Goal: Task Accomplishment & Management: Complete application form

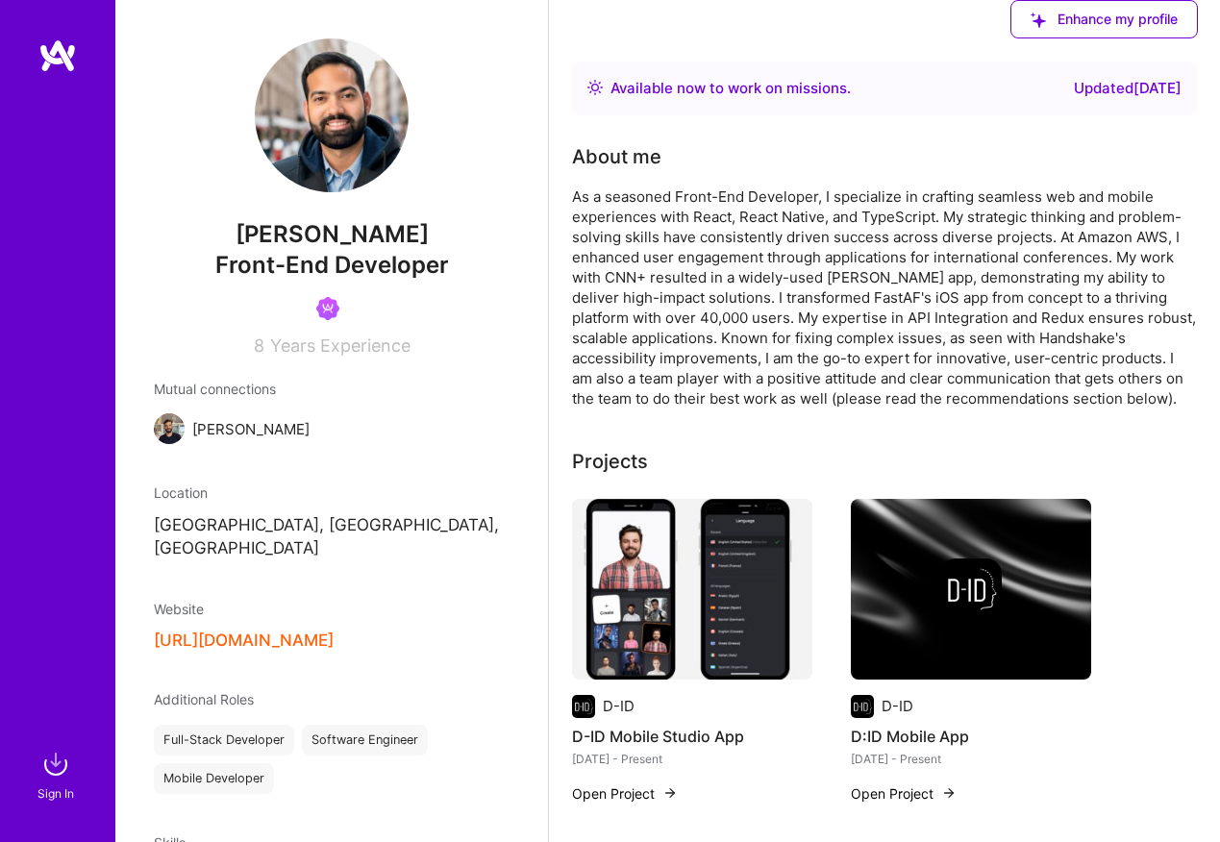
click at [56, 759] on img at bounding box center [56, 764] width 38 height 38
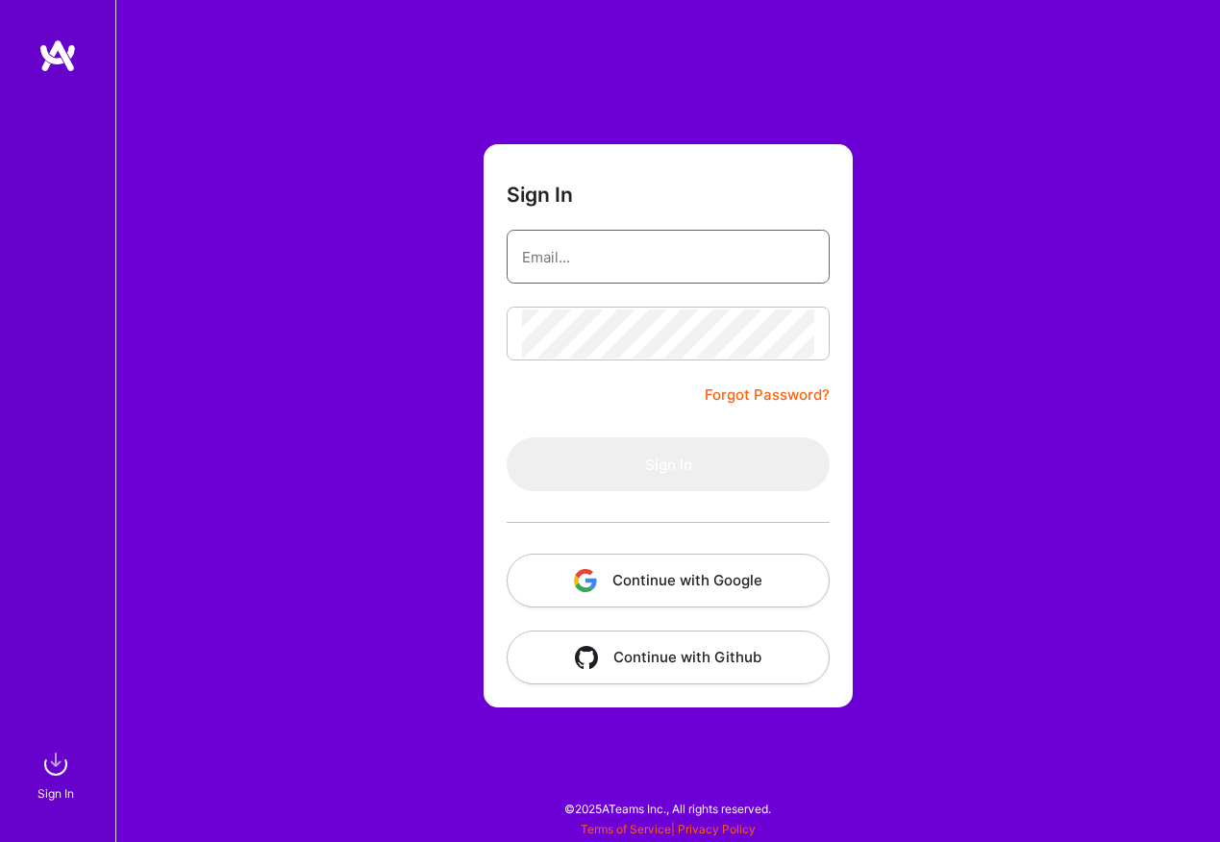
type input "okonkwo.ikechukwu01@gmail.com"
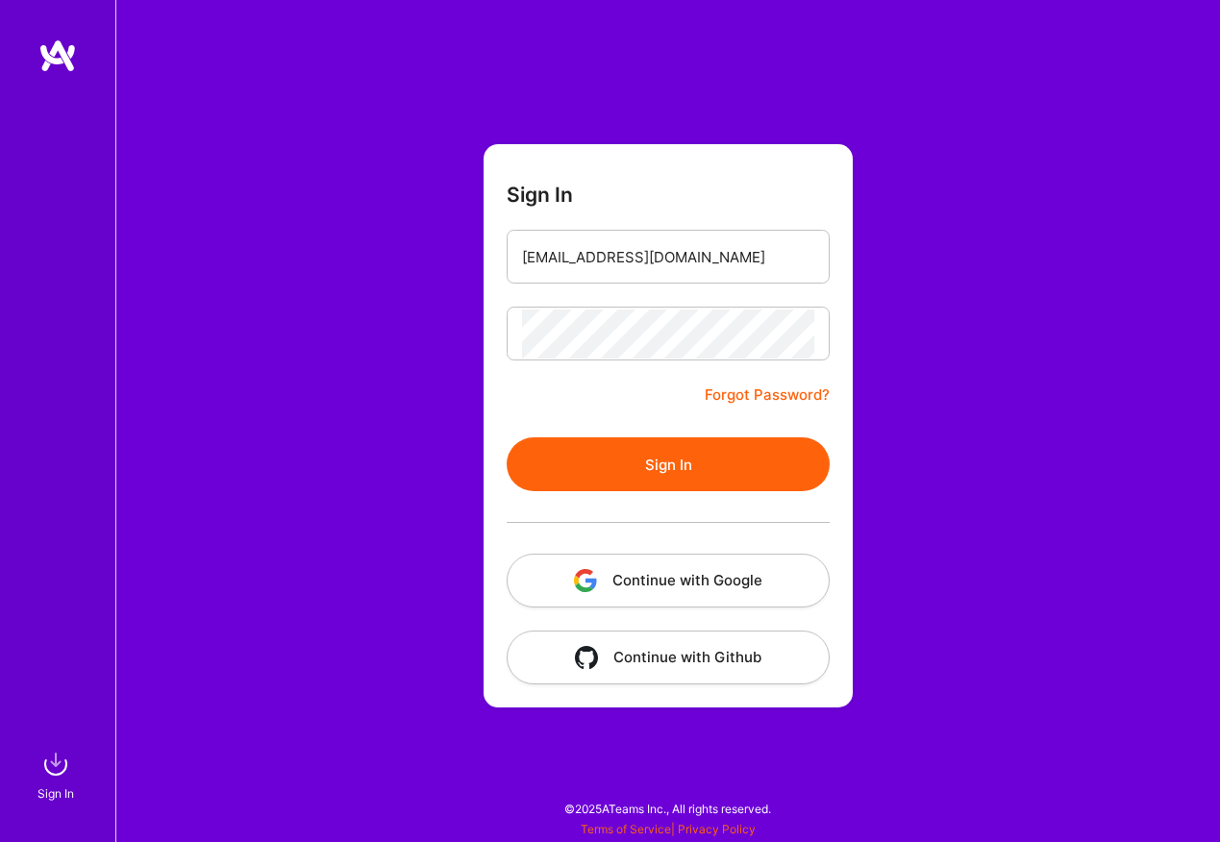
click at [629, 452] on button "Sign In" at bounding box center [668, 464] width 323 height 54
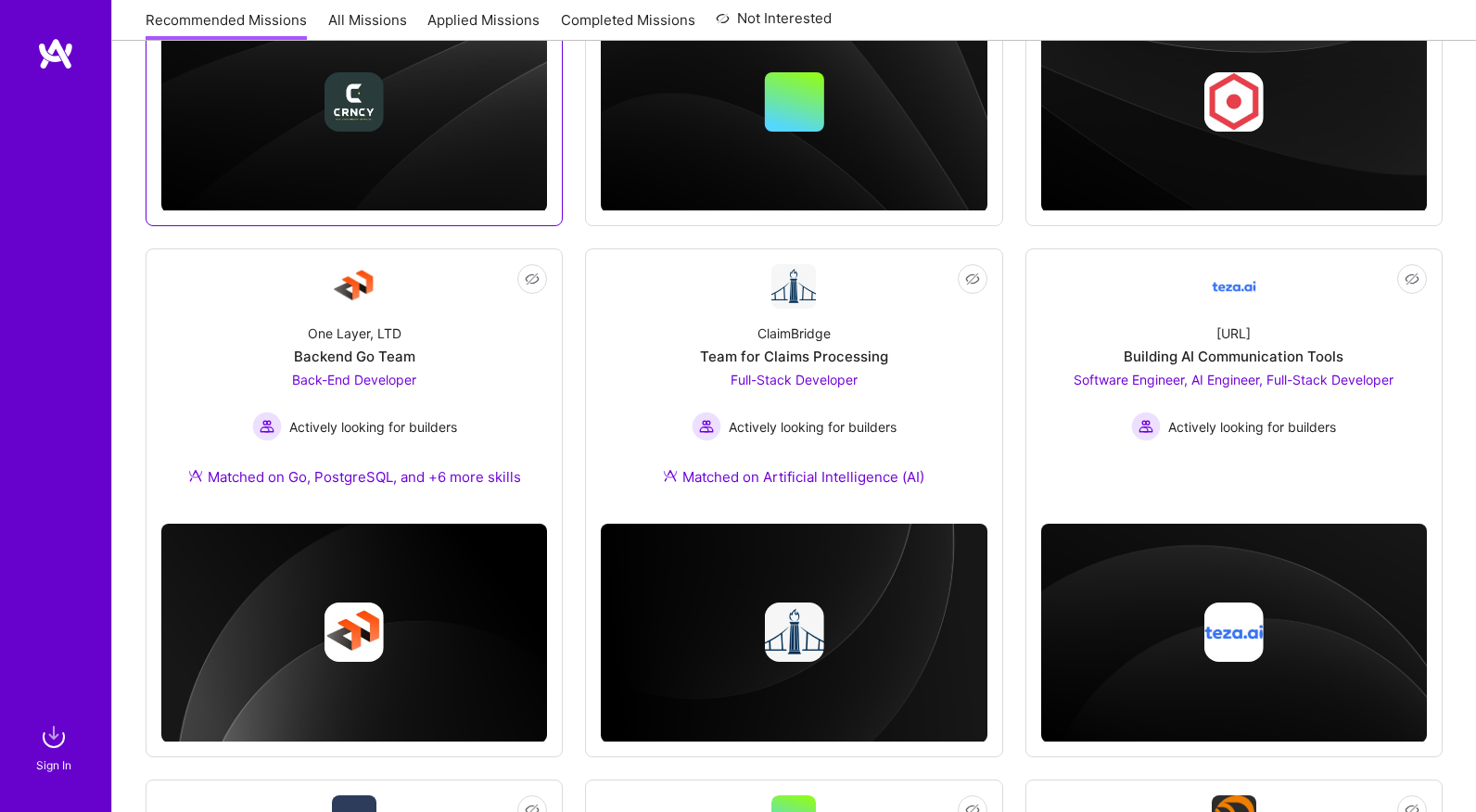
scroll to position [633, 0]
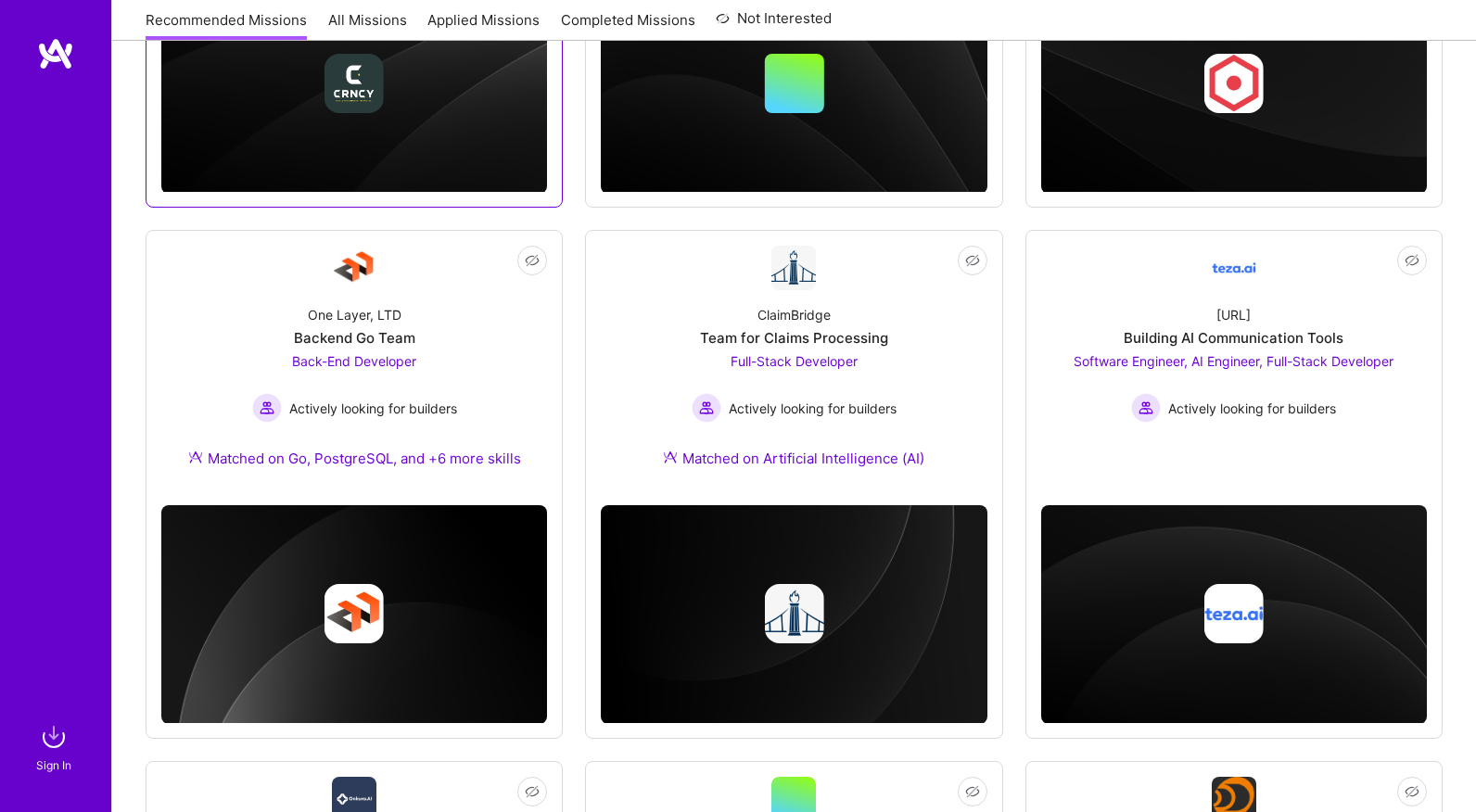
click at [506, 368] on div "One Layer, LTD Backend Go Team Back-End Developer Actively looking for builders…" at bounding box center [354, 391] width 386 height 201
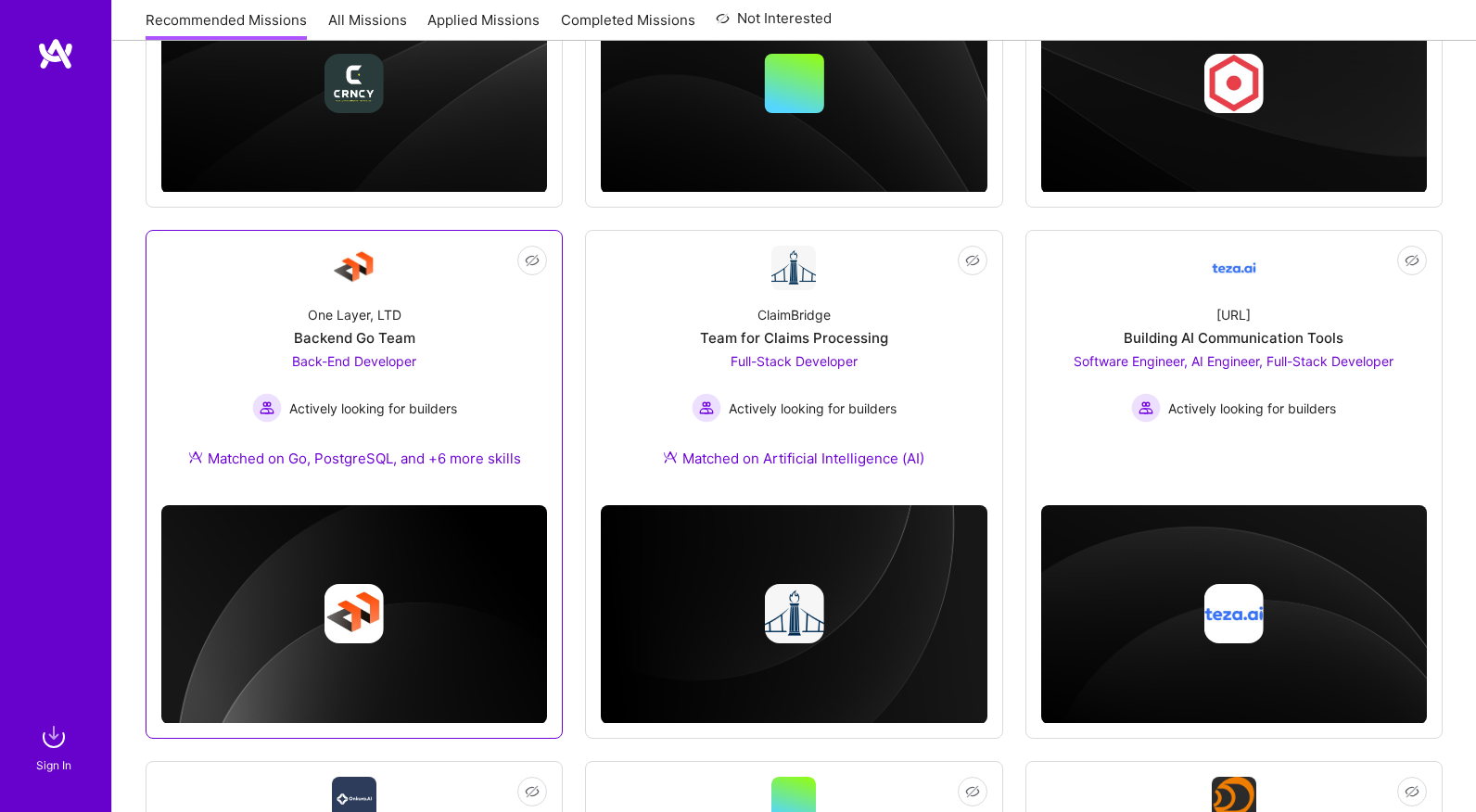
click at [388, 305] on div "One Layer, LTD" at bounding box center [354, 314] width 94 height 19
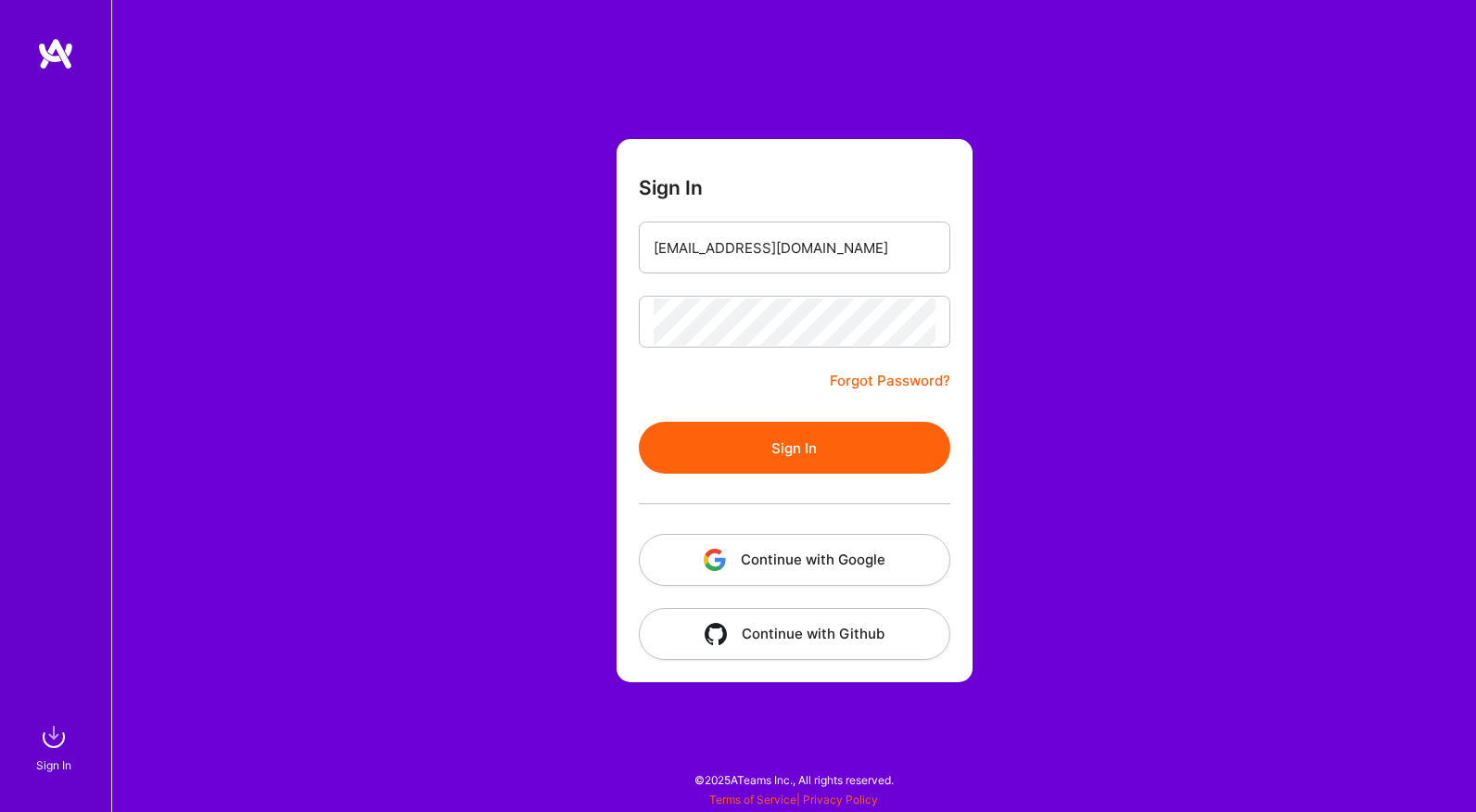
click at [719, 448] on button "Sign In" at bounding box center [794, 447] width 312 height 52
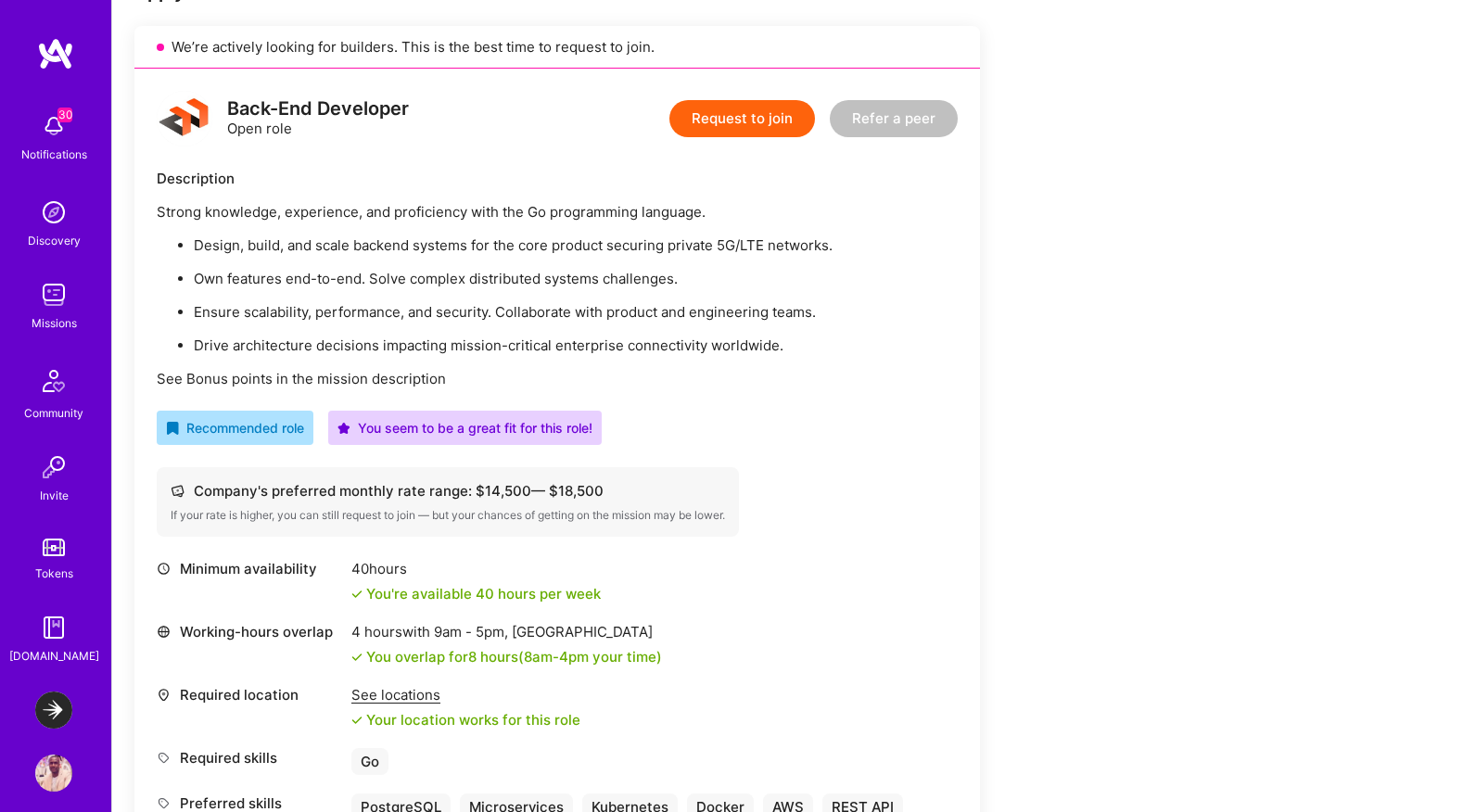
scroll to position [245, 0]
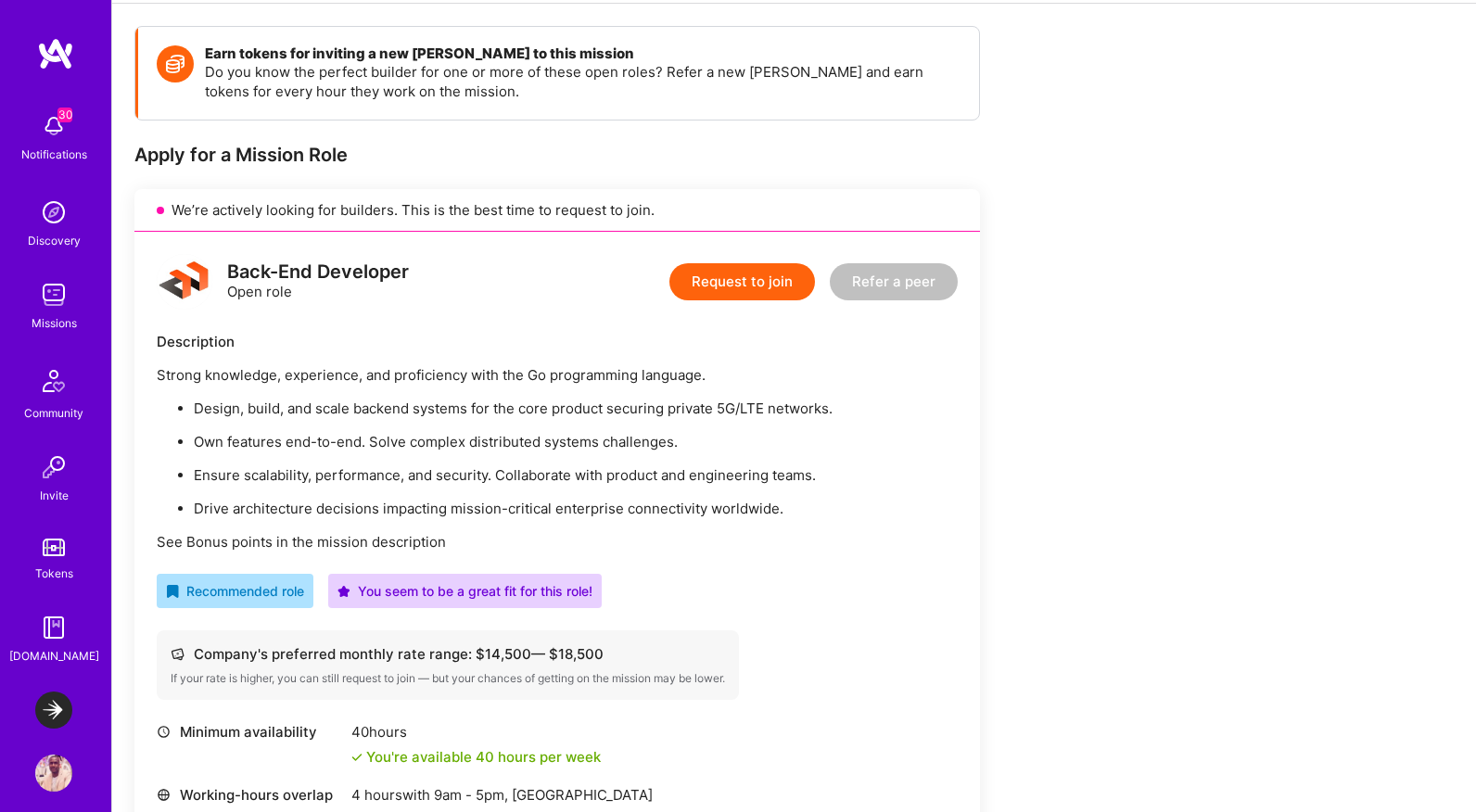
click at [767, 277] on button "Request to join" at bounding box center [742, 282] width 146 height 37
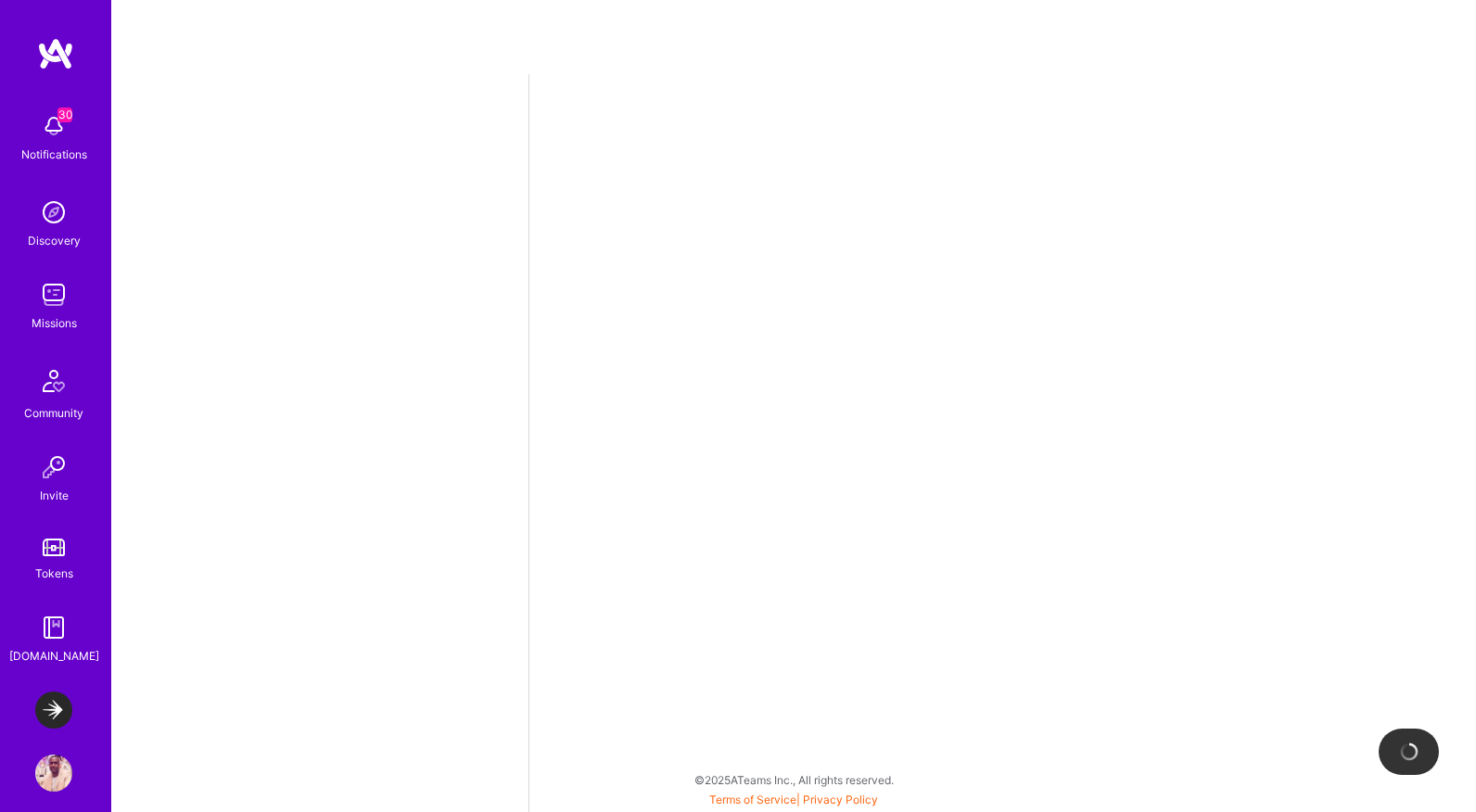
select select "DE"
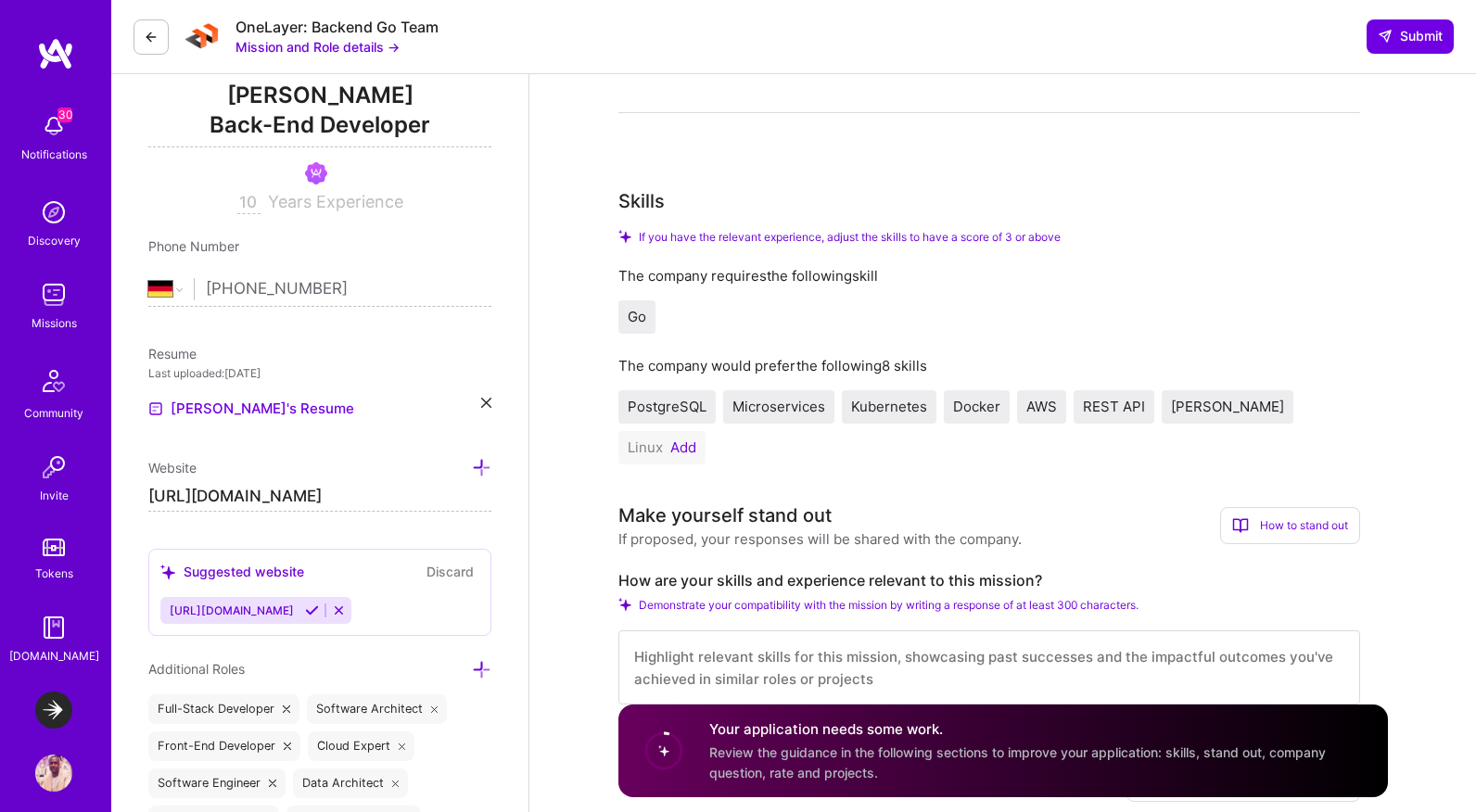
scroll to position [246, 0]
click at [697, 439] on button "Add" at bounding box center [683, 446] width 26 height 14
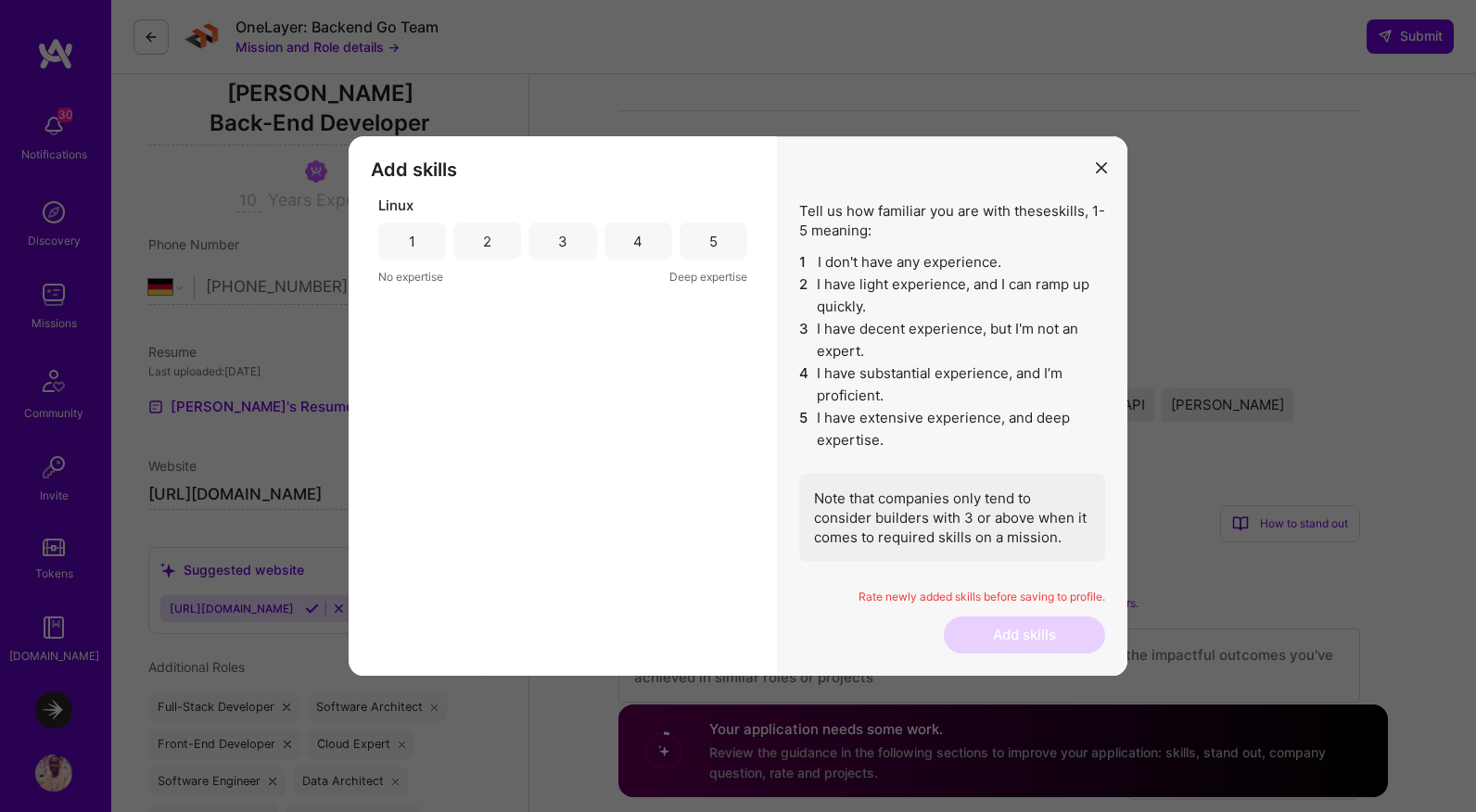
click at [708, 239] on div "5" at bounding box center [714, 241] width 68 height 37
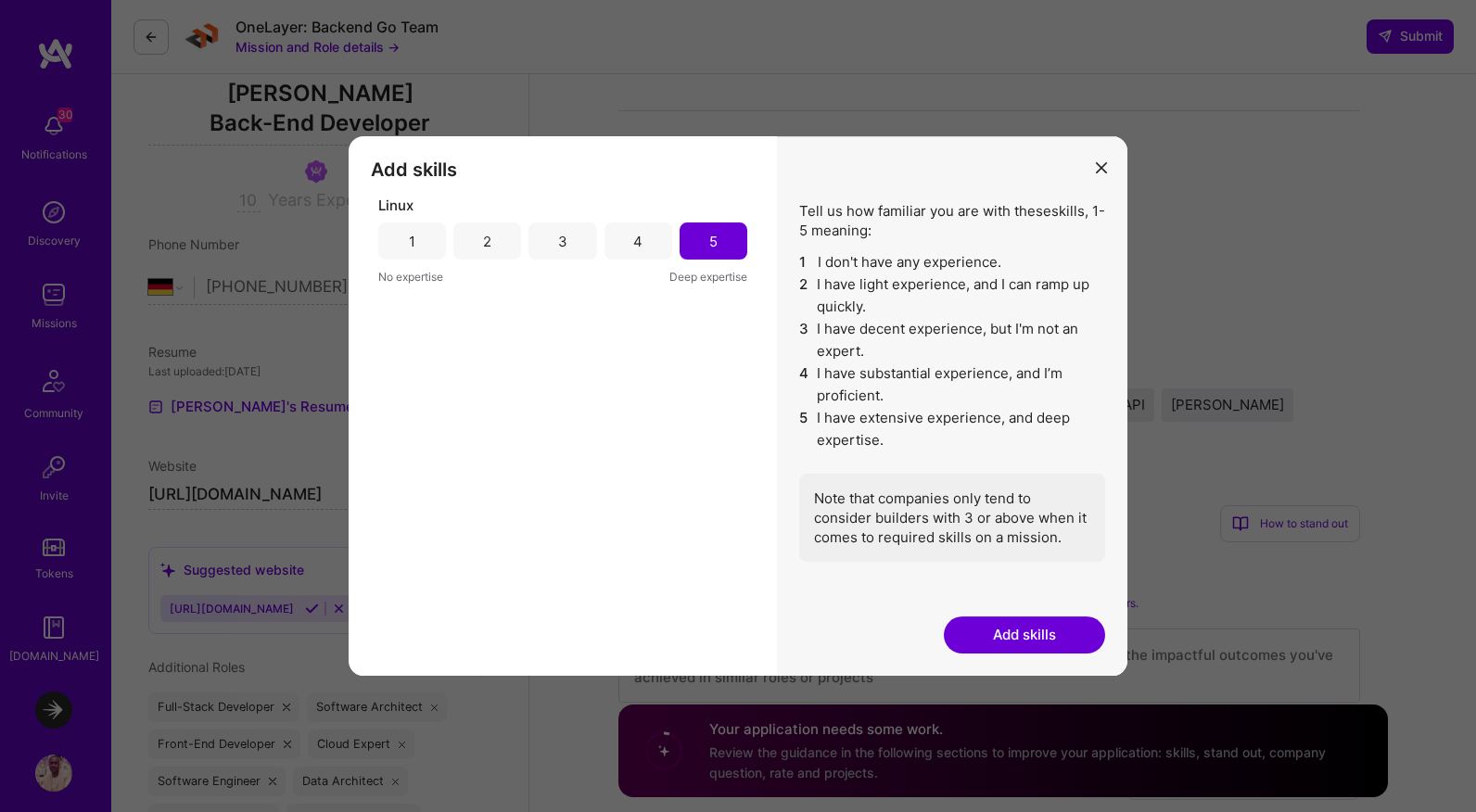
click at [1041, 628] on button "Add skills" at bounding box center [1025, 635] width 161 height 37
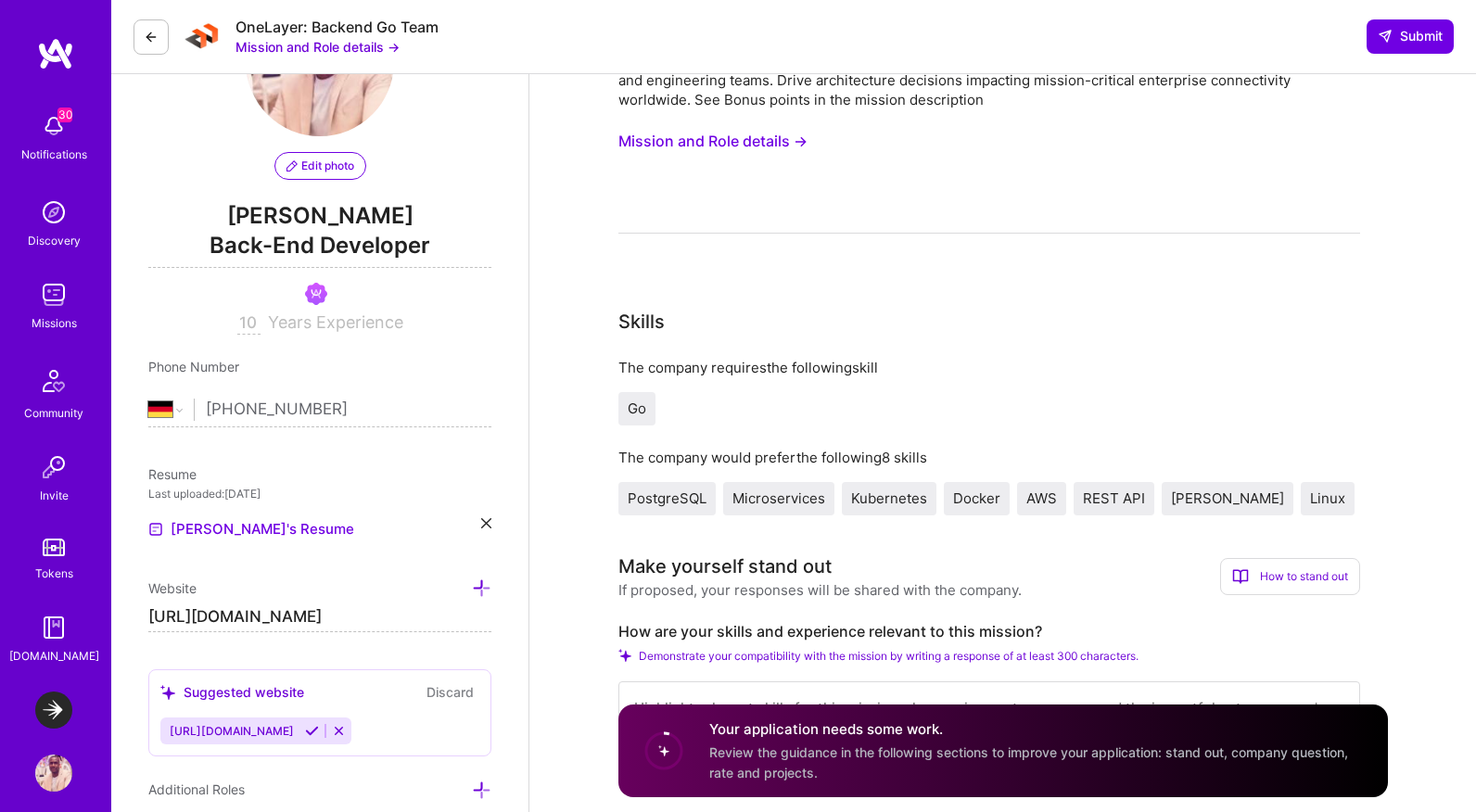
scroll to position [218, 0]
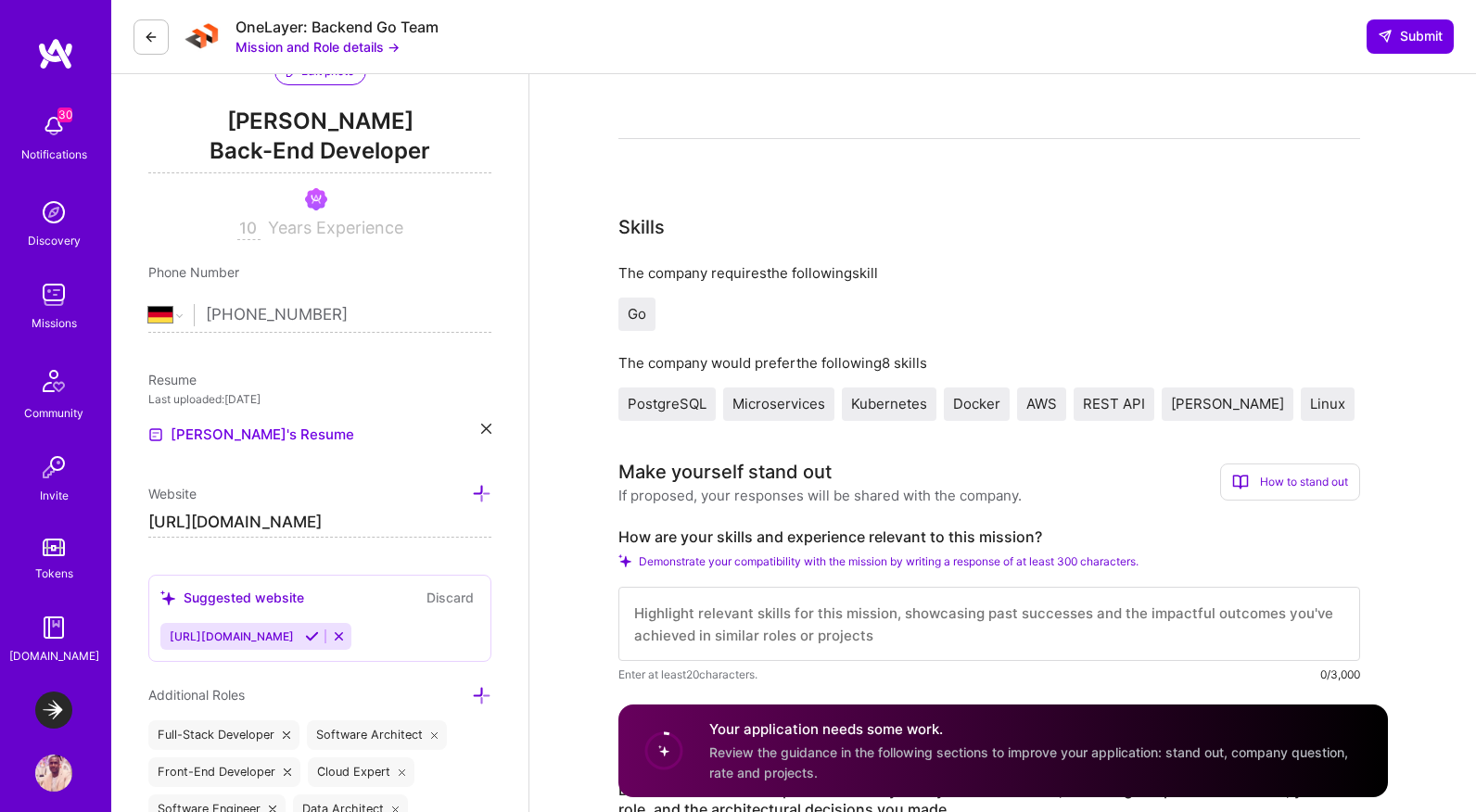
click at [422, 520] on input "https://github.com/edwinokonkwo" at bounding box center [320, 523] width 343 height 30
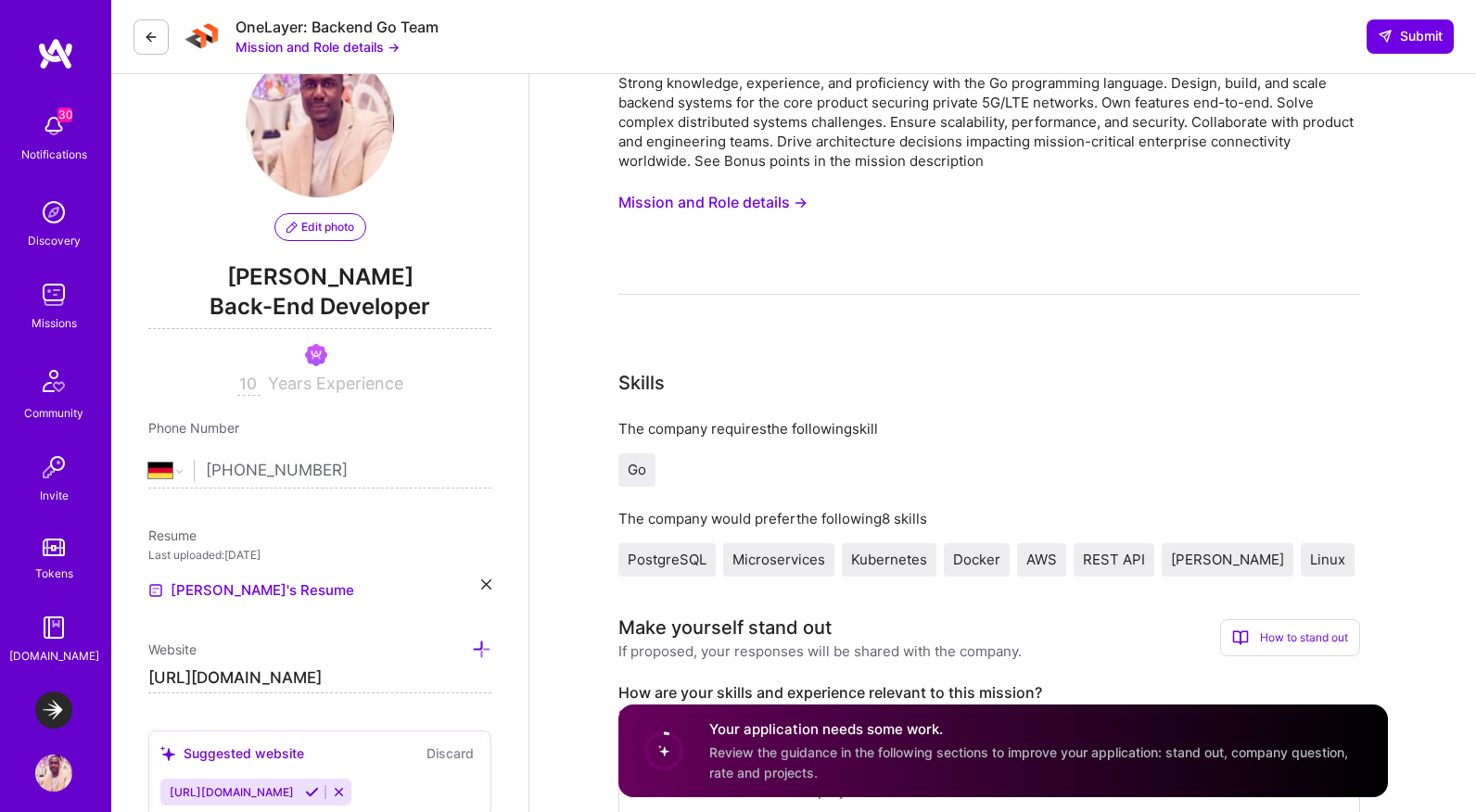
scroll to position [0, 0]
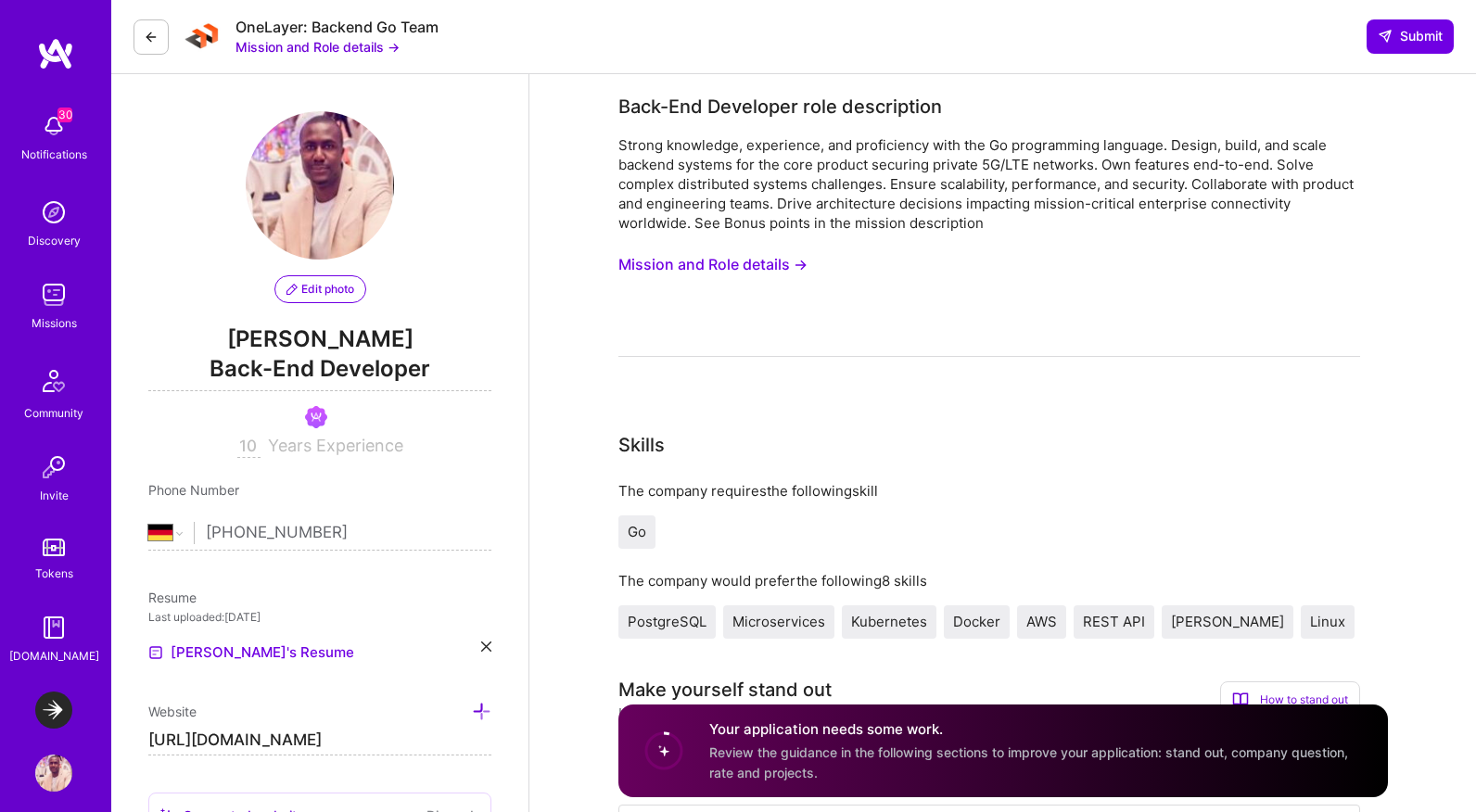
click at [779, 262] on button "Mission and Role details →" at bounding box center [713, 265] width 189 height 35
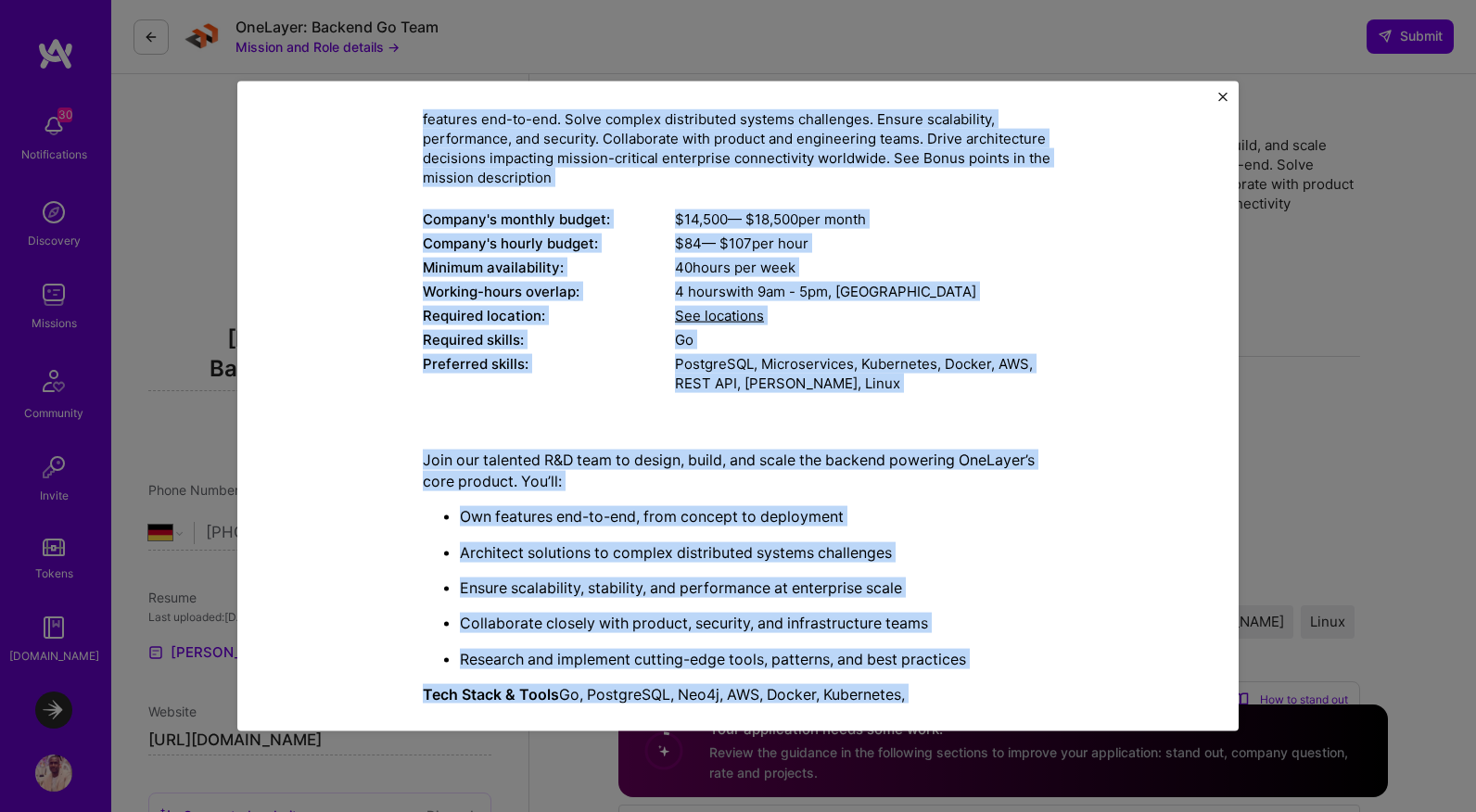
drag, startPoint x: 421, startPoint y: 219, endPoint x: 913, endPoint y: 713, distance: 697.2
click at [913, 713] on div "Mission Description and Role Details Back-End Developer role description Strong…" at bounding box center [738, 407] width 1001 height 650
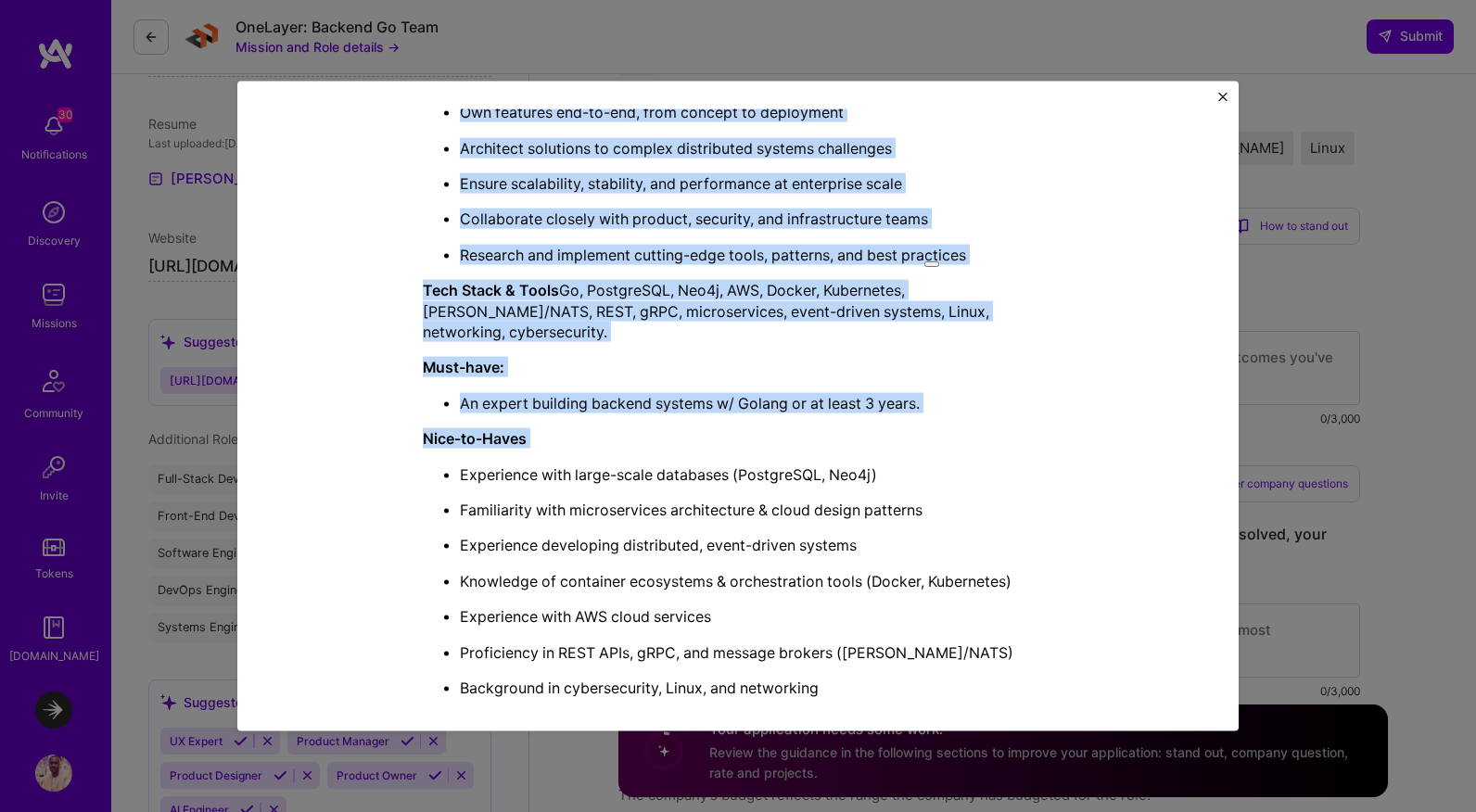
scroll to position [776, 0]
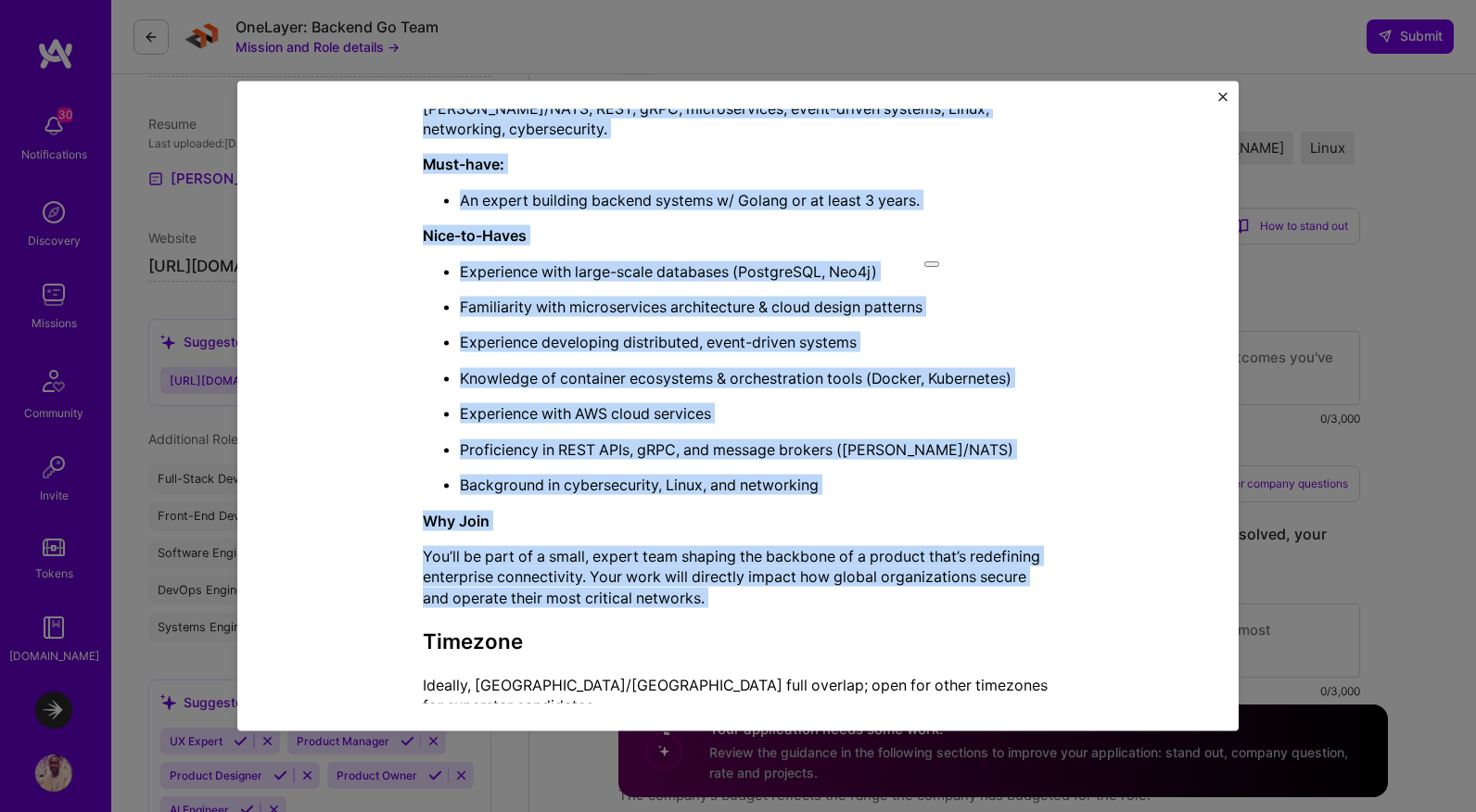
click at [650, 605] on div "Join our talented R&D team to design, build, and scale the backend powering One…" at bounding box center [738, 279] width 631 height 873
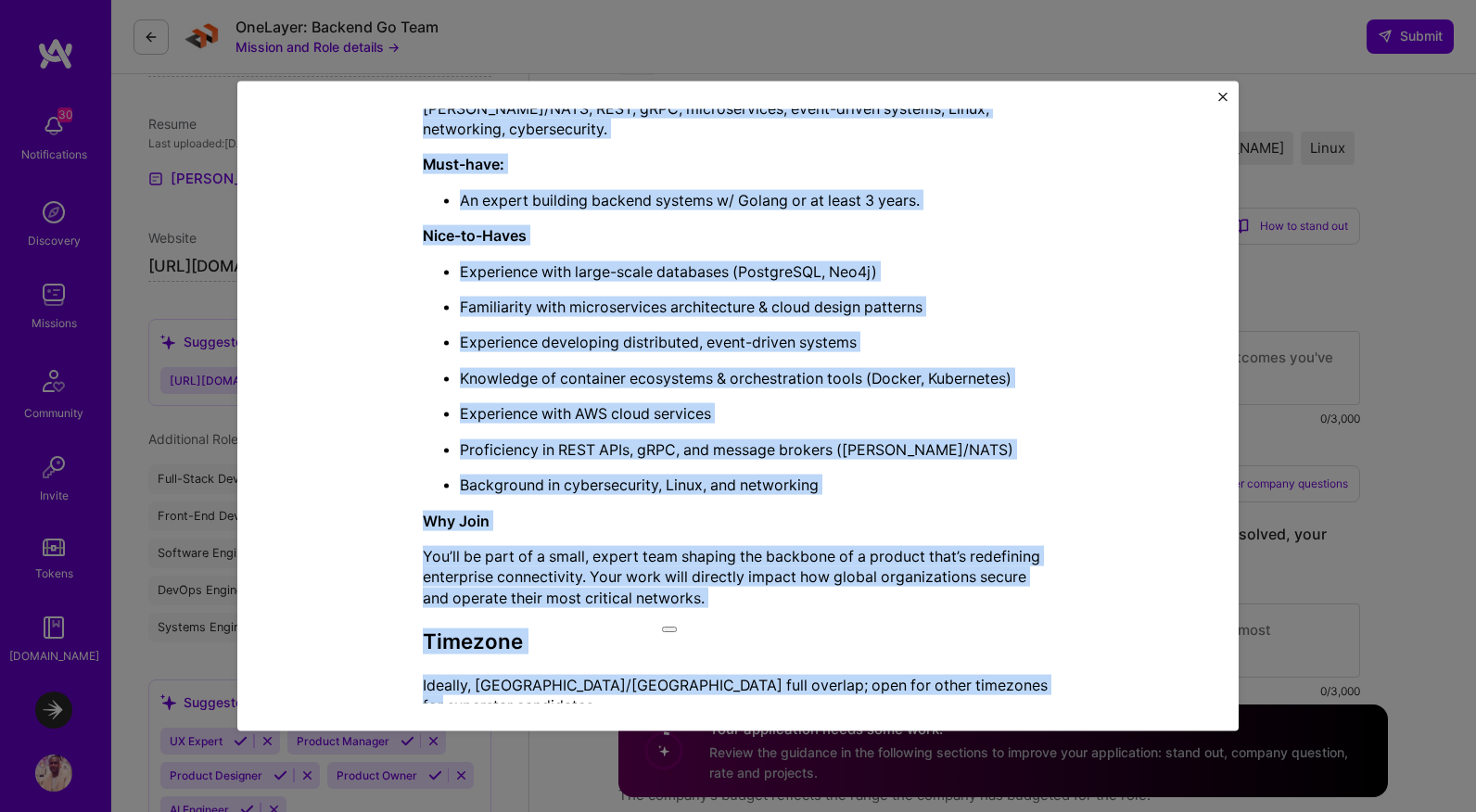
click at [1051, 674] on p "Ideally, Europe/Israel full overlap; open for other timezones for superstar can…" at bounding box center [738, 694] width 631 height 41
copy div "Back-End Developer role description Strong knowledge, experience, and proficien…"
click at [1176, 93] on img "Close" at bounding box center [1223, 97] width 10 height 10
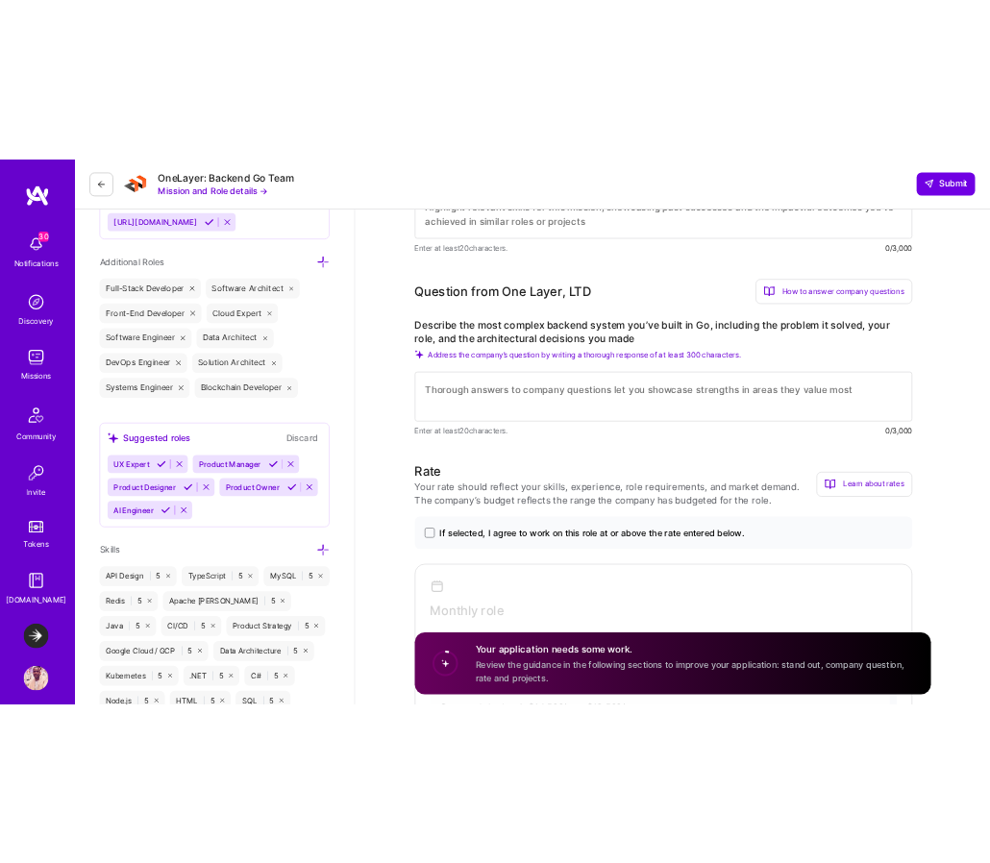
scroll to position [758, 0]
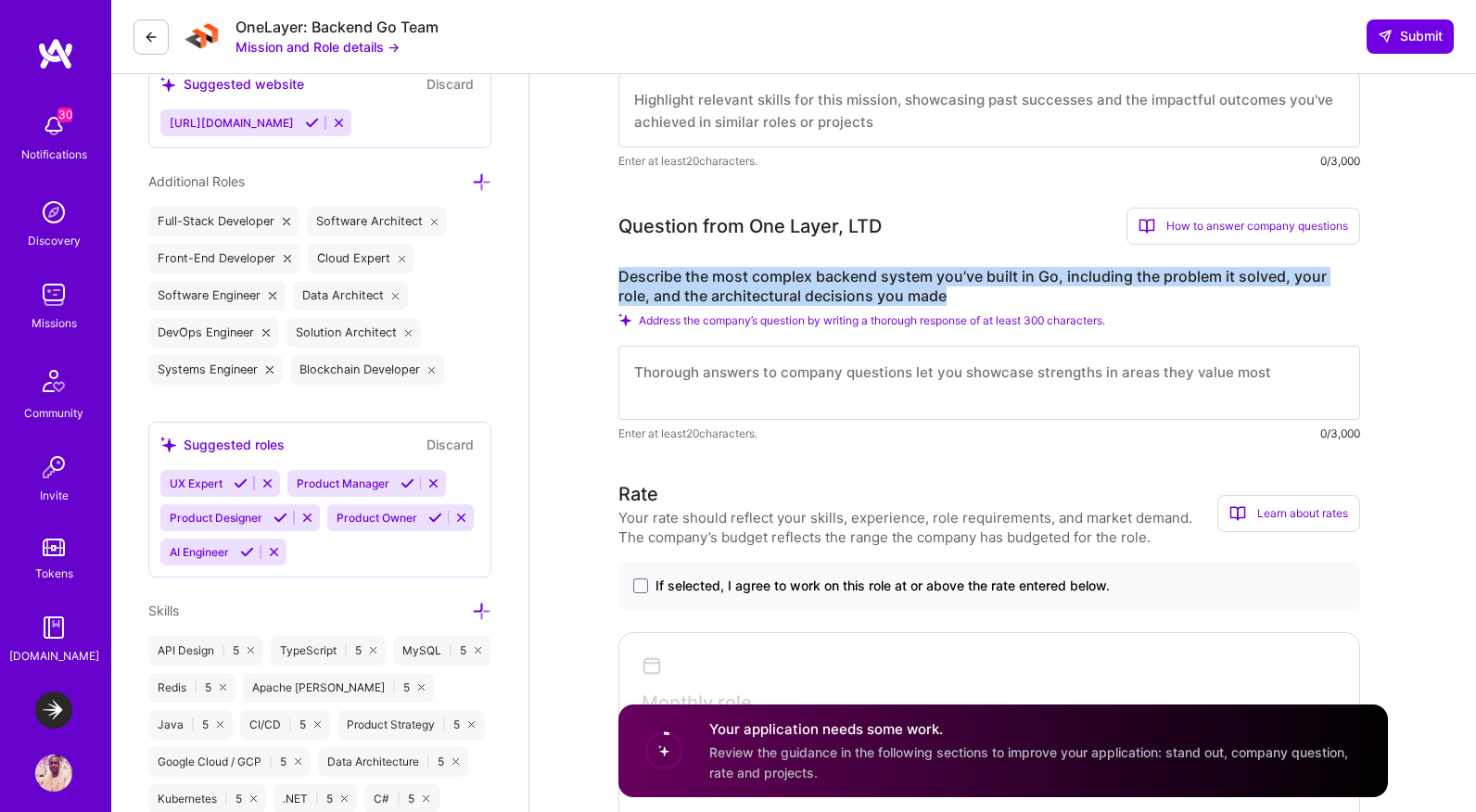
drag, startPoint x: 926, startPoint y: 299, endPoint x: 617, endPoint y: 276, distance: 309.9
click at [618, 276] on label "Describe the most complex backend system you’ve built in Go, including the prob…" at bounding box center [989, 286] width 742 height 39
copy label "Describe the most complex backend system you’ve built in Go, including the prob…"
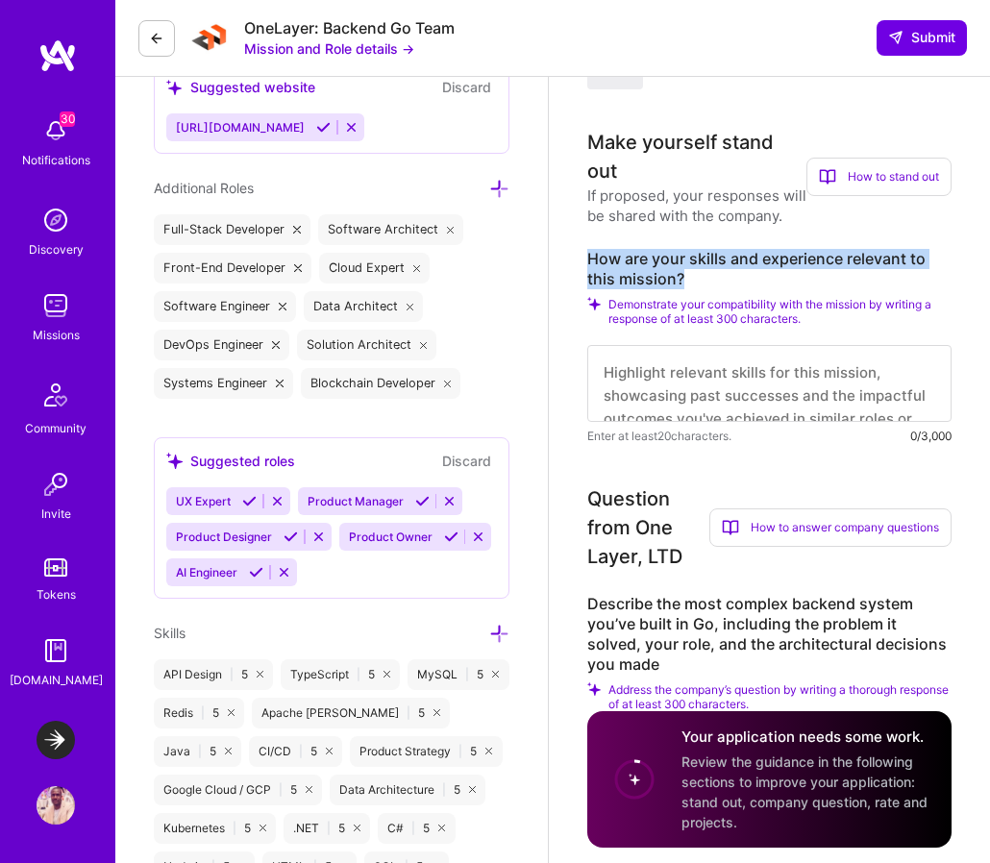
drag, startPoint x: 696, startPoint y: 240, endPoint x: 583, endPoint y: 210, distance: 116.6
copy label "How are your skills and experience relevant to this mission?"
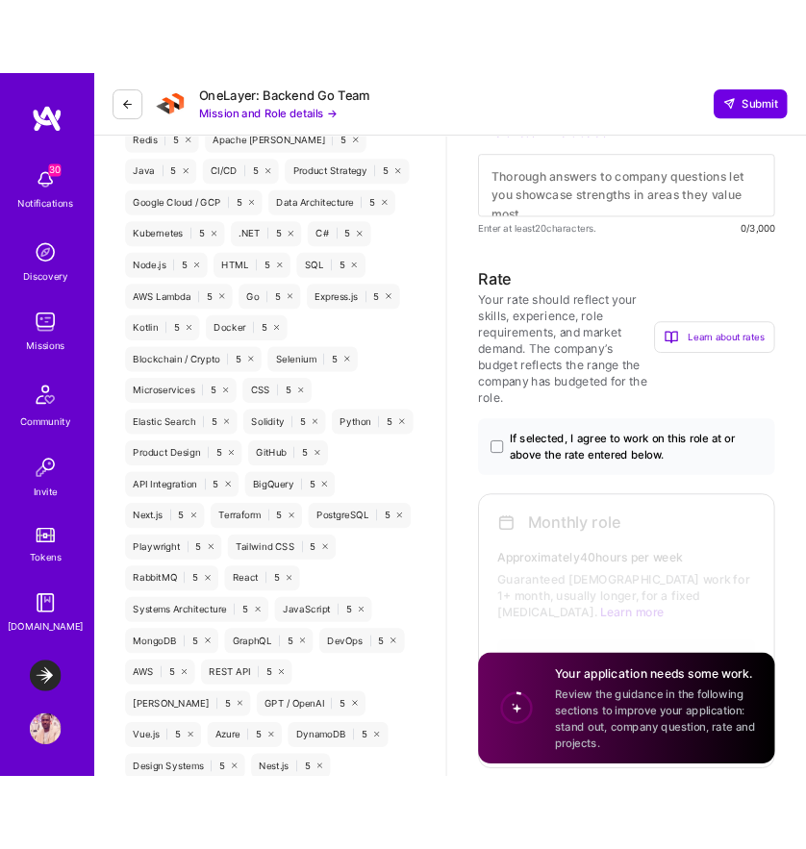
scroll to position [1363, 0]
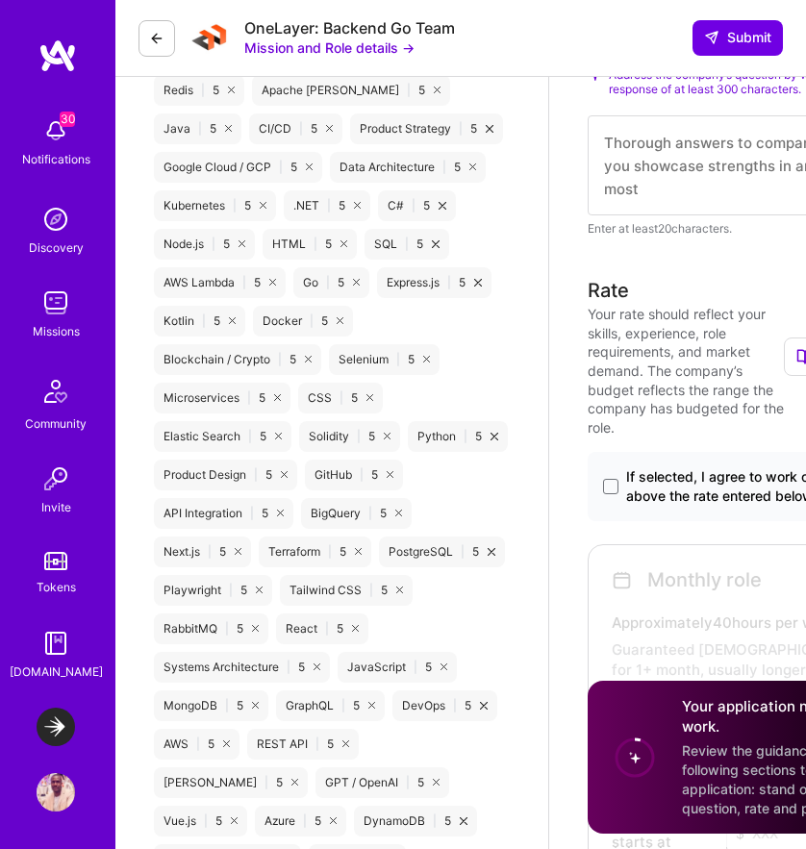
click at [672, 215] on textarea at bounding box center [759, 165] width 344 height 100
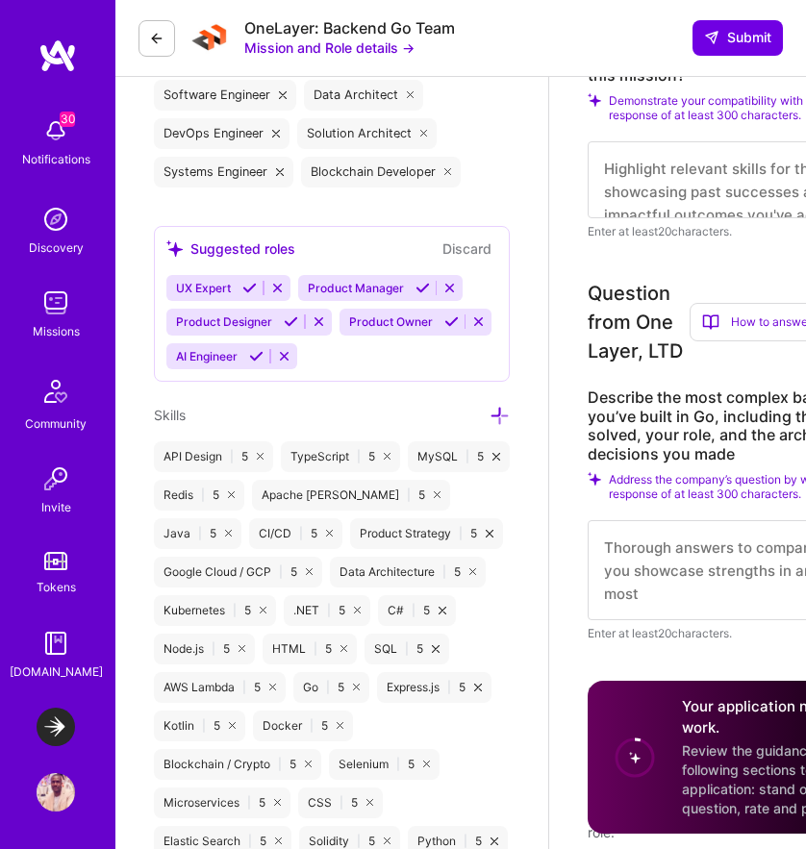
scroll to position [946, 0]
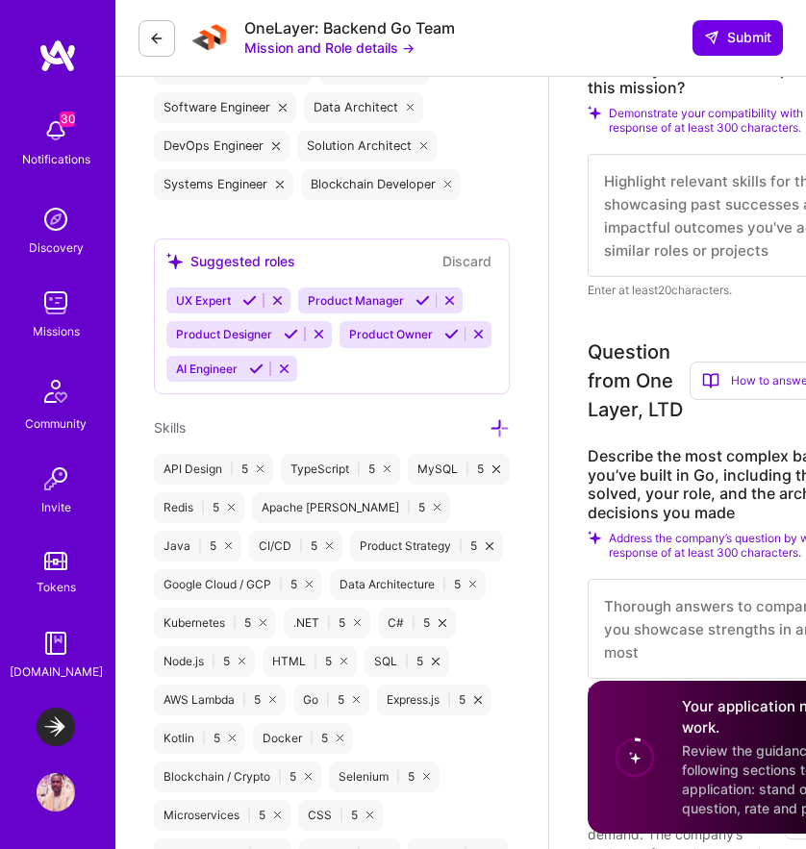
click at [662, 216] on textarea at bounding box center [759, 215] width 344 height 123
paste textarea "I bring 10+ years of backend engineering experience and deep Go expertise build…"
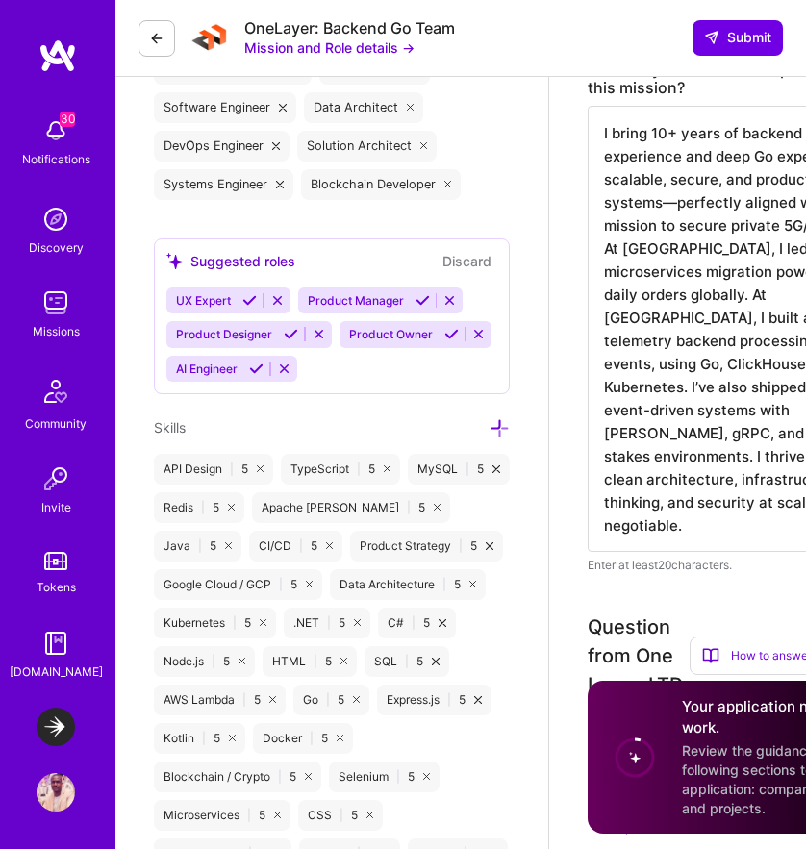
type textarea "I bring 10+ years of backend engineering experience and deep Go expertise build…"
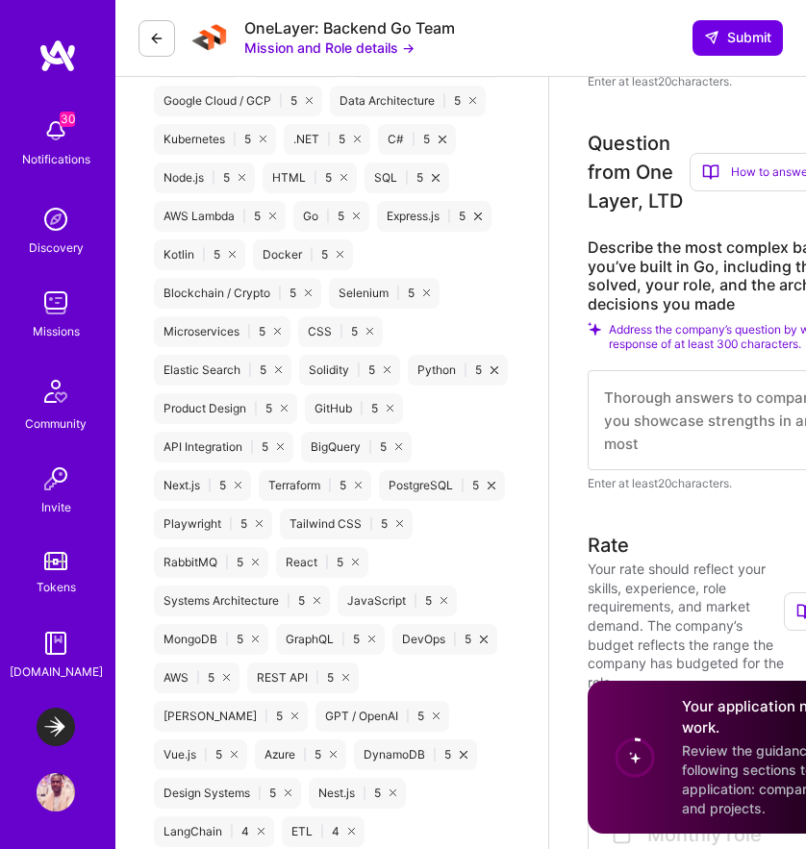
scroll to position [1503, 0]
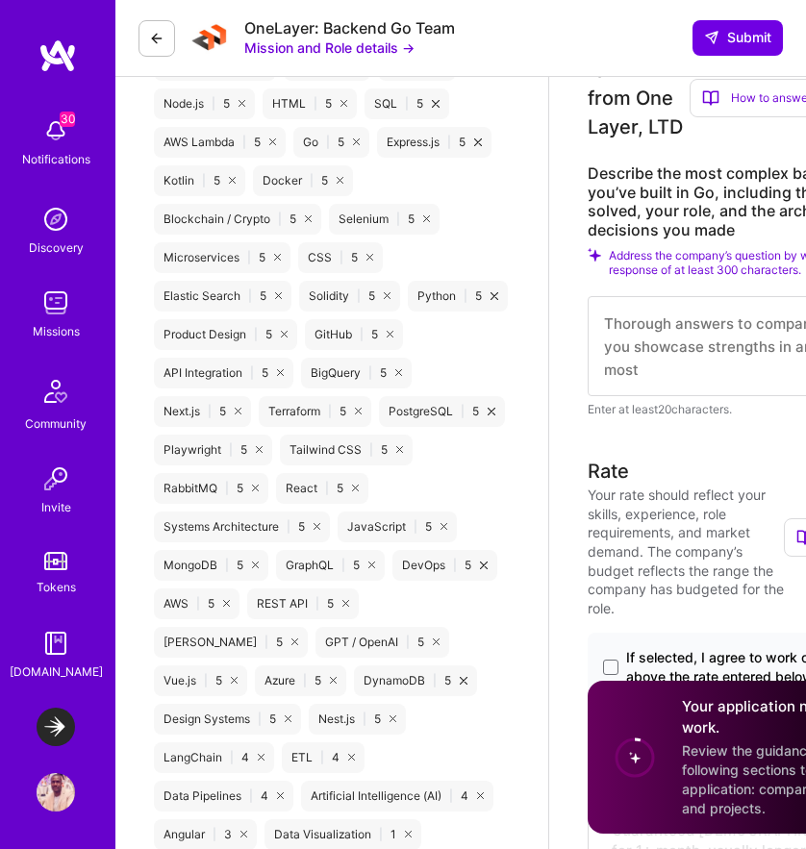
click at [627, 396] on textarea at bounding box center [759, 346] width 344 height 100
paste textarea "At HelloFresh, I architected and led the migration from a monolith to a Go-base…"
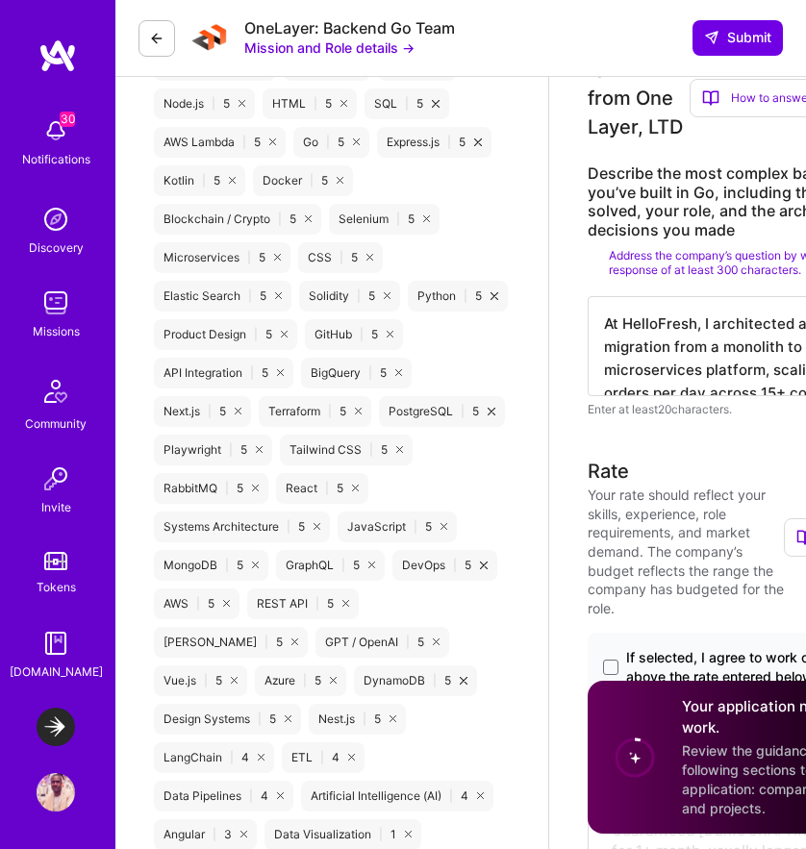
scroll to position [1510, 48]
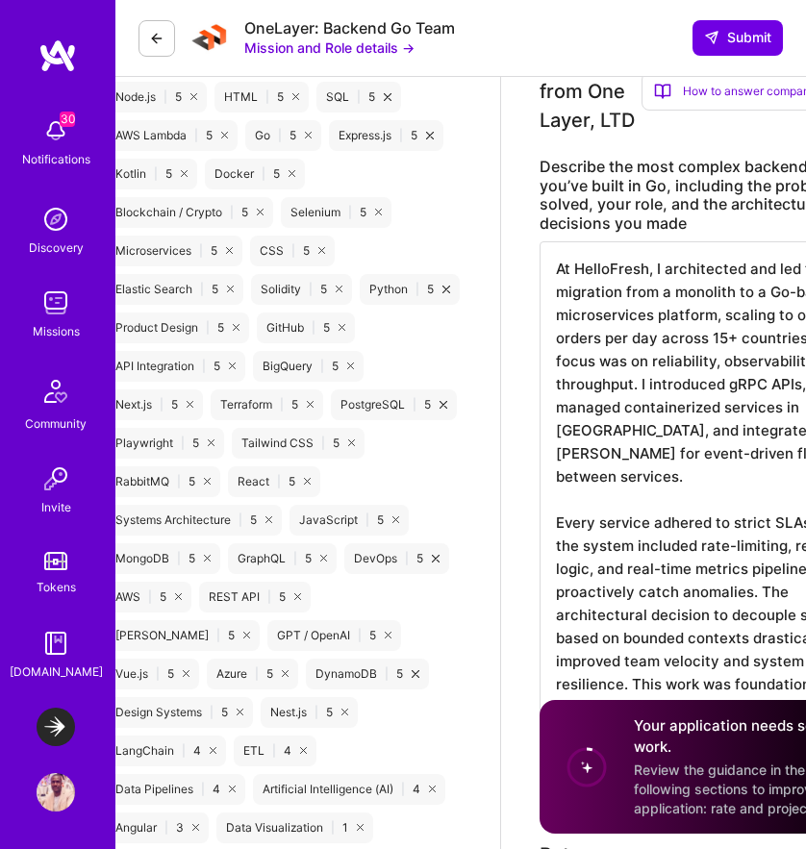
click at [717, 478] on textarea "At HelloFresh, I architected and led the migration from a monolith to a Go-base…" at bounding box center [711, 510] width 344 height 538
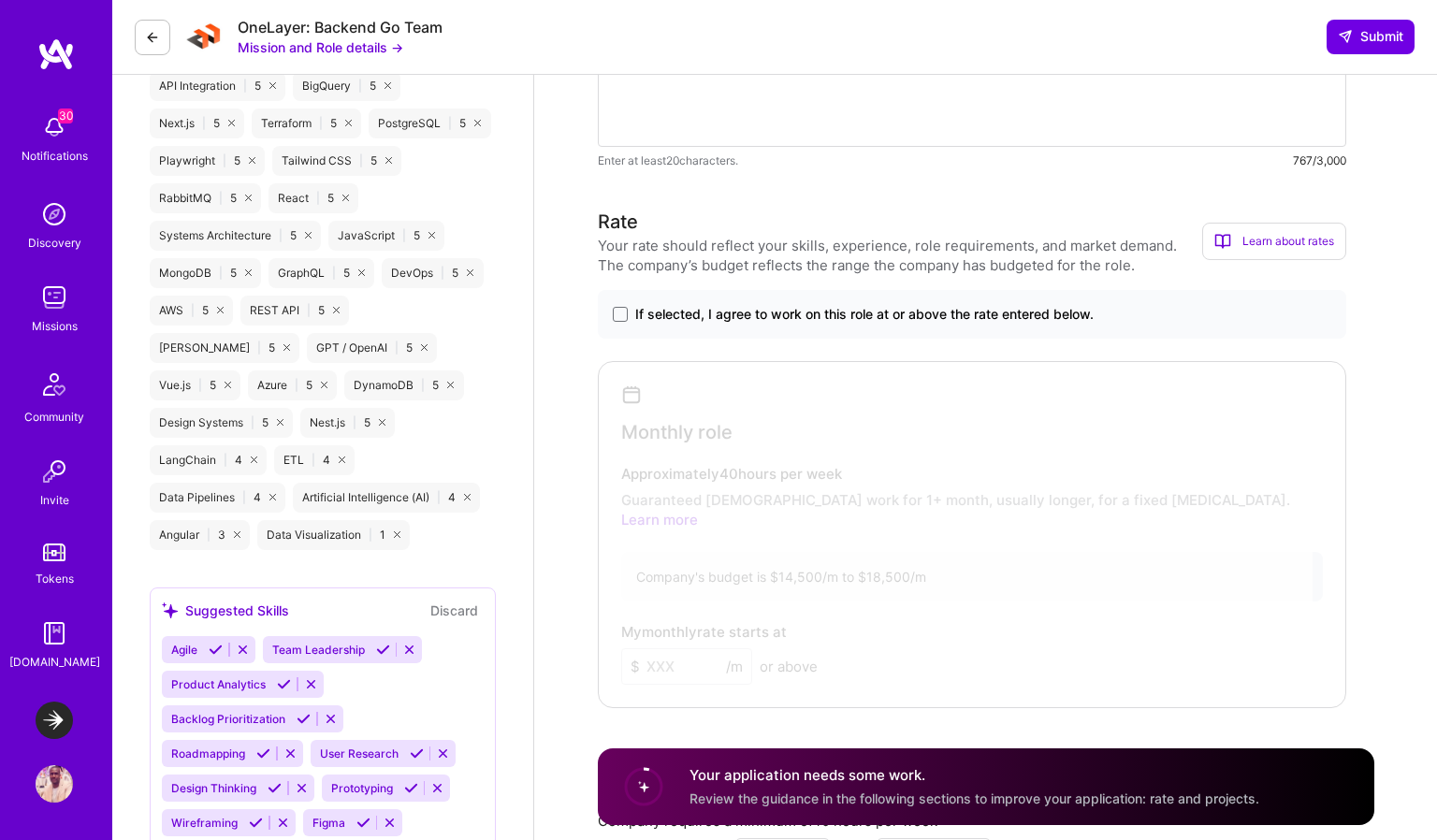
scroll to position [1763, 0]
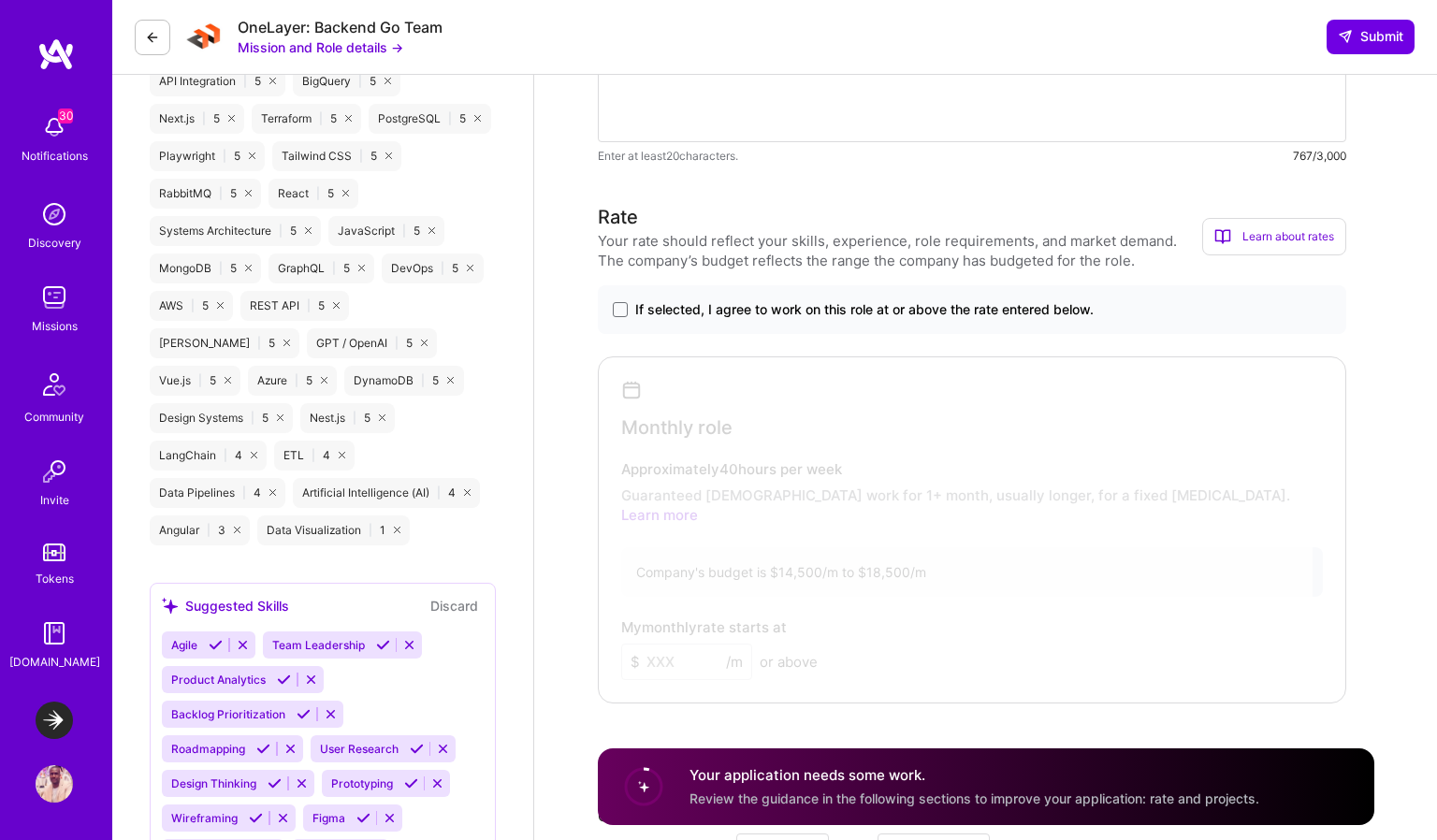
type textarea "At HelloFresh, I architected and led the migration from a monolith to a Go-base…"
click at [782, 308] on span "If selected, I agree to work on this role at or above the rate entered below." at bounding box center [865, 310] width 459 height 18
click at [0, 0] on input "If selected, I agree to work on this role at or above the rate entered below." at bounding box center [0, 0] width 0 height 0
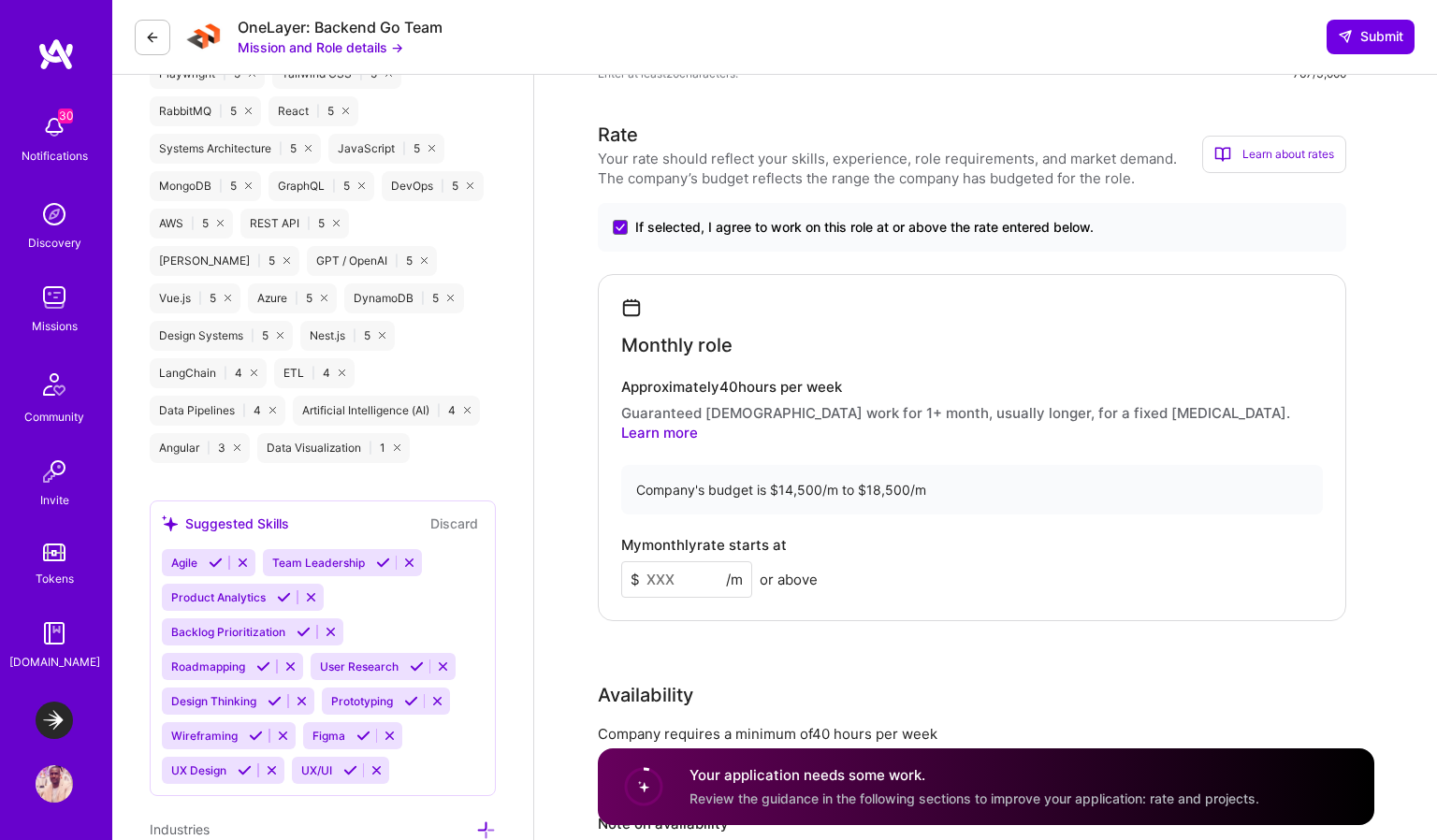
scroll to position [1845, 0]
click at [698, 561] on input at bounding box center [686, 578] width 131 height 36
type input "15"
click at [936, 556] on div "My monthly rate starts at $ 15500 /m or above" at bounding box center [972, 566] width 702 height 60
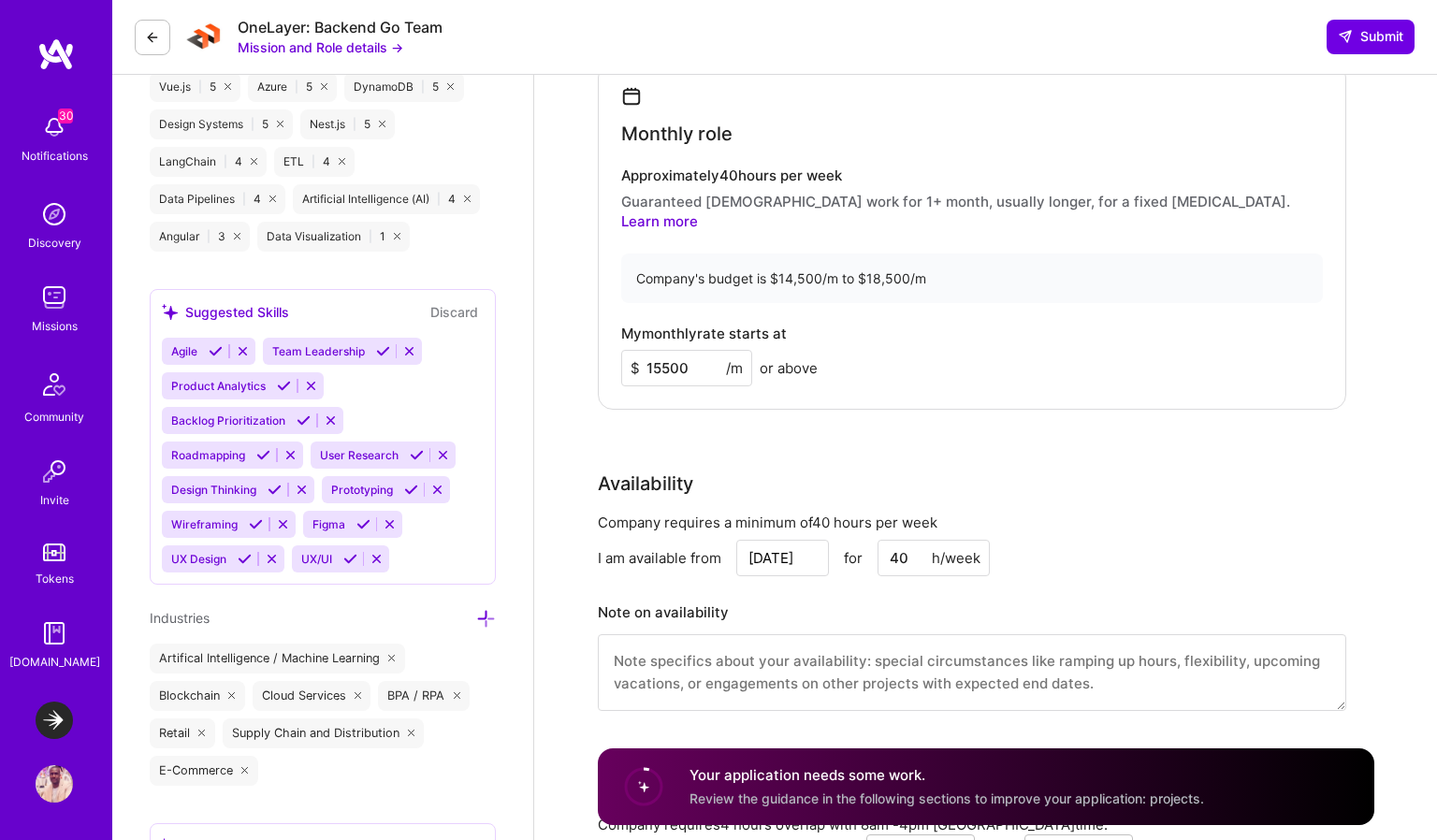
scroll to position [2075, 0]
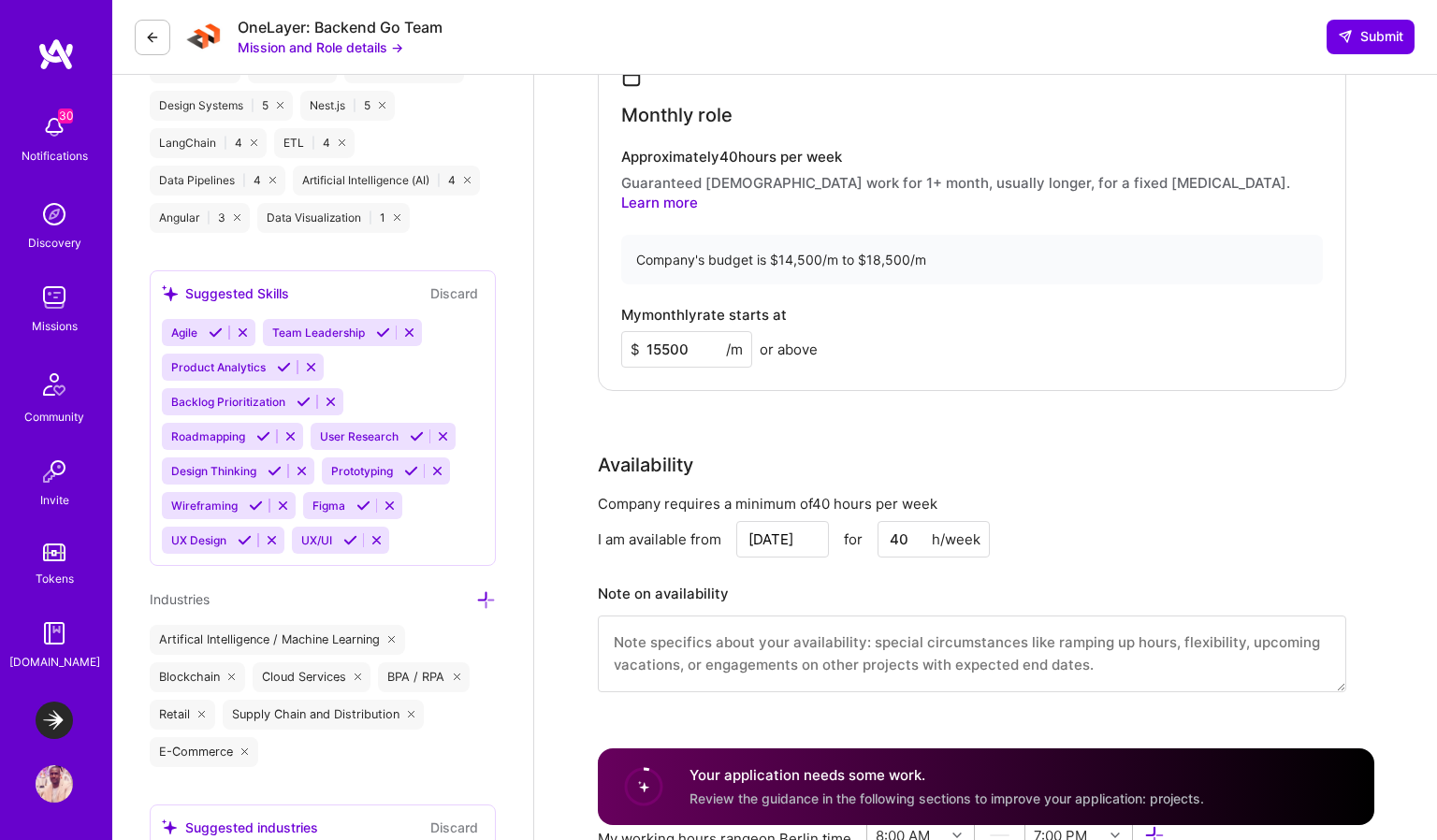
click at [667, 331] on input "15500" at bounding box center [686, 348] width 131 height 36
type input "15600"
click at [848, 414] on div "Rate Your rate should reflect your skills, experience, role requirements, and m…" at bounding box center [986, 304] width 777 height 825
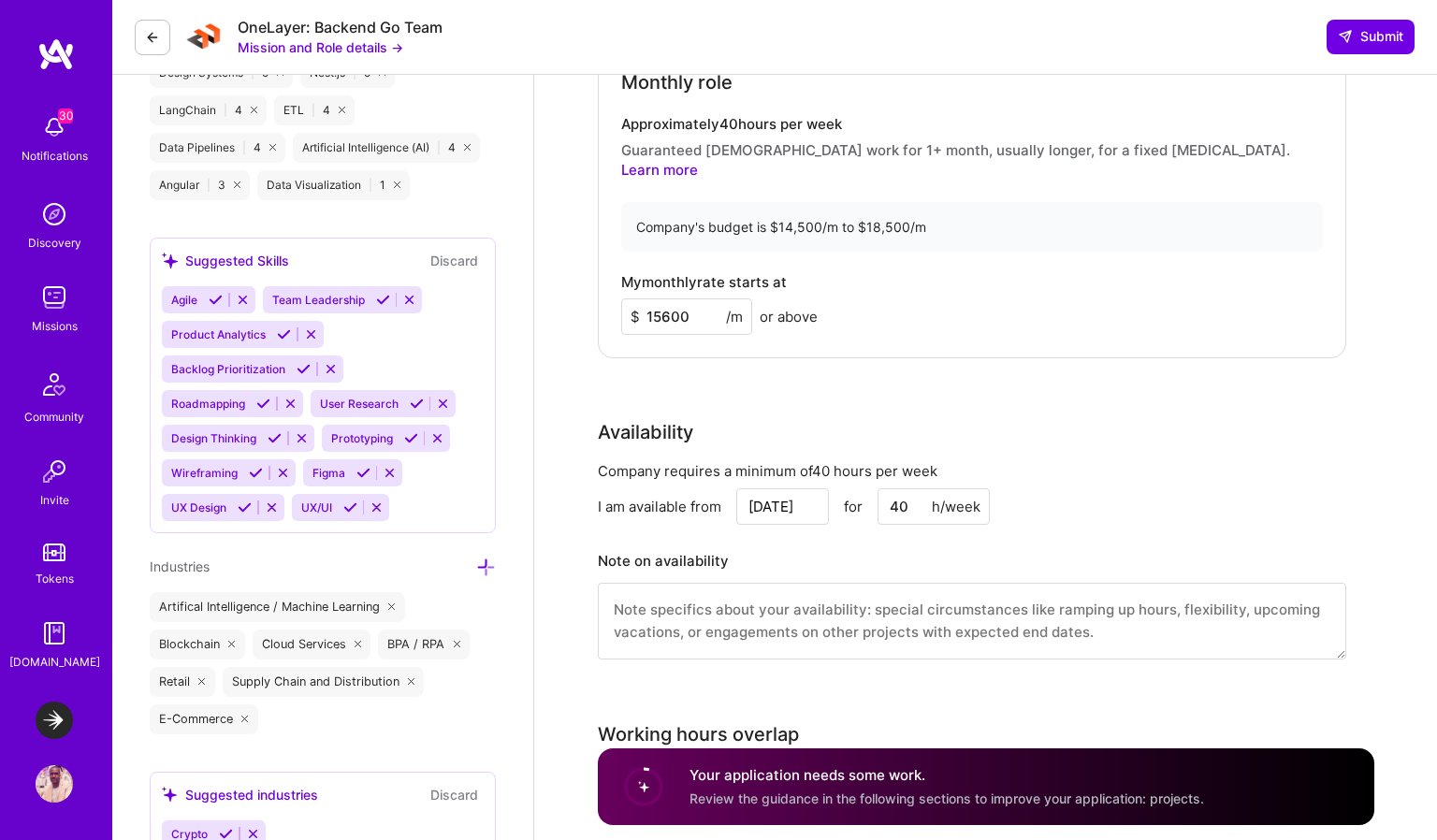
scroll to position [2112, 0]
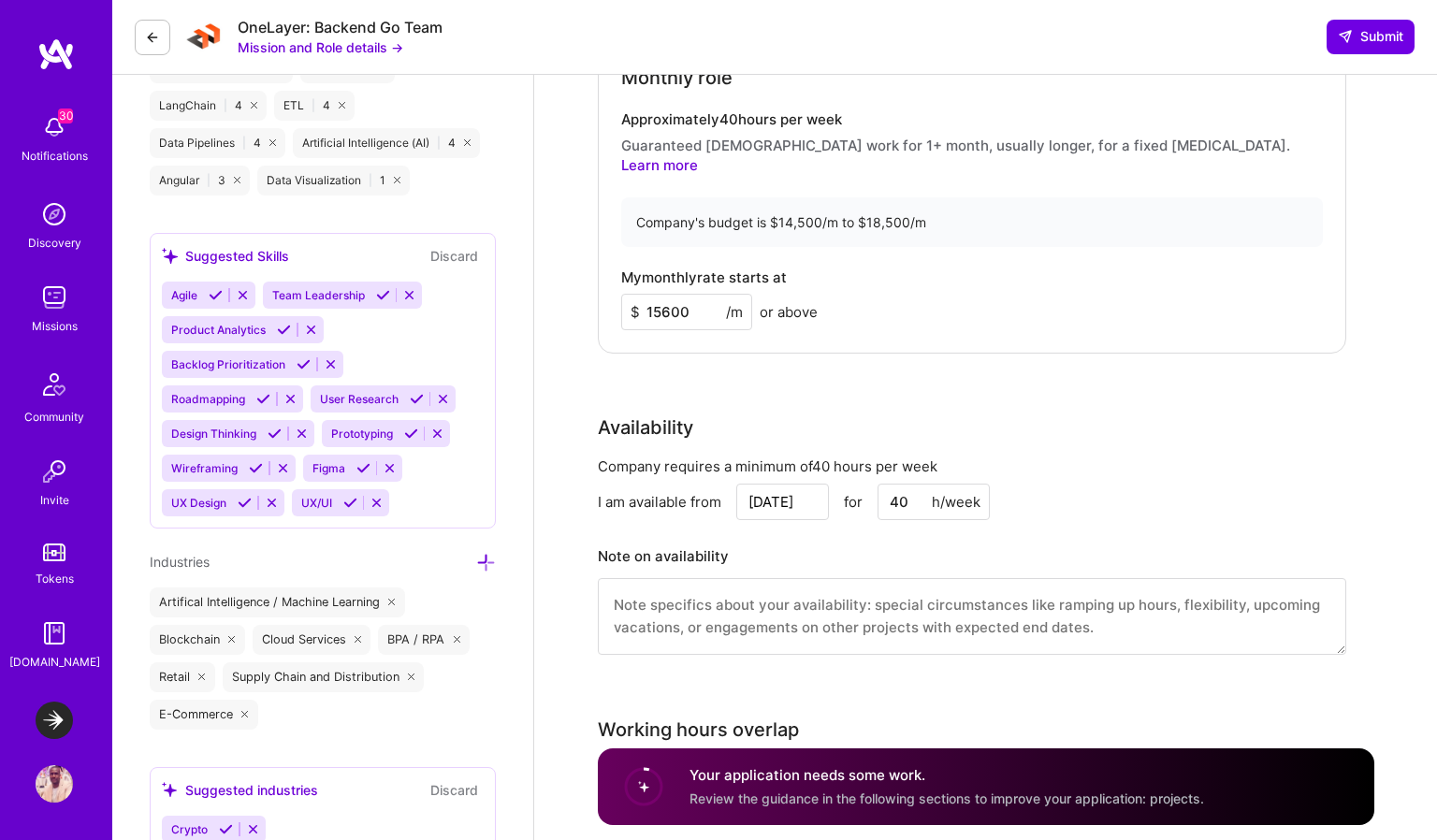
click at [951, 587] on textarea at bounding box center [972, 616] width 749 height 77
click at [698, 543] on div "Note on availability" at bounding box center [663, 557] width 131 height 28
click at [970, 550] on div "Note on availability" at bounding box center [972, 599] width 749 height 112
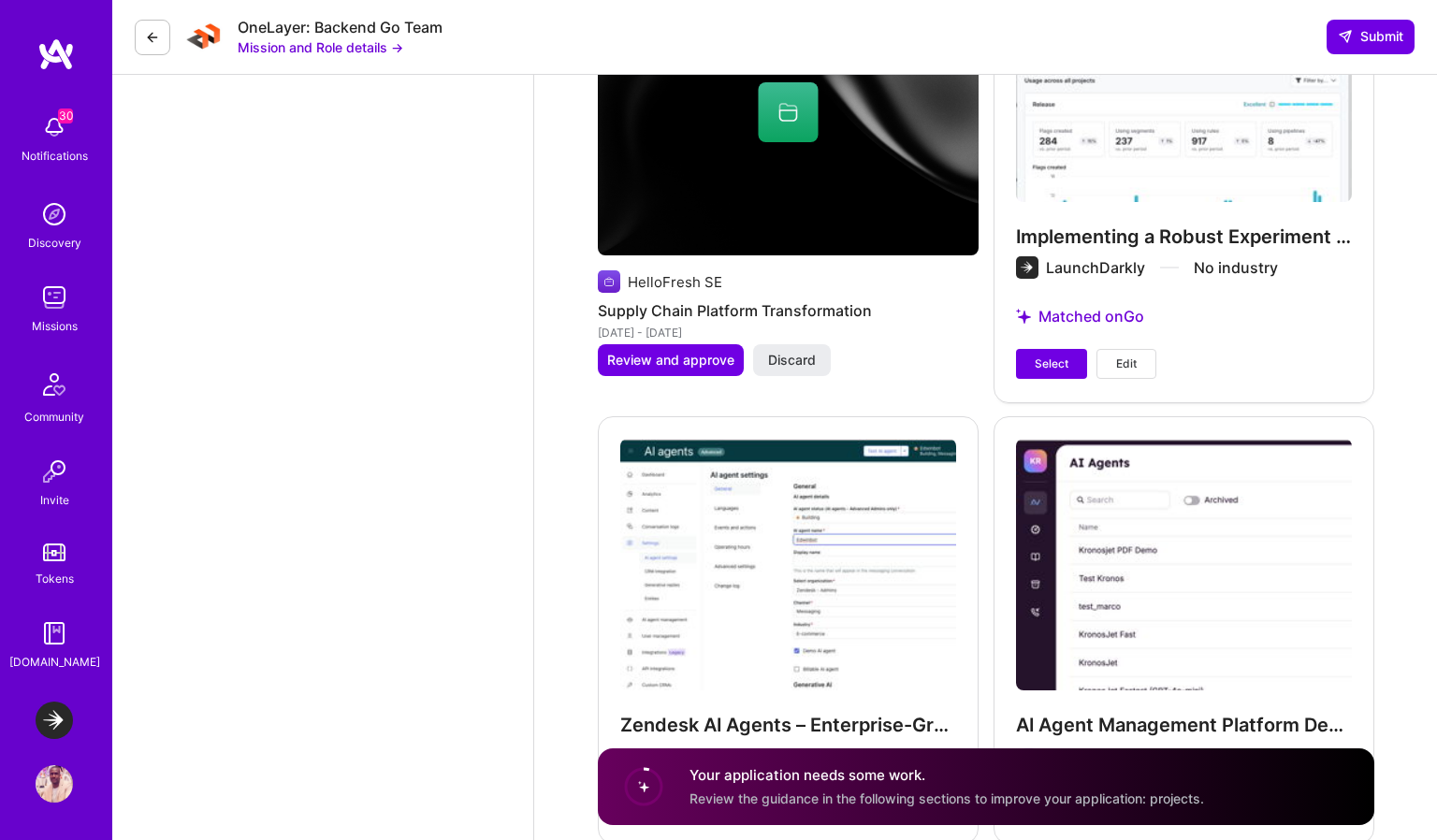
scroll to position [3737, 0]
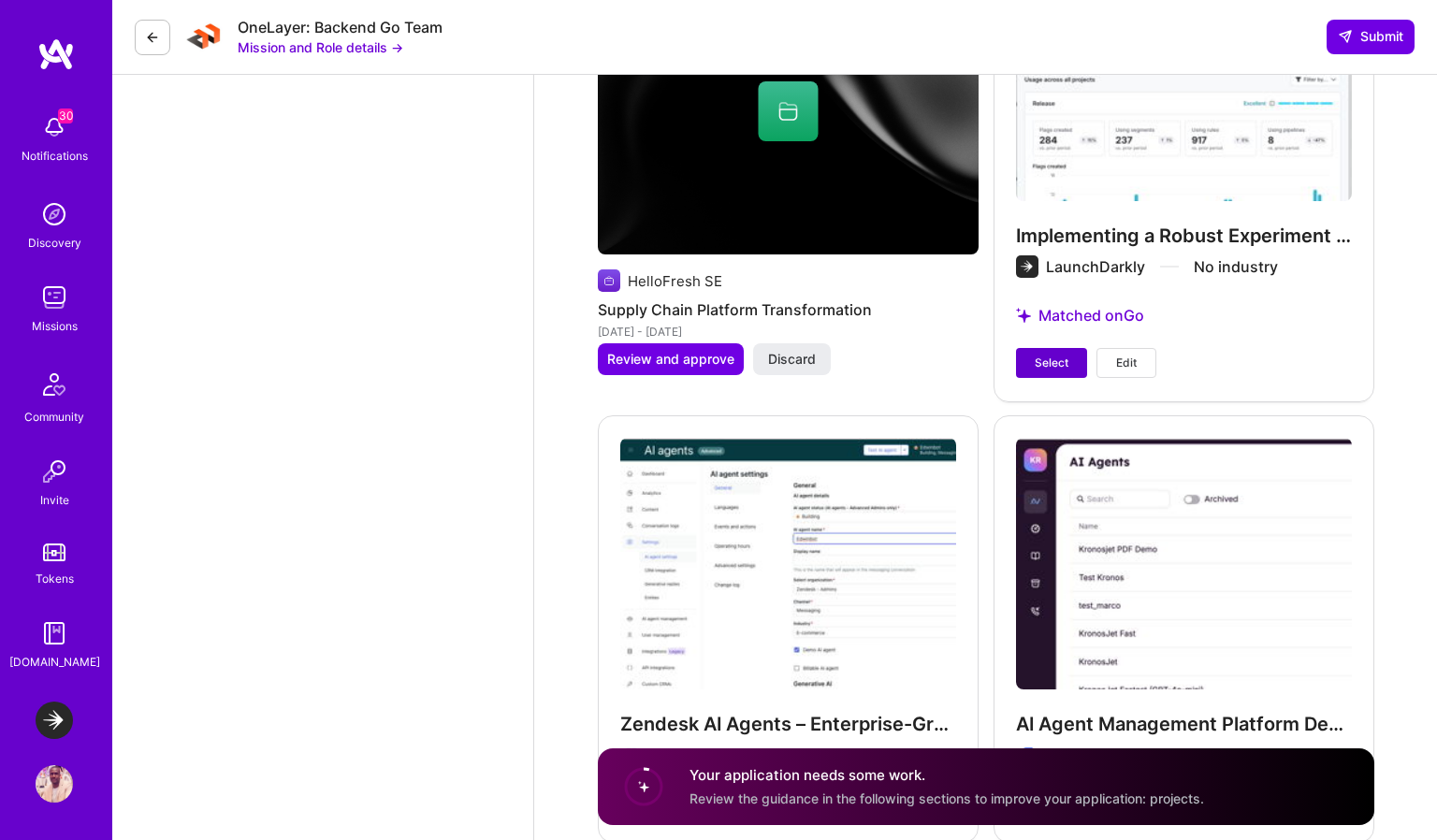
click at [1056, 354] on span "Select" at bounding box center [1051, 362] width 34 height 17
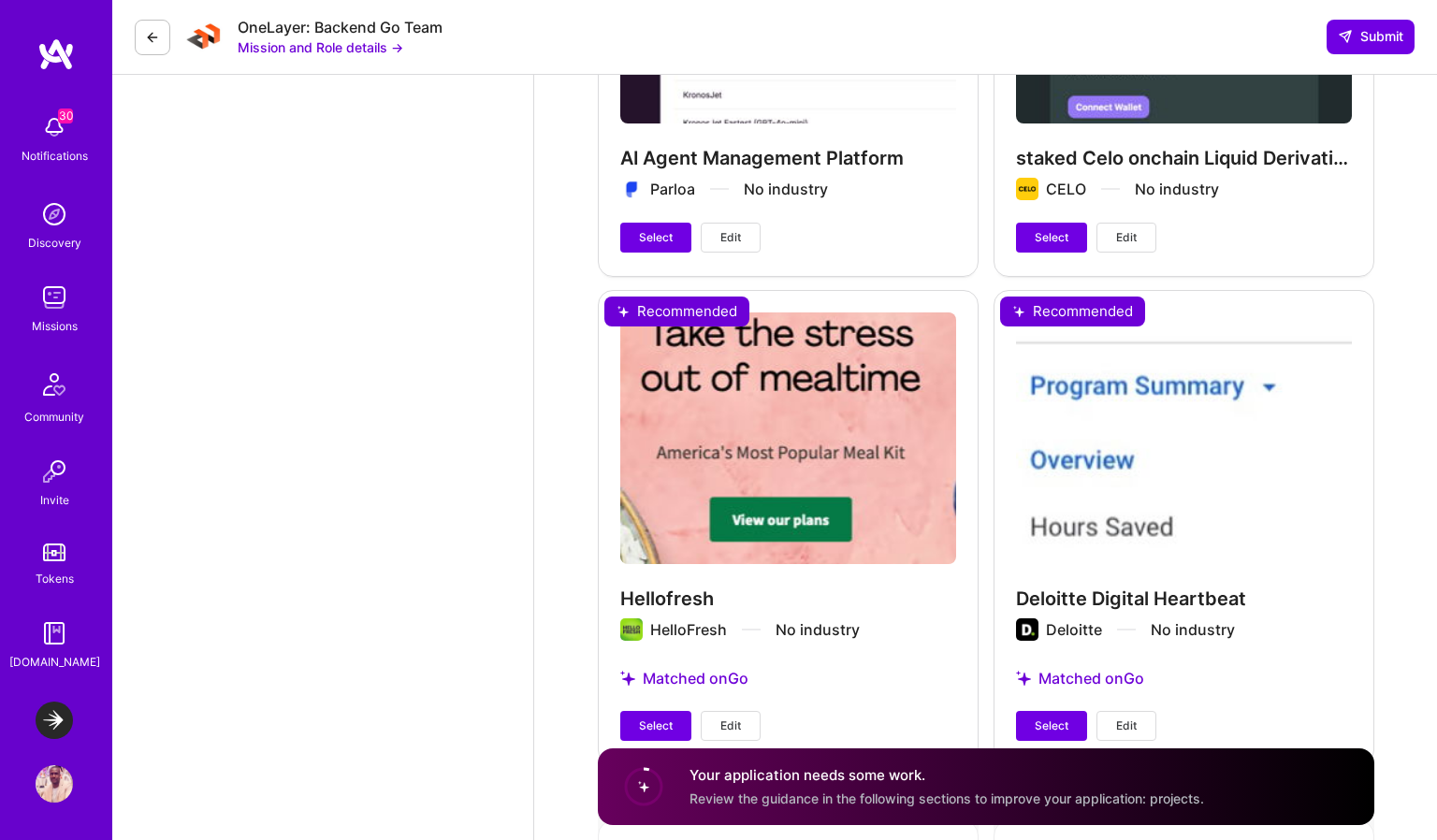
scroll to position [4899, 0]
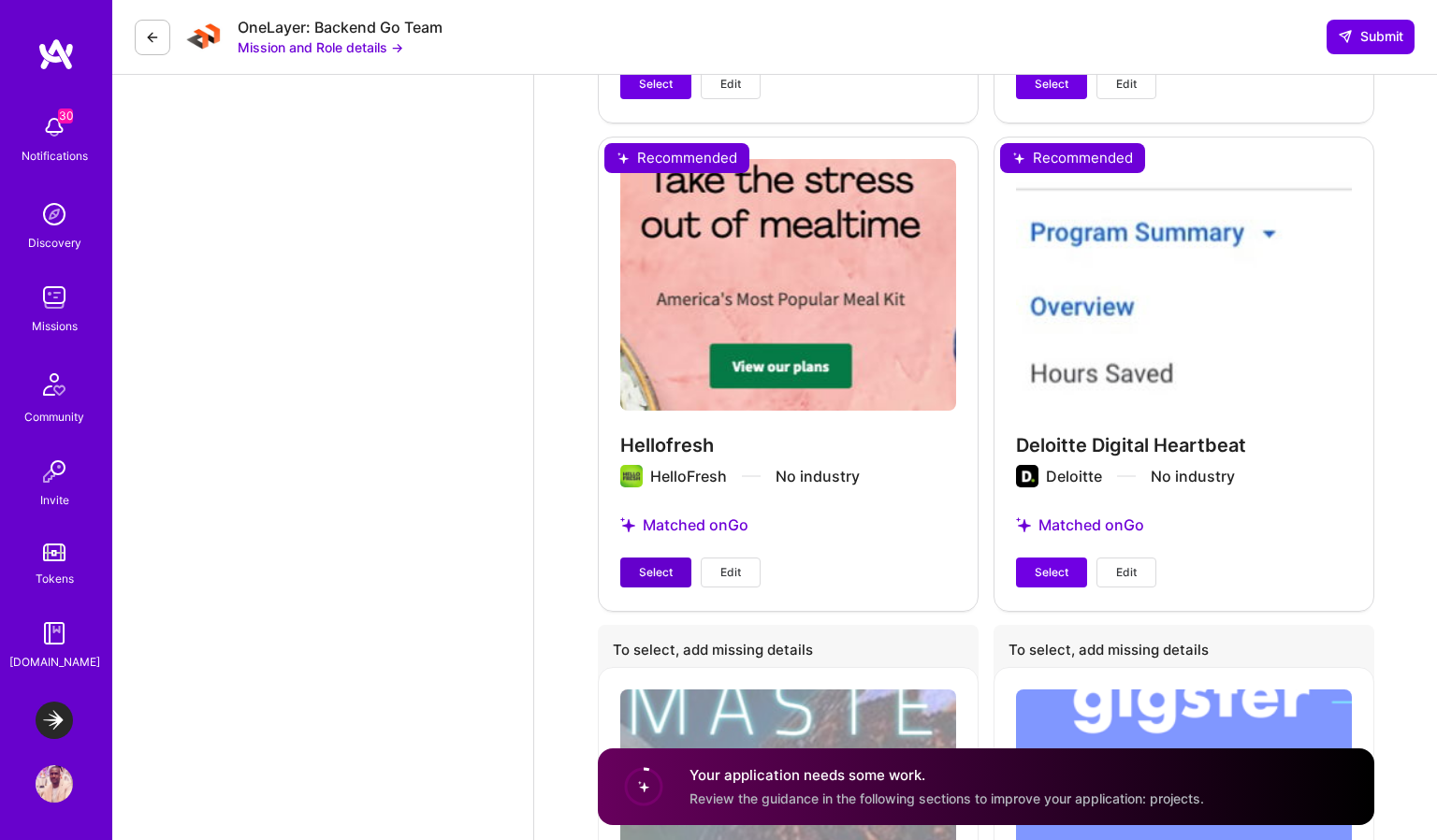
click at [656, 565] on span "Select" at bounding box center [656, 572] width 34 height 17
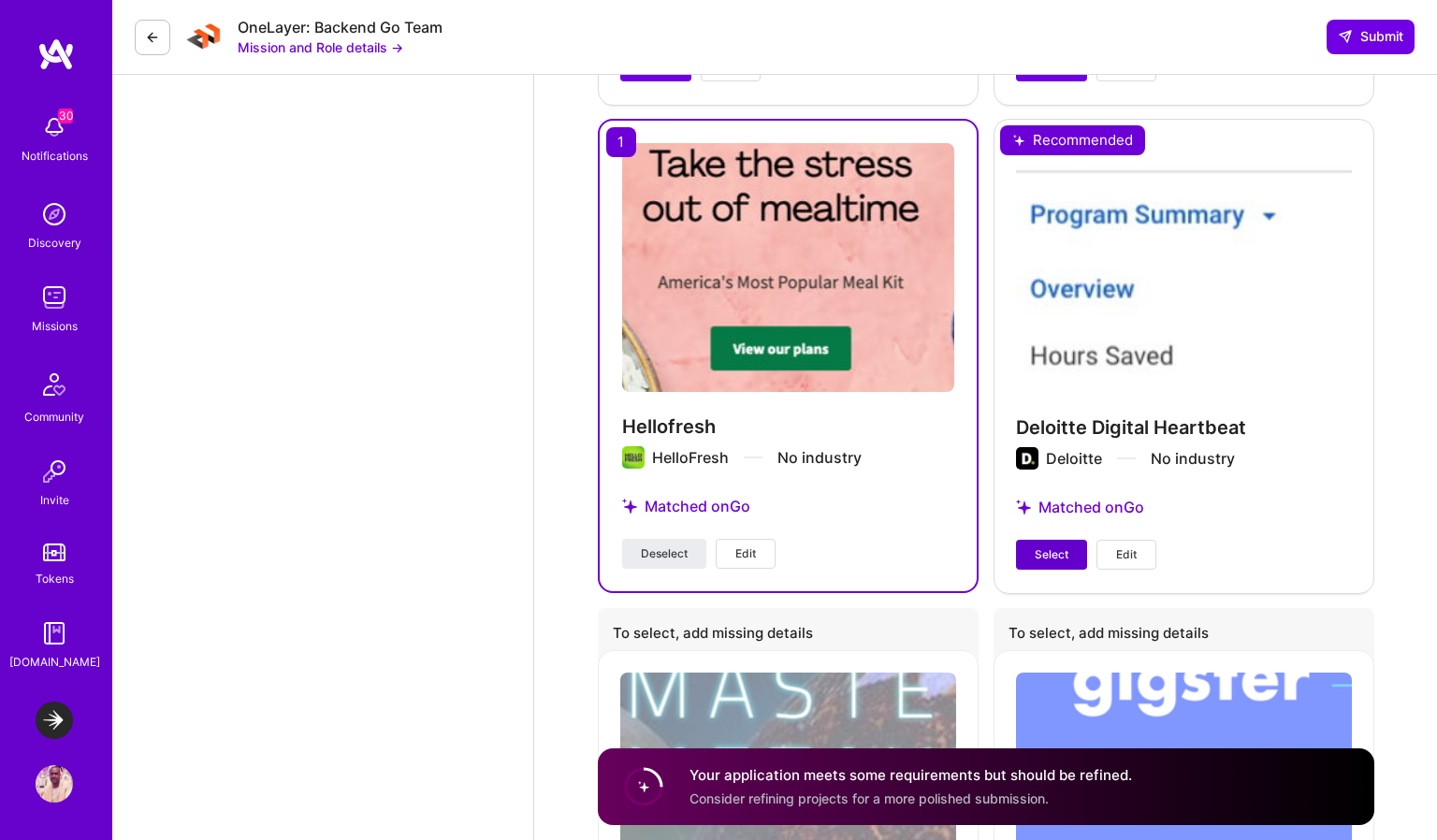
click at [1039, 546] on span "Select" at bounding box center [1051, 554] width 34 height 17
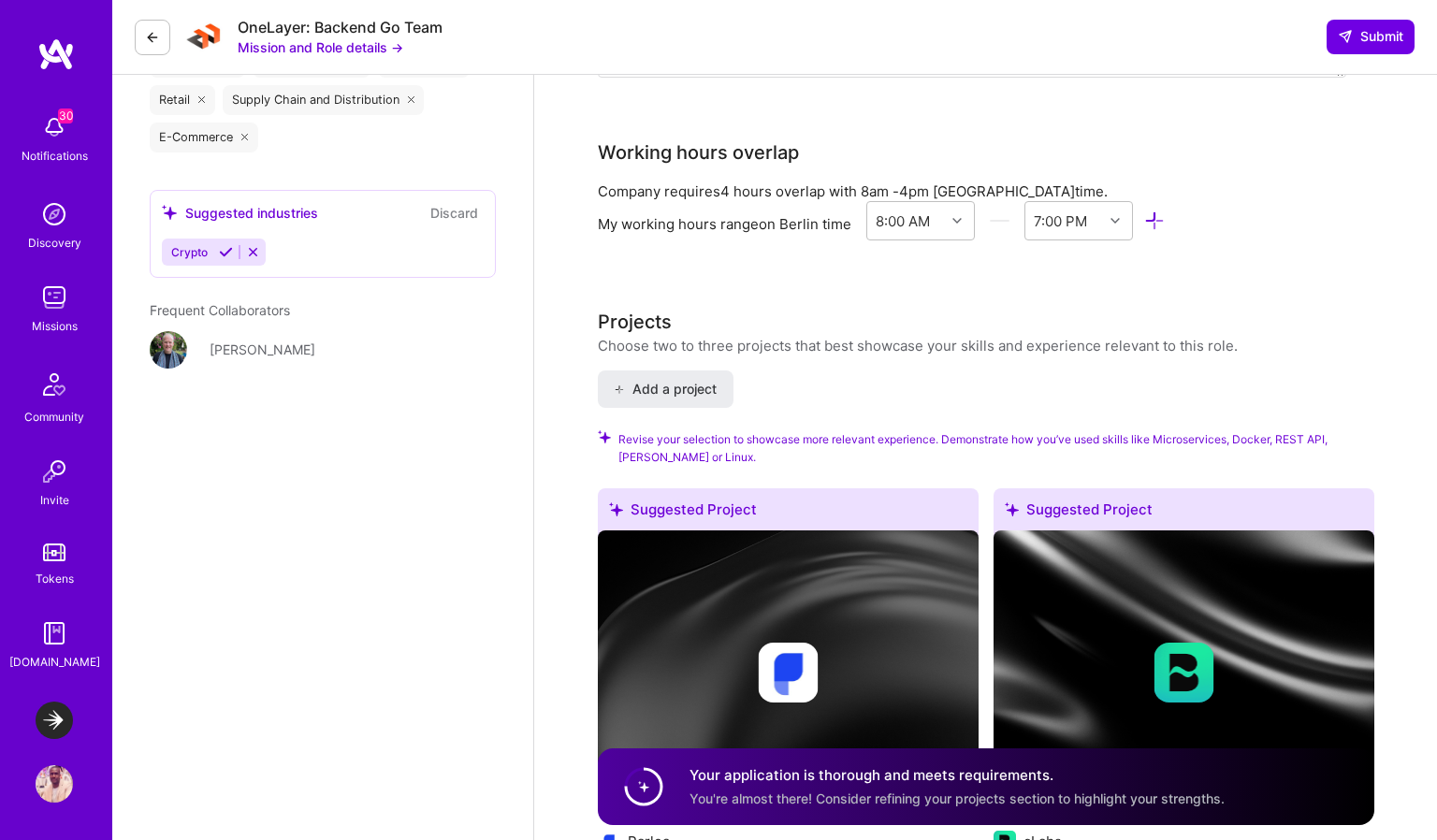
scroll to position [2434, 0]
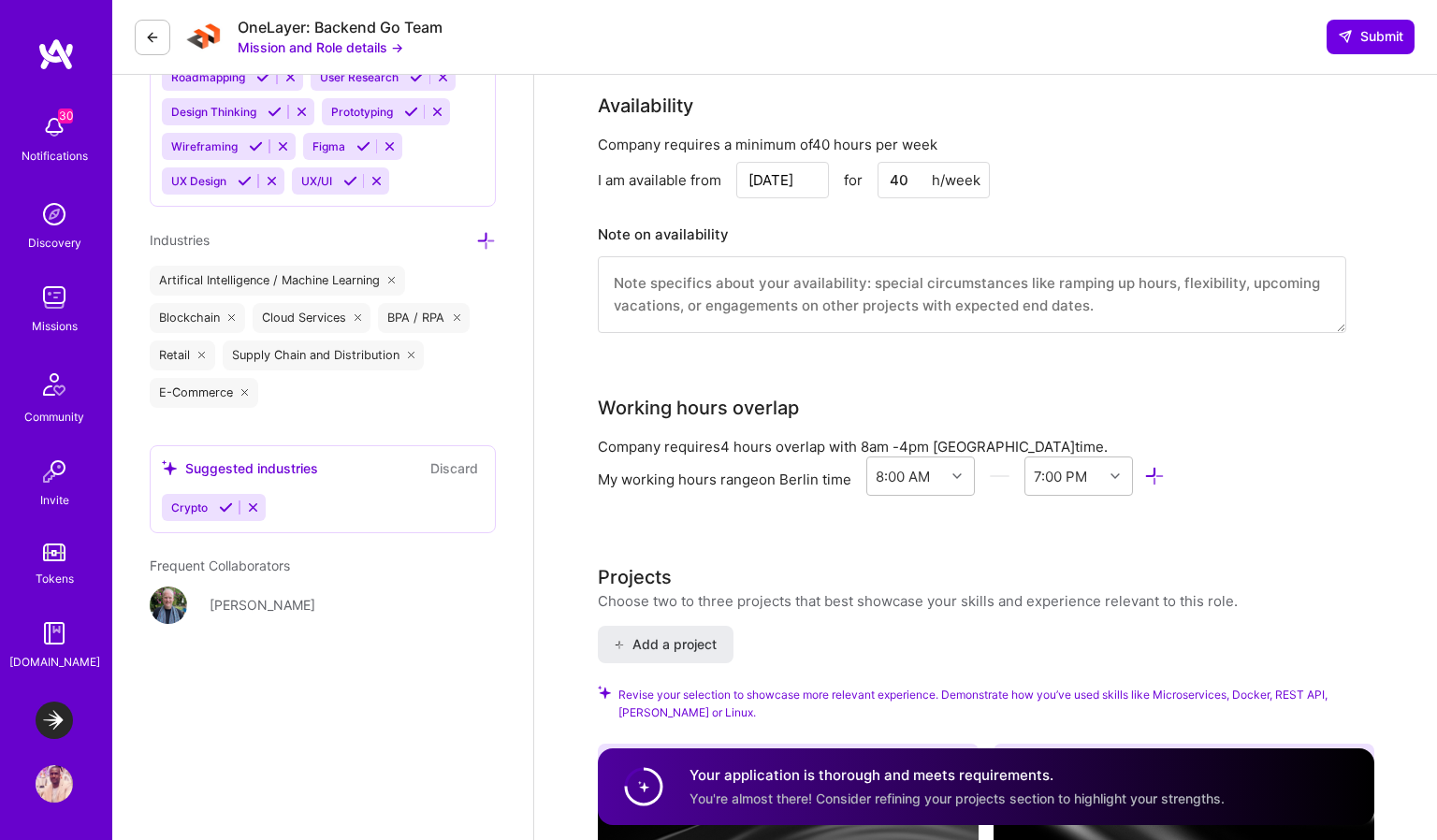
click at [710, 291] on textarea at bounding box center [972, 294] width 749 height 77
paste textarea "I’m based in Berlin (CET) and available to start immediately at full-time capac…"
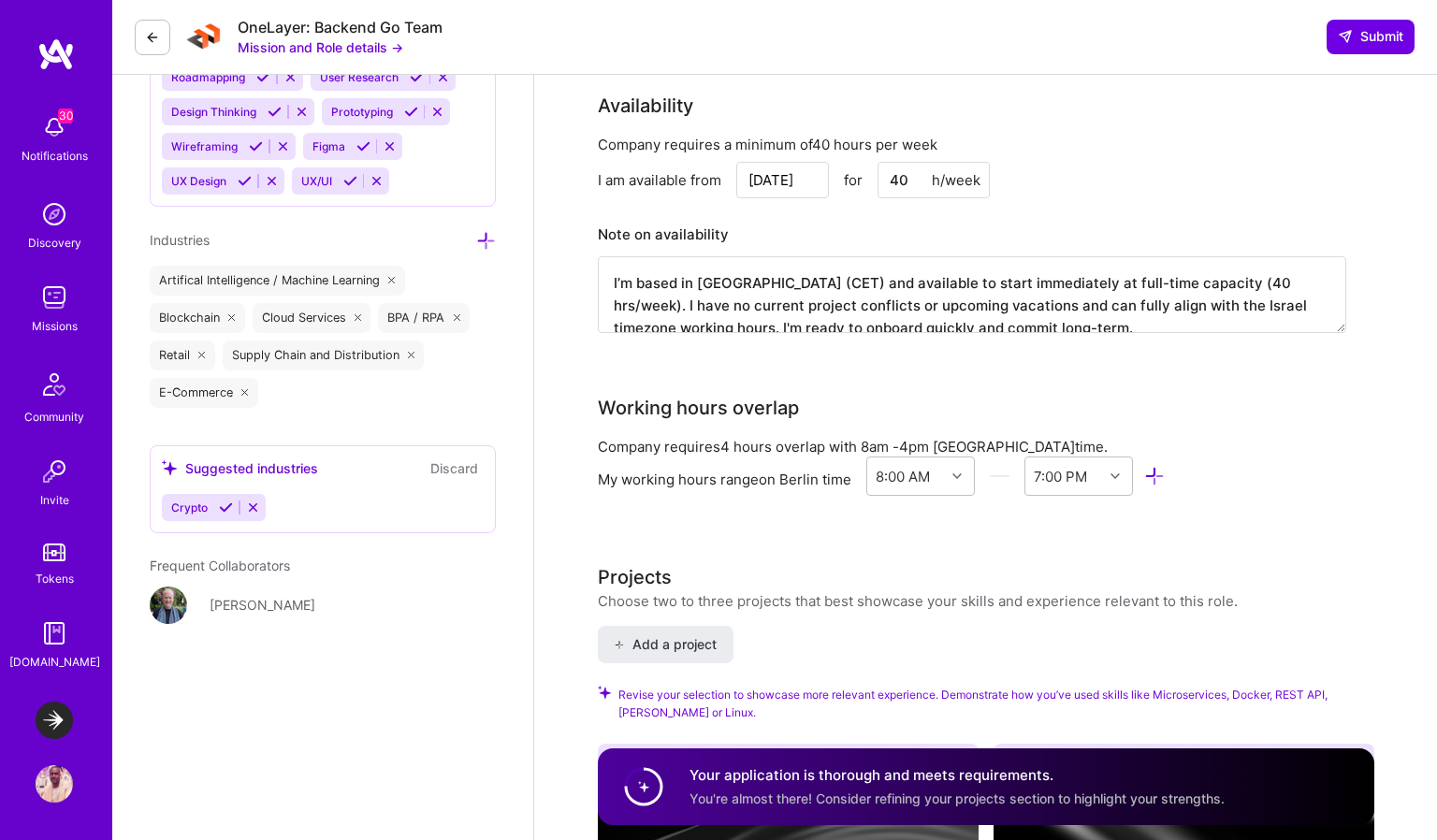
scroll to position [5, 0]
drag, startPoint x: 792, startPoint y: 281, endPoint x: 618, endPoint y: 278, distance: 174.0
click at [618, 278] on textarea "I’m based in Berlin (CET) and available to start immediately at full-time capac…" at bounding box center [972, 294] width 749 height 77
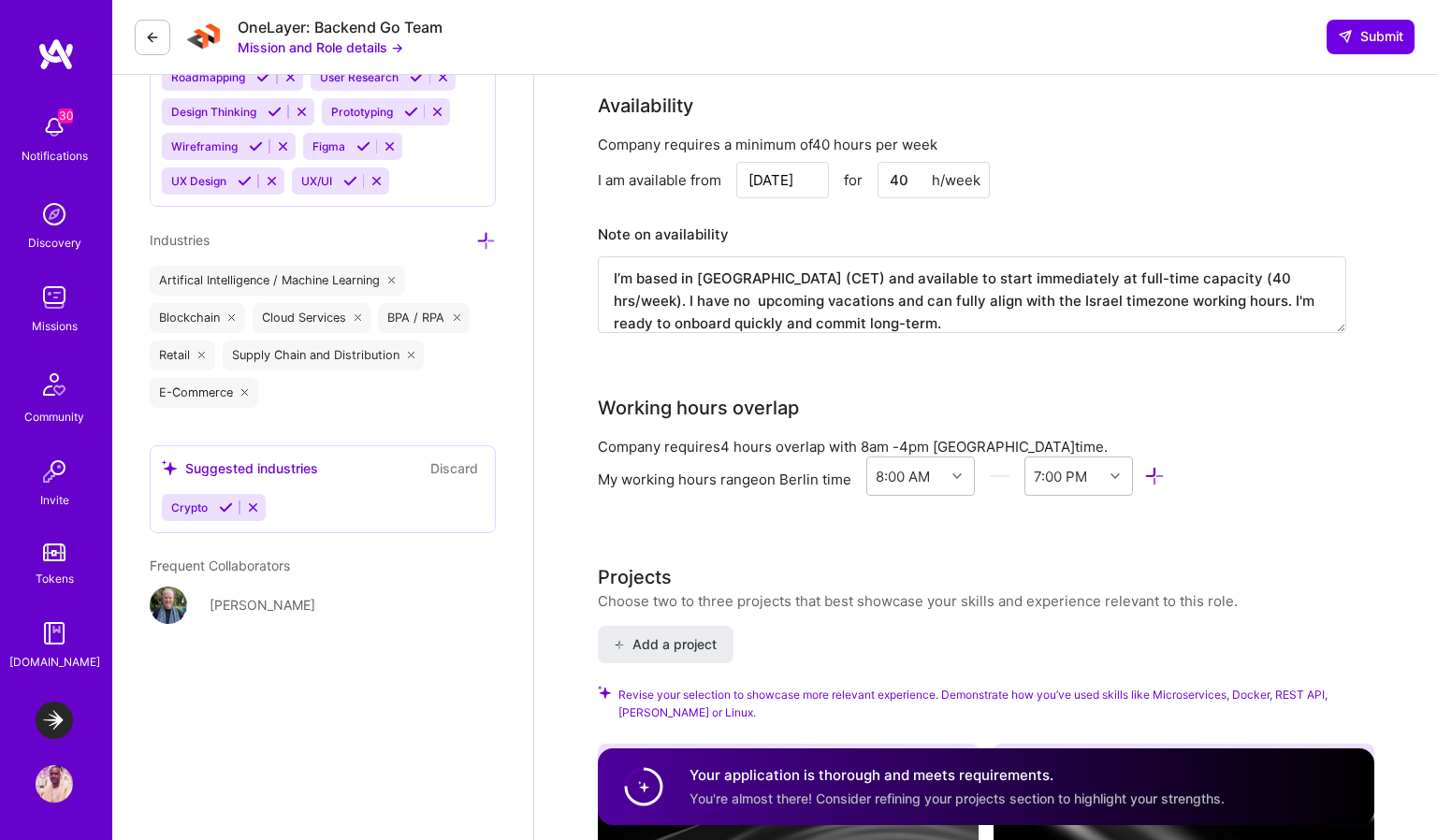
scroll to position [2435, 0]
click at [781, 299] on textarea "I’m based in Berlin (CET) and available to start immediately at full-time capac…" at bounding box center [972, 293] width 749 height 77
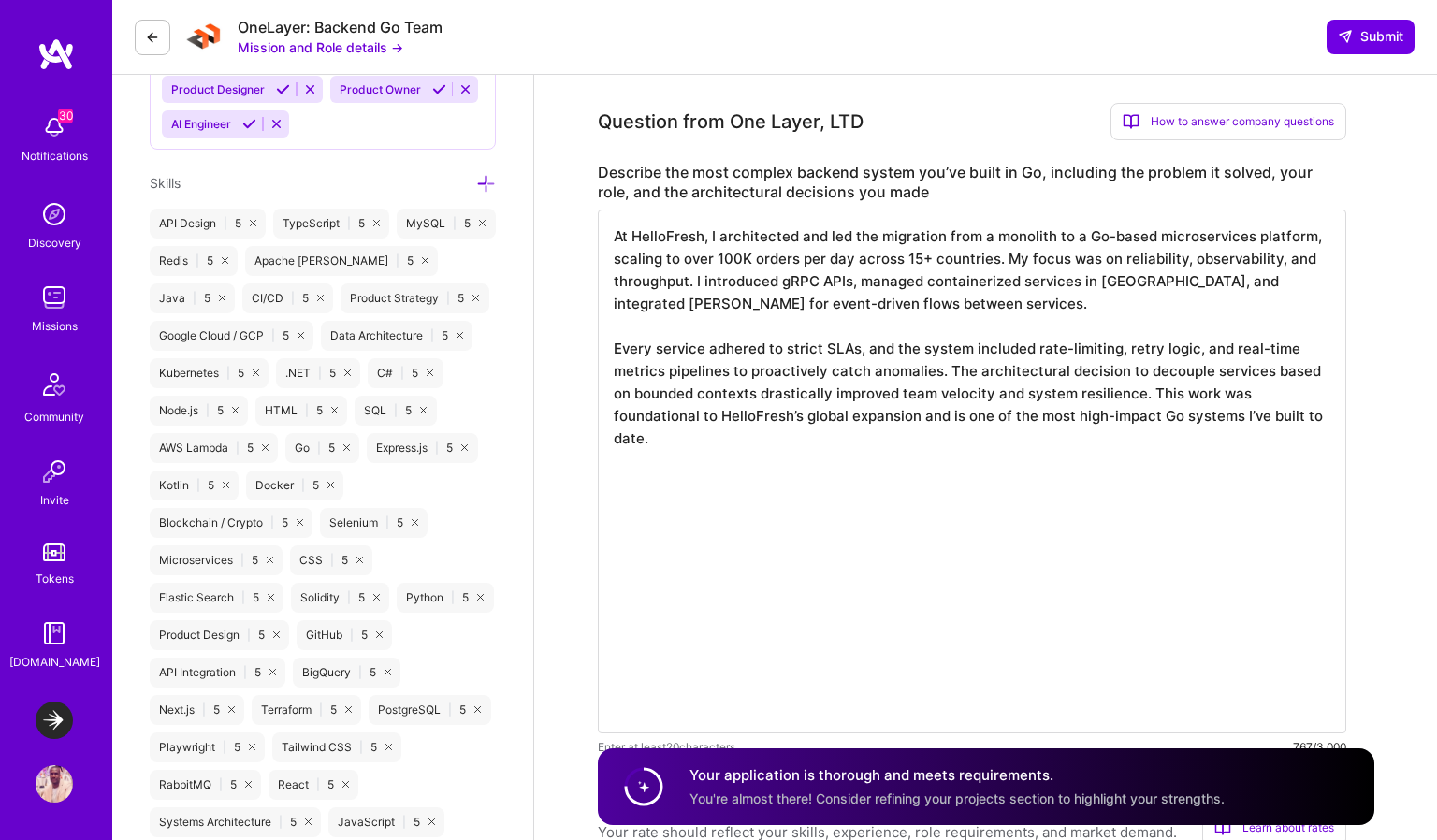
scroll to position [992, 0]
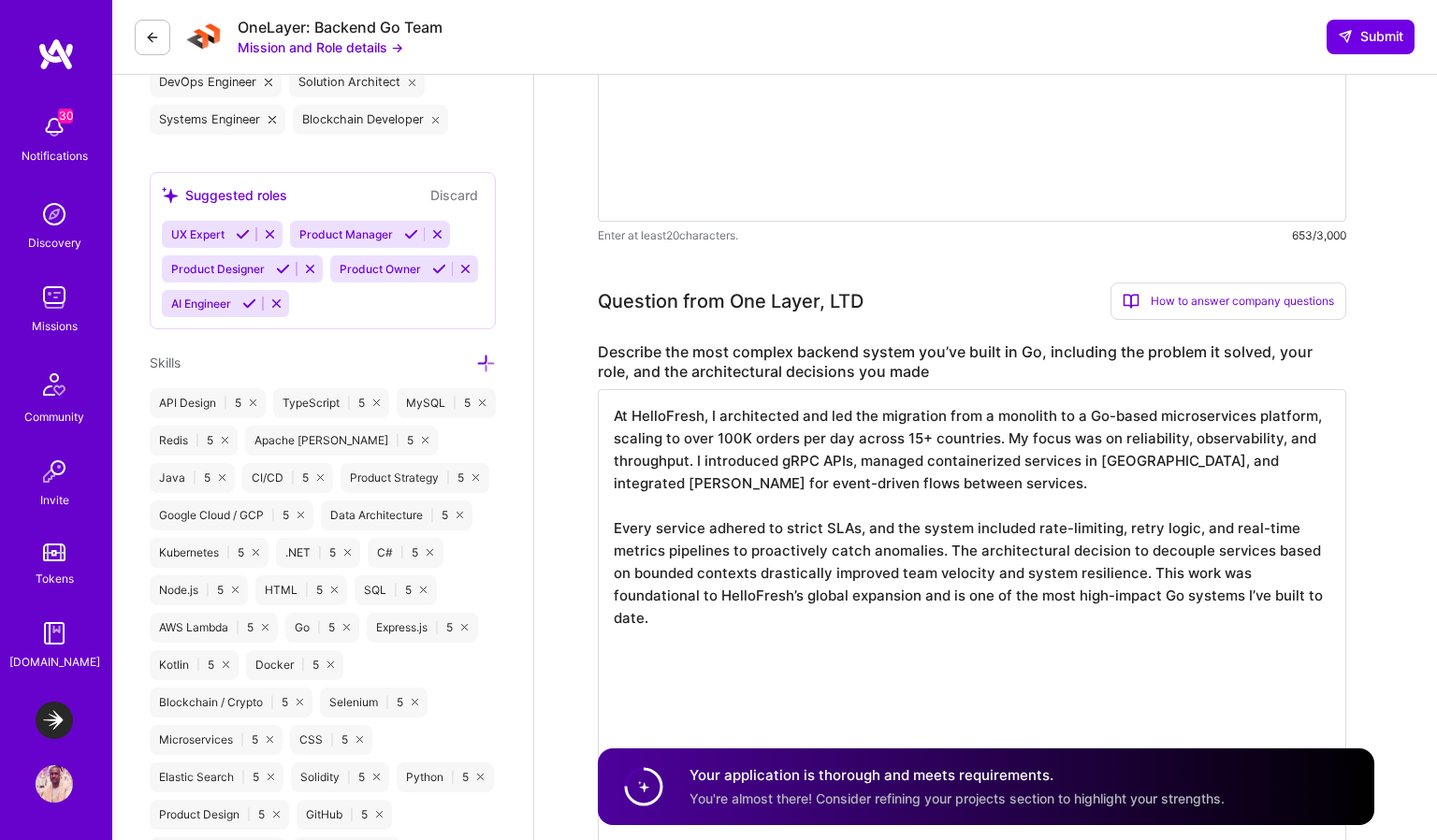
type textarea "I’m based in Berlin (CET) and available to start immediately at full-time capac…"
click at [1003, 593] on textarea "At HelloFresh, I architected and led the migration from a monolith to a Go-base…" at bounding box center [972, 516] width 749 height 254
click at [1109, 595] on textarea "At HelloFresh, I architected and led the migration from a monolith to a Go-base…" at bounding box center [972, 516] width 749 height 254
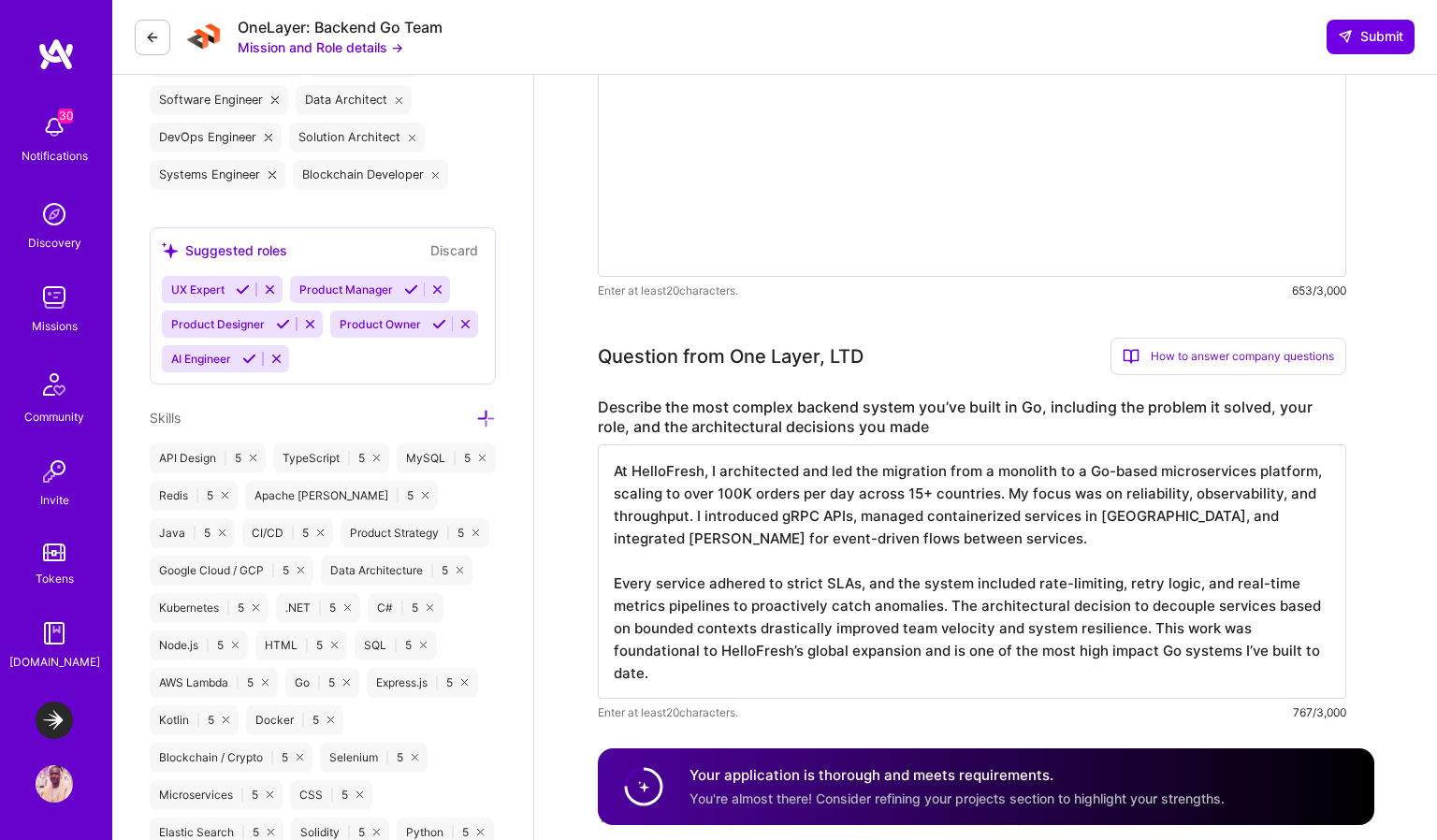
scroll to position [930, 0]
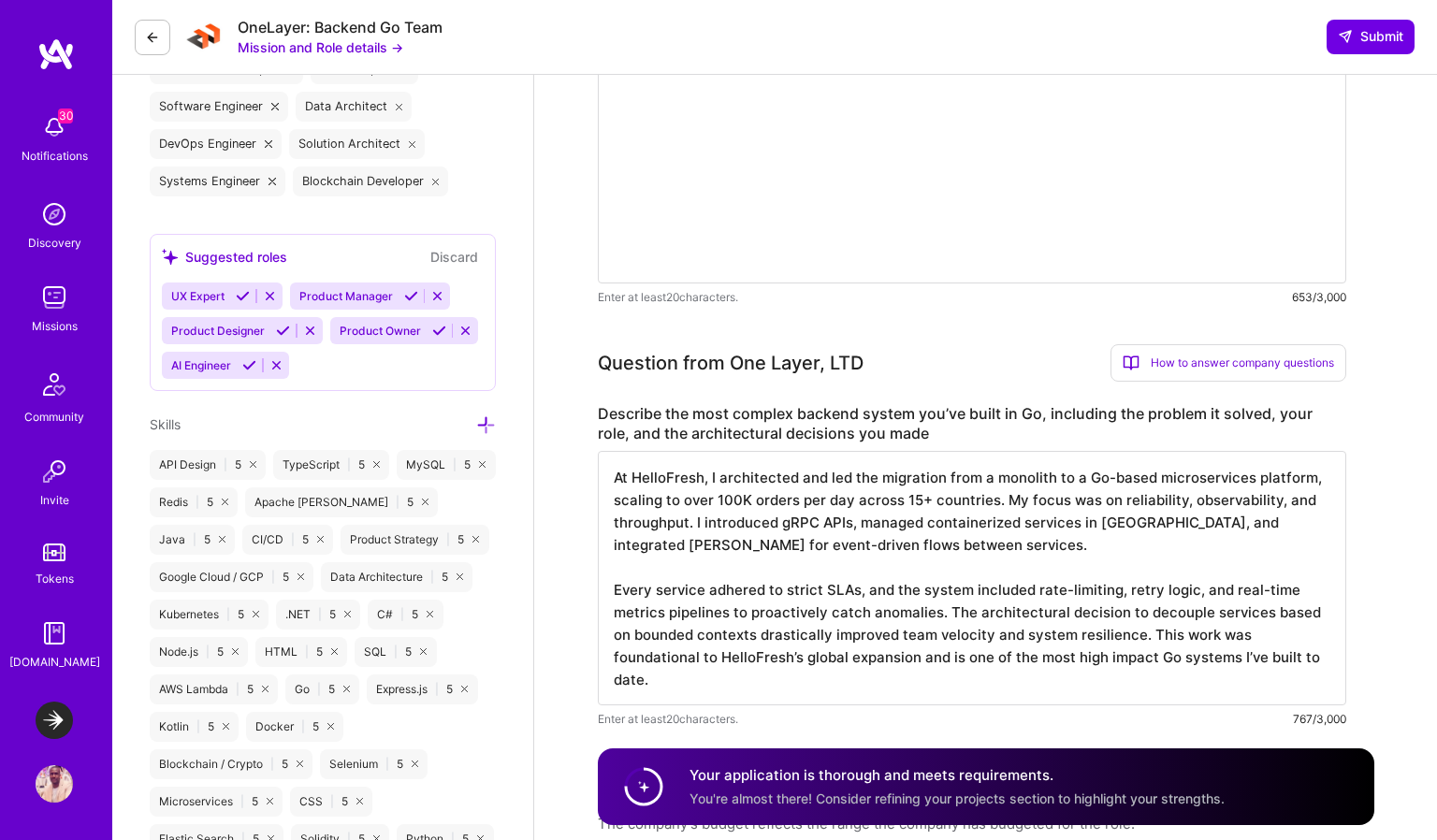
click at [1065, 593] on textarea "At HelloFresh, I architected and led the migration from a monolith to a Go-base…" at bounding box center [972, 577] width 749 height 254
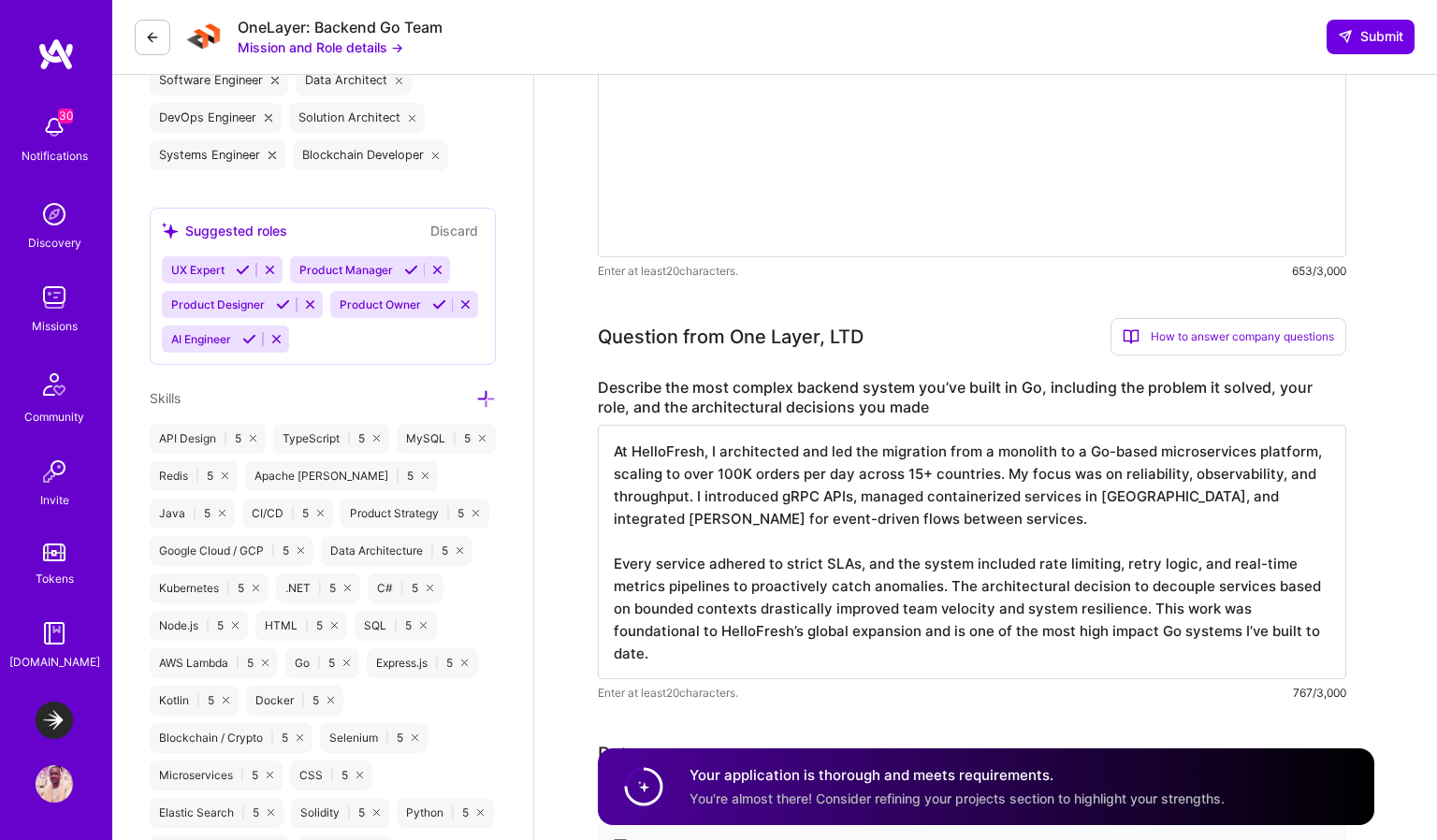
scroll to position [964, 0]
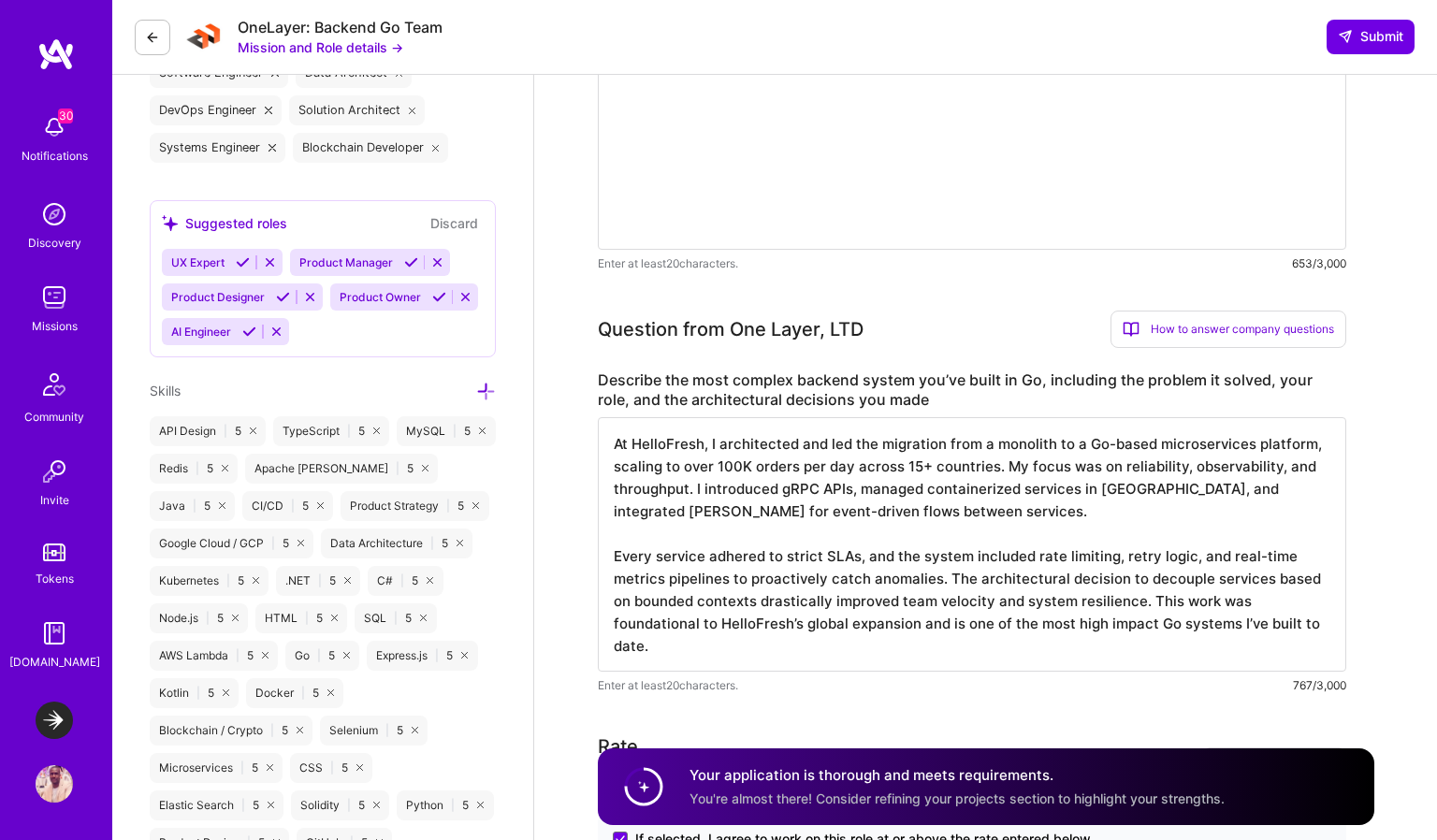
click at [926, 657] on textarea "At HelloFresh, I architected and led the migration from a monolith to a Go-base…" at bounding box center [972, 544] width 749 height 254
click at [752, 656] on textarea "At HelloFresh, I architected and led the migration from a monolith to a Go-base…" at bounding box center [972, 544] width 749 height 254
paste textarea "directly supporting millions in revenue and enabling international scale."
click at [808, 644] on textarea "At HelloFresh, I architected and led the migration from a monolith to a Go-base…" at bounding box center [972, 544] width 749 height 254
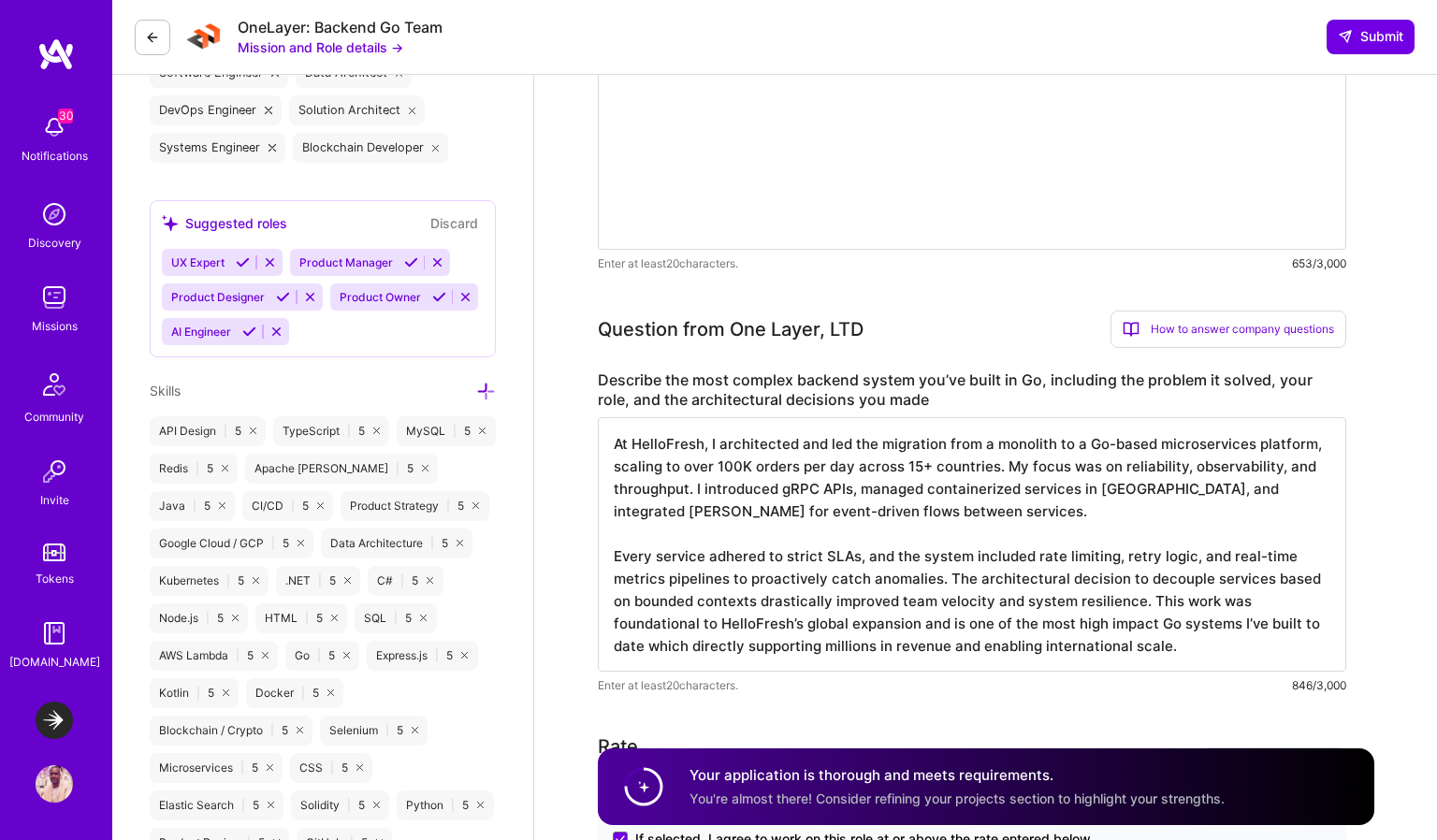
paste textarea "architecture became the backbone of HelloFresh’s global operations and remains …"
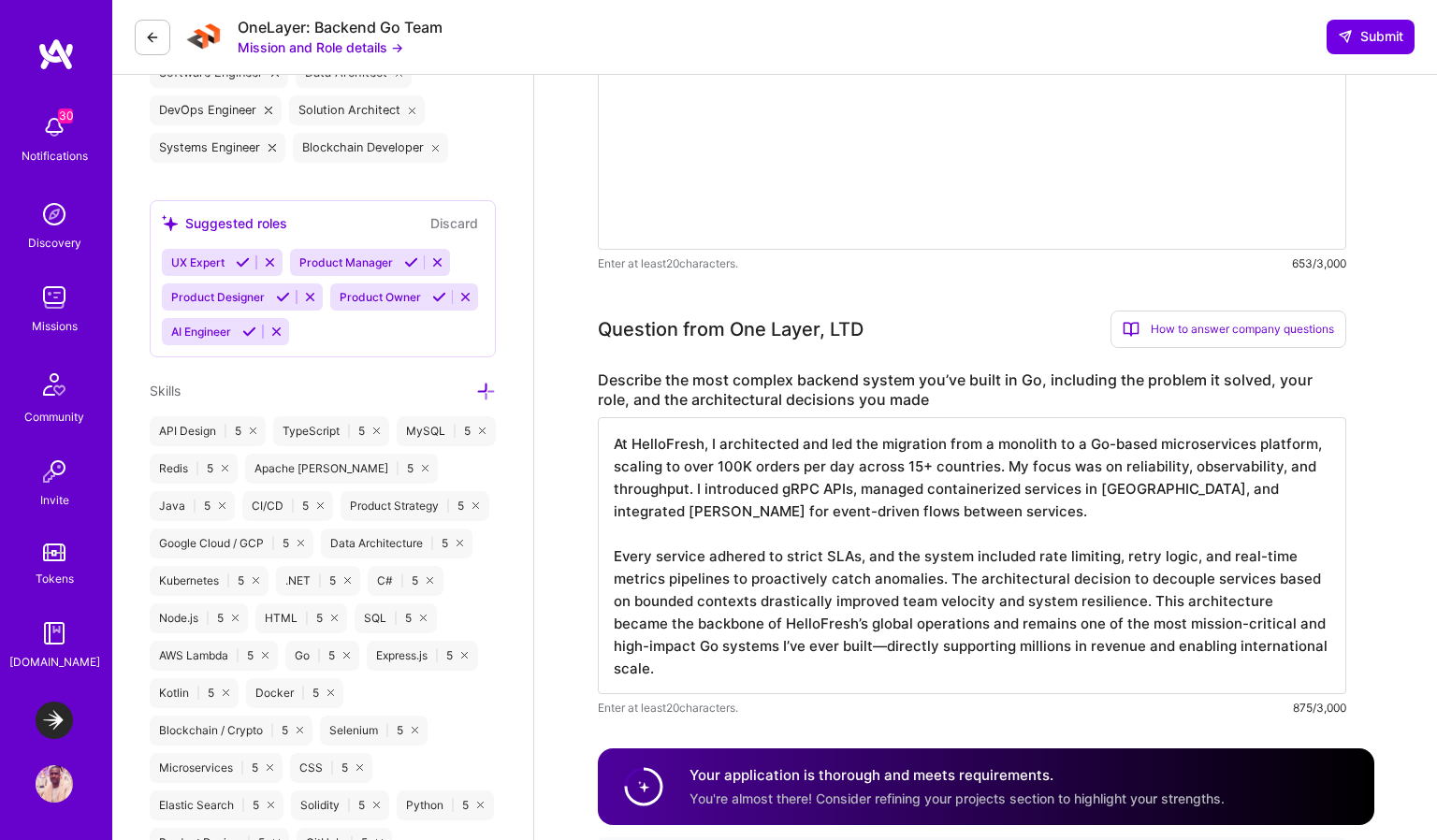
click at [888, 645] on textarea "At HelloFresh, I architected and led the migration from a monolith to a Go-base…" at bounding box center [972, 556] width 749 height 277
click at [1187, 630] on textarea "At HelloFresh, I architected and led the migration from a monolith to a Go-base…" at bounding box center [972, 556] width 749 height 277
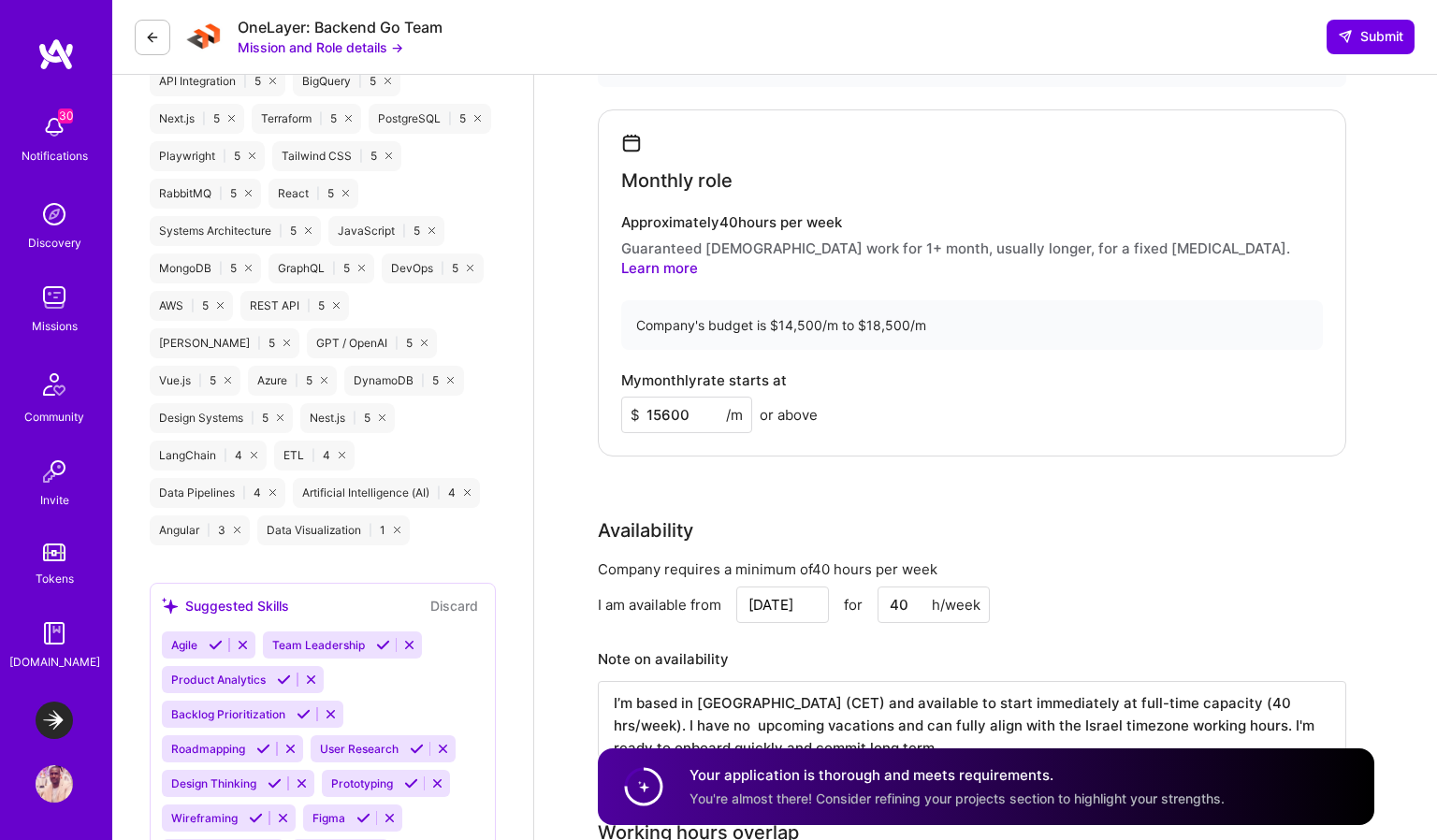
scroll to position [1773, 0]
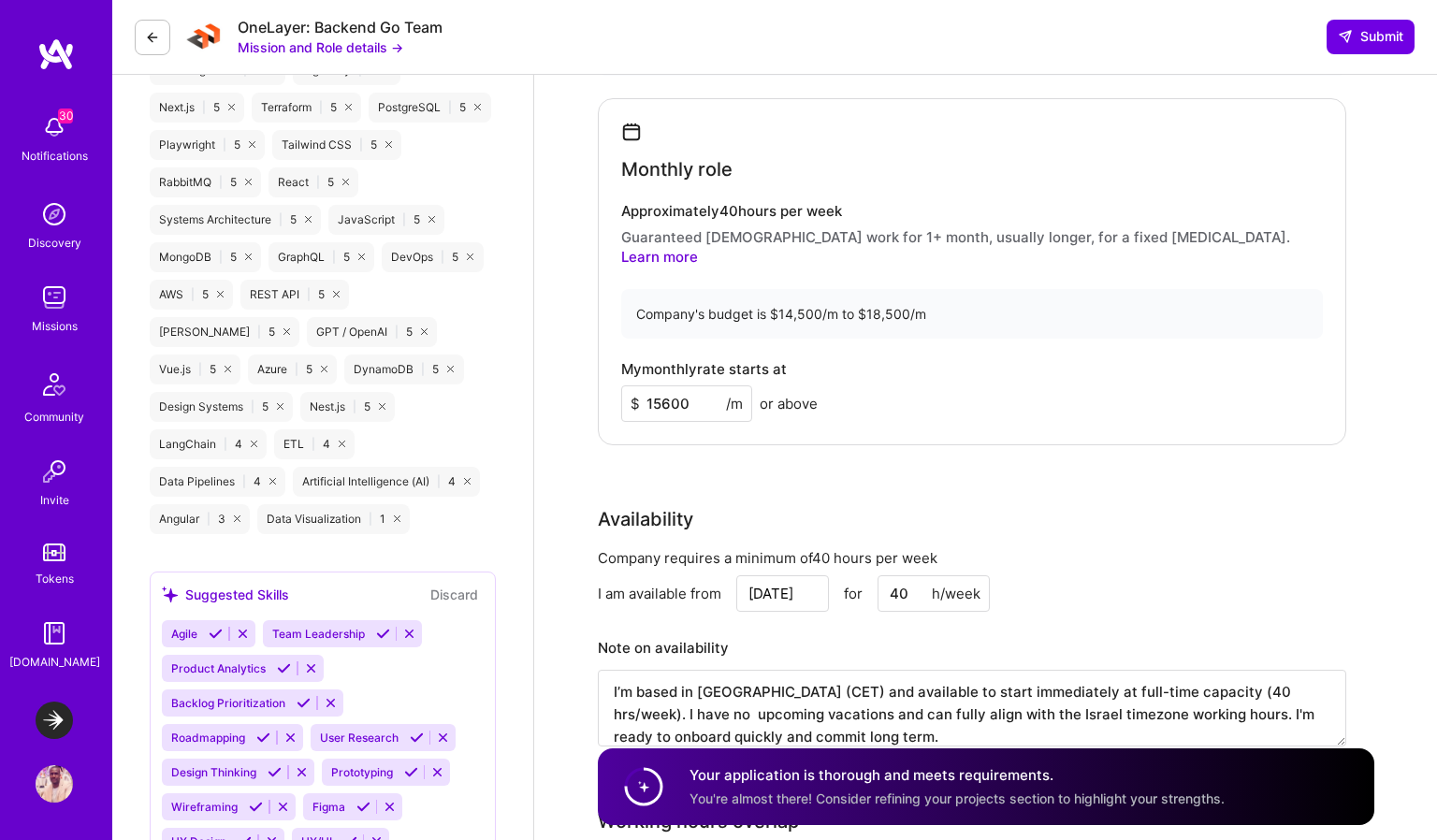
type textarea "At HelloFresh, I architected and led the migration from a monolith to a Go-base…"
click at [670, 389] on input "15600" at bounding box center [686, 403] width 131 height 36
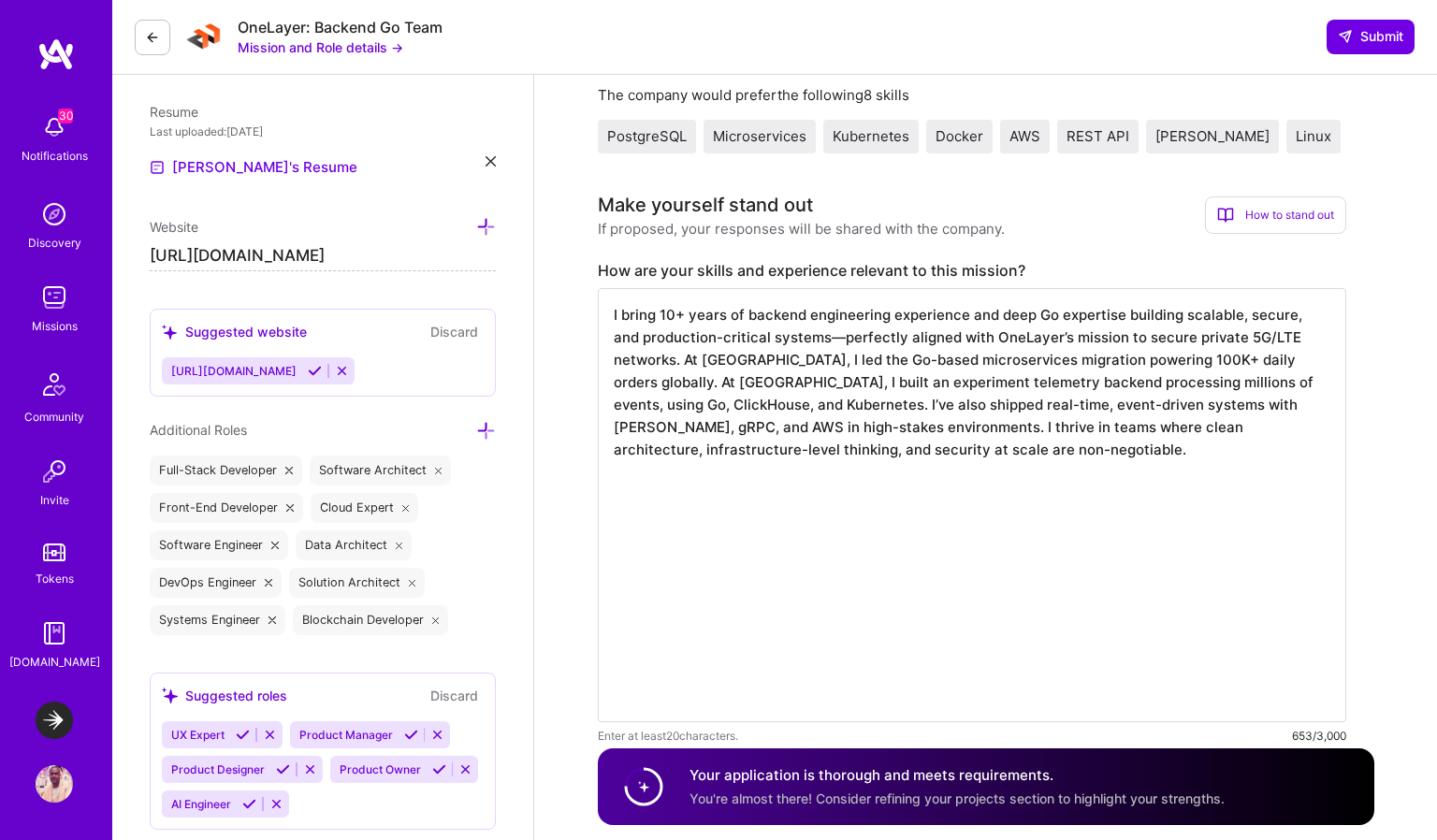
scroll to position [506, 0]
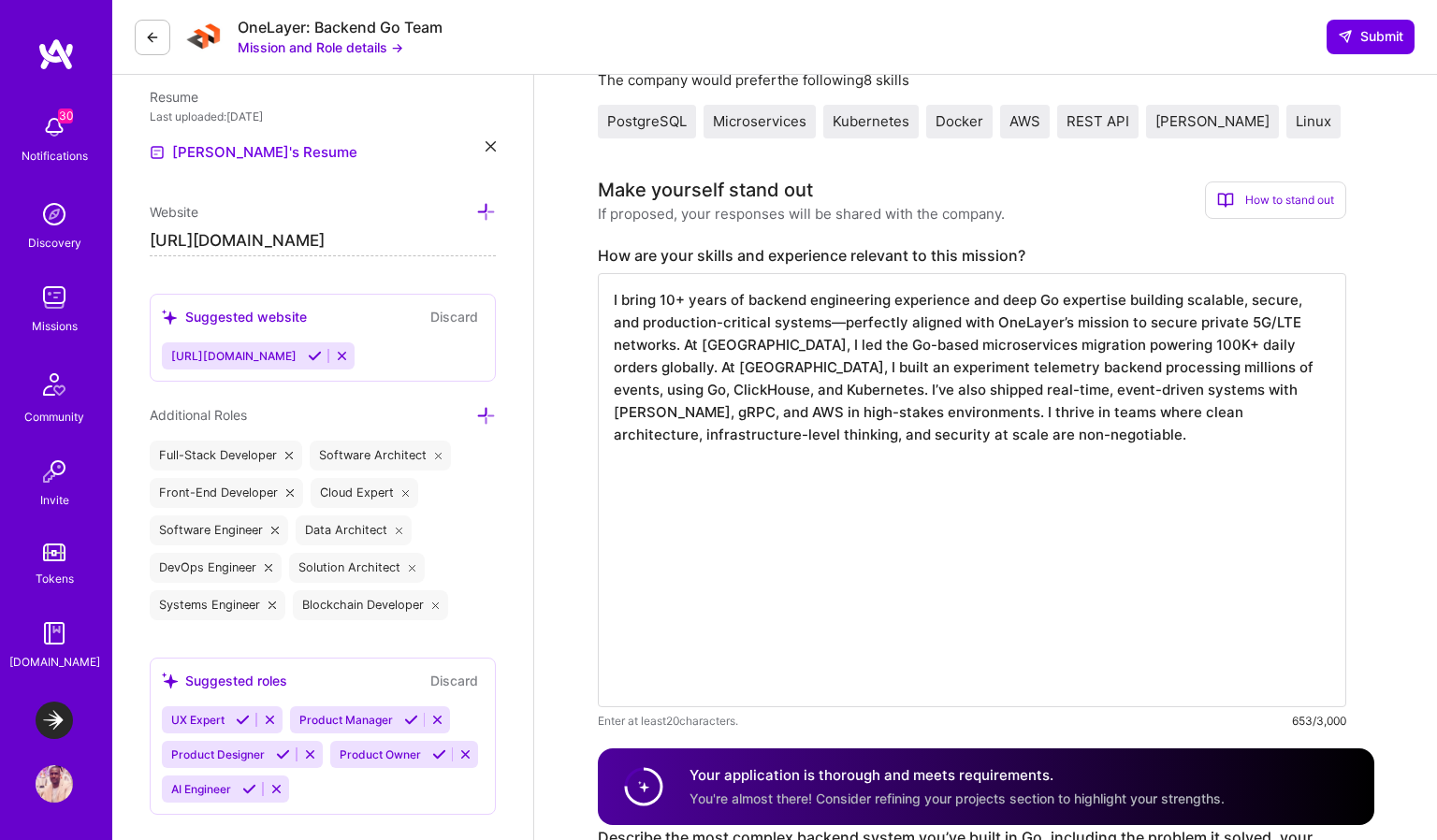
click at [815, 331] on textarea "I bring 10+ years of backend engineering experience and deep Go expertise build…" at bounding box center [972, 491] width 749 height 434
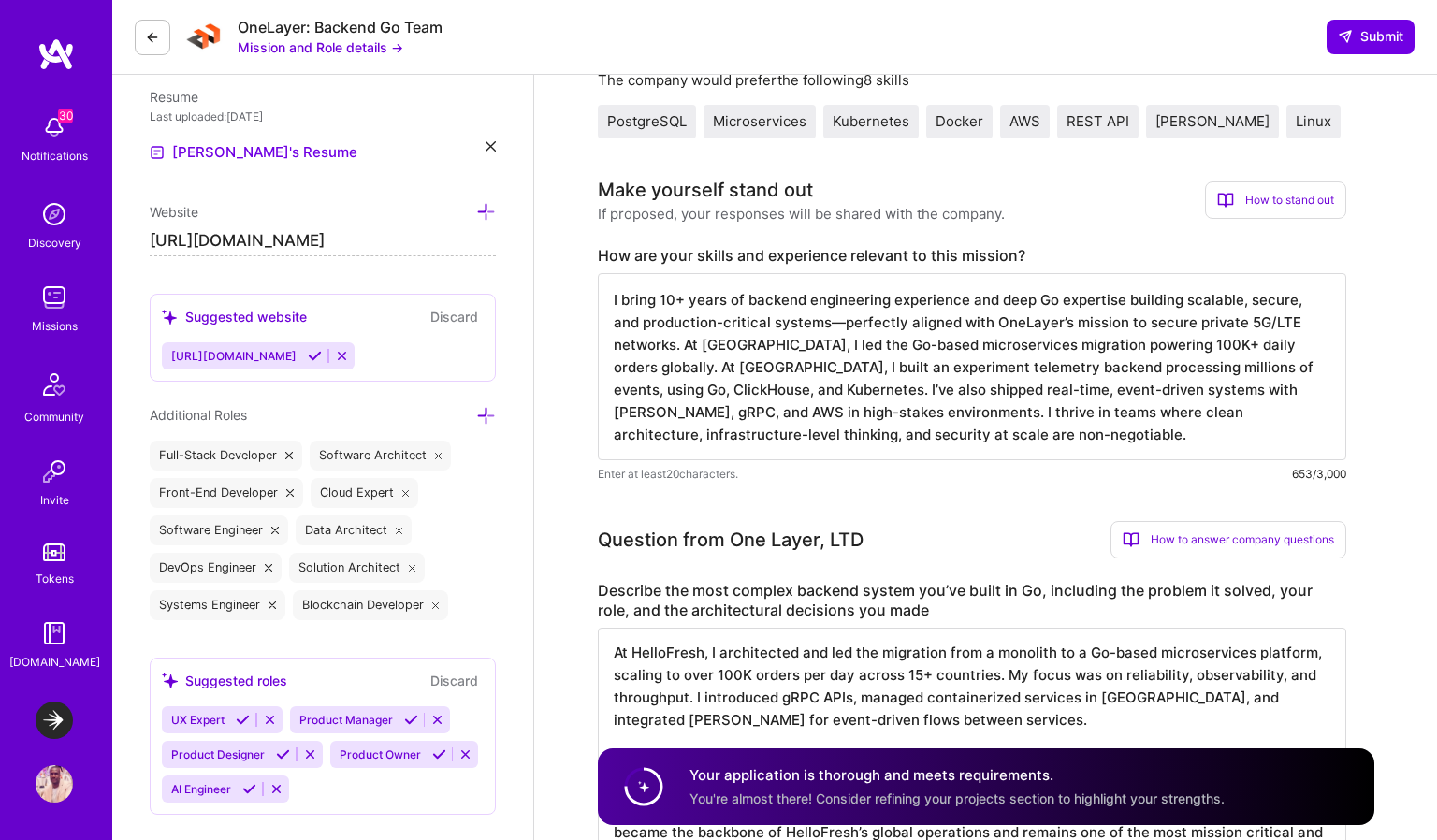
click at [843, 327] on textarea "I bring 10+ years of backend engineering experience and deep Go expertise build…" at bounding box center [972, 367] width 749 height 187
click at [1187, 320] on textarea "I bring 10+ years of backend engineering experience and deep Go expertise build…" at bounding box center [972, 367] width 749 height 187
type textarea "I bring 10+ years of backend engineering experience and deep Go expertise build…"
click at [1187, 42] on span "Submit" at bounding box center [1371, 36] width 65 height 18
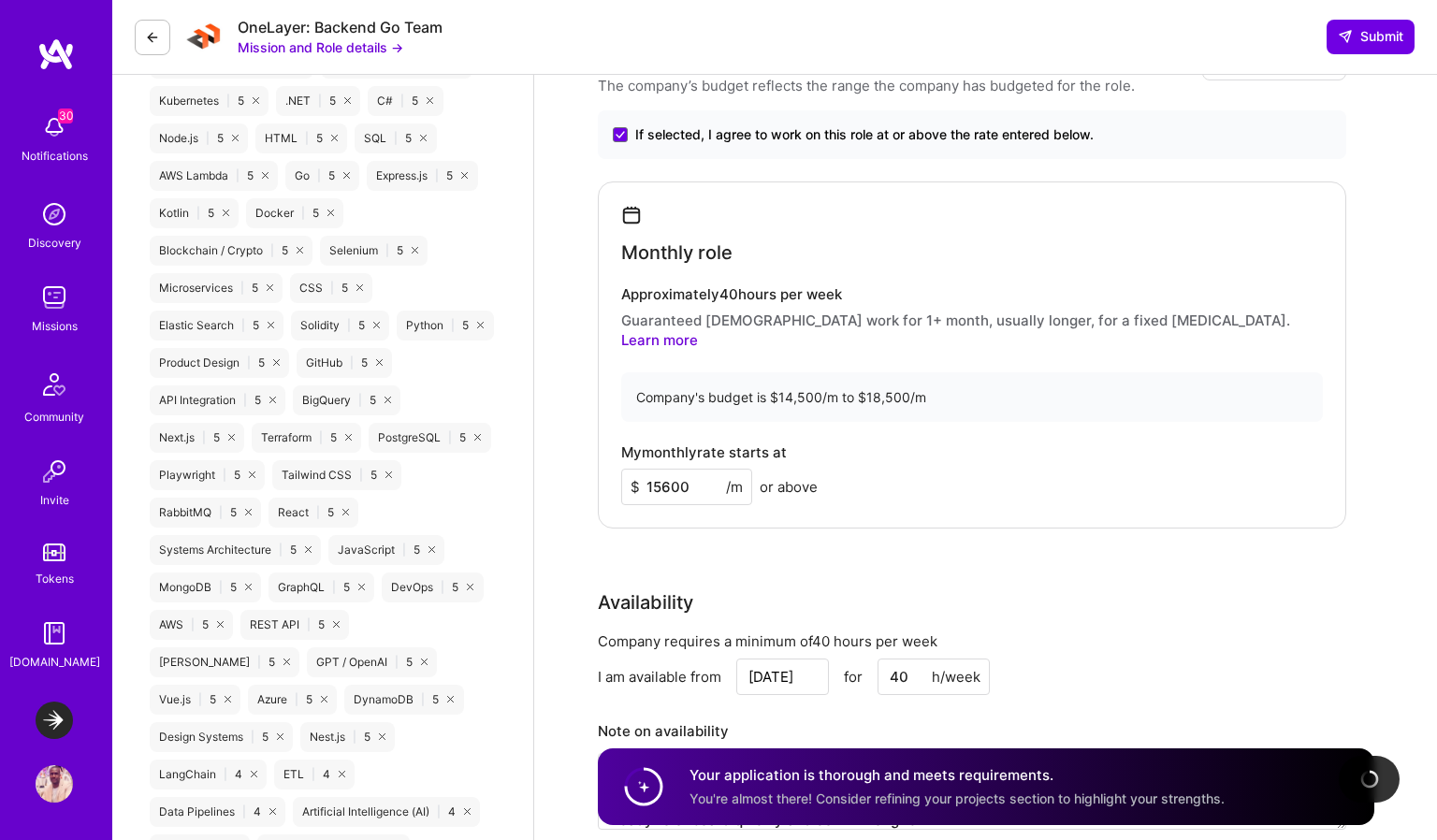
scroll to position [1534, 0]
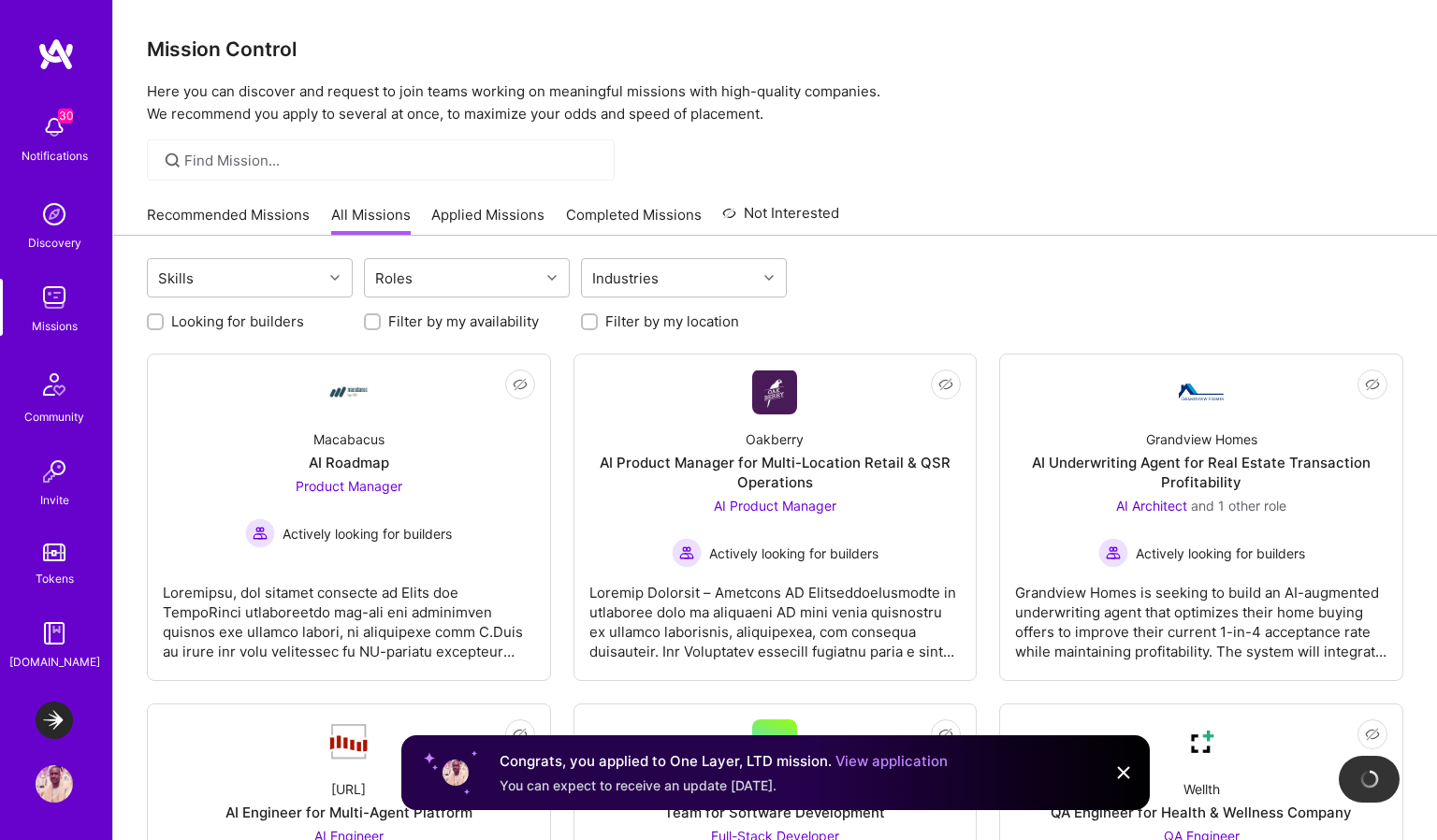
click at [250, 225] on link "Recommended Missions" at bounding box center [228, 221] width 163 height 31
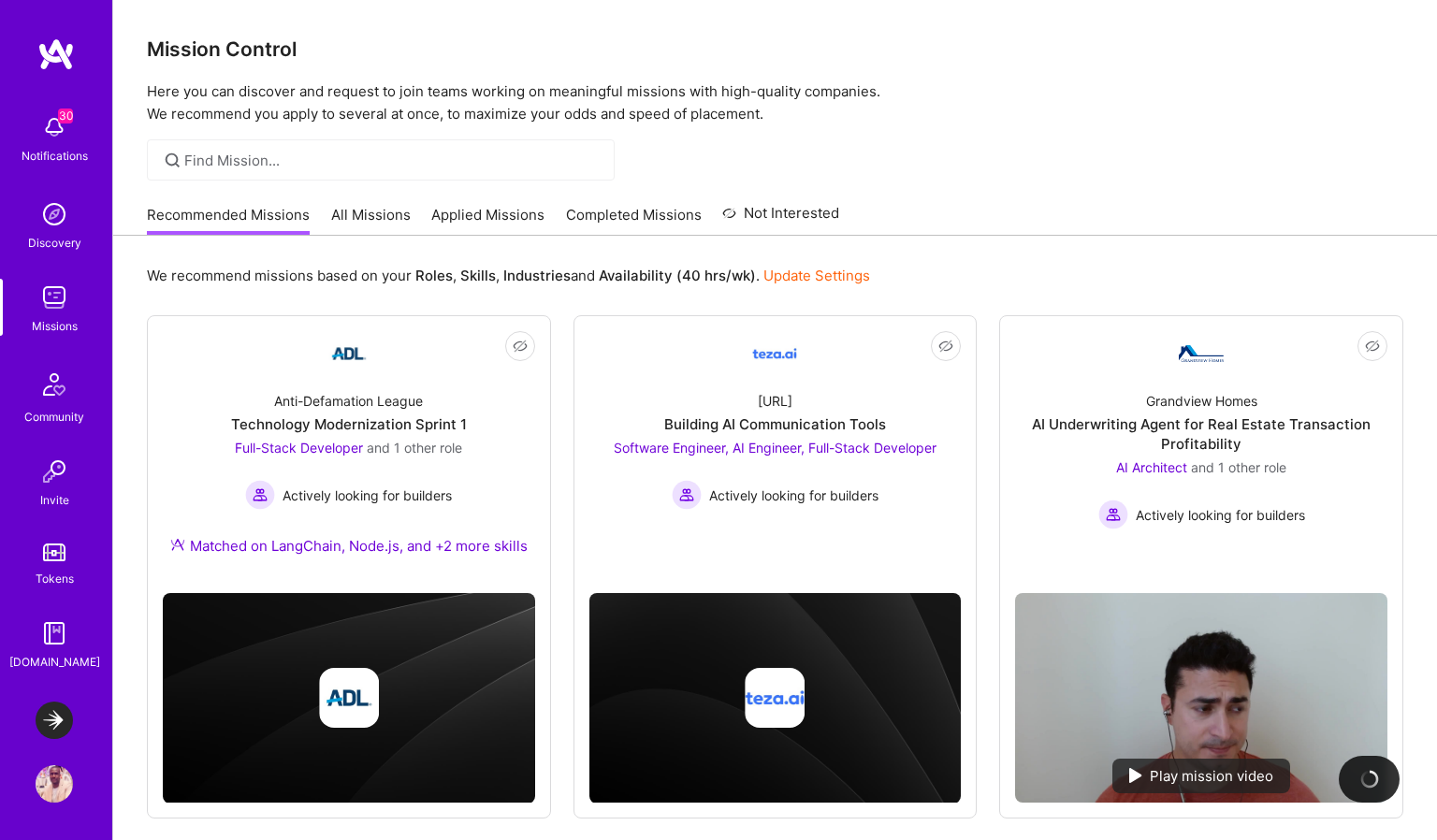
click at [237, 215] on link "Recommended Missions" at bounding box center [228, 221] width 163 height 31
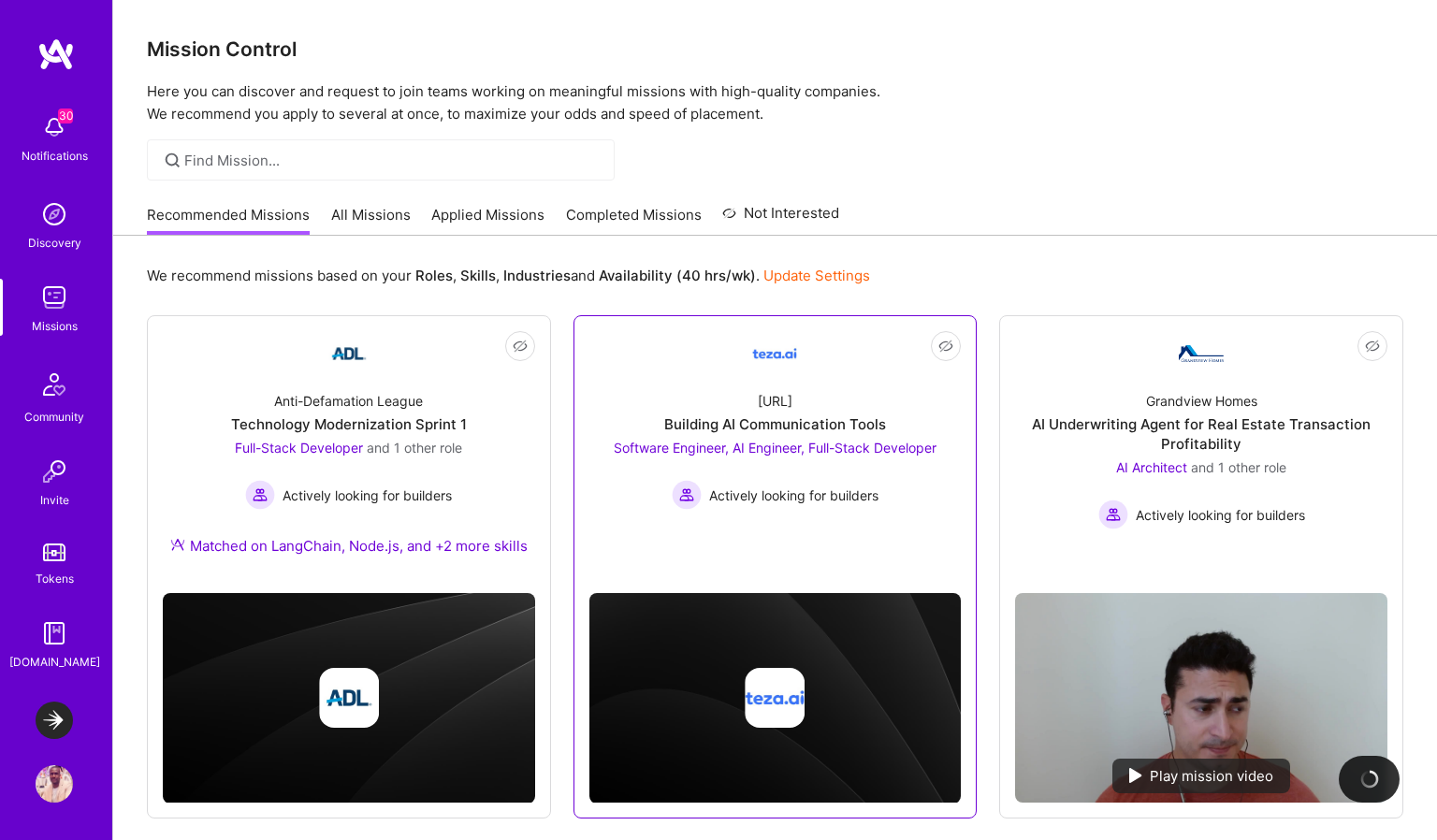
click at [615, 456] on div "Software Engineer, AI Engineer, Full-Stack Developer Actively looking for build…" at bounding box center [776, 474] width 323 height 72
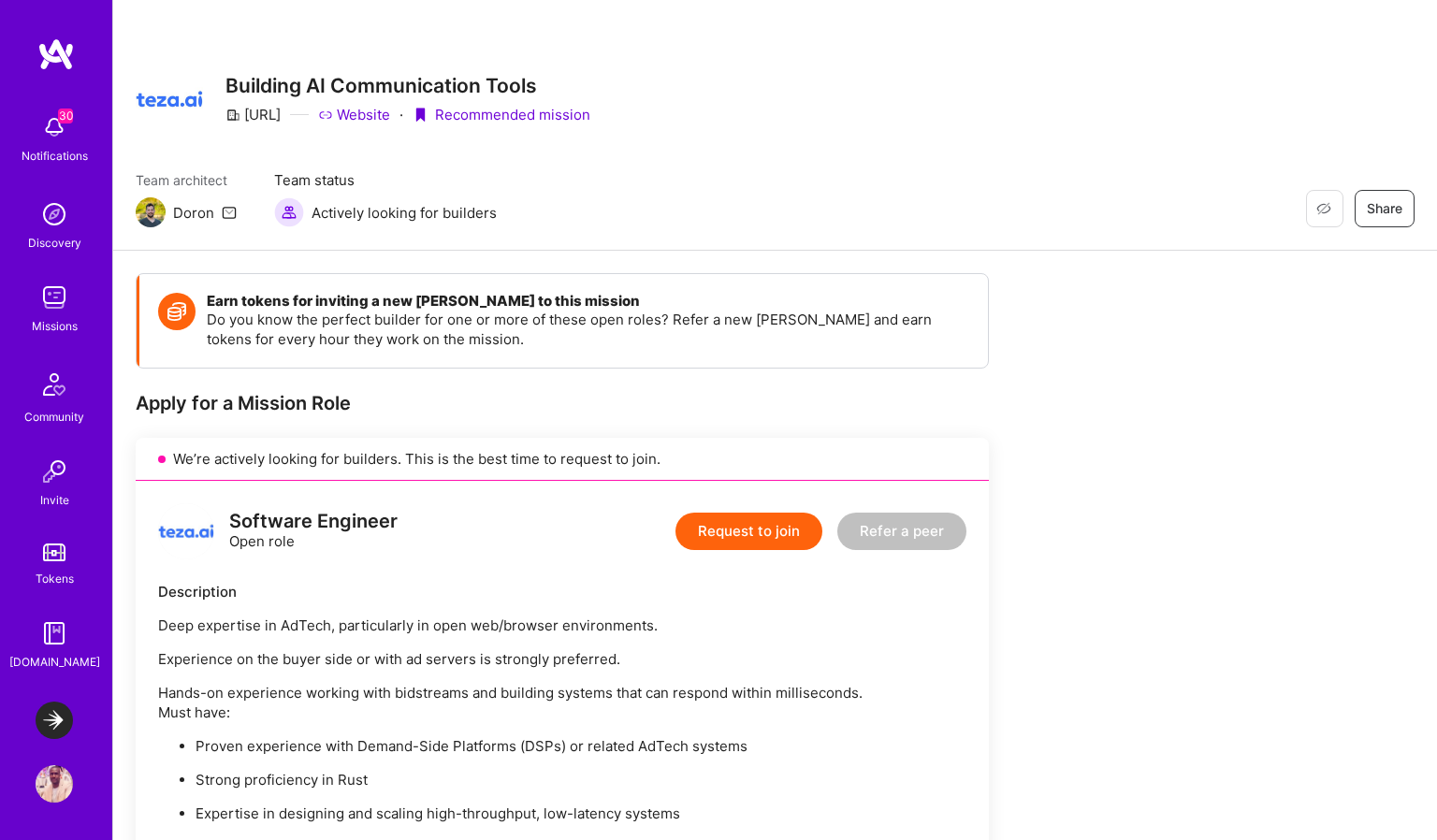
click at [55, 146] on div "Notifications" at bounding box center [55, 156] width 66 height 19
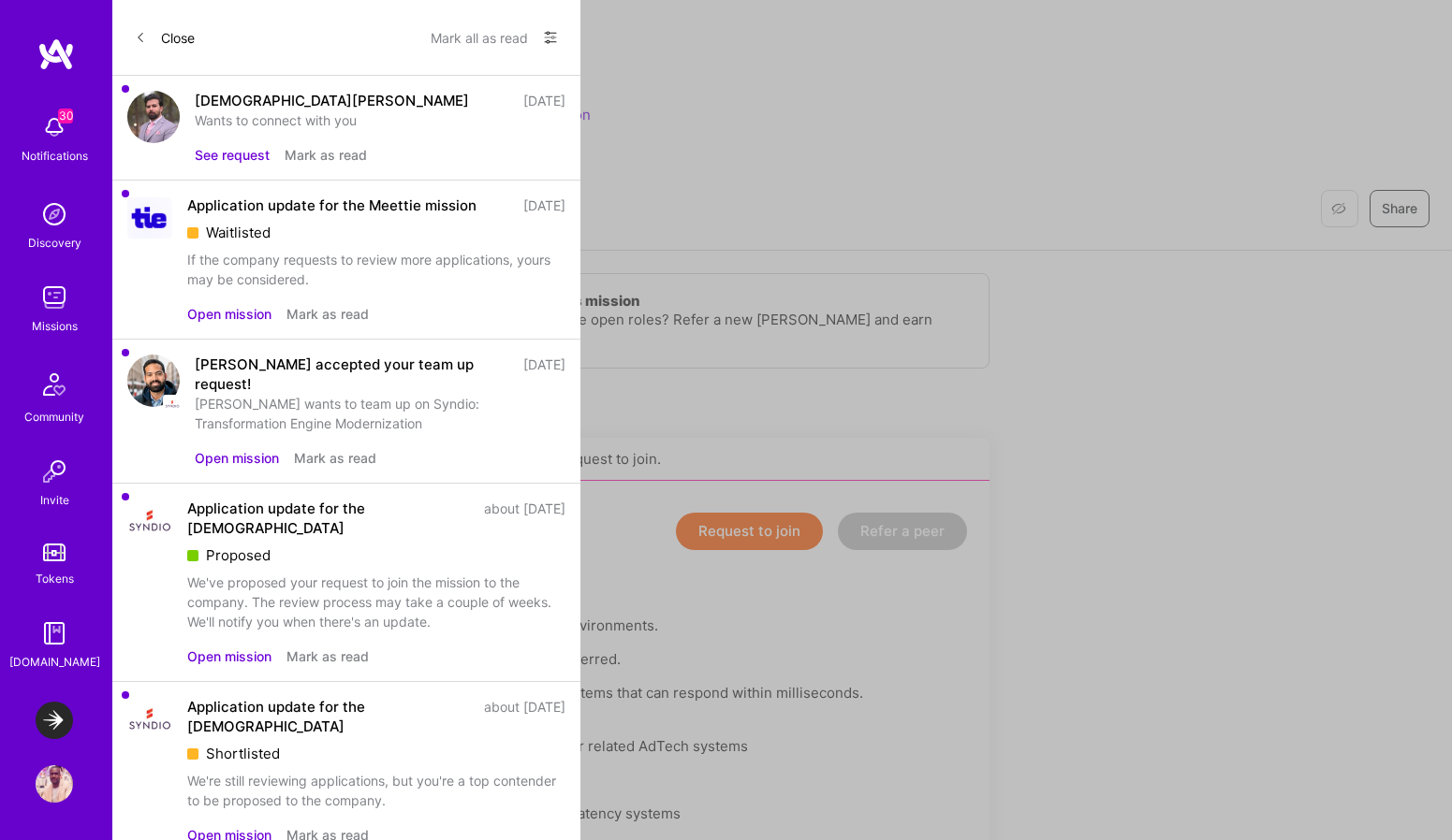
click at [243, 157] on button "See request" at bounding box center [232, 155] width 75 height 19
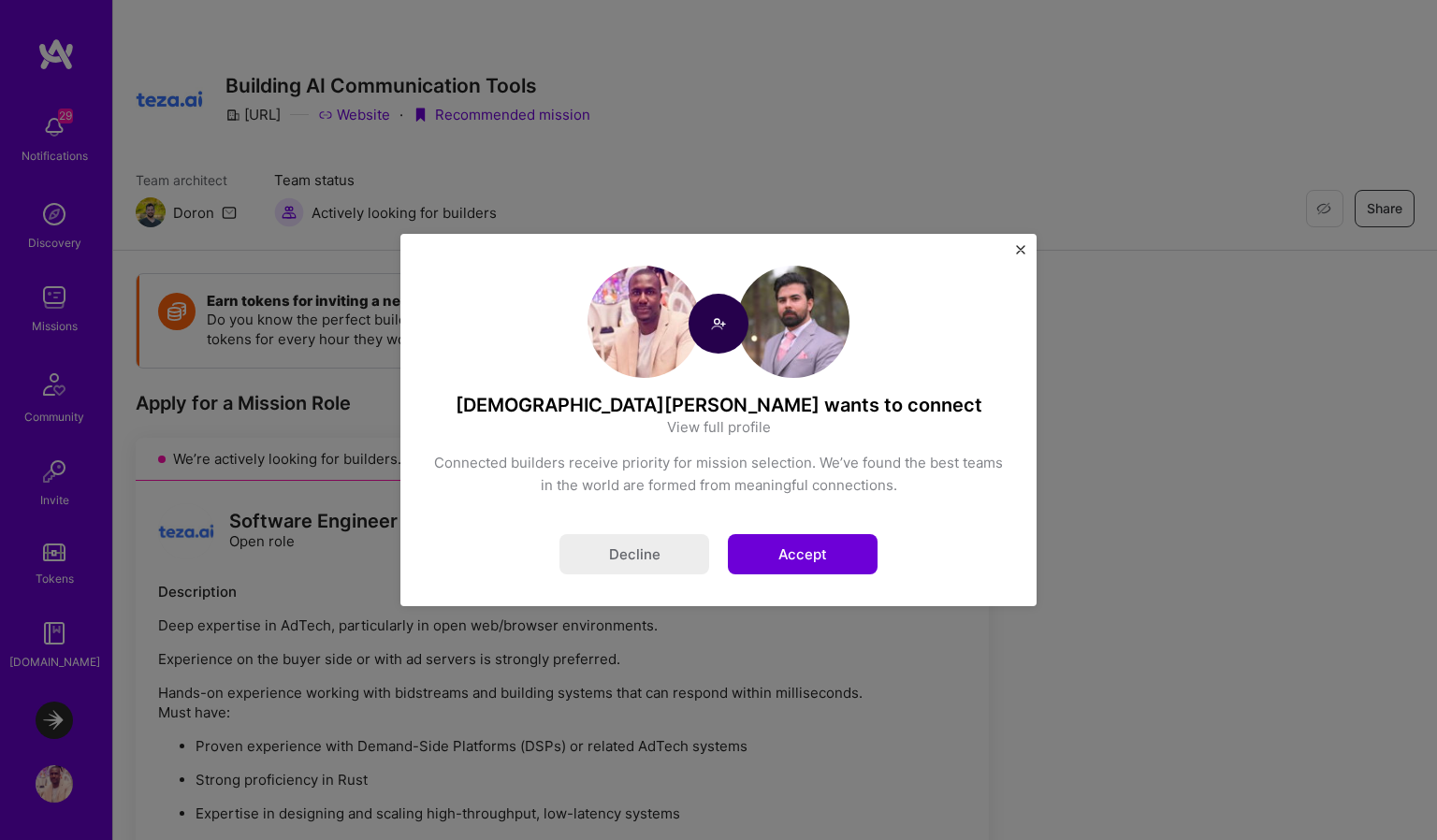
click at [759, 544] on button "Accept" at bounding box center [803, 554] width 150 height 40
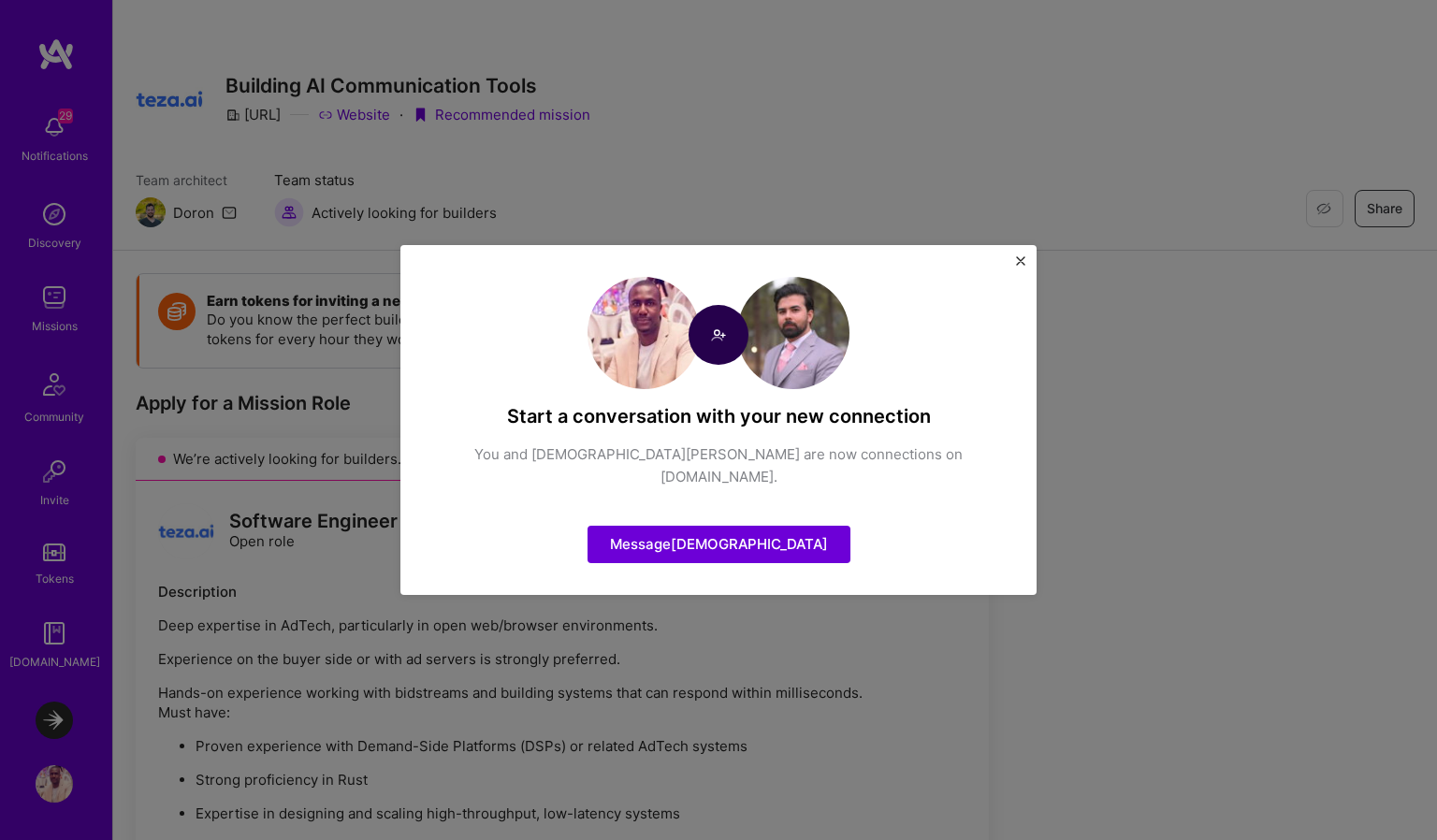
click at [1016, 266] on img "Close" at bounding box center [1021, 261] width 10 height 10
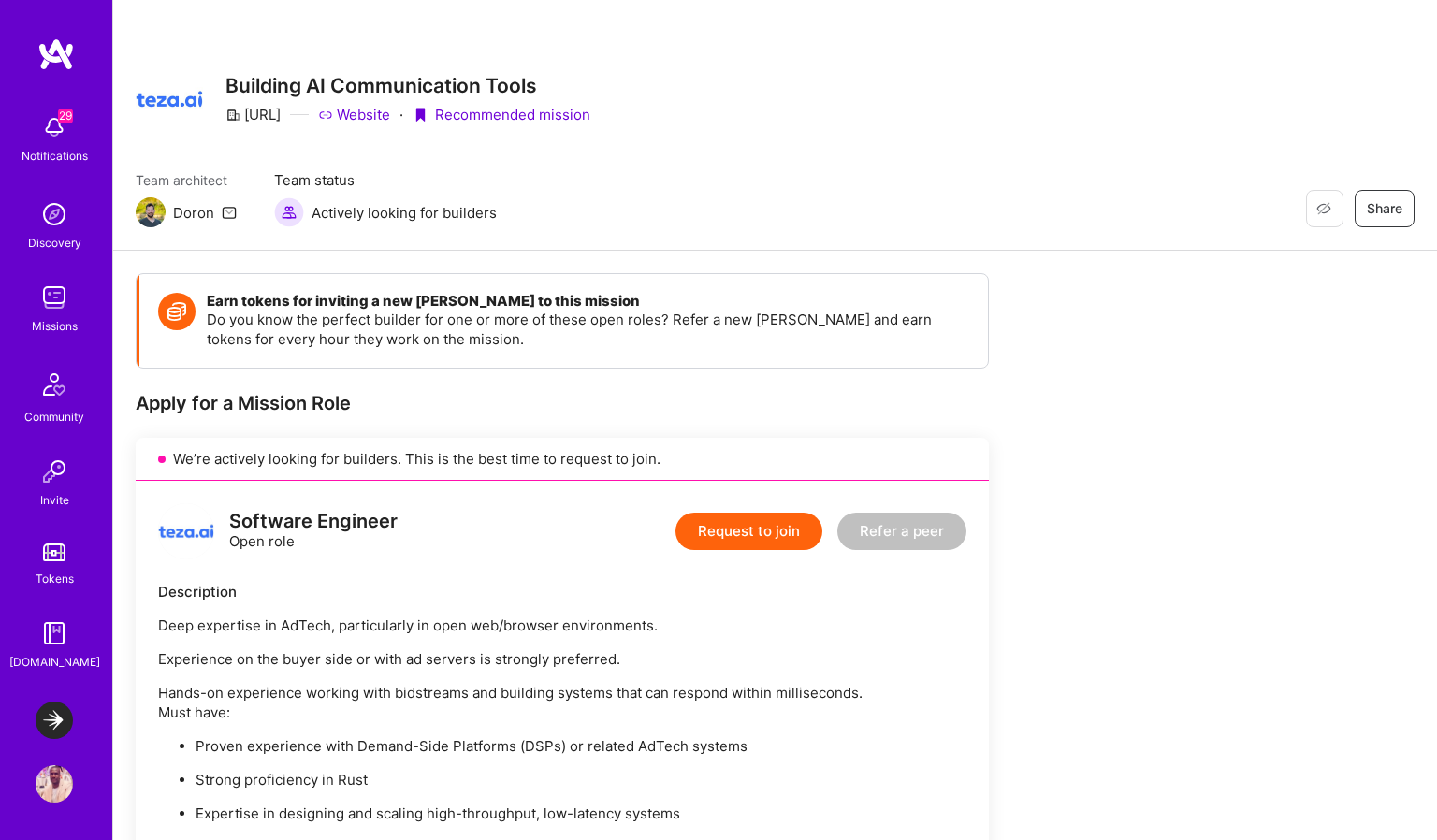
click at [54, 790] on img at bounding box center [55, 784] width 37 height 37
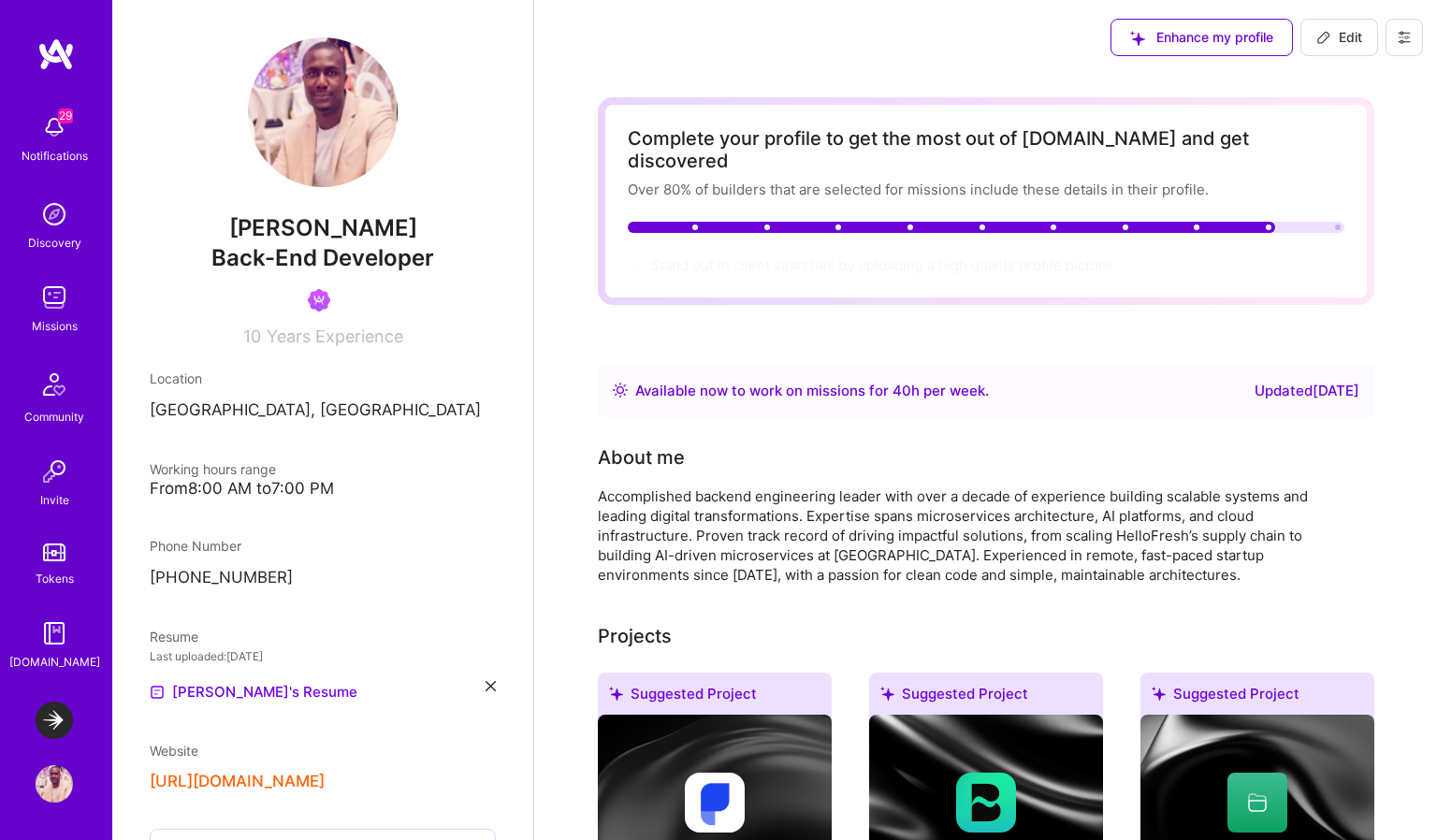
click at [1187, 47] on button "Edit" at bounding box center [1340, 37] width 78 height 37
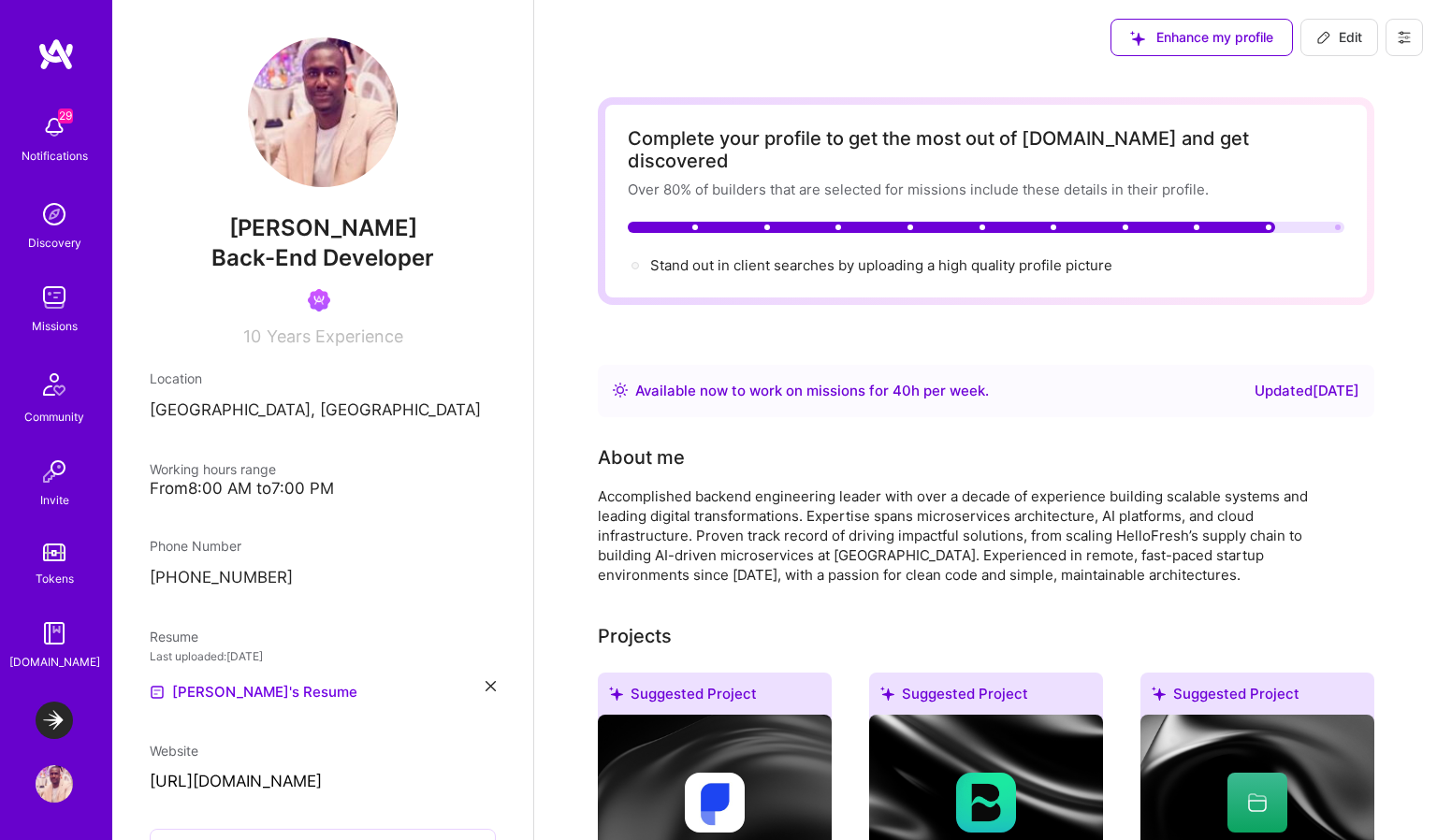
select select "DE"
select select "Right Now"
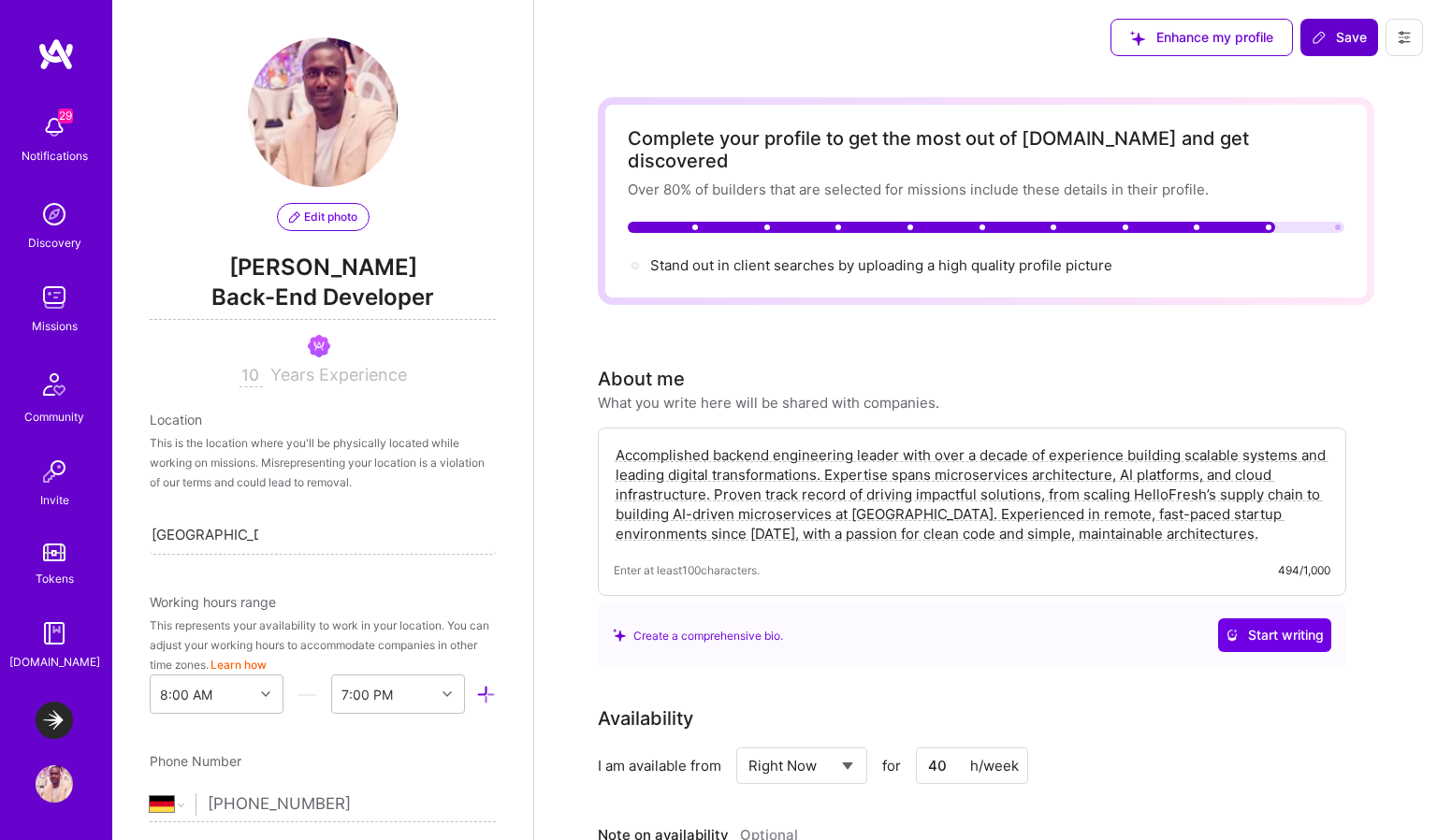
scroll to position [842, 0]
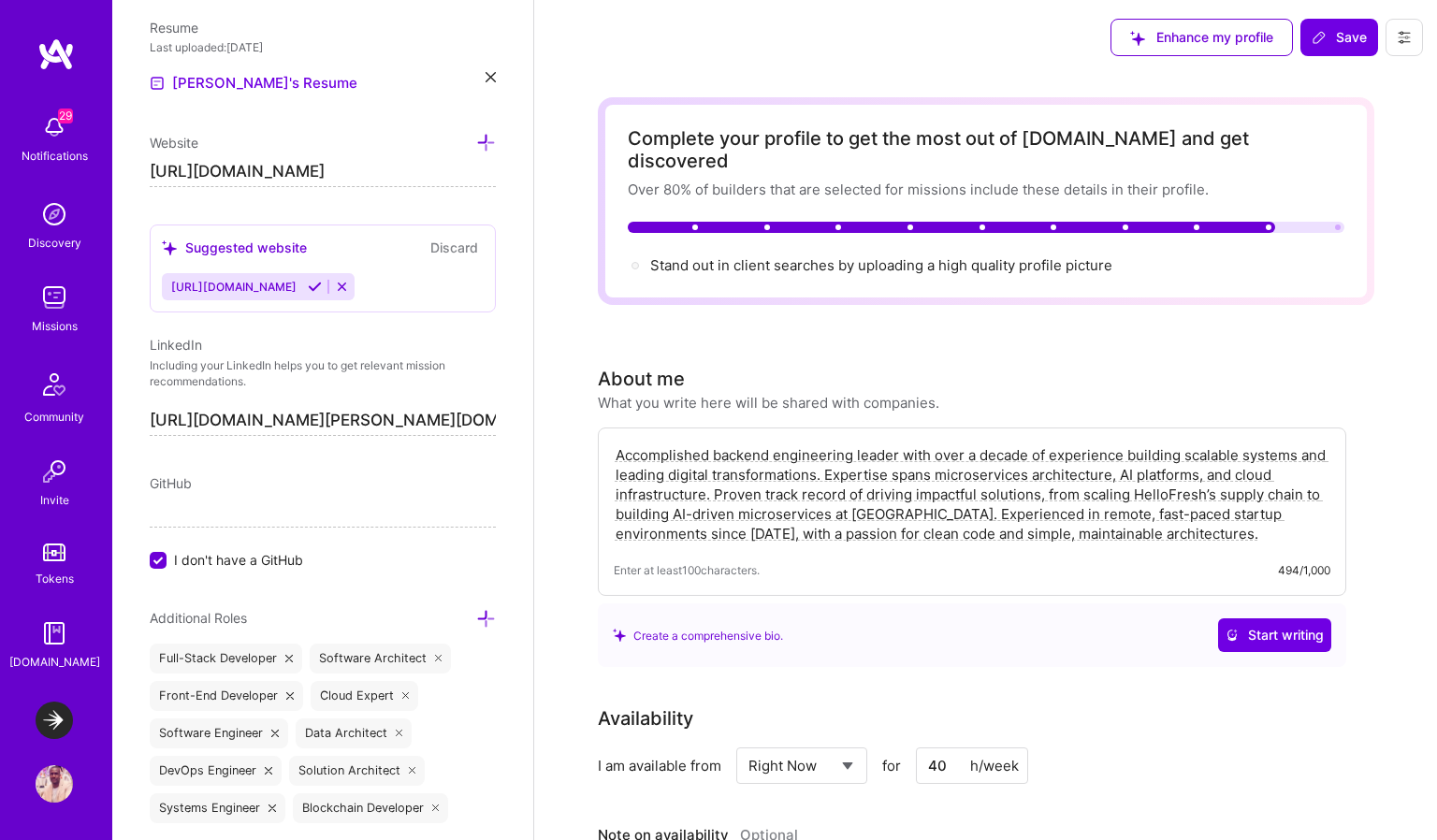
click at [358, 408] on input "https://linkedin.com/in/edwin.oronkwo" at bounding box center [323, 420] width 347 height 30
paste input "www.linkedin.com/in/edwin-okonkwo-20288b56/"
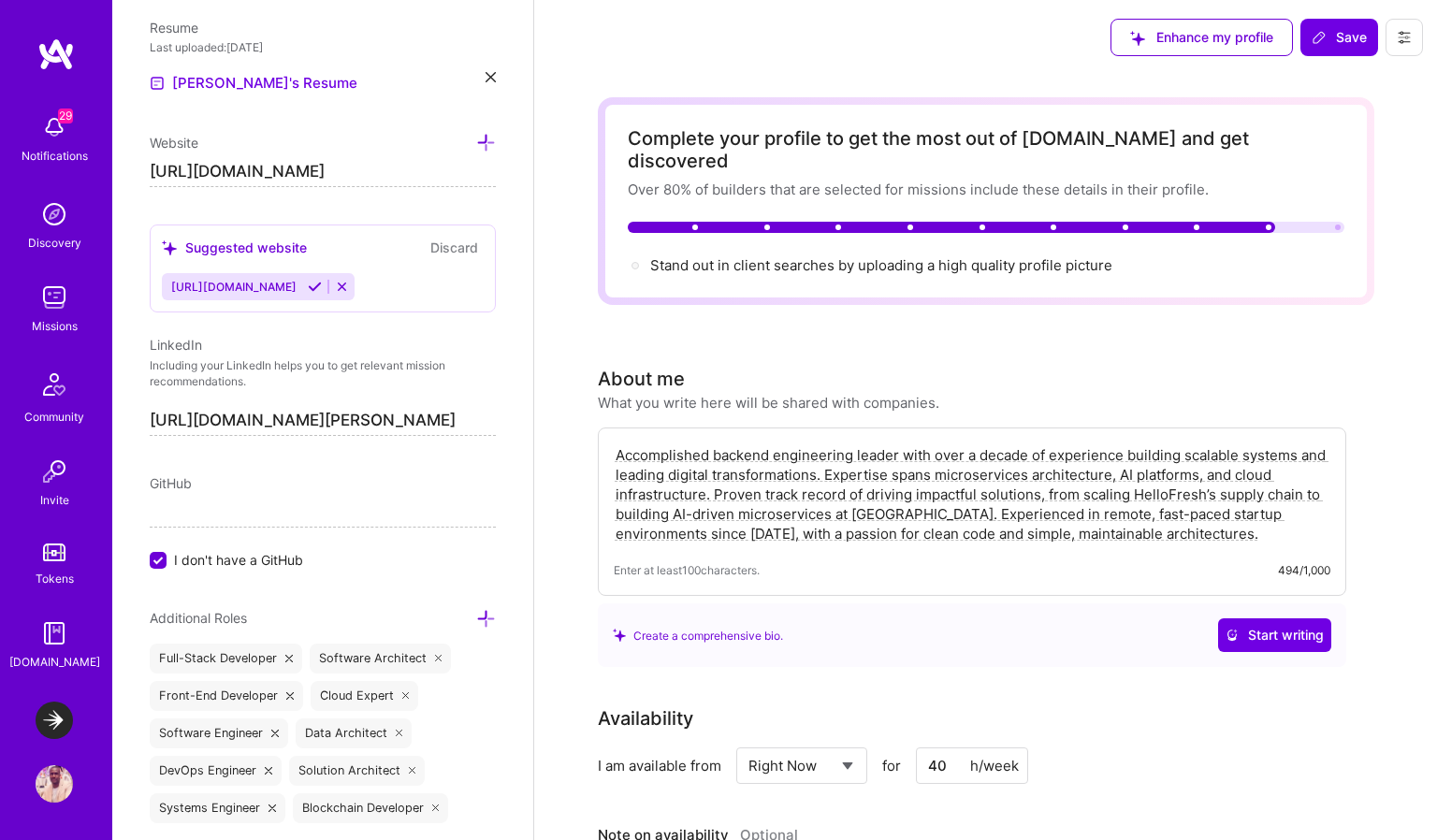
type input "https://www.linkedin.com/in/edwin-okonkwo-20288b56"
click at [297, 284] on span "https://github.com/montera82" at bounding box center [234, 286] width 126 height 14
click at [341, 167] on input "https://github.com/edwinokonkwo" at bounding box center [323, 171] width 347 height 30
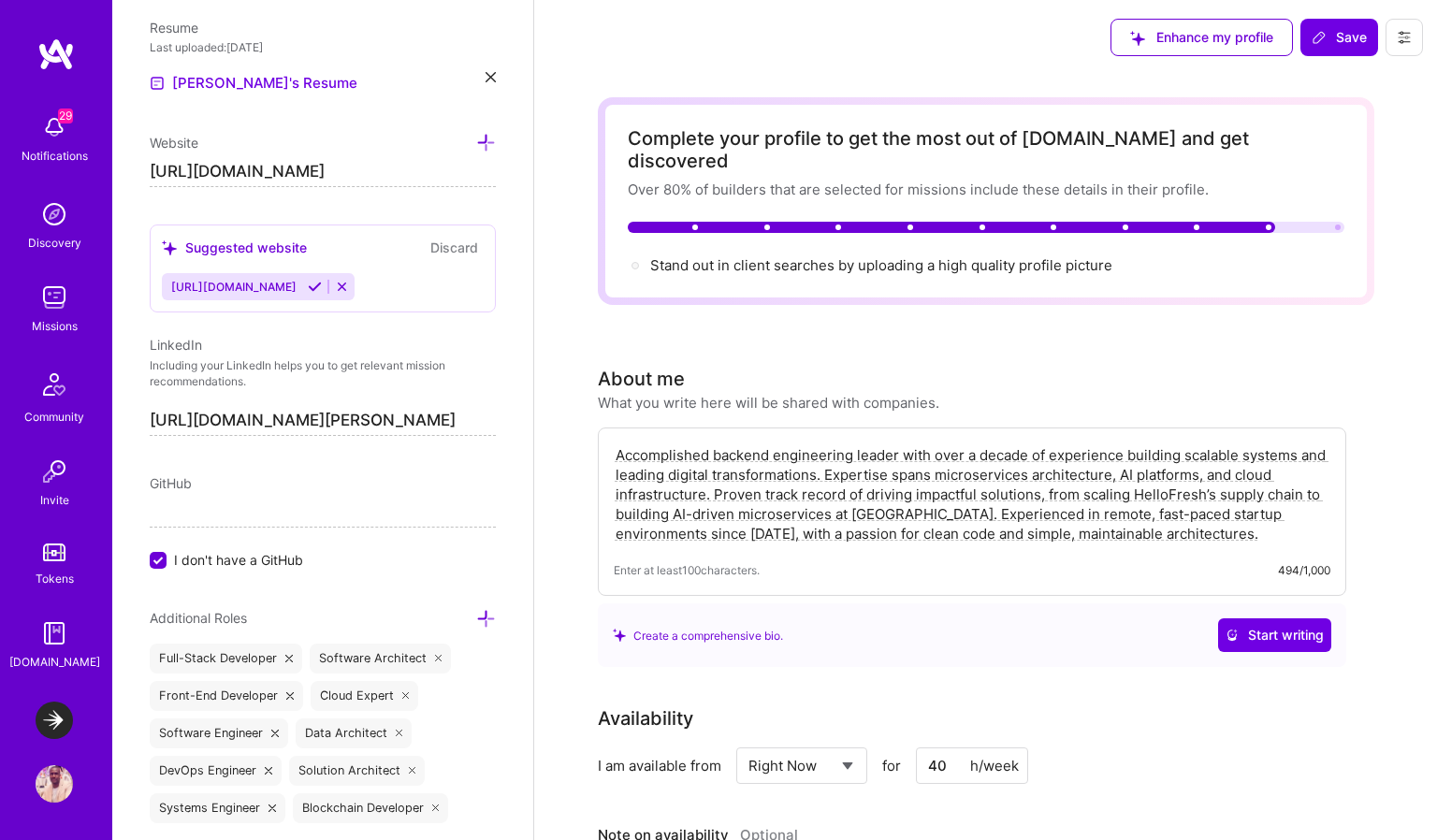
click at [341, 167] on input "https://github.com/edwinokonkwo" at bounding box center [323, 171] width 347 height 30
click at [189, 555] on span "I don't have a GitHub" at bounding box center [239, 560] width 129 height 19
click at [168, 555] on input "I don't have a GitHub" at bounding box center [160, 561] width 17 height 17
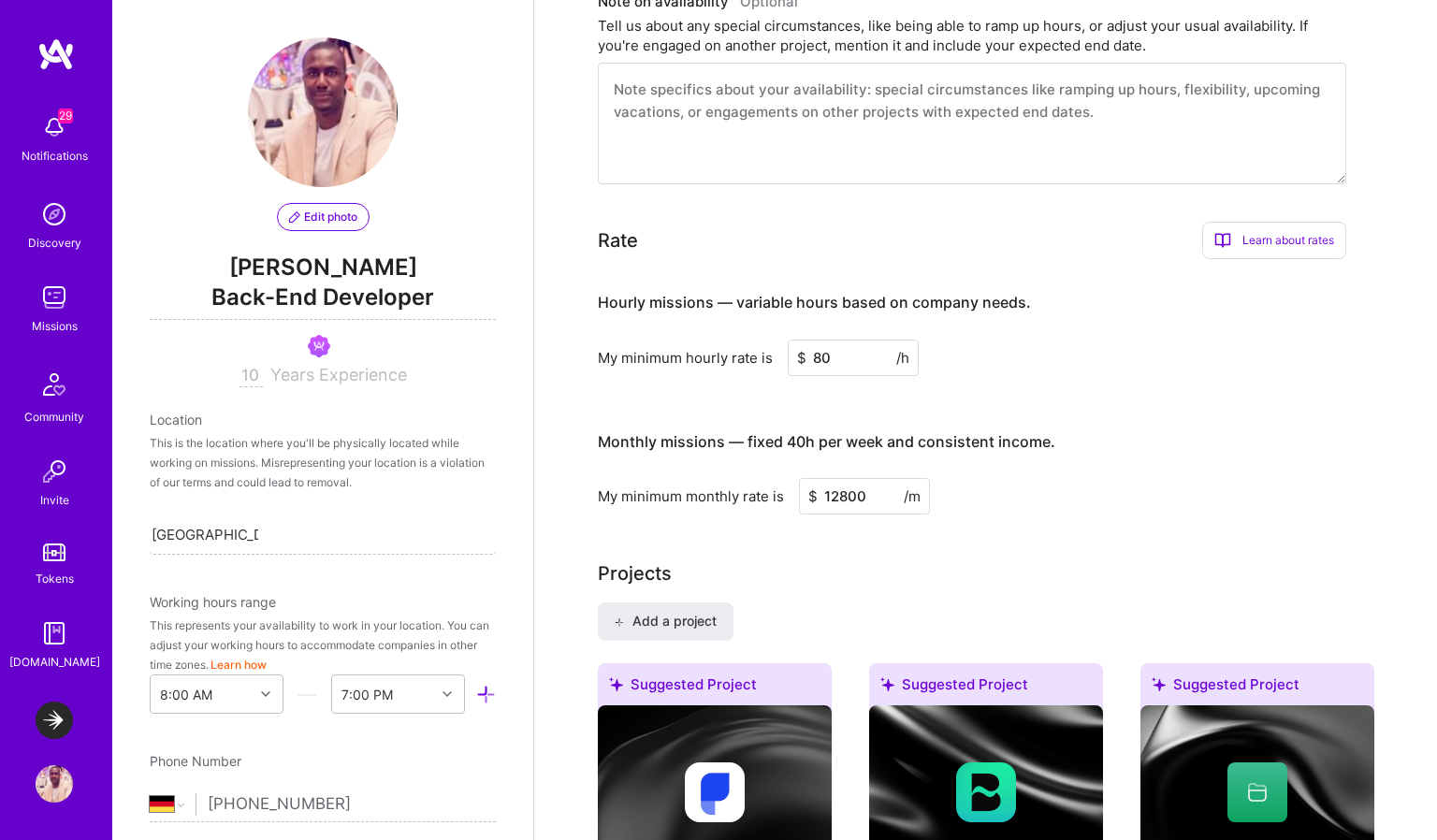
scroll to position [886, 0]
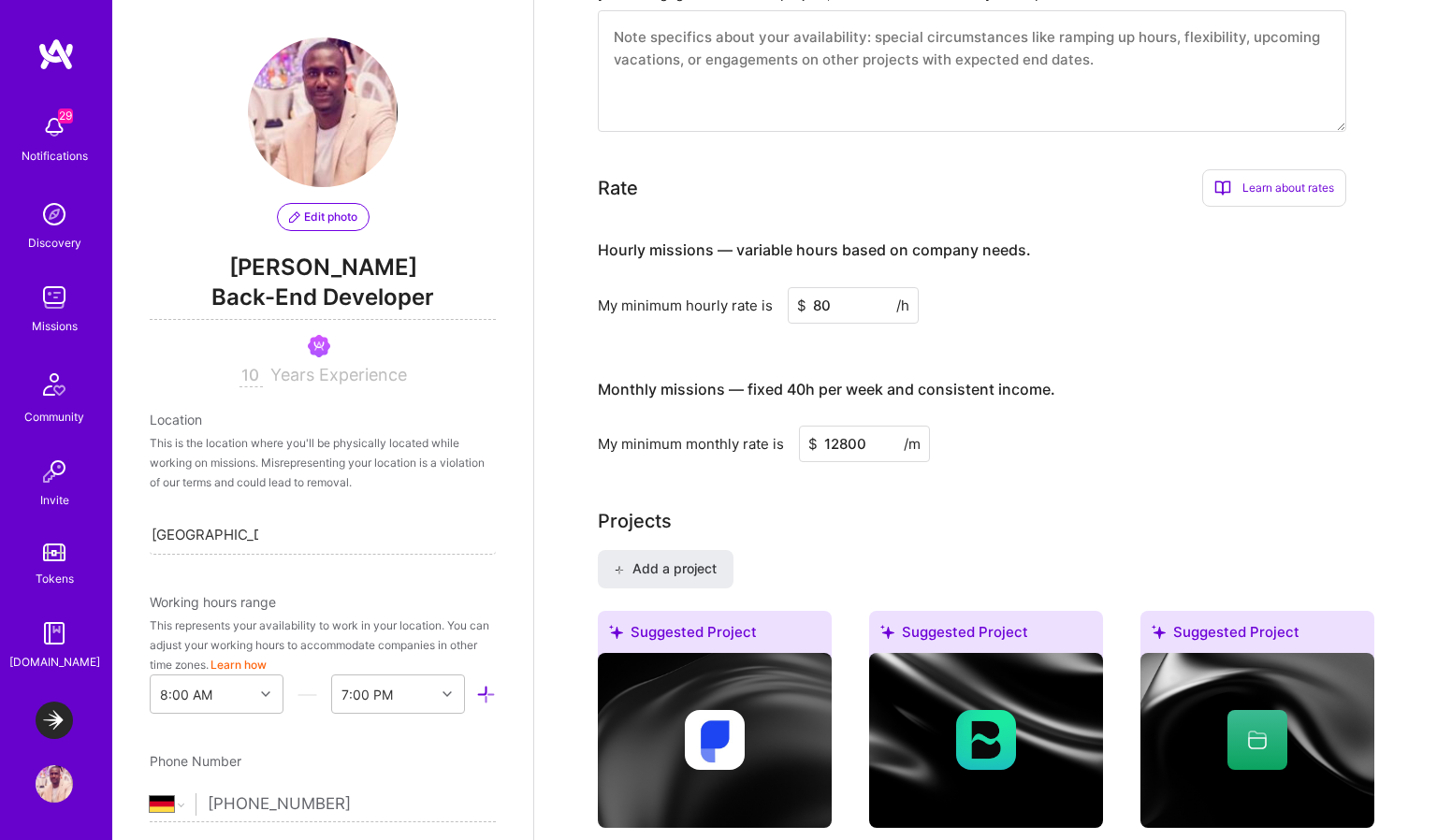
type input "https://github.com/edwinokonkwo"
click at [830, 287] on input "80" at bounding box center [853, 305] width 131 height 36
type input "95"
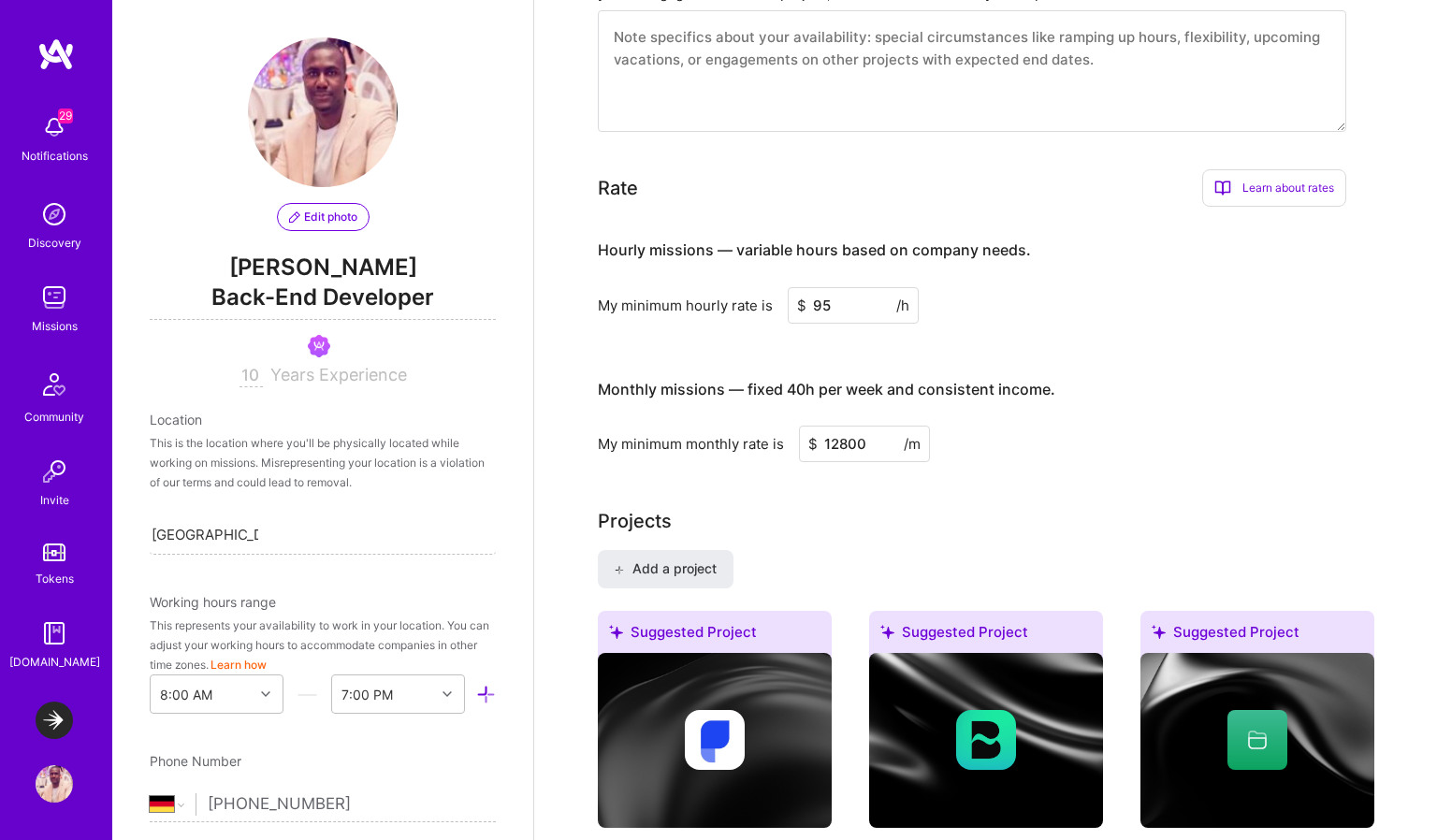
click at [838, 425] on input "12800" at bounding box center [865, 443] width 131 height 36
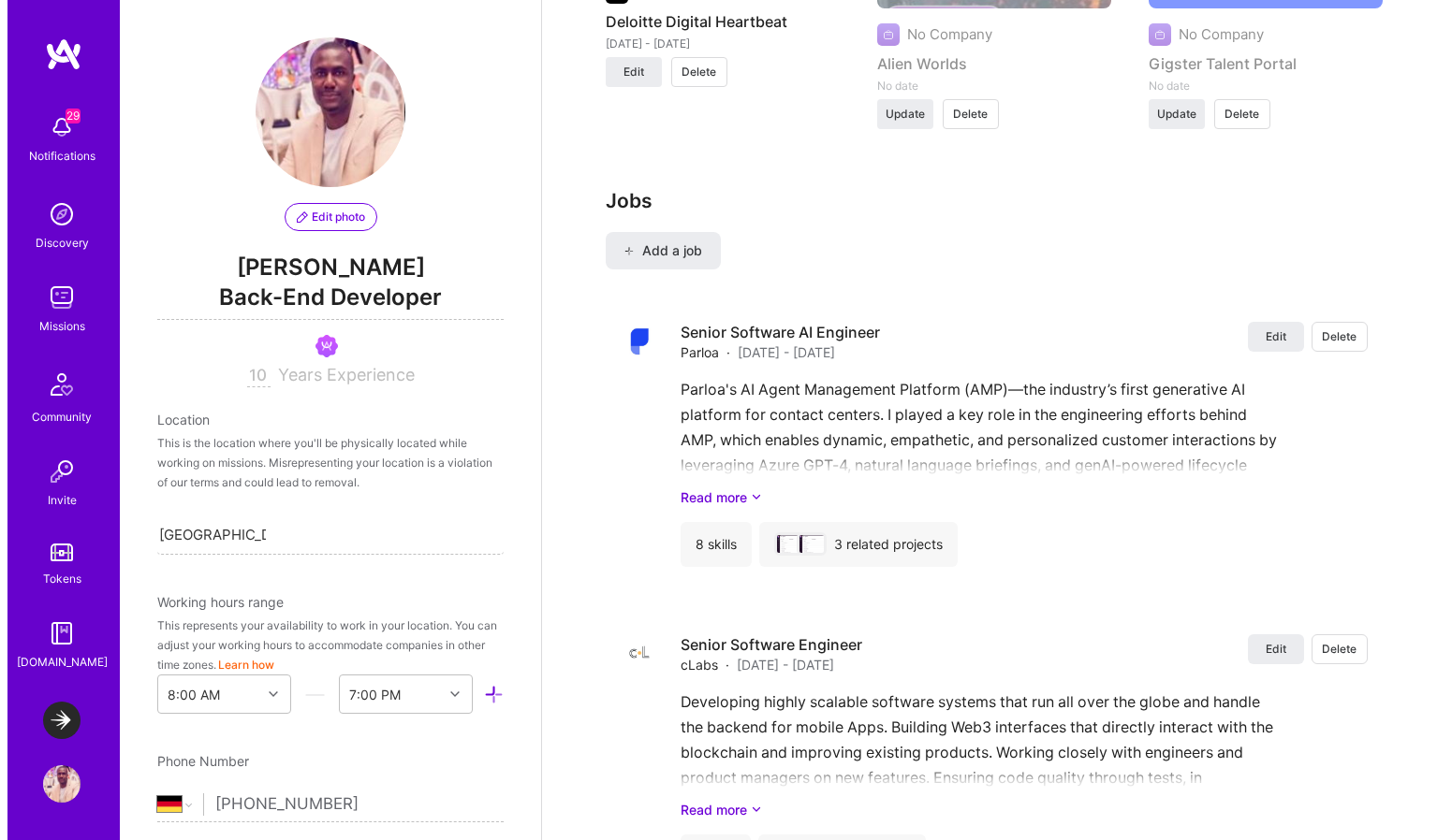
scroll to position [2877, 0]
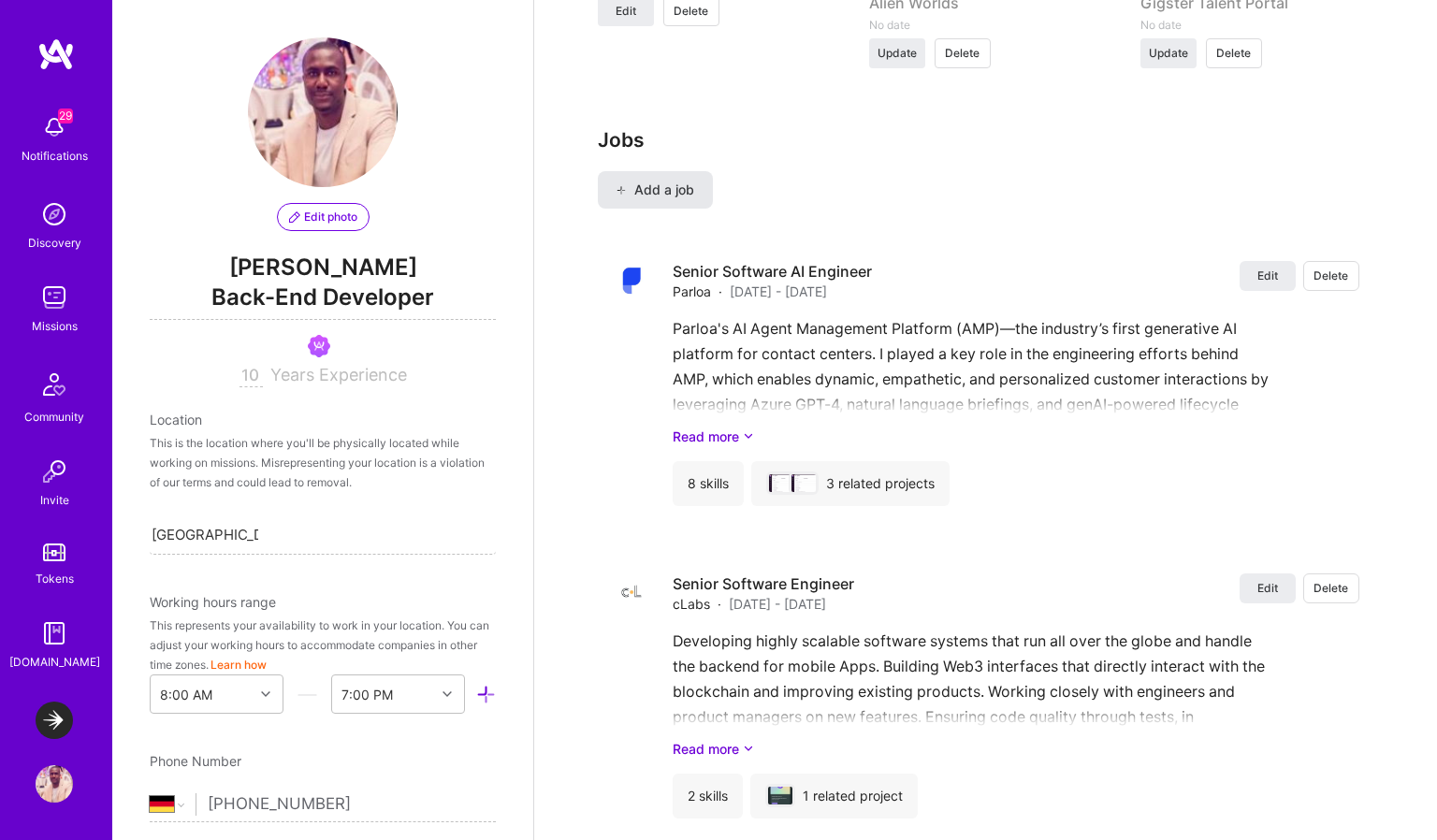
type input "15600"
click at [667, 177] on button "Add a job" at bounding box center [655, 190] width 115 height 37
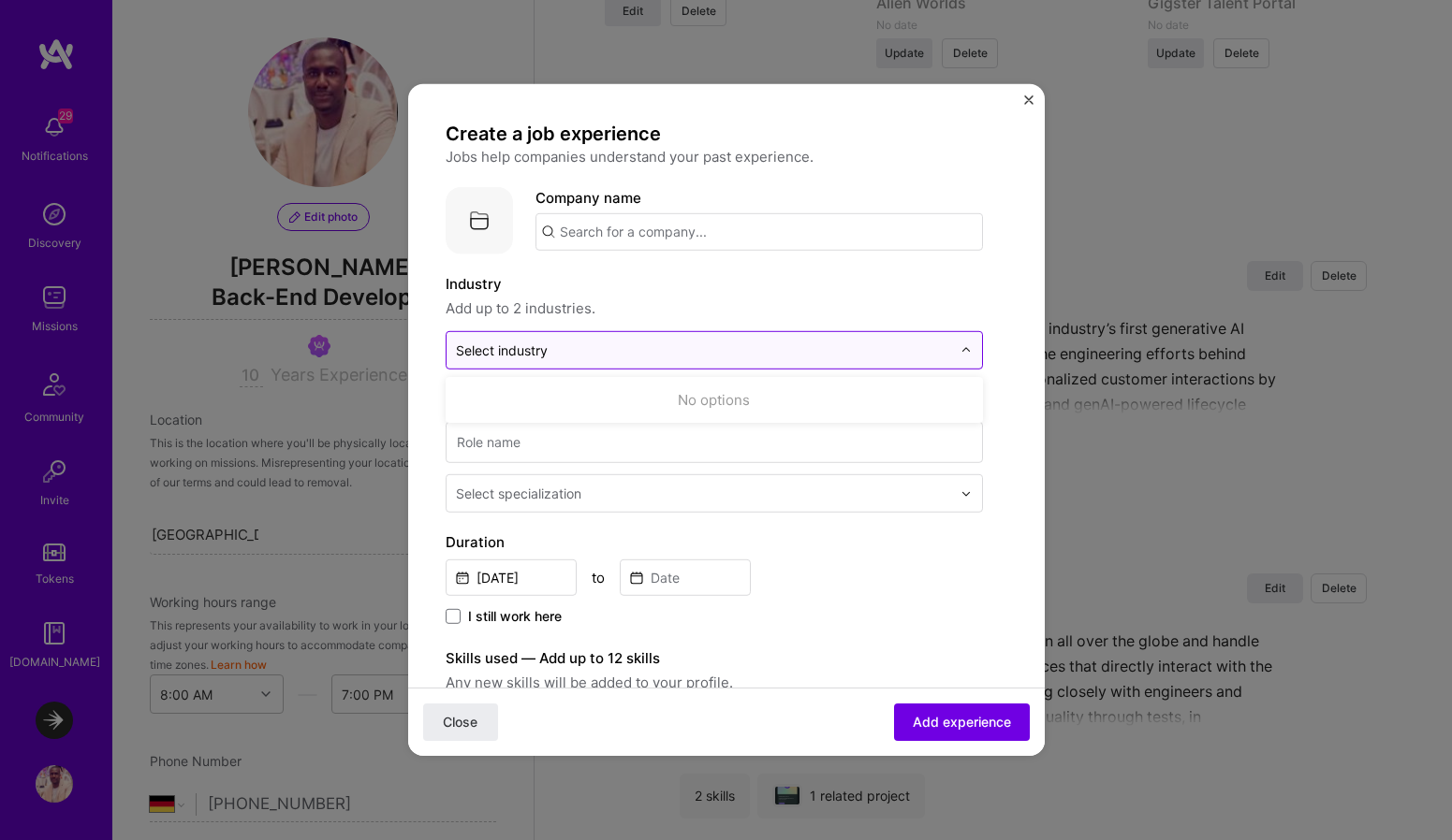
click at [580, 361] on div "Select industry 0" at bounding box center [704, 349] width 514 height 36
click at [672, 226] on input "text" at bounding box center [759, 232] width 447 height 37
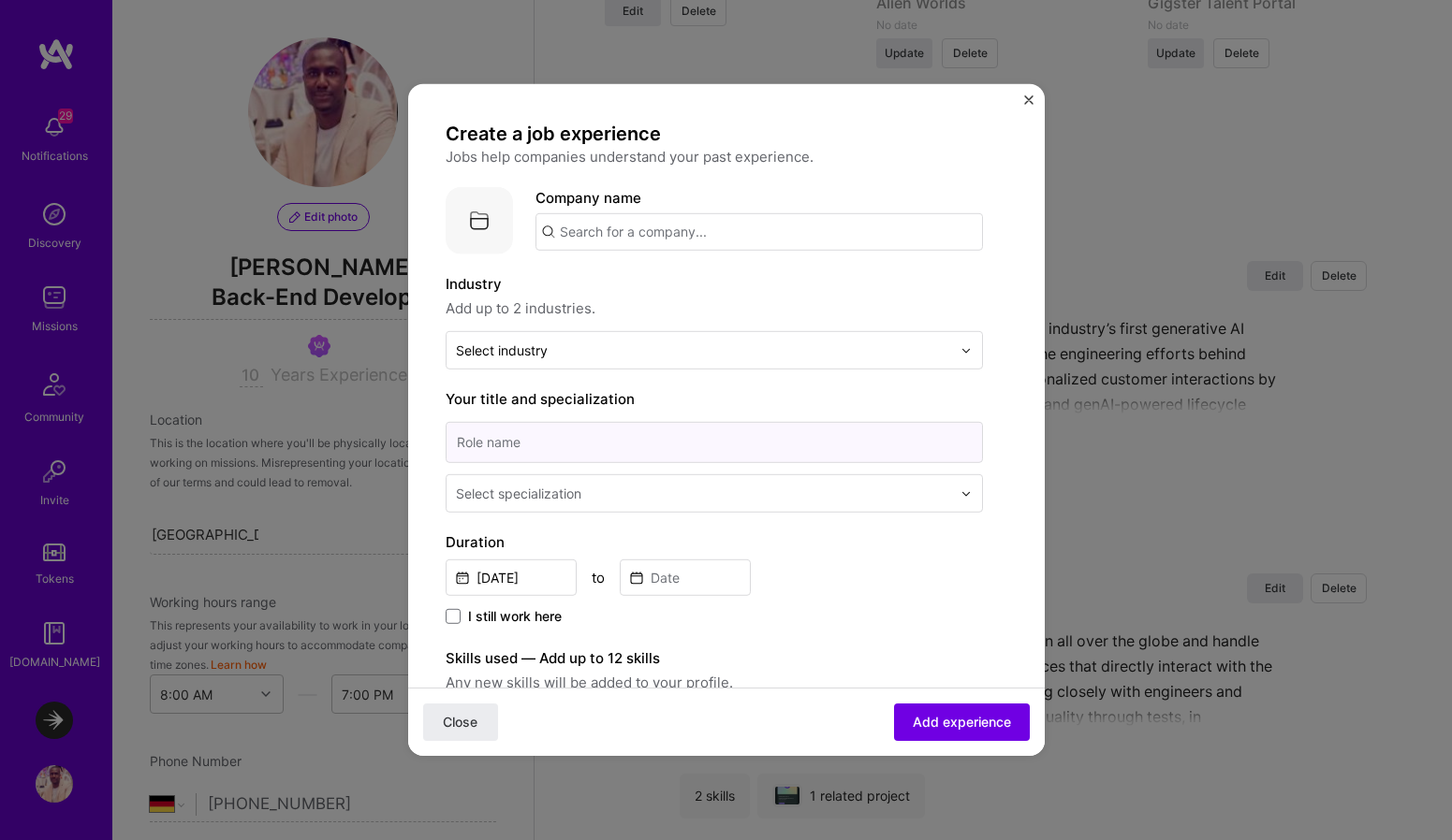
click at [552, 450] on input at bounding box center [715, 443] width 538 height 41
click at [549, 444] on input "Senior Software AI Engineer" at bounding box center [715, 443] width 538 height 41
type input "Senior Backend engineer"
click at [535, 497] on div "Select specialization" at bounding box center [518, 493] width 126 height 19
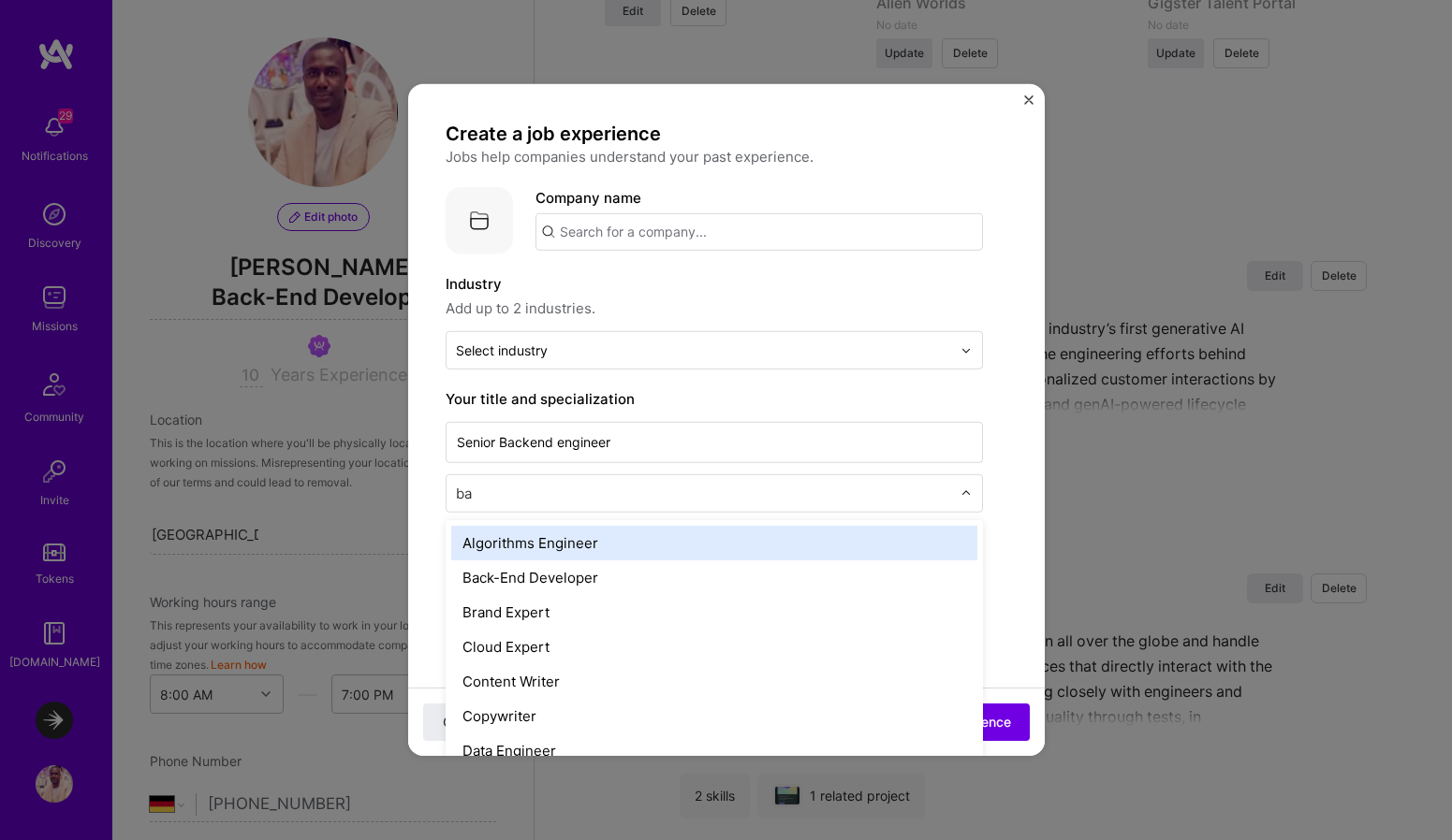
type input "bac"
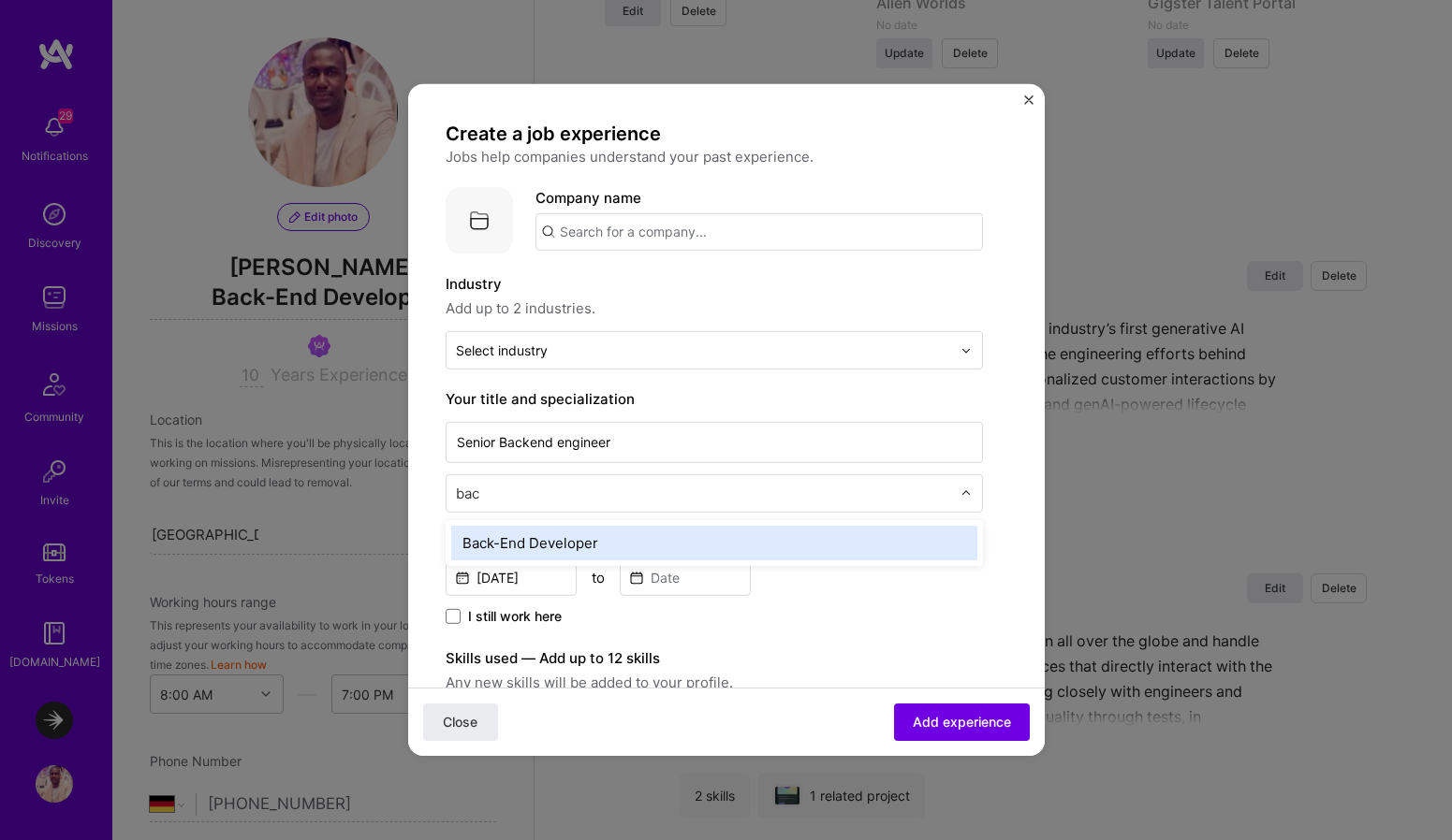
click at [540, 547] on div "Back-End Developer" at bounding box center [714, 543] width 526 height 35
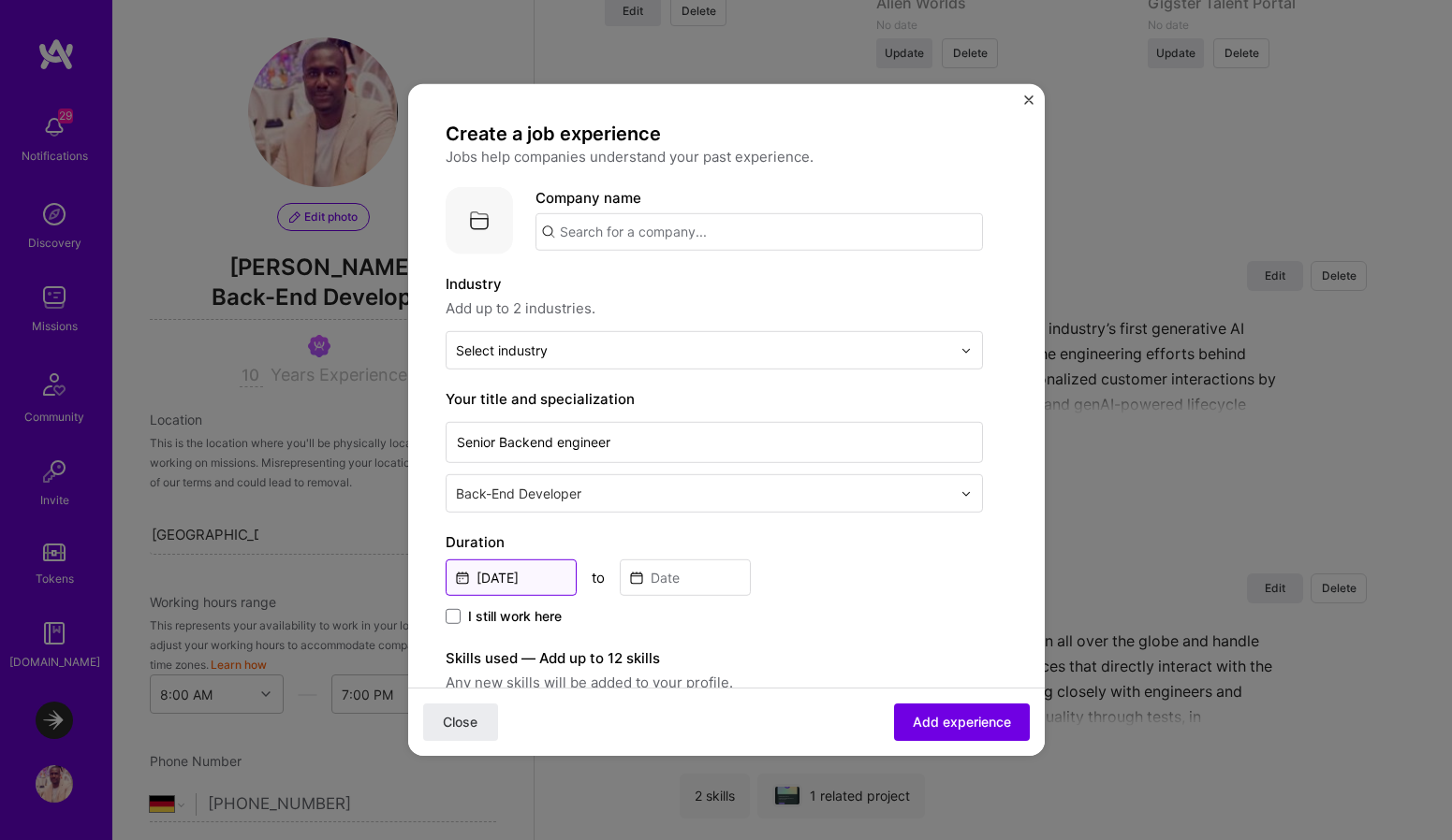
click at [538, 578] on input "Aug, 2025" at bounding box center [511, 577] width 131 height 36
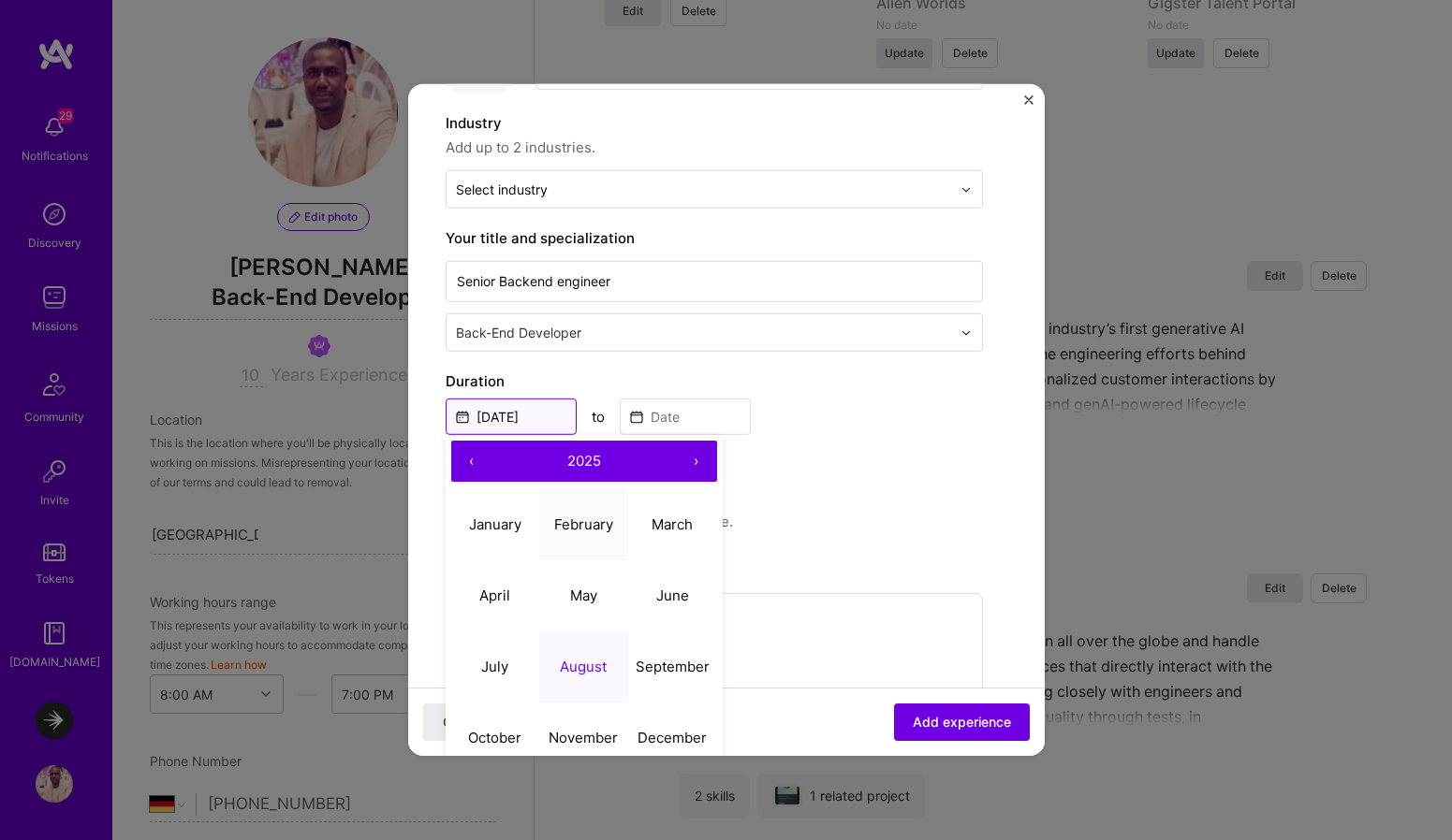
scroll to position [162, 0]
click at [515, 591] on button "April" at bounding box center [495, 594] width 89 height 71
type input "Apr, 2025"
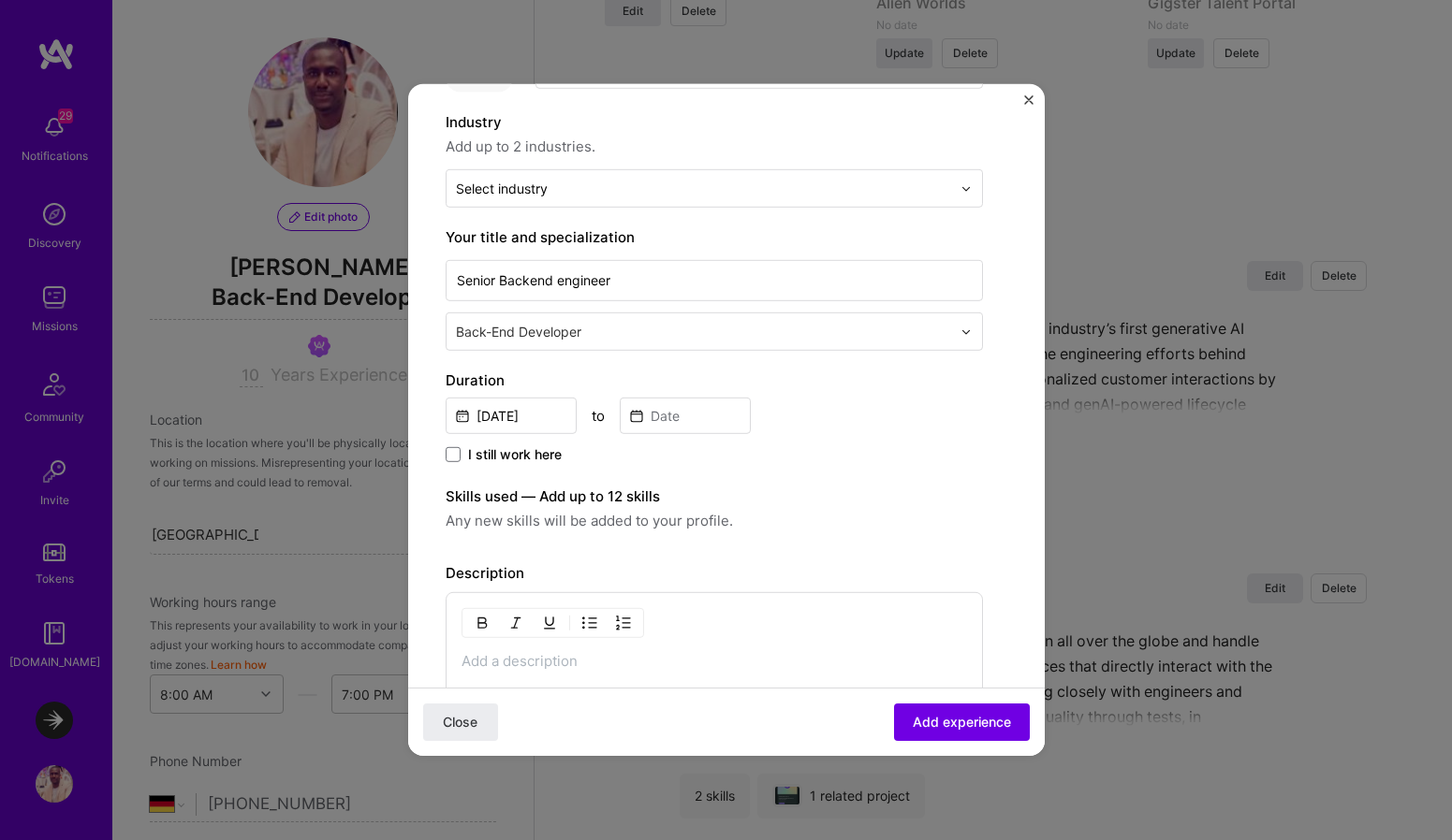
click at [512, 456] on span "I still work here" at bounding box center [515, 455] width 93 height 18
click at [0, 0] on input "I still work here" at bounding box center [0, 0] width 0 height 0
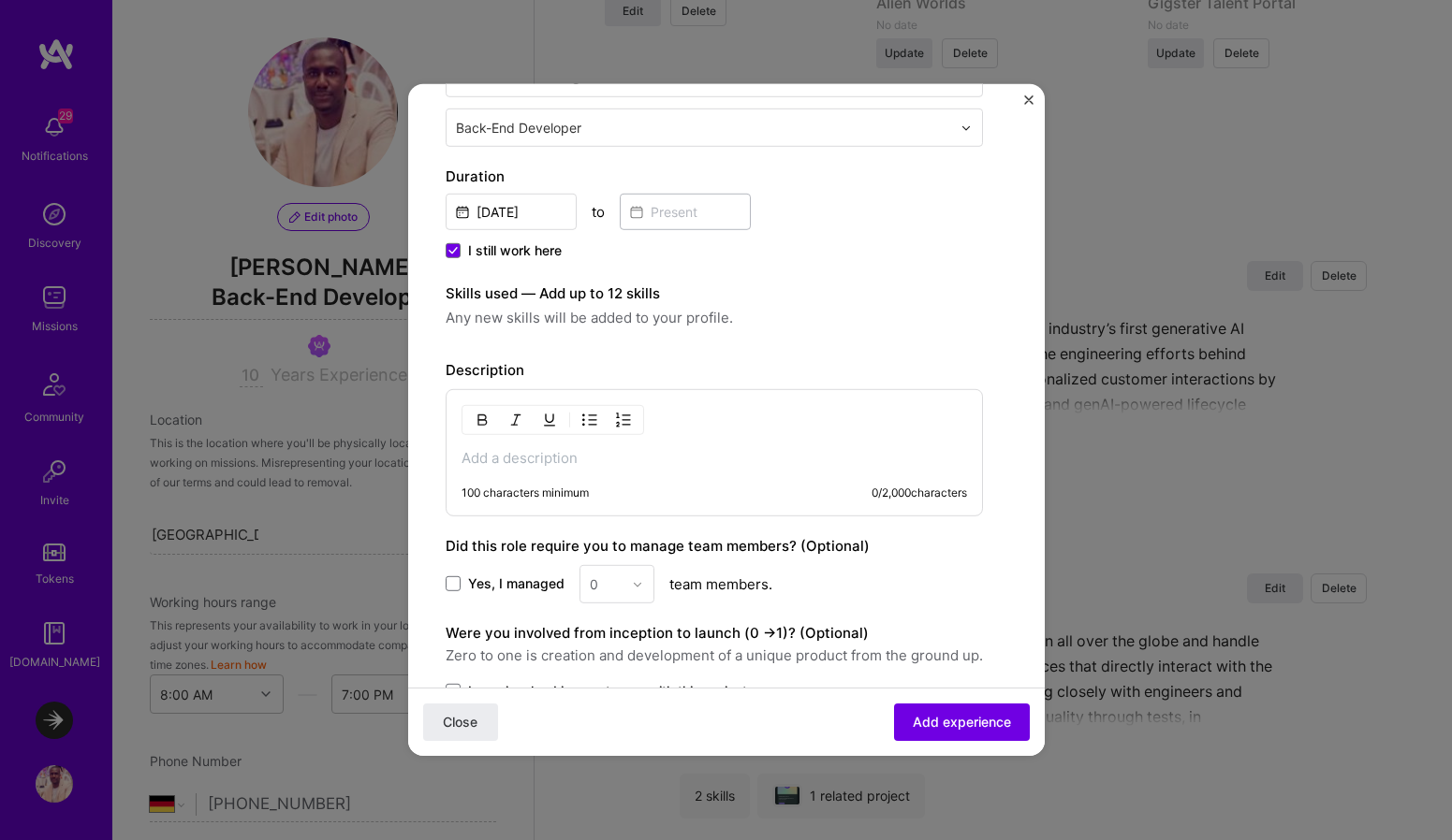
scroll to position [398, 0]
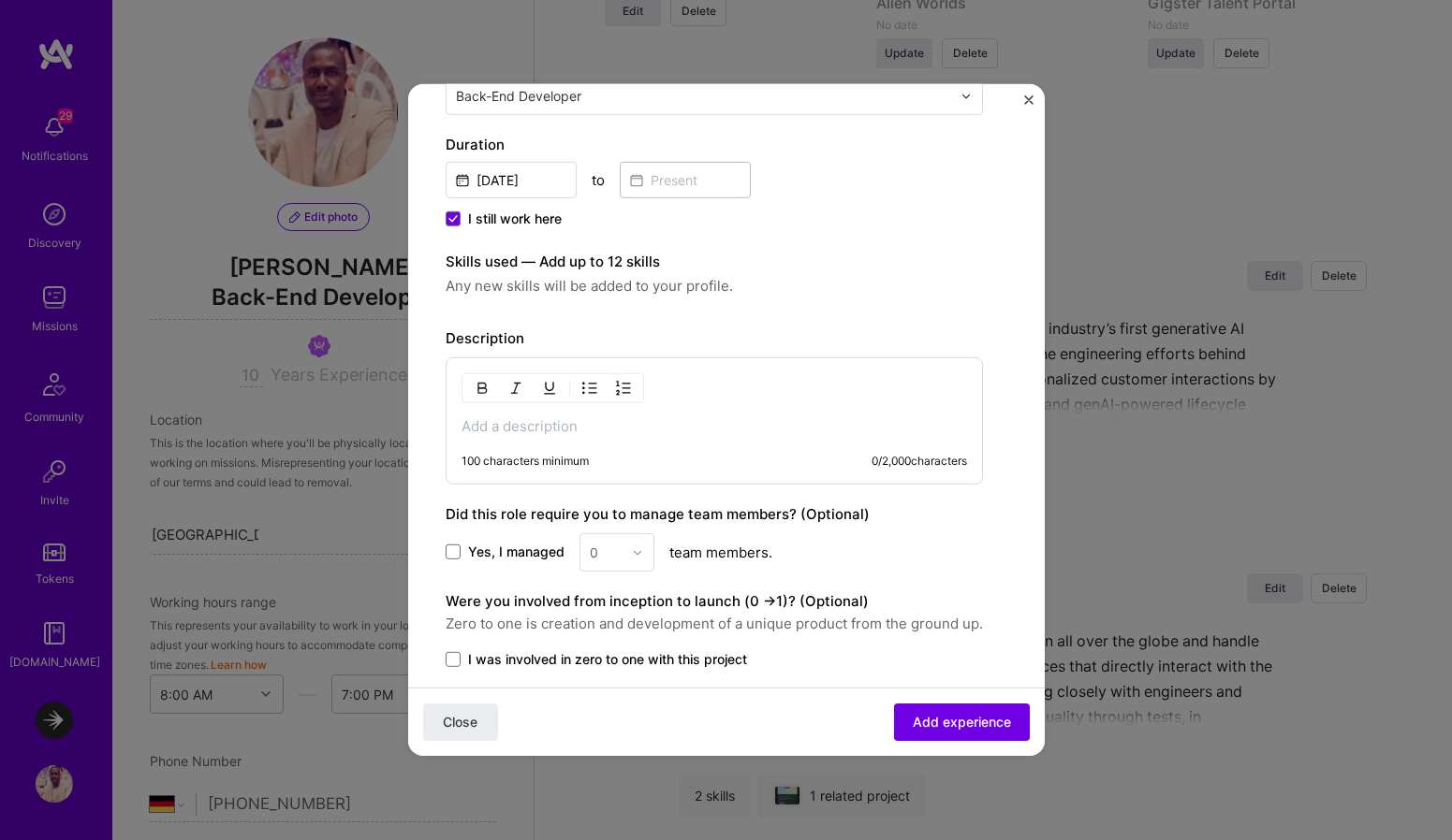
click at [535, 545] on span "Yes, I managed" at bounding box center [516, 552] width 96 height 18
click at [0, 0] on input "Yes, I managed" at bounding box center [0, 0] width 0 height 0
click at [638, 545] on div at bounding box center [643, 552] width 21 height 36
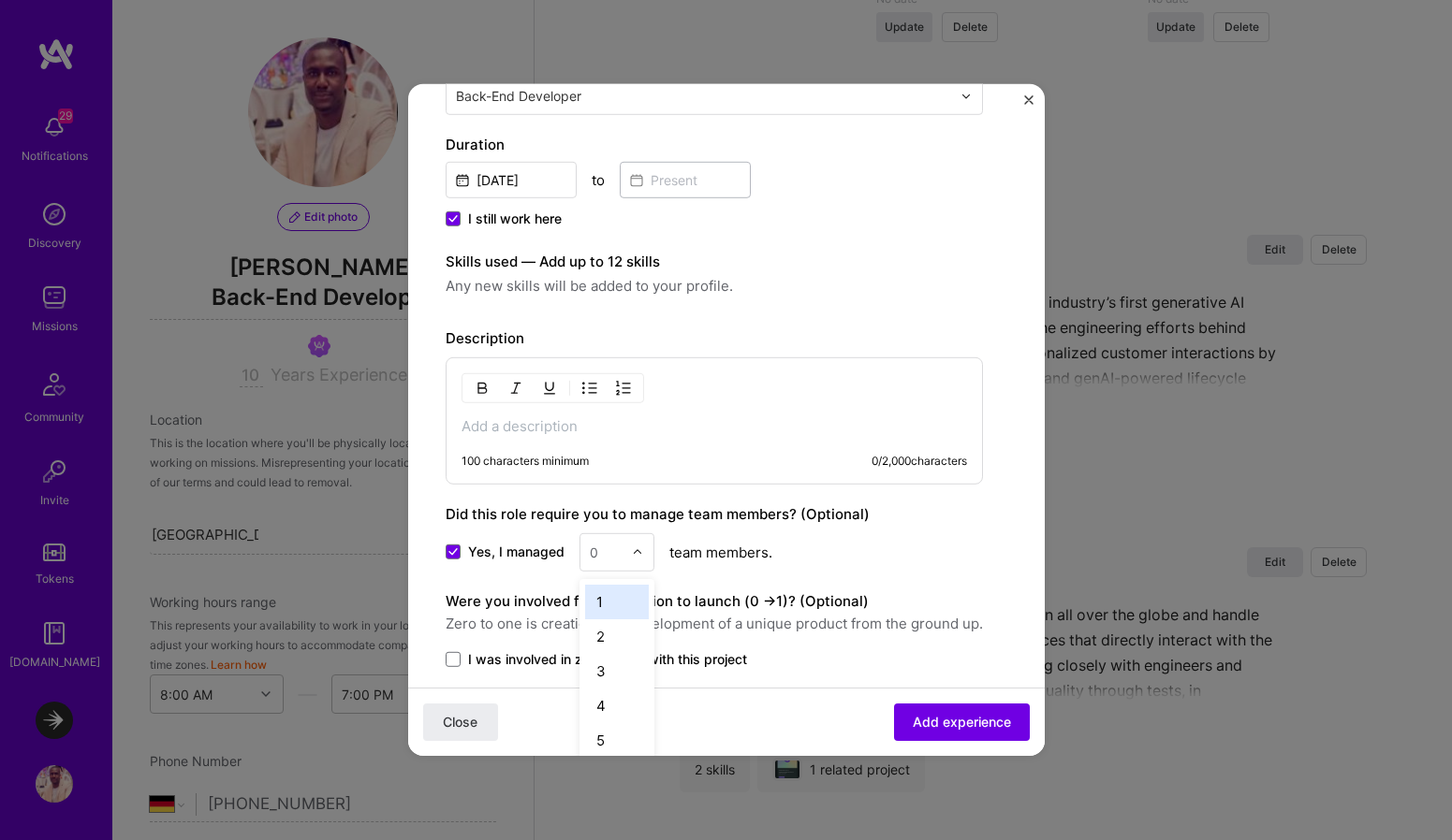
scroll to position [2904, 0]
click at [615, 635] on div "2" at bounding box center [616, 637] width 63 height 35
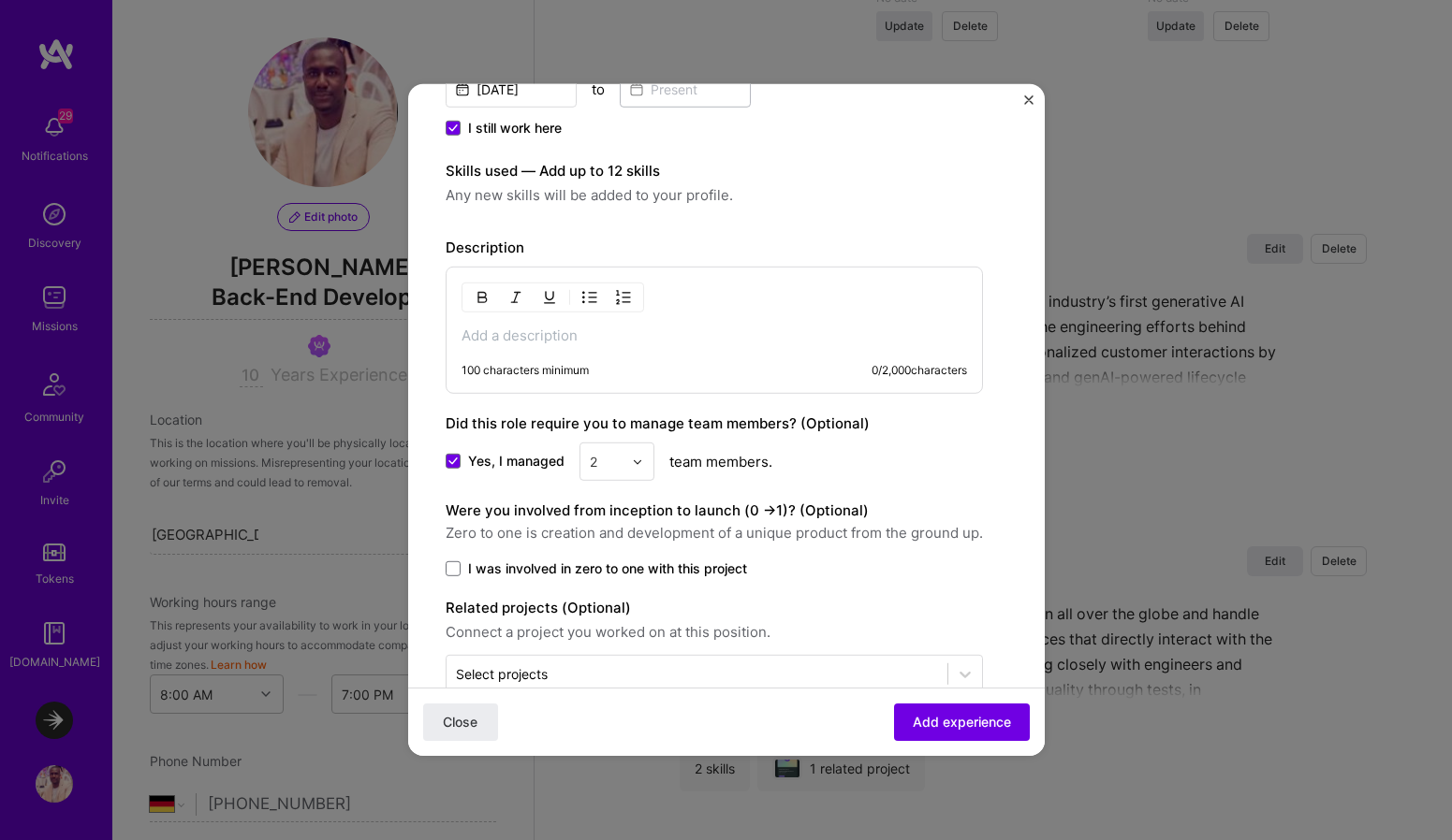
scroll to position [530, 0]
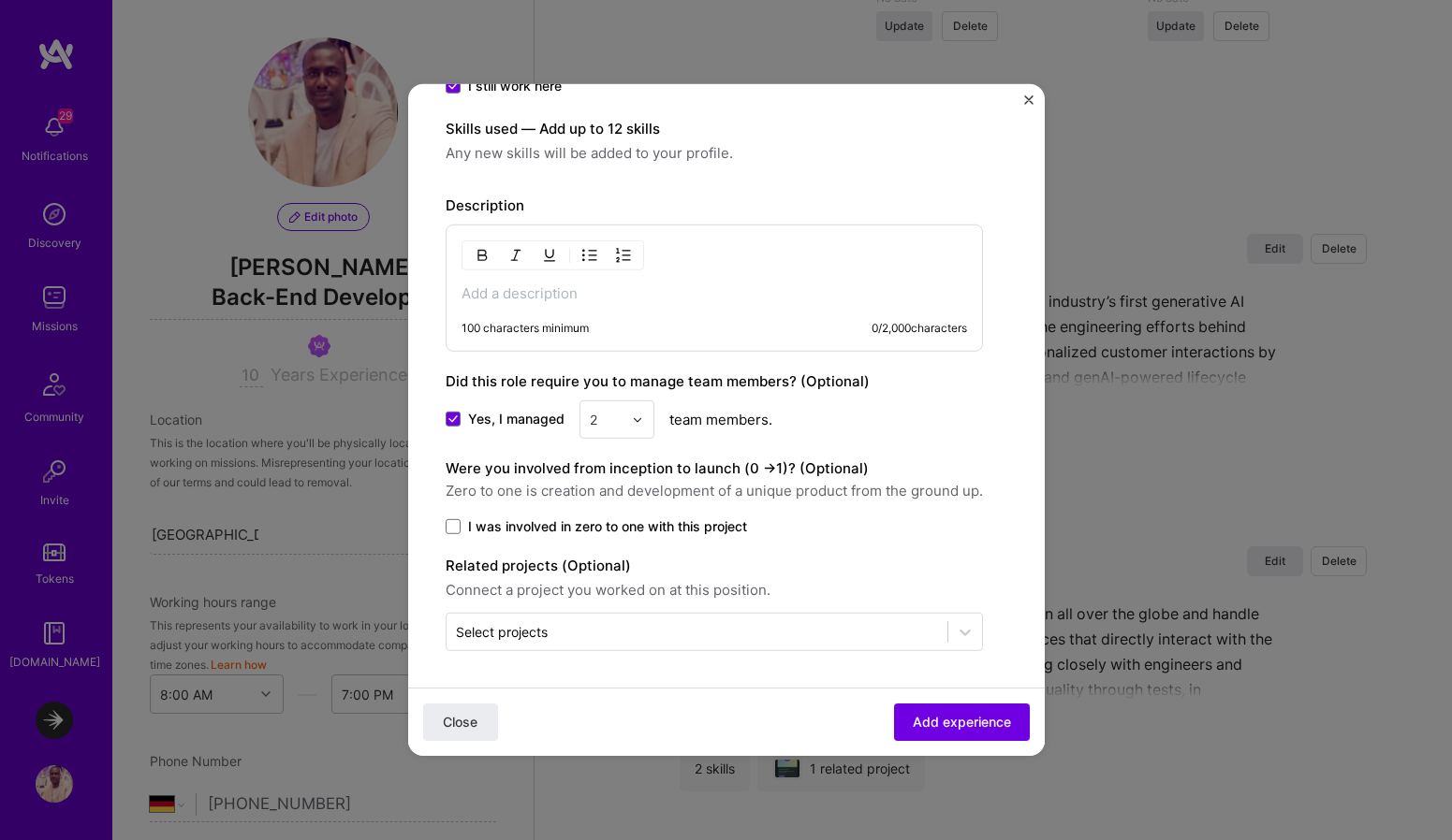
click at [665, 522] on span "I was involved in zero to one with this project" at bounding box center [608, 527] width 279 height 18
click at [0, 0] on input "I was involved in zero to one with this project" at bounding box center [0, 0] width 0 height 0
click at [665, 522] on span "I was involved in zero to one with this project" at bounding box center [608, 527] width 279 height 18
click at [0, 0] on input "I was involved in zero to one with this project" at bounding box center [0, 0] width 0 height 0
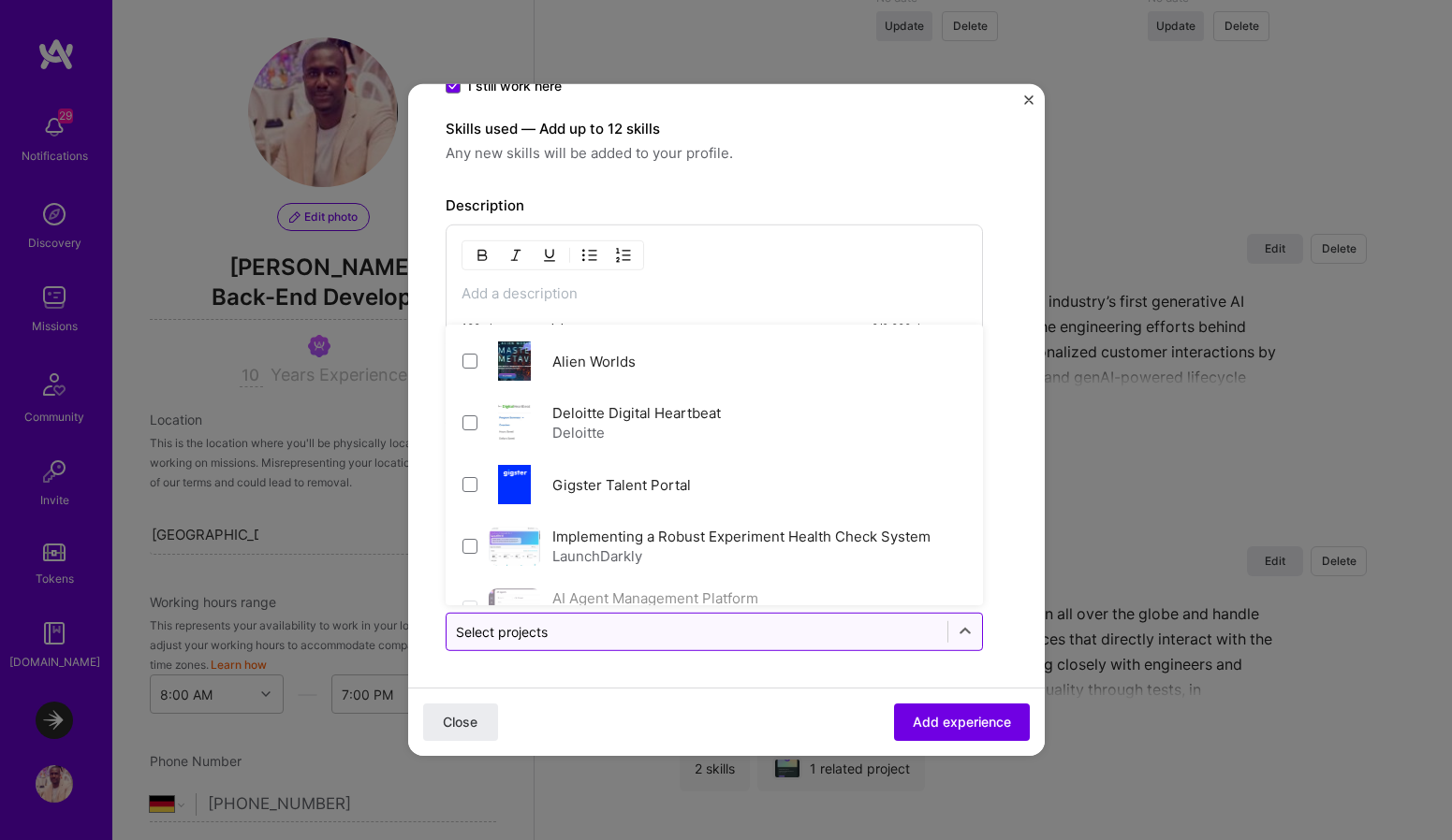
click at [665, 629] on input "text" at bounding box center [696, 632] width 482 height 19
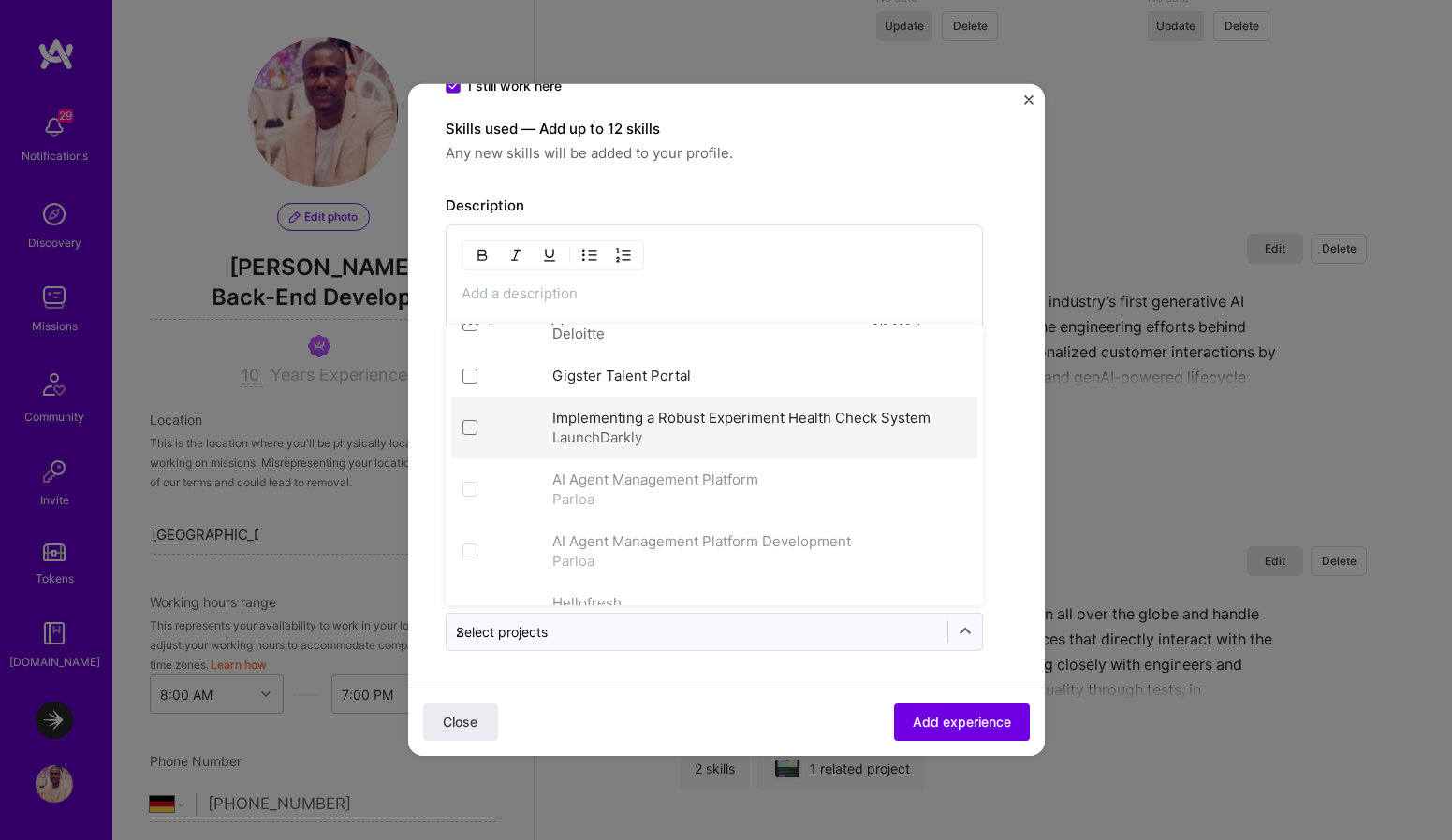
scroll to position [0, 0]
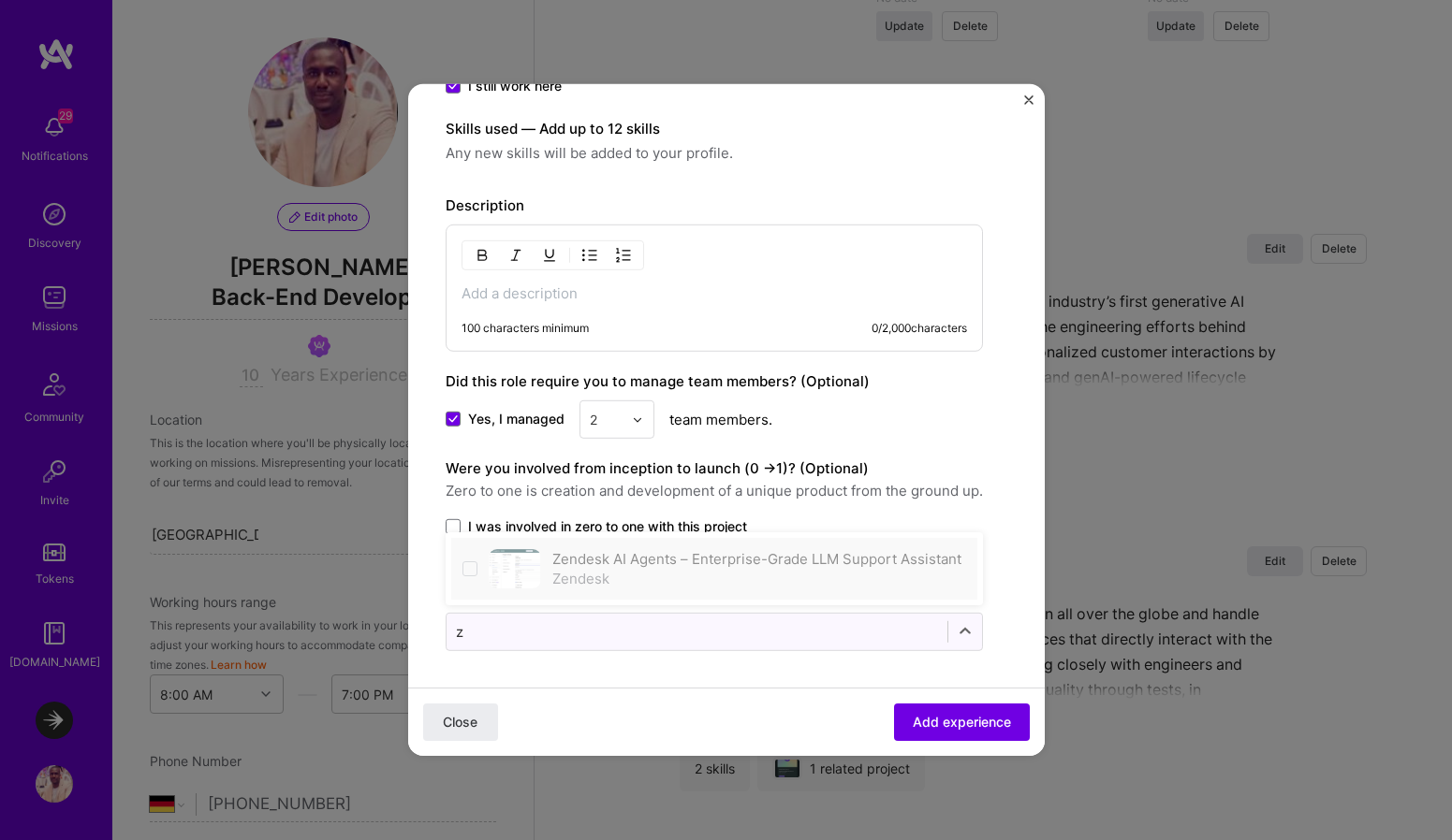
click at [637, 566] on label "Zendesk AI Agents – Enterprise-Grade LLM Support Assistant" at bounding box center [757, 559] width 409 height 18
click at [512, 557] on img at bounding box center [515, 568] width 53 height 39
type input "z"
click at [835, 423] on div "Yes, I managed 2 team members." at bounding box center [715, 419] width 538 height 38
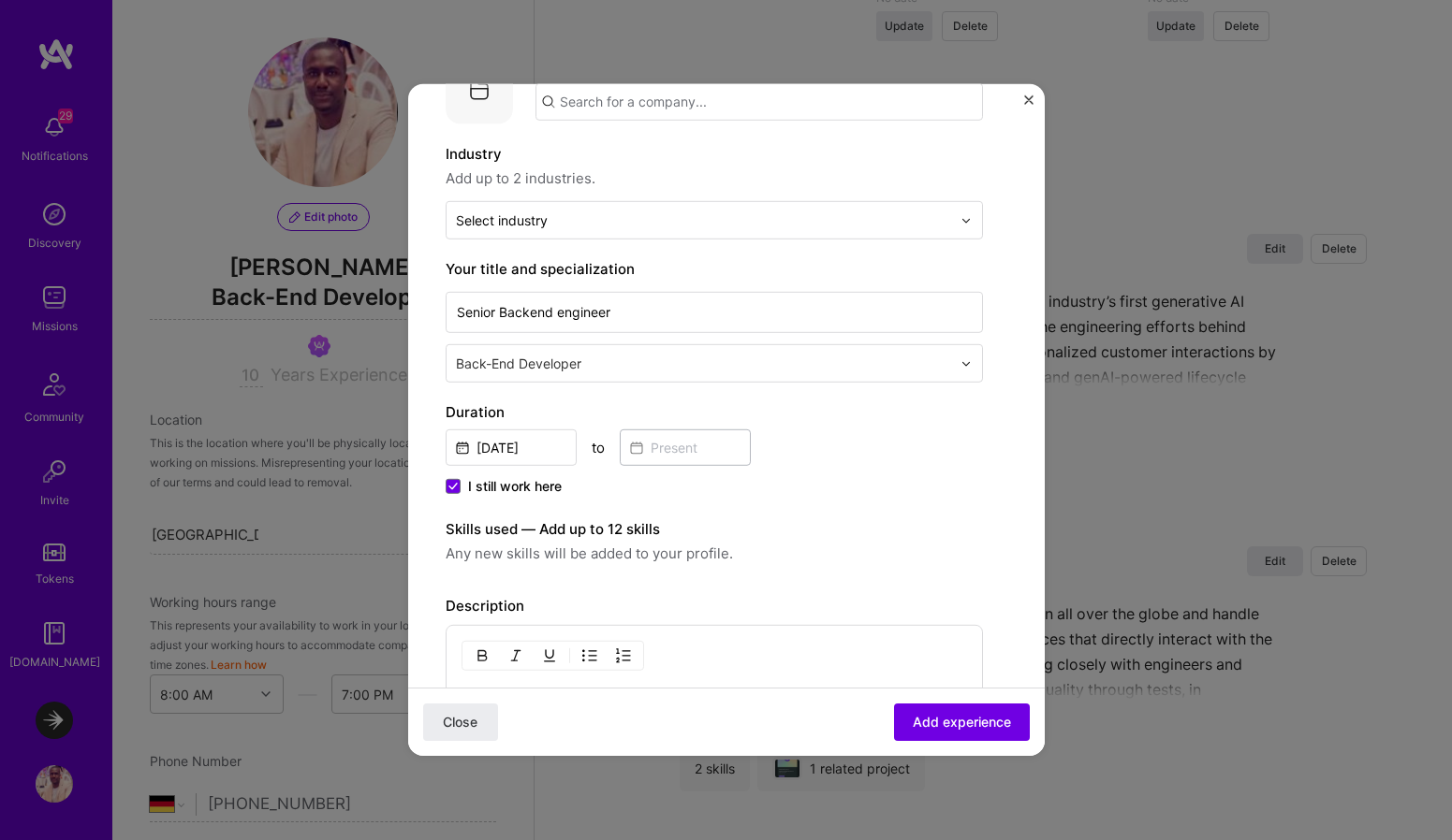
scroll to position [40, 0]
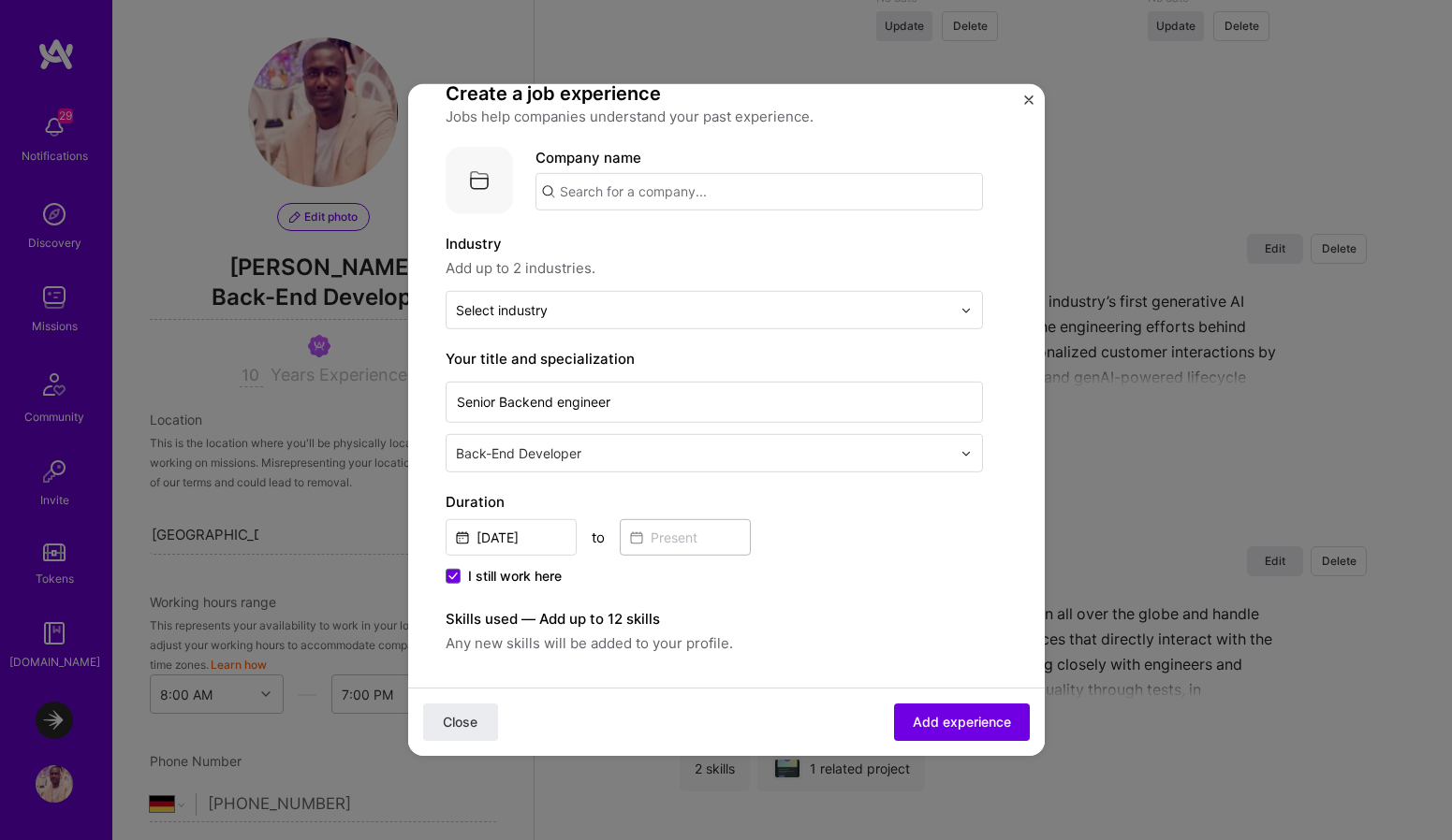
click at [643, 191] on input "text" at bounding box center [759, 192] width 447 height 37
type input "zendesk"
click at [689, 248] on div "zendesk" at bounding box center [675, 244] width 71 height 33
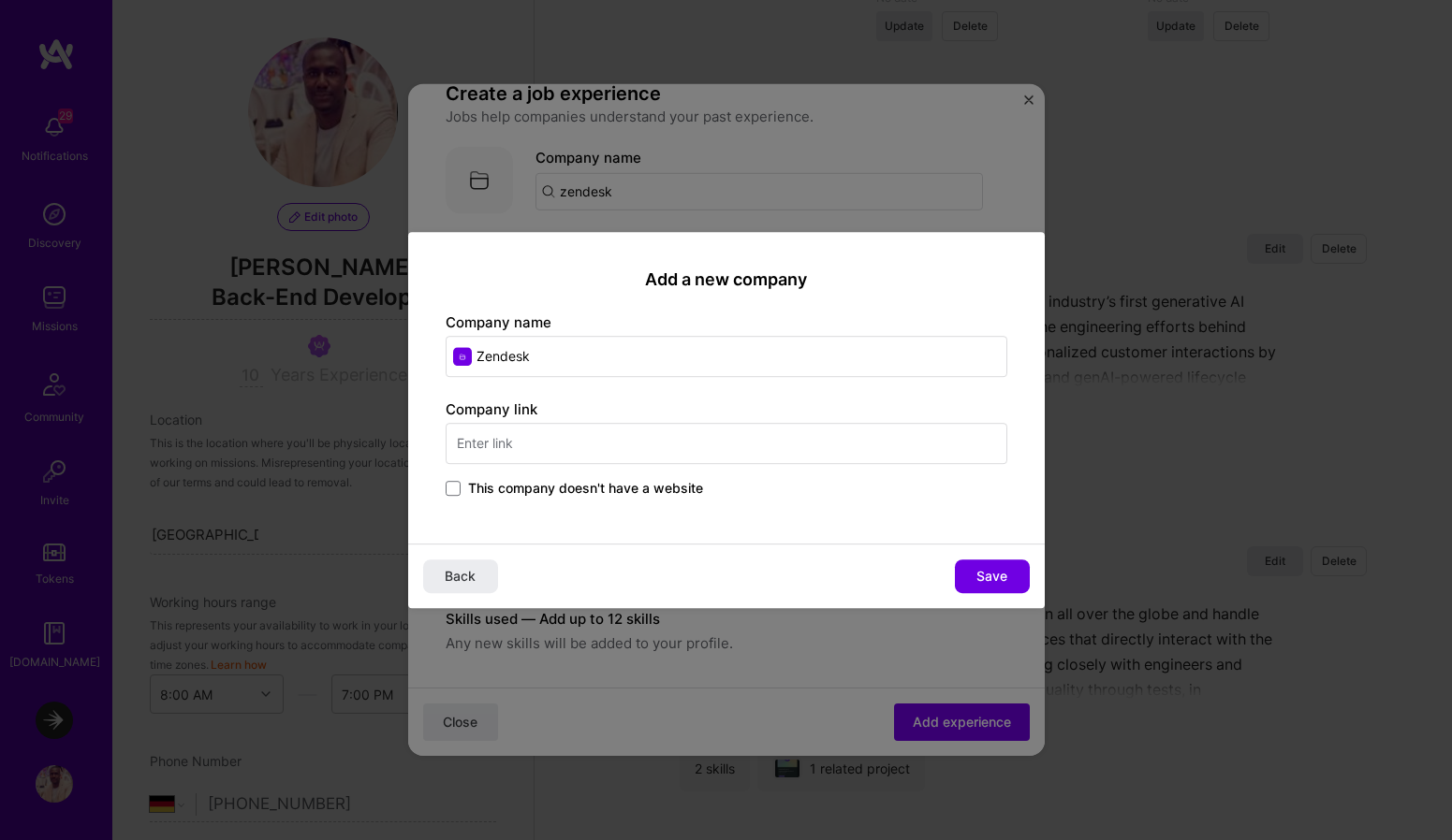
type input "Zendesk"
click at [546, 452] on input "text" at bounding box center [726, 443] width 562 height 41
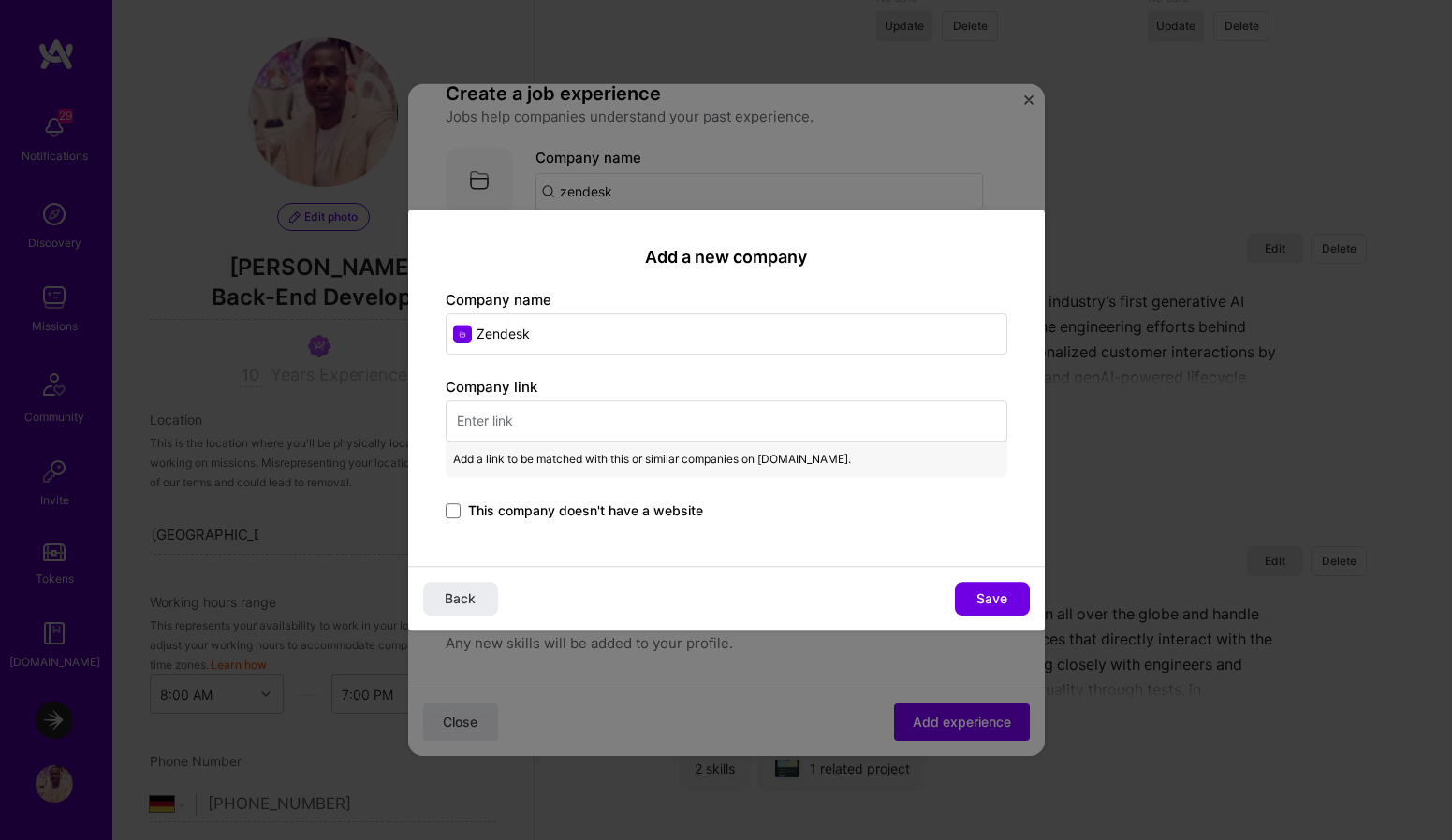
type input "w"
click at [1001, 615] on button "Save" at bounding box center [991, 599] width 75 height 34
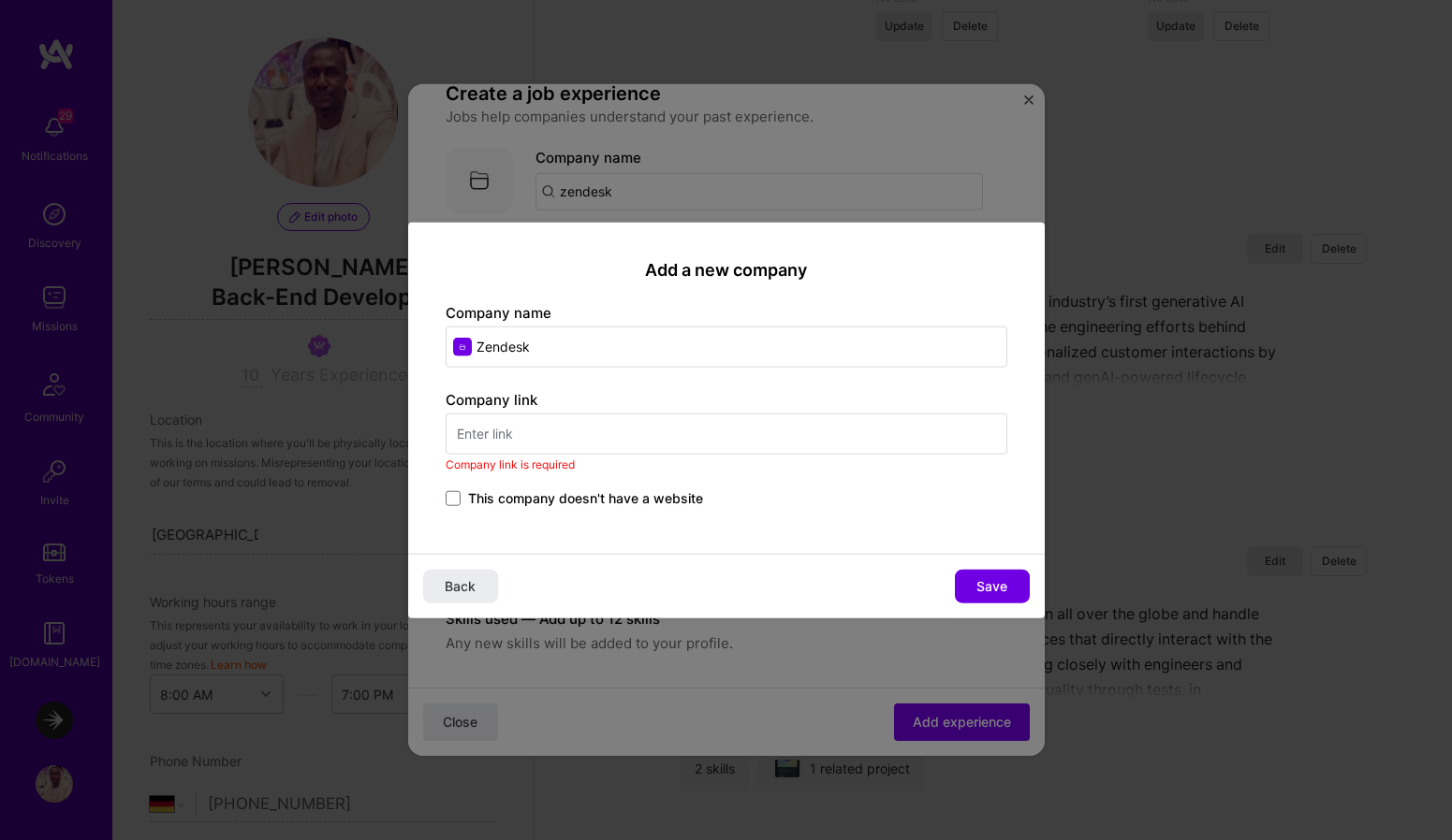
click at [609, 437] on input "text" at bounding box center [726, 433] width 562 height 41
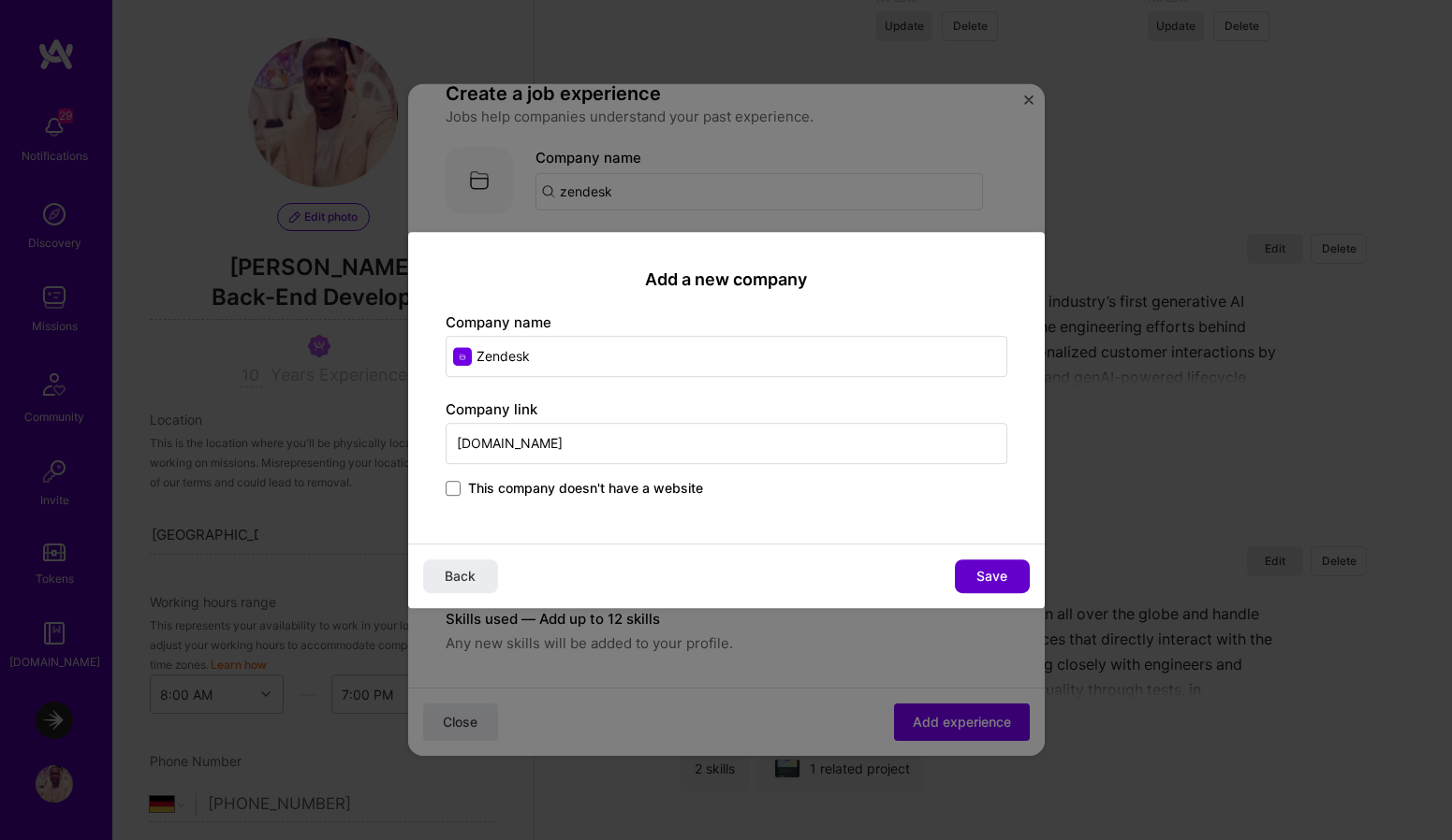
type input "www.zendesk.com"
click at [987, 576] on span "Save" at bounding box center [992, 576] width 31 height 18
type input "Zendesk"
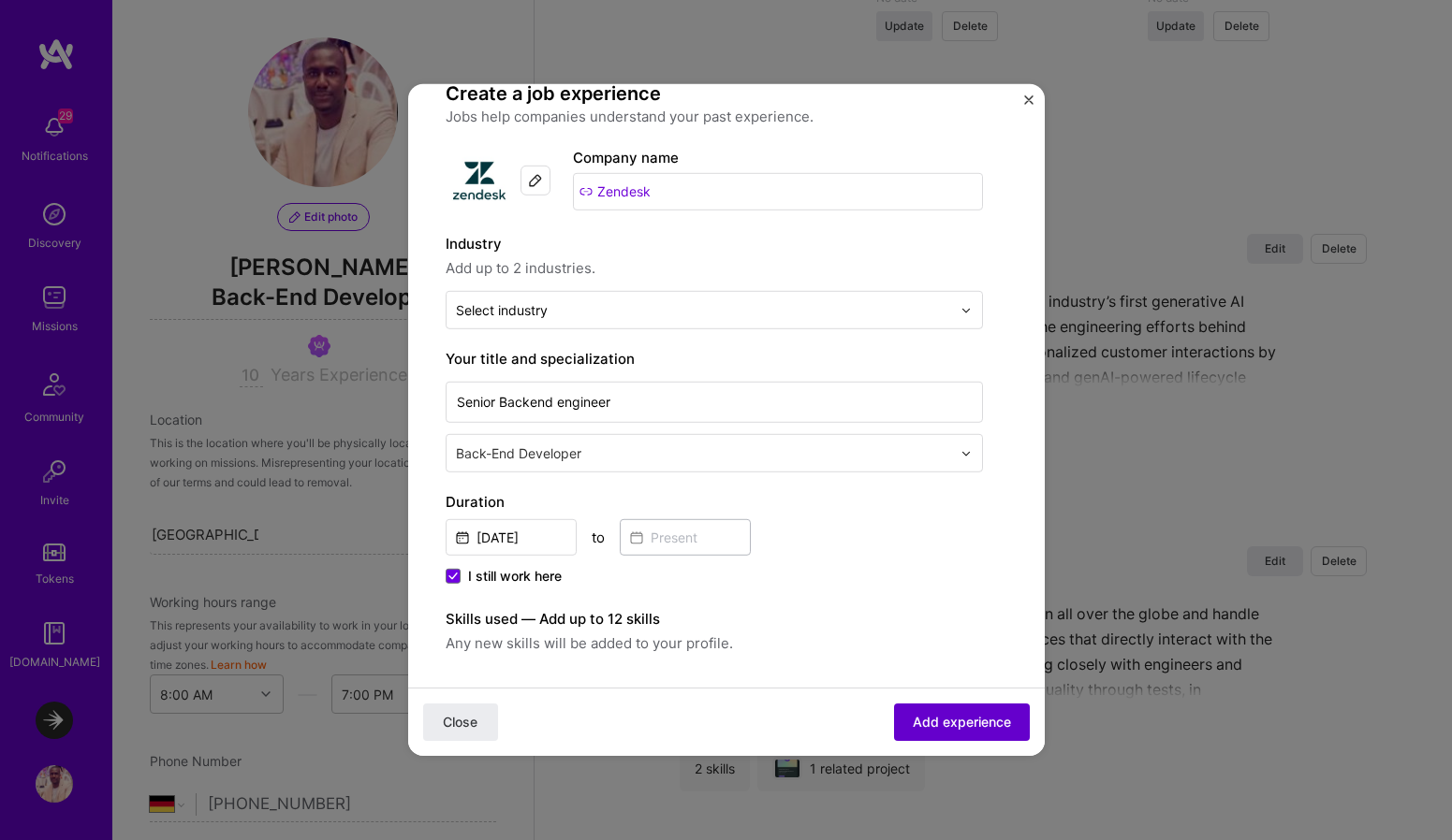
click at [946, 719] on span "Add experience" at bounding box center [961, 721] width 98 height 18
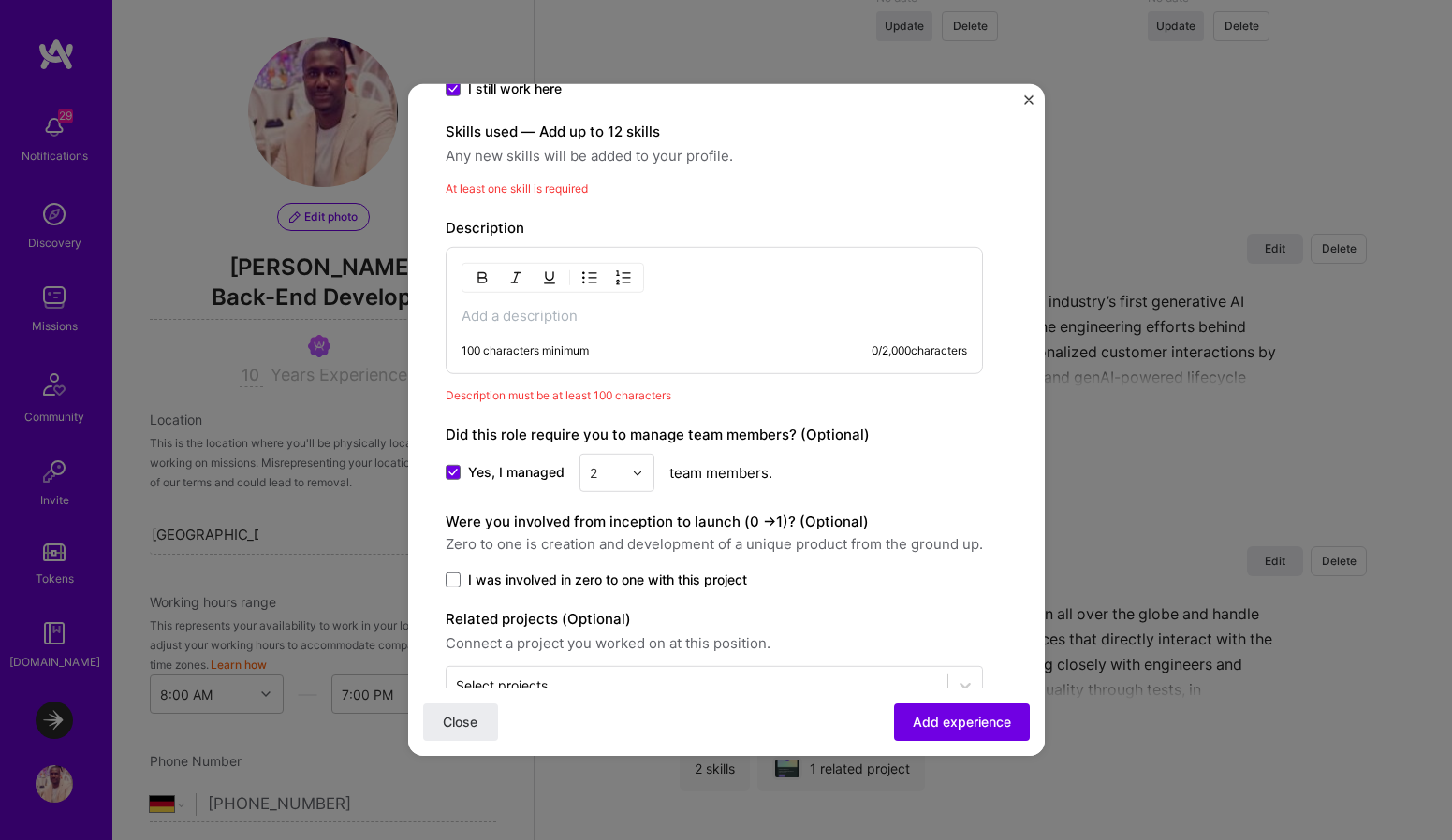
scroll to position [549, 0]
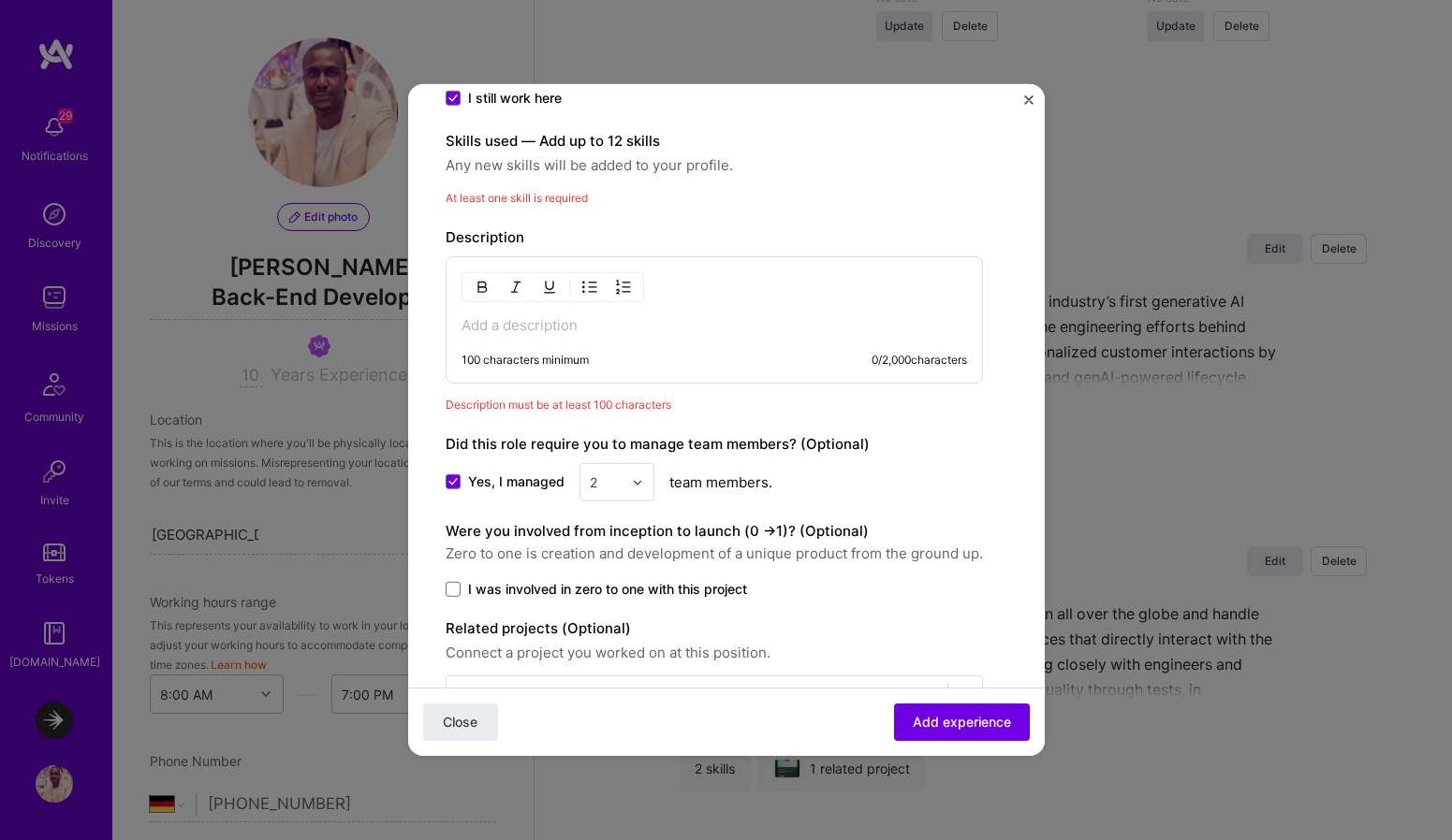
click at [804, 316] on p at bounding box center [714, 325] width 505 height 18
click at [688, 370] on div "100 characters minimum 0 / 2,000 characters" at bounding box center [699, 367] width 536 height 30
click at [641, 337] on div "100 characters minimum 0 / 2,000 characters" at bounding box center [715, 319] width 538 height 128
click at [608, 325] on p at bounding box center [714, 325] width 505 height 18
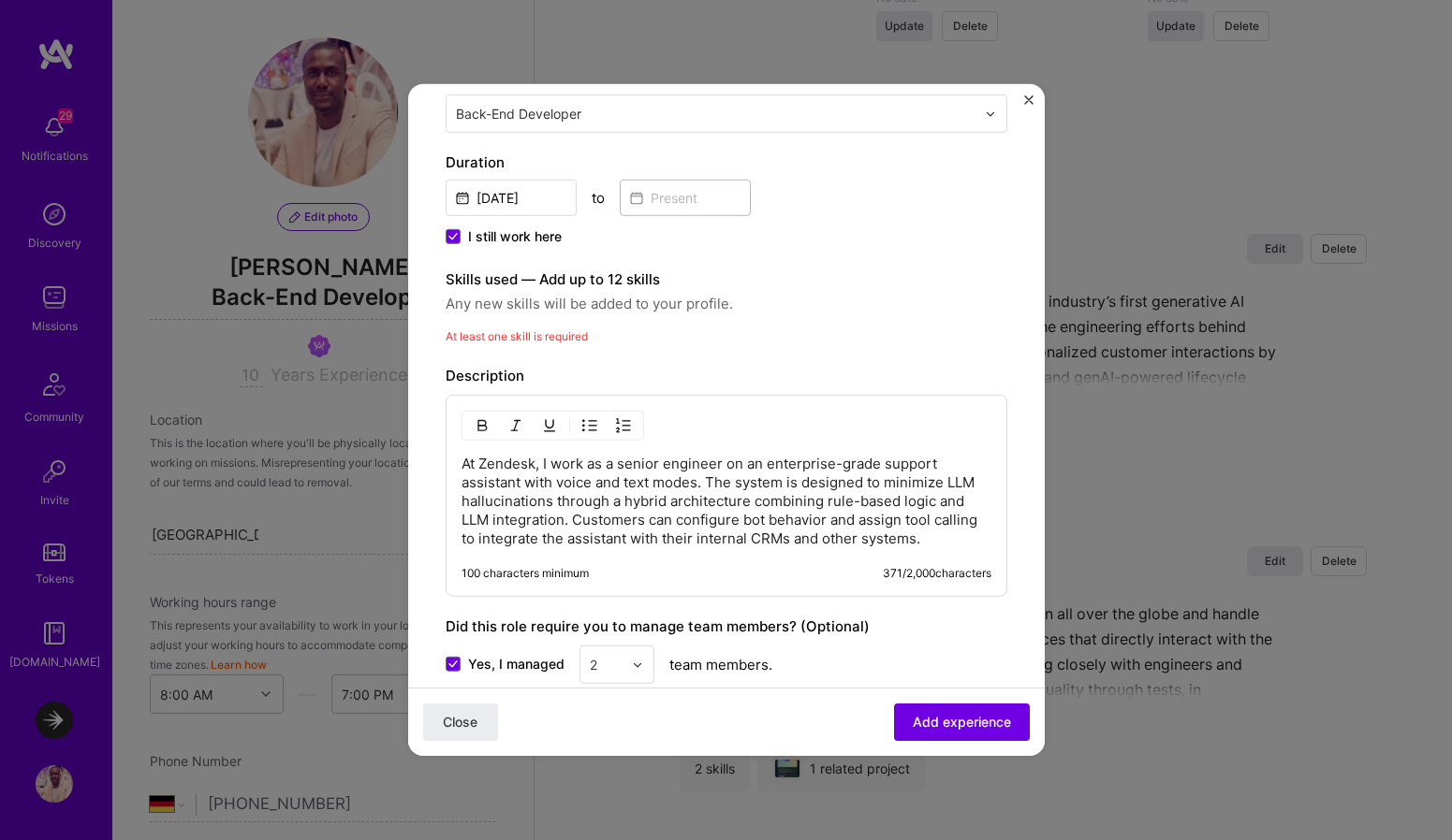
scroll to position [409, 0]
click at [558, 281] on label "Skills used — Add up to 12 skills" at bounding box center [726, 281] width 562 height 22
click at [473, 277] on label "Skills used — Add up to 12 skills" at bounding box center [726, 281] width 562 height 22
click at [495, 302] on span "Any new skills will be added to your profile." at bounding box center [726, 306] width 562 height 22
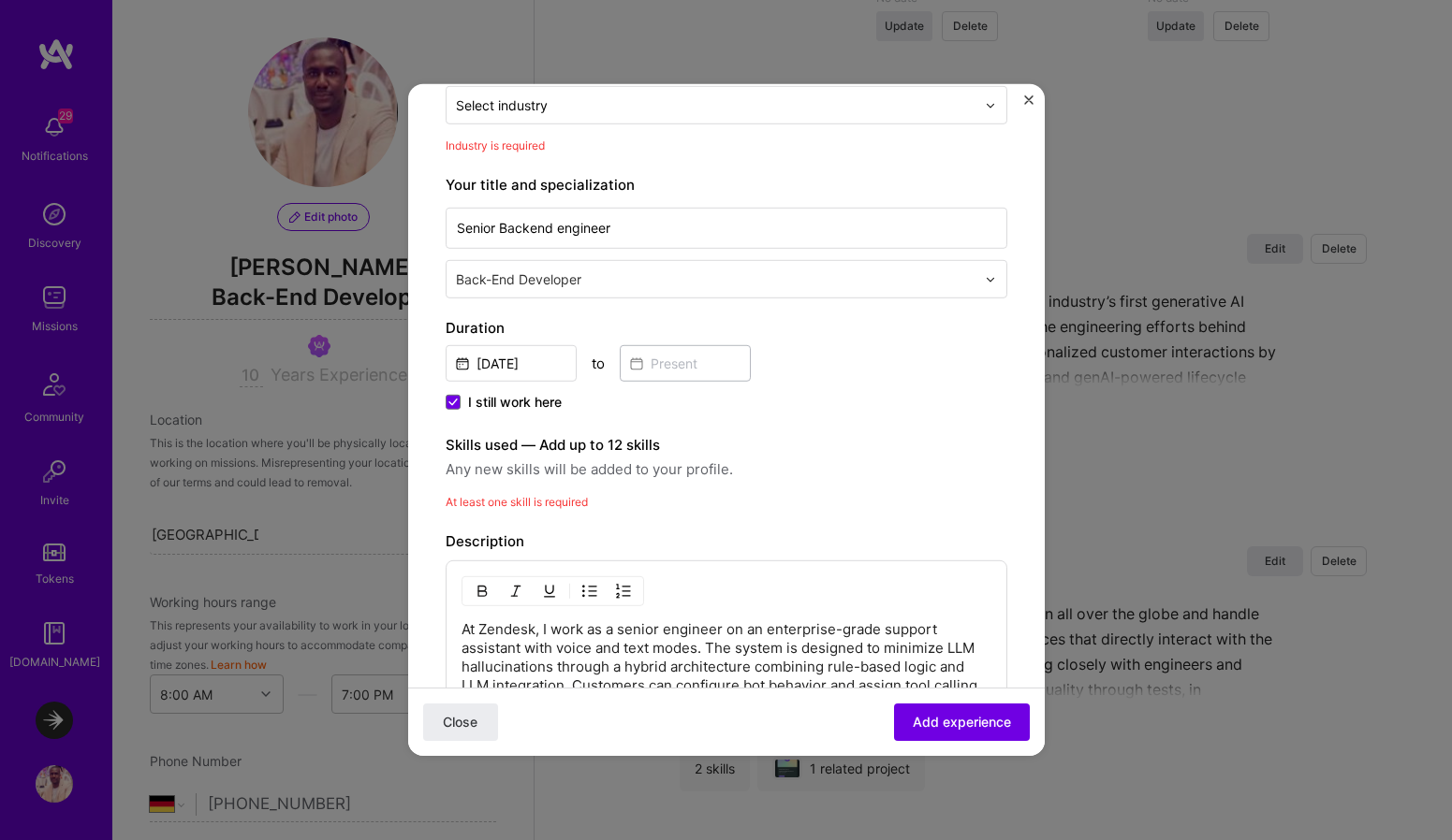
scroll to position [239, 0]
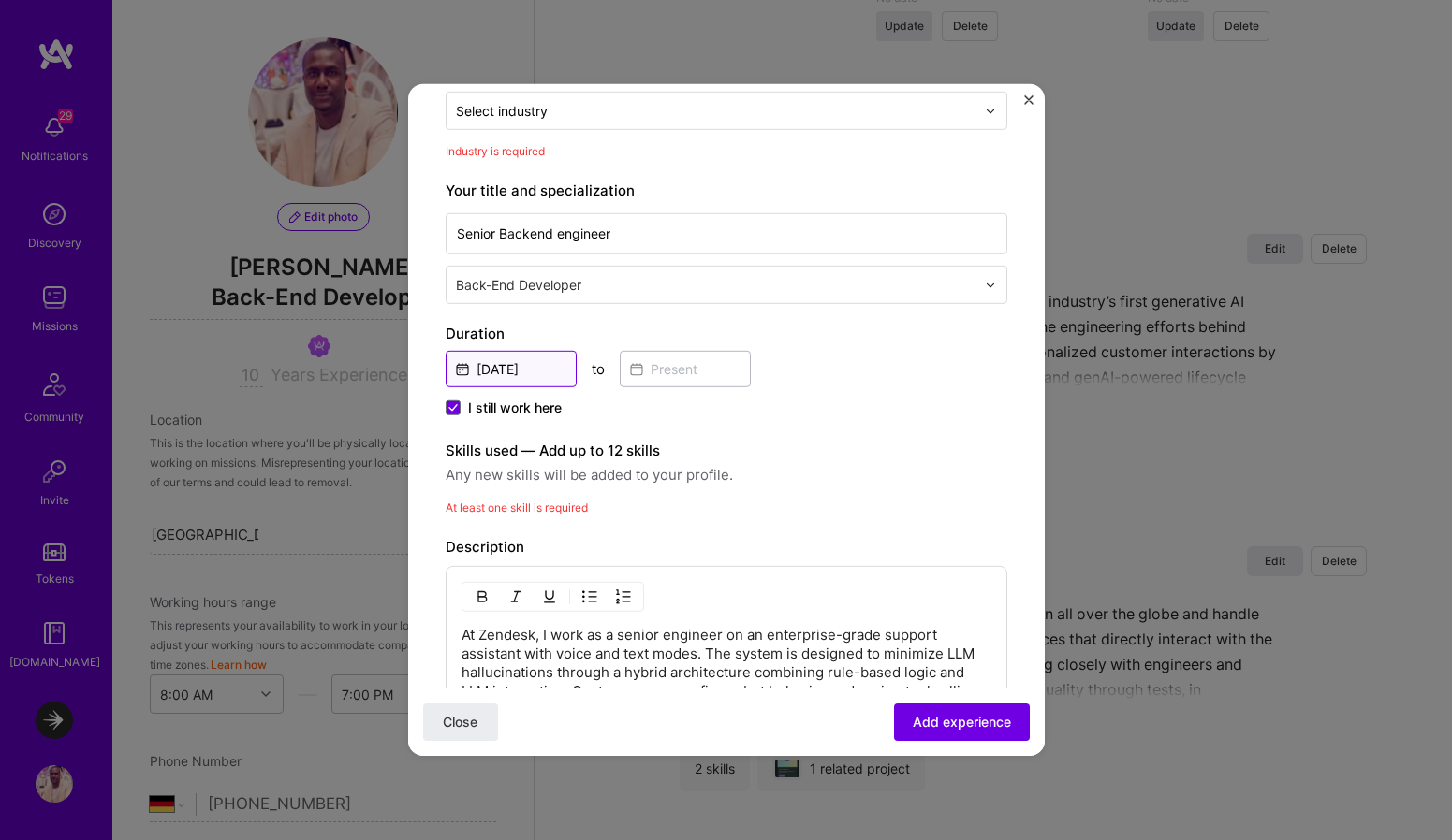
click at [518, 370] on input "Apr, 2025" at bounding box center [511, 368] width 131 height 36
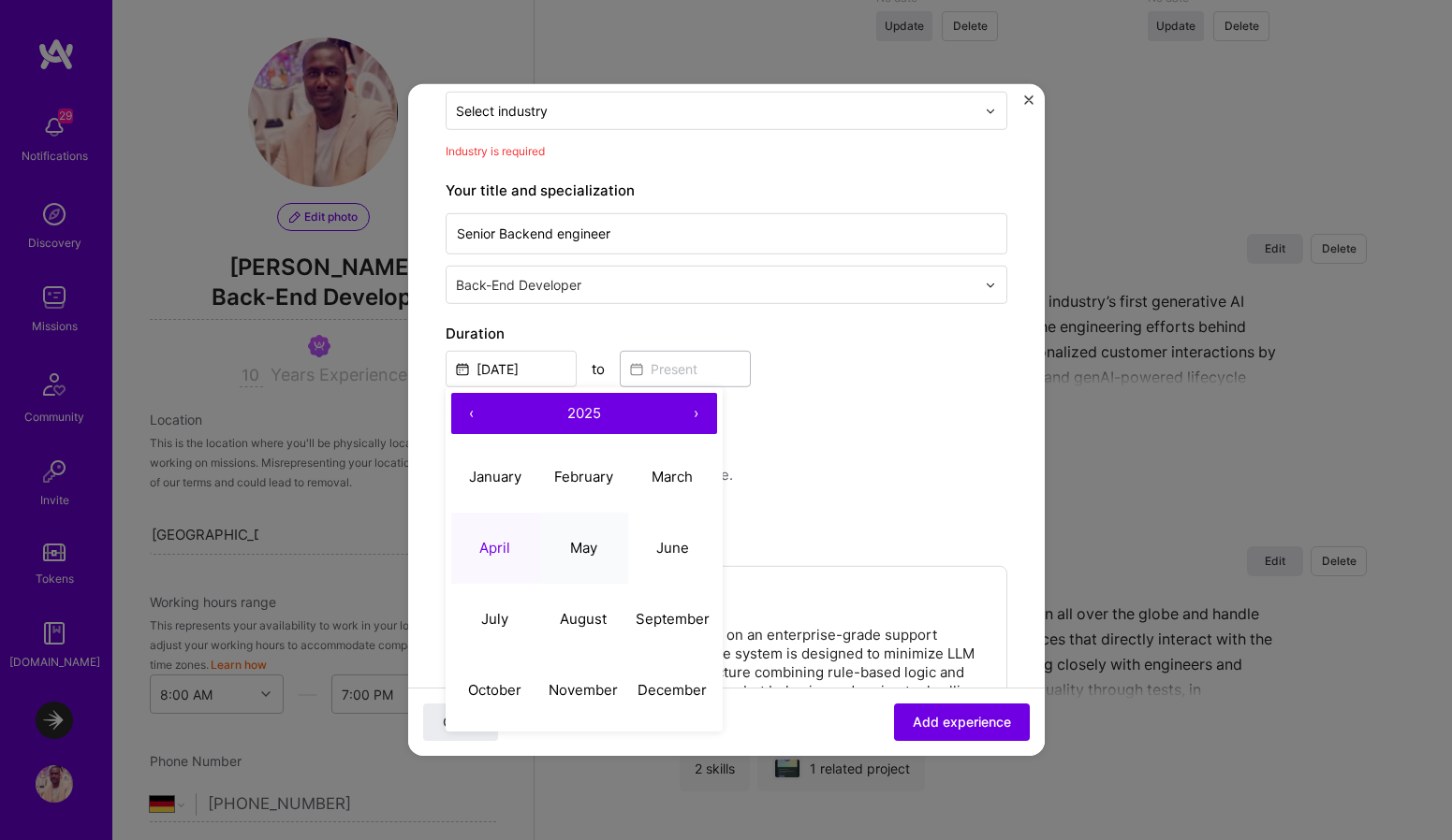
click at [593, 536] on button "May" at bounding box center [583, 547] width 89 height 71
type input "May, 2025"
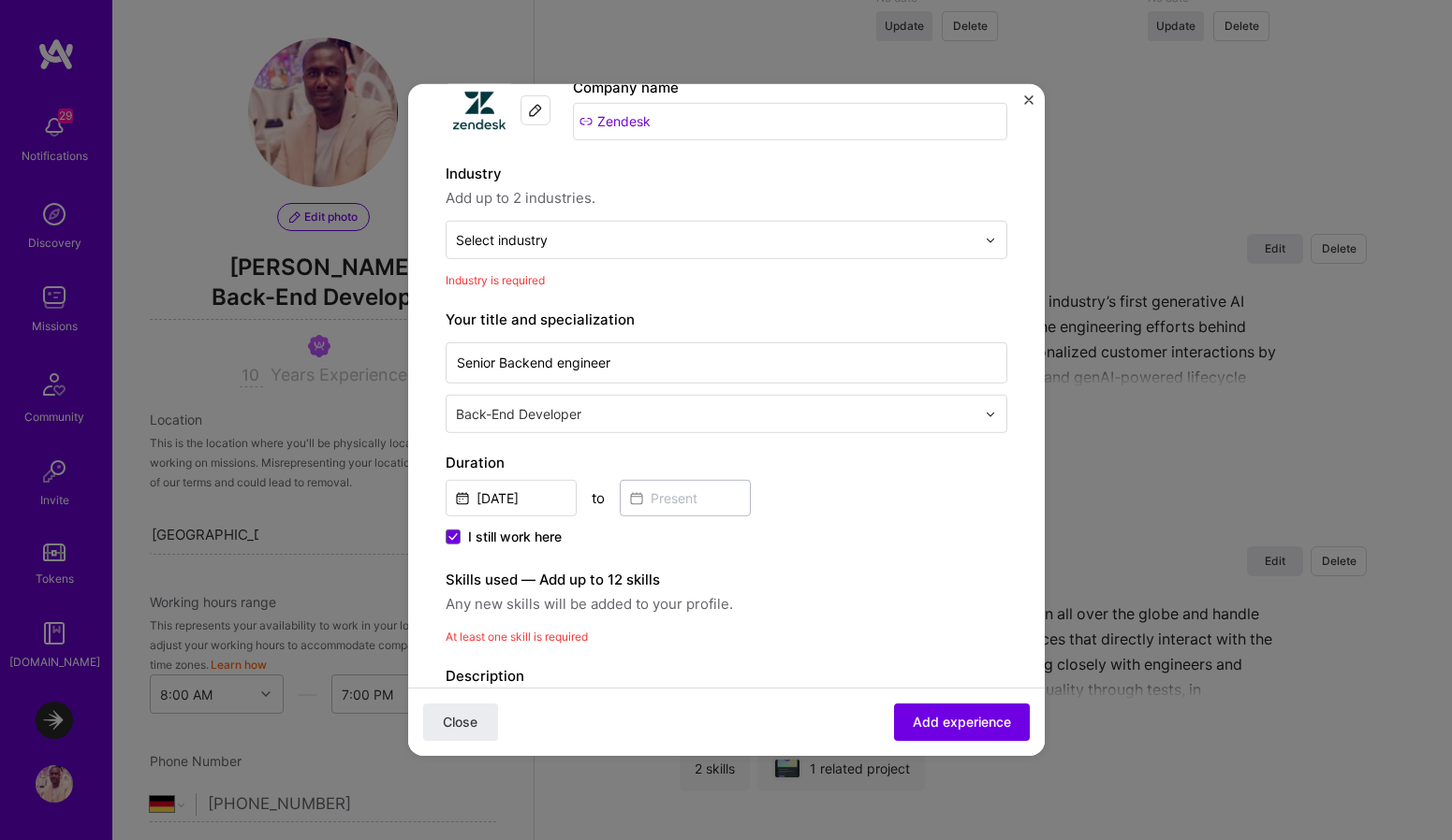
scroll to position [0, 0]
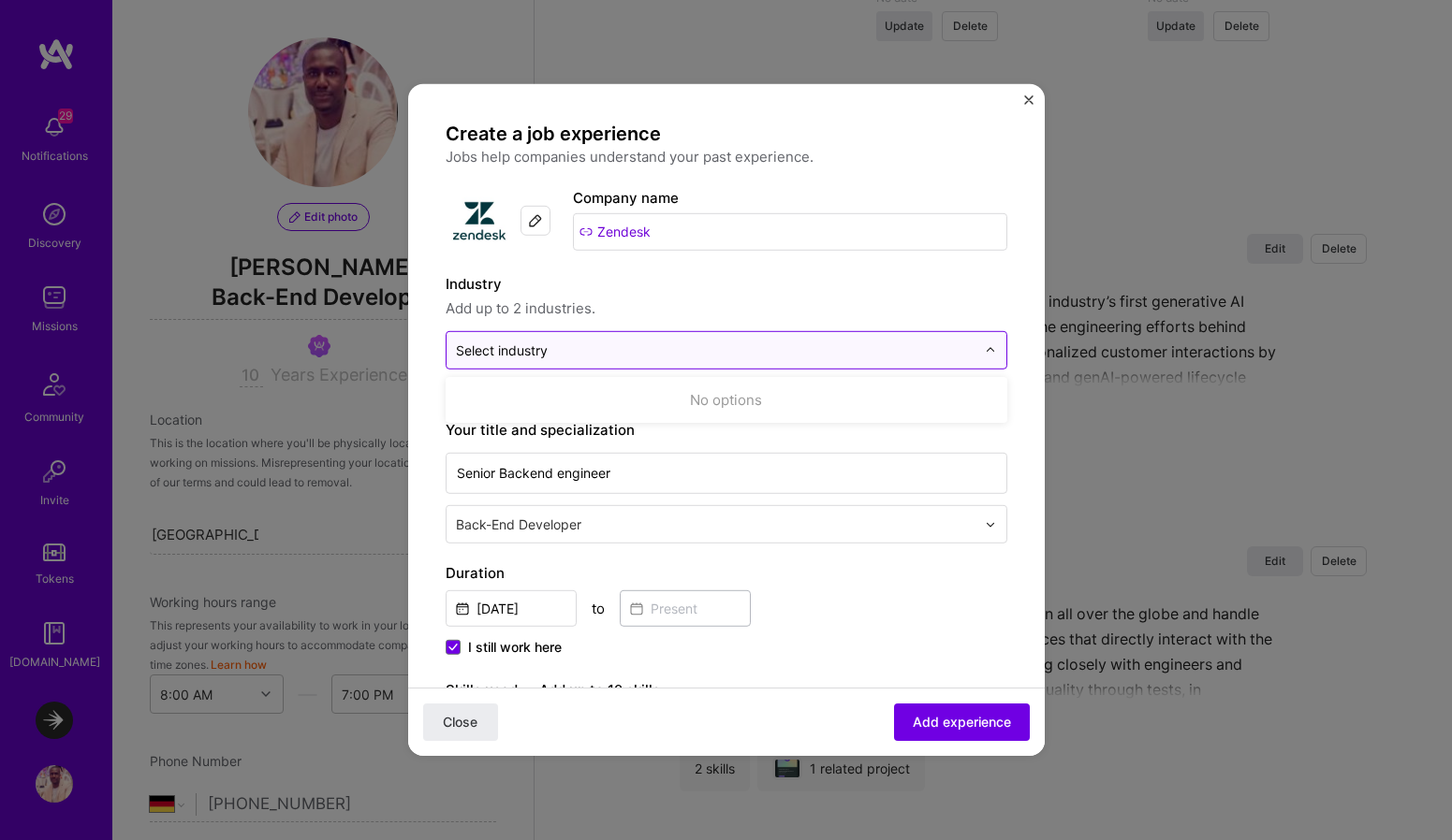
click at [624, 361] on div "Select industry 0" at bounding box center [716, 349] width 539 height 36
click at [797, 351] on input "text" at bounding box center [715, 350] width 519 height 19
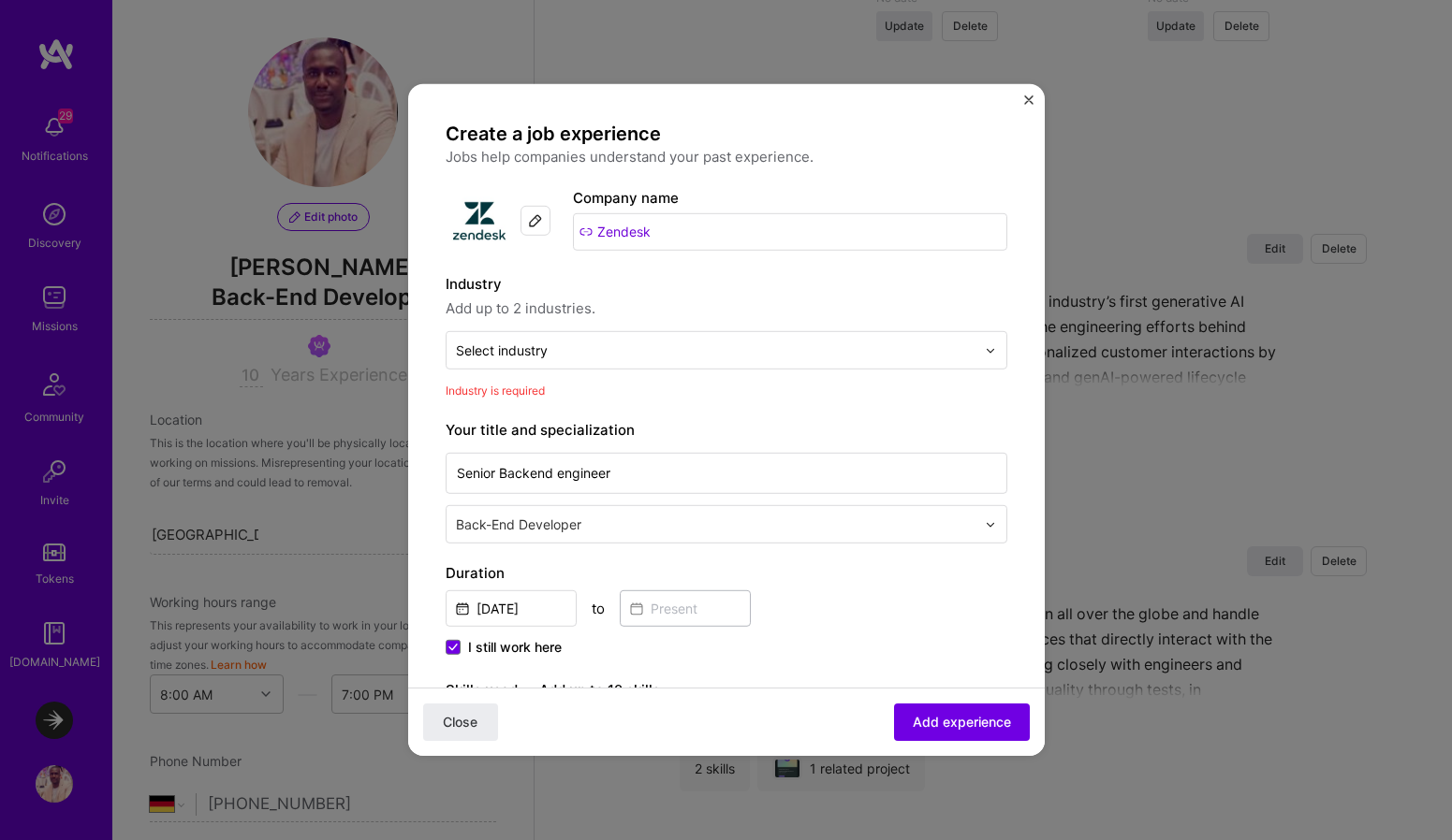
click at [889, 308] on span "Add up to 2 industries." at bounding box center [726, 309] width 562 height 22
click at [959, 351] on input "text" at bounding box center [715, 350] width 519 height 19
click at [761, 410] on div "No options" at bounding box center [726, 400] width 550 height 35
click at [544, 306] on span "Add up to 2 industries." at bounding box center [726, 309] width 562 height 22
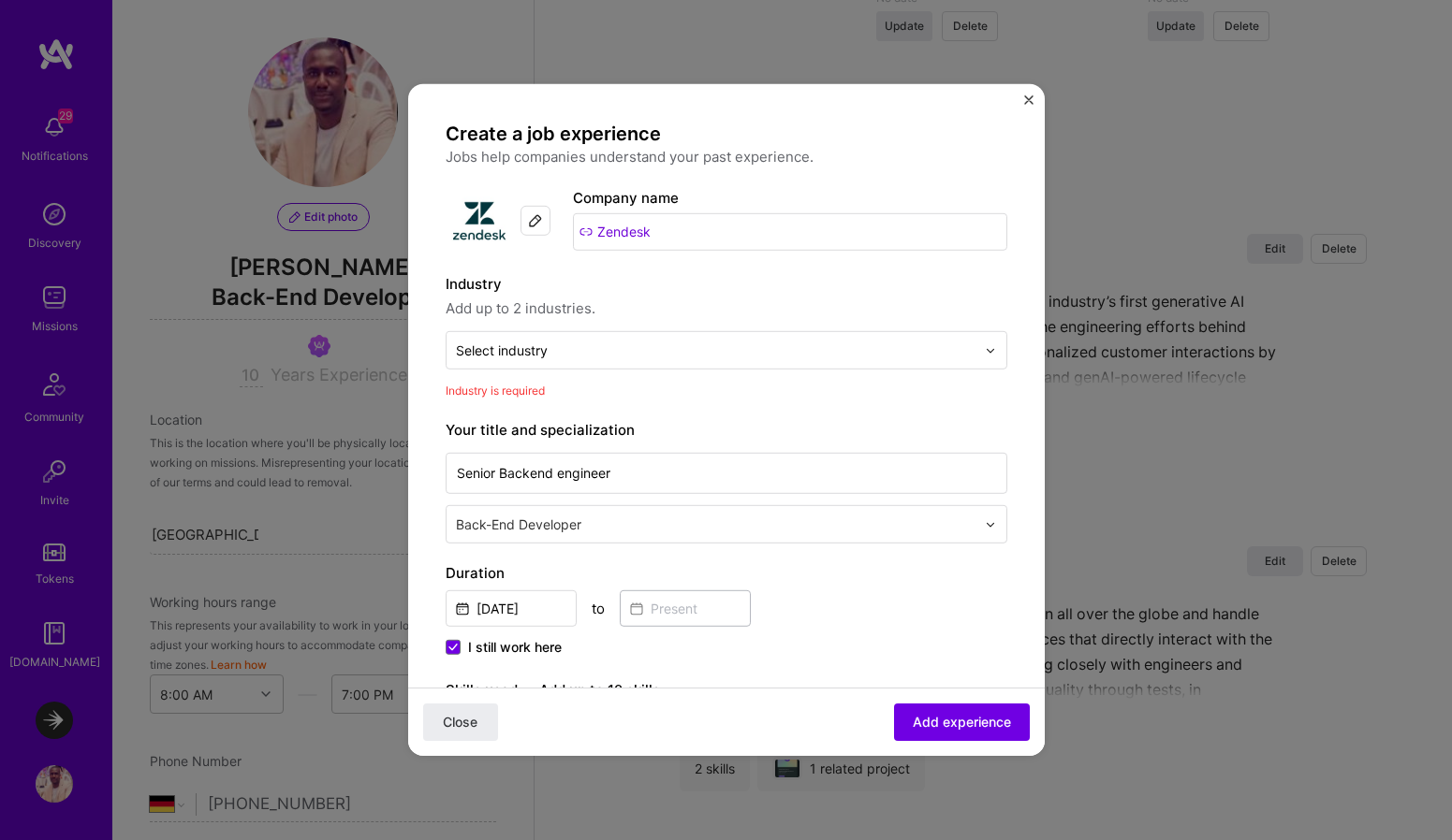
click at [472, 288] on label "Industry" at bounding box center [726, 284] width 562 height 22
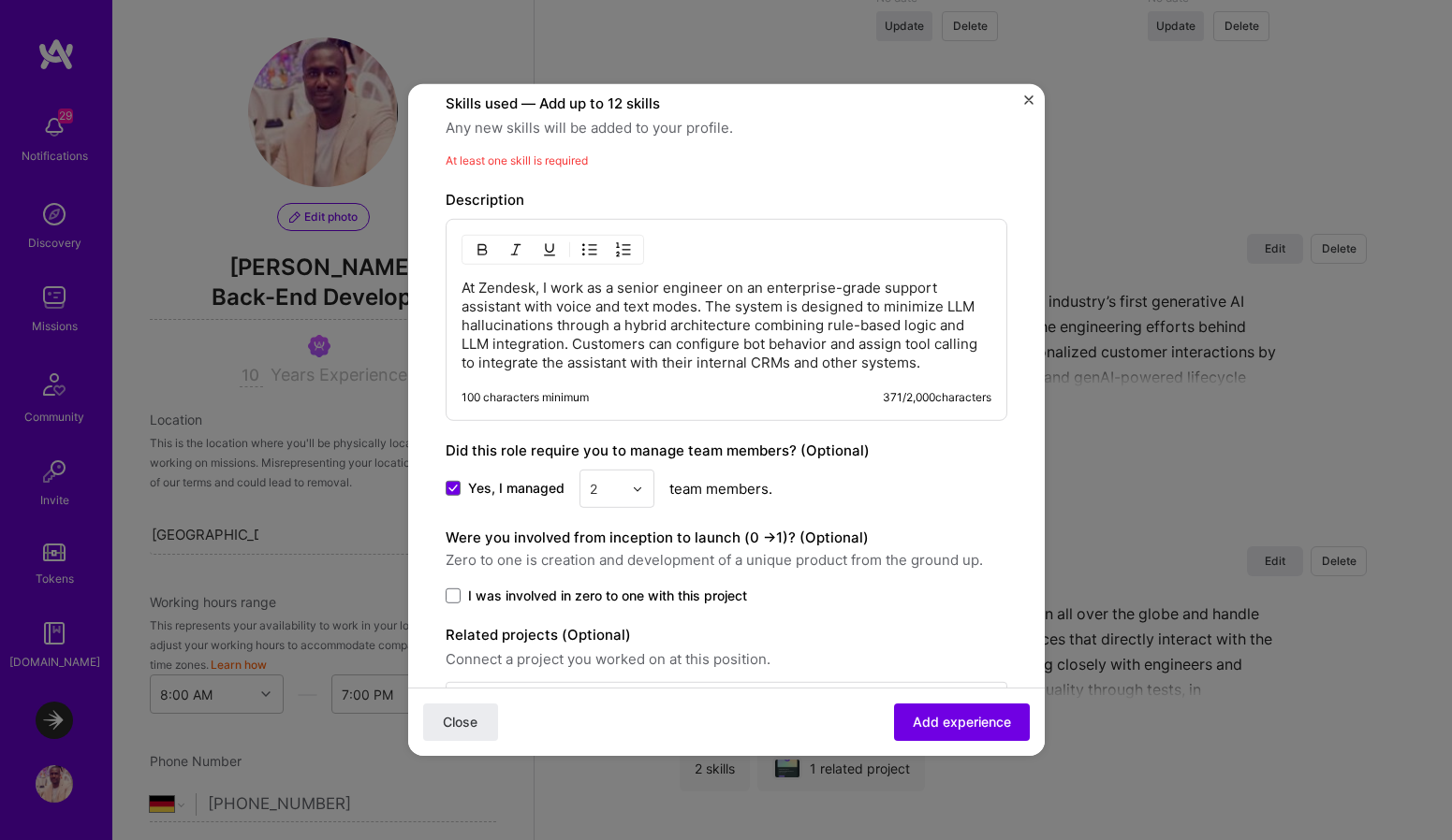
scroll to position [656, 0]
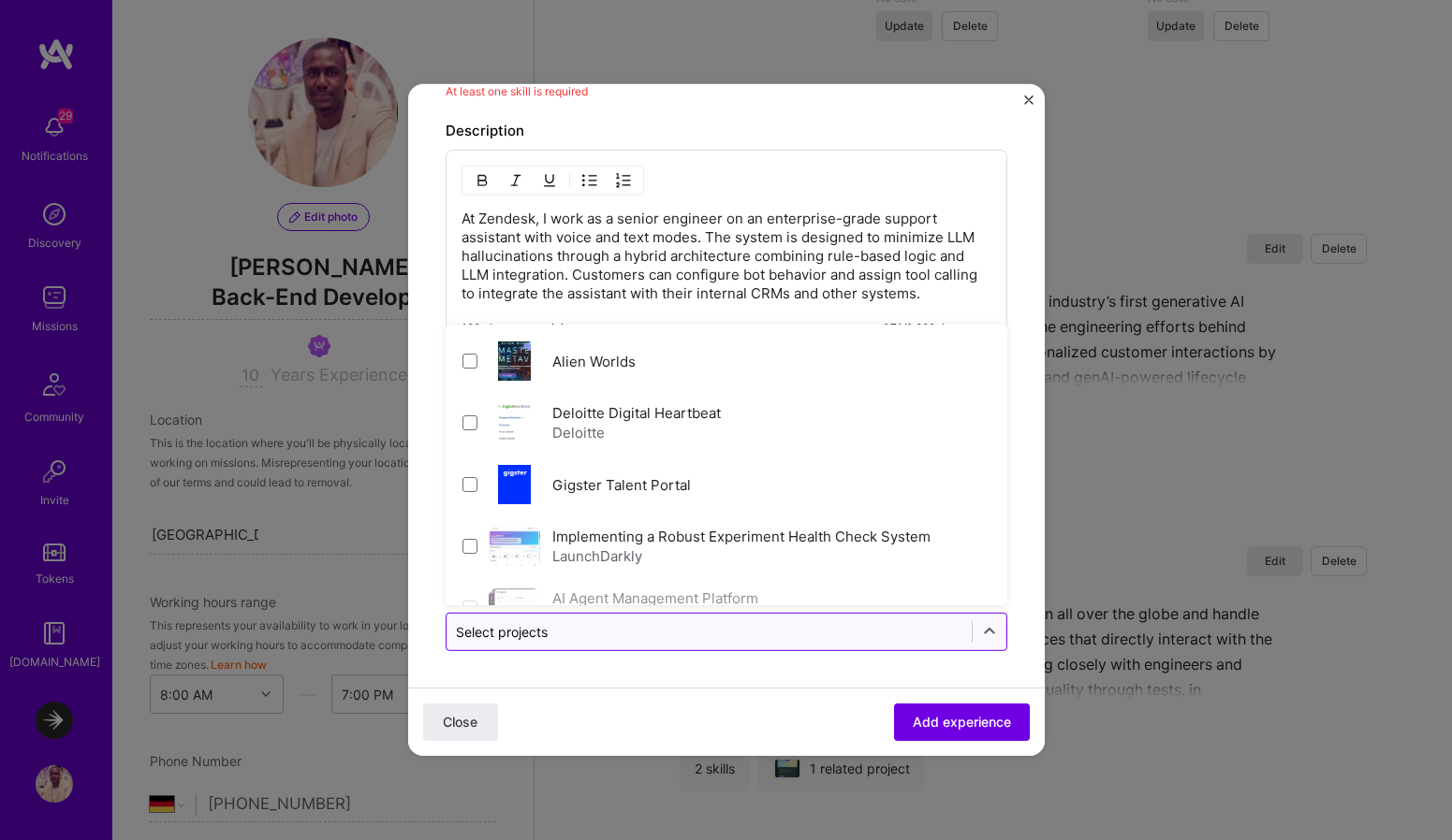
click at [811, 634] on input "text" at bounding box center [709, 632] width 506 height 19
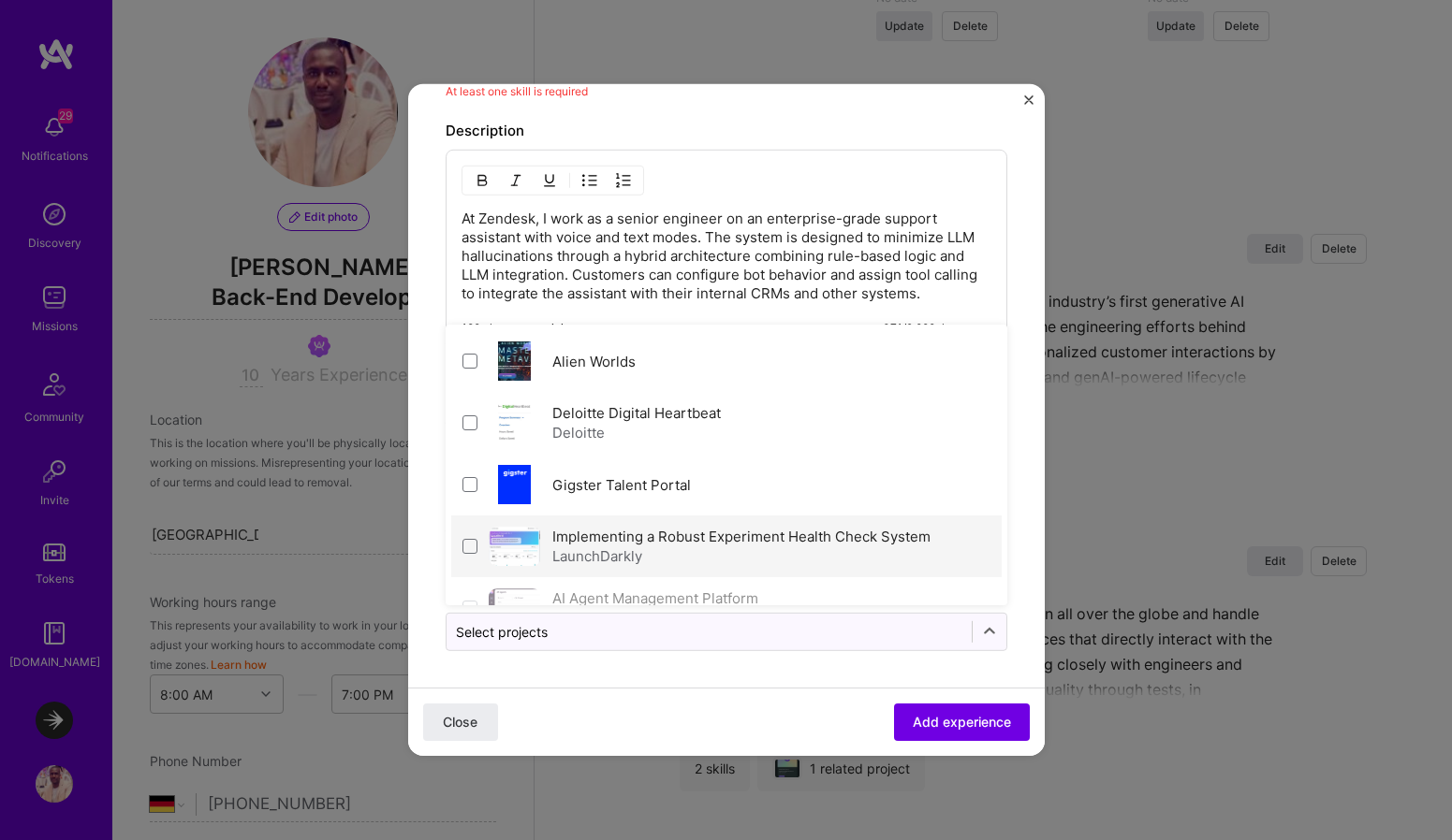
click at [718, 560] on div "LaunchDarkly" at bounding box center [741, 556] width 378 height 19
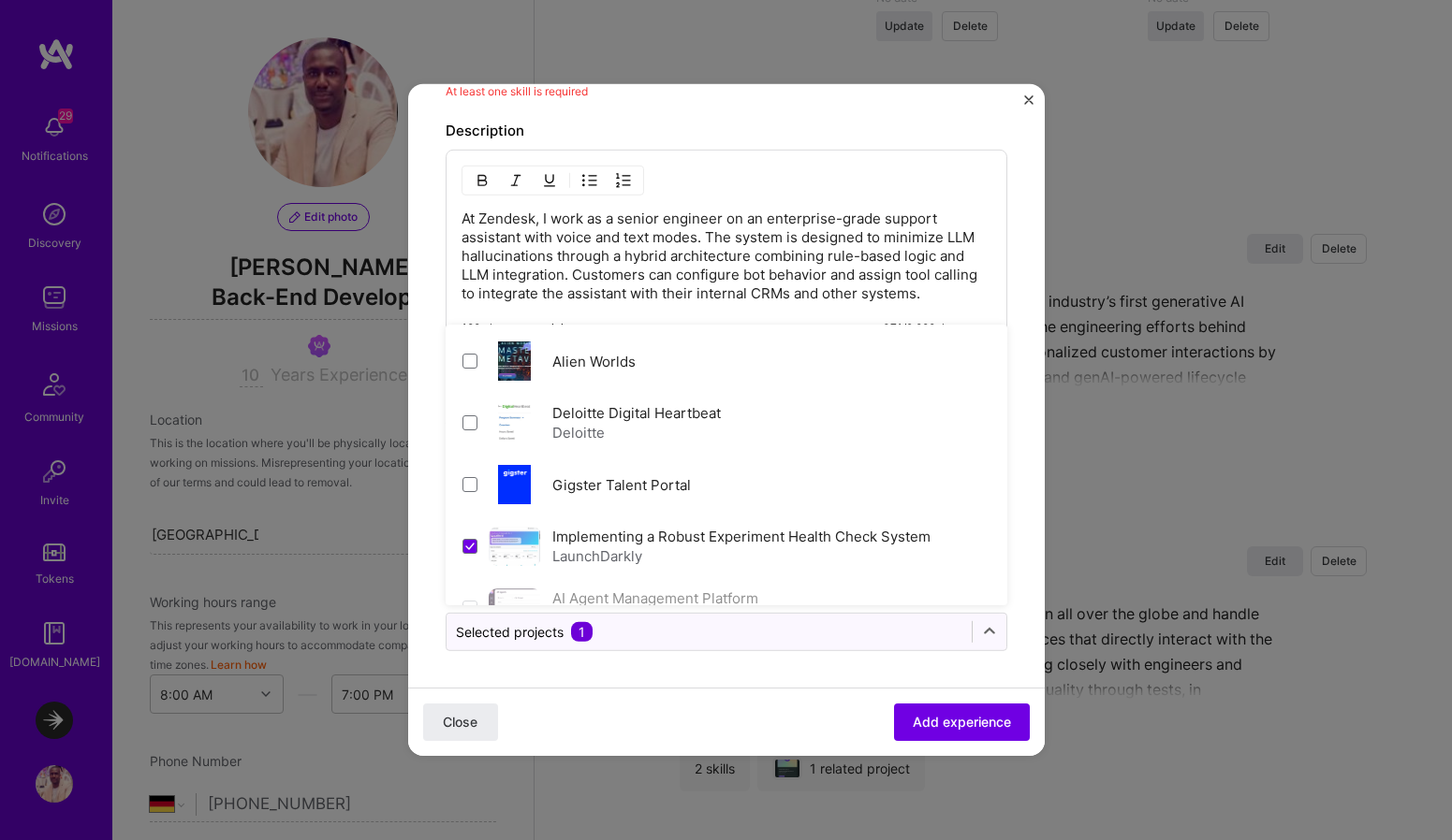
click at [718, 560] on div "LaunchDarkly" at bounding box center [741, 556] width 378 height 19
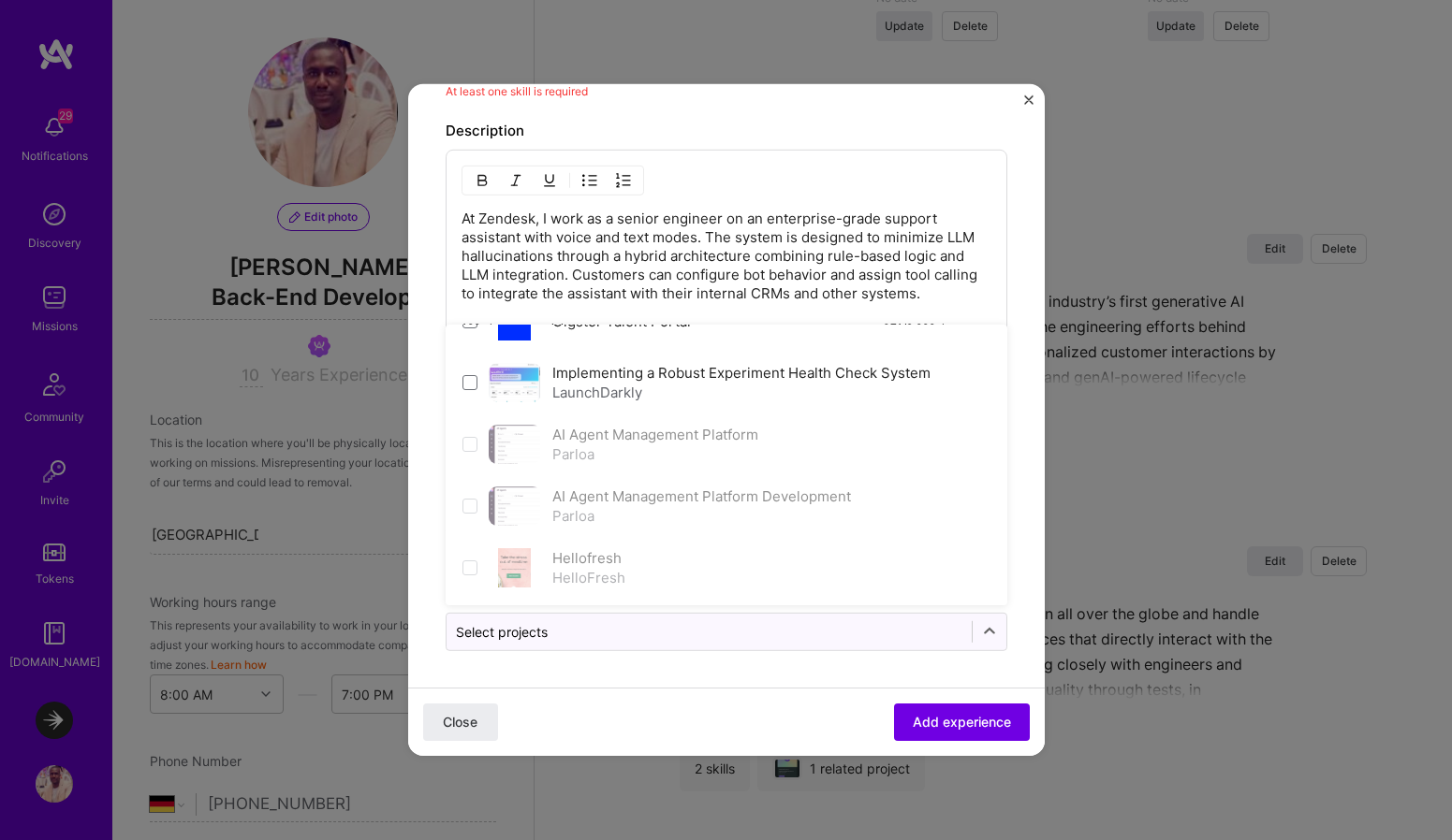
scroll to position [286, 0]
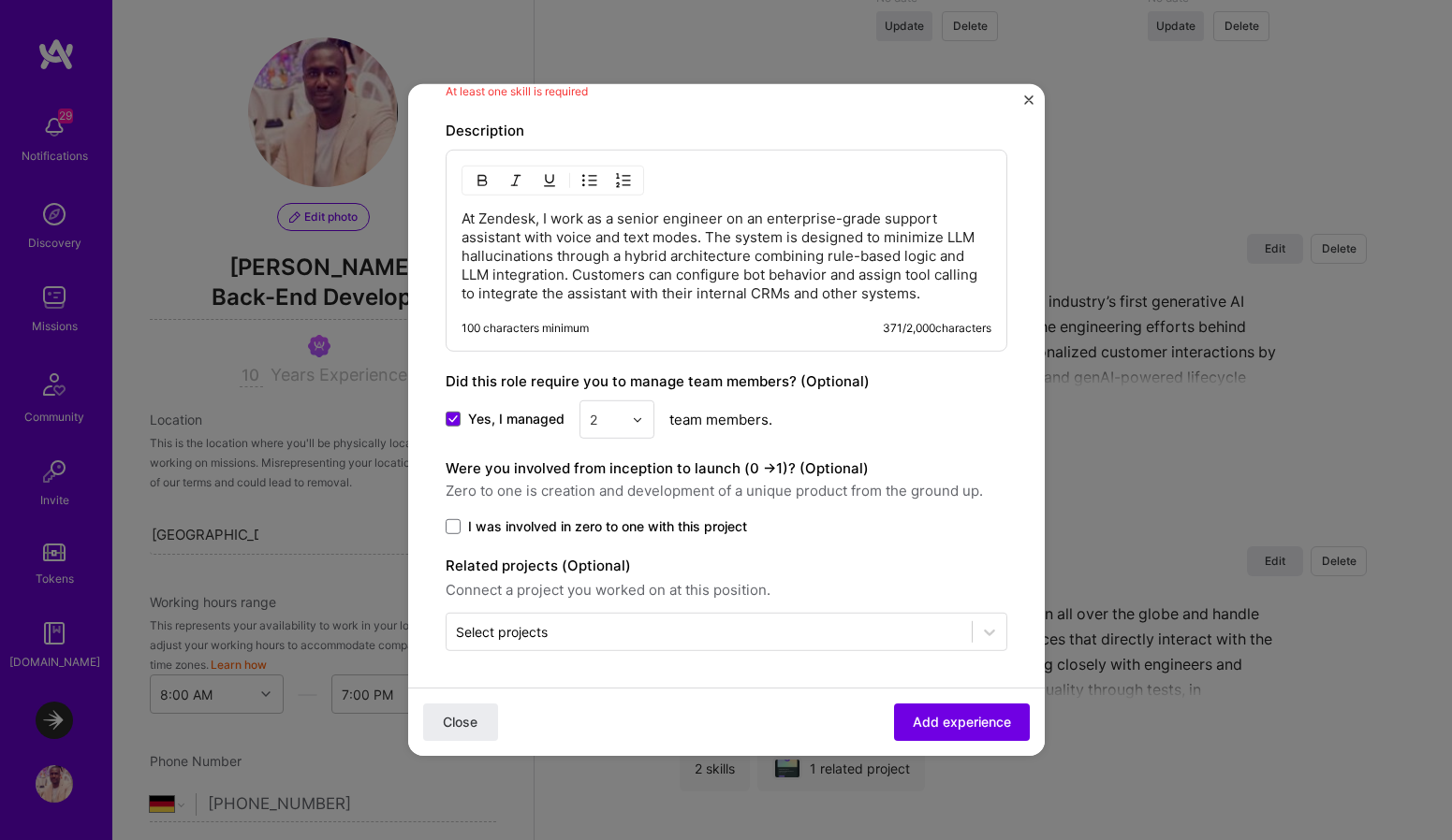
click at [785, 710] on div "Close Add experience" at bounding box center [726, 721] width 637 height 68
click at [939, 726] on span "Add experience" at bounding box center [961, 721] width 98 height 18
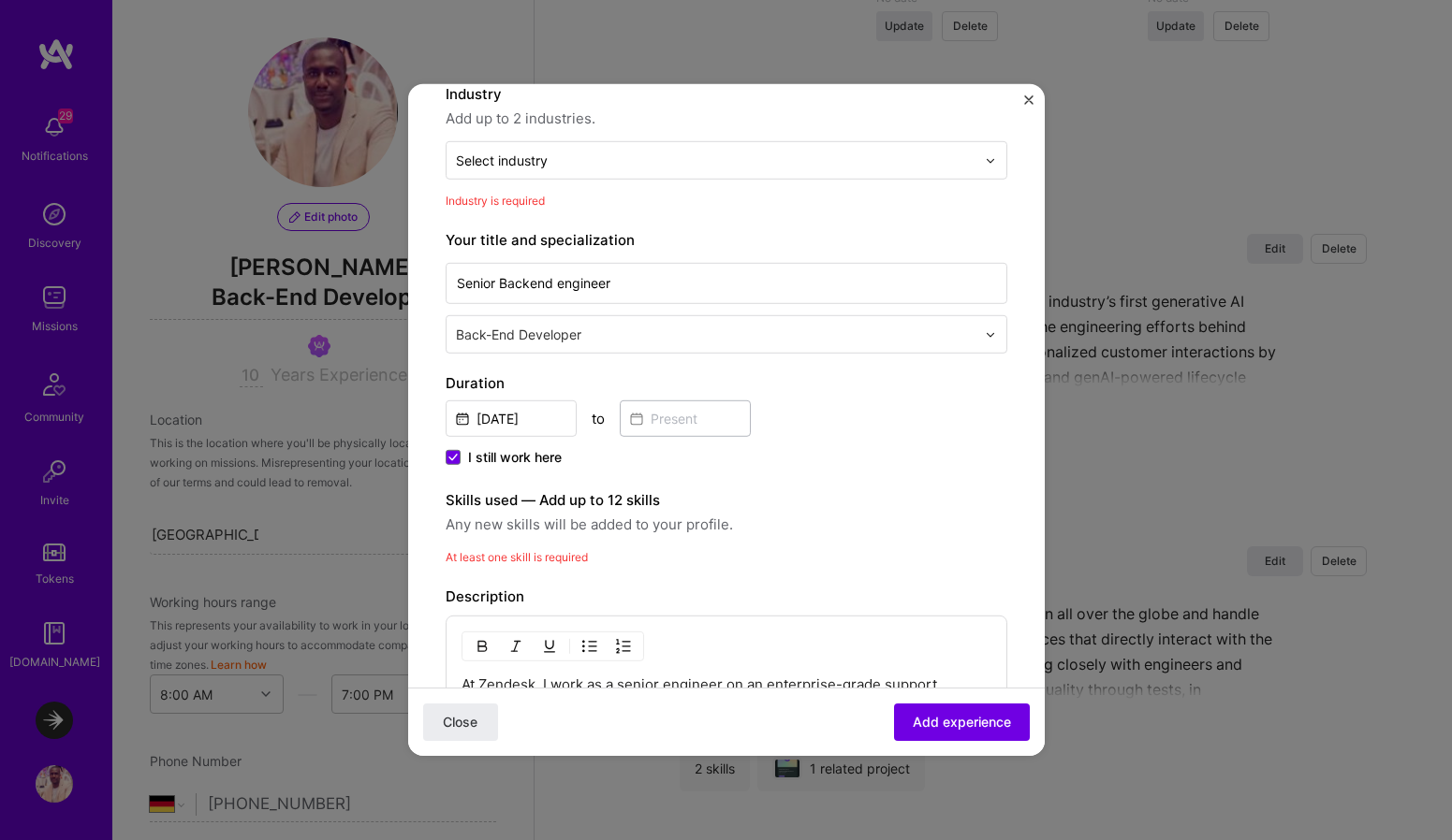
scroll to position [189, 0]
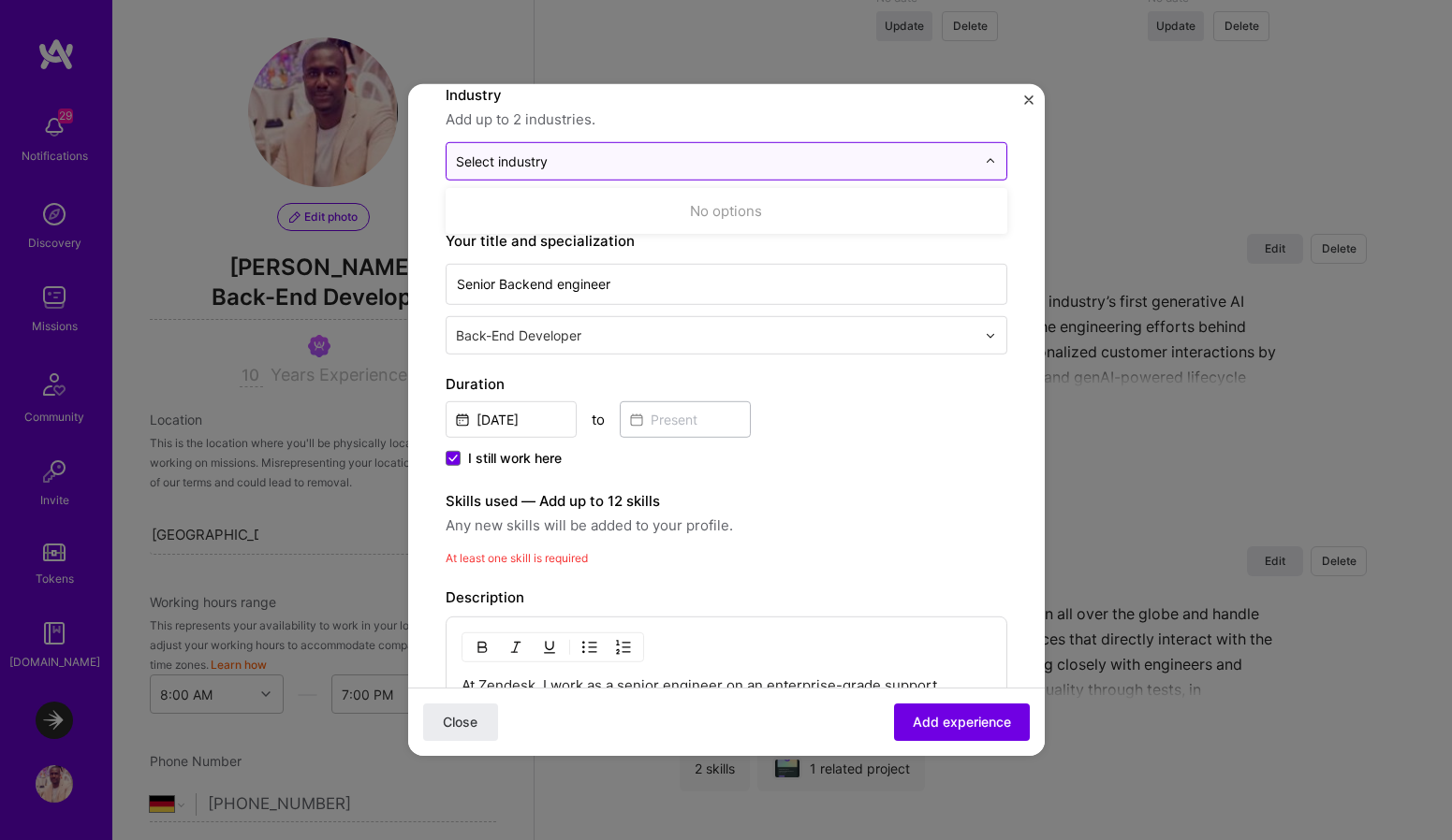
click at [967, 164] on div "Select industry 0" at bounding box center [716, 161] width 539 height 36
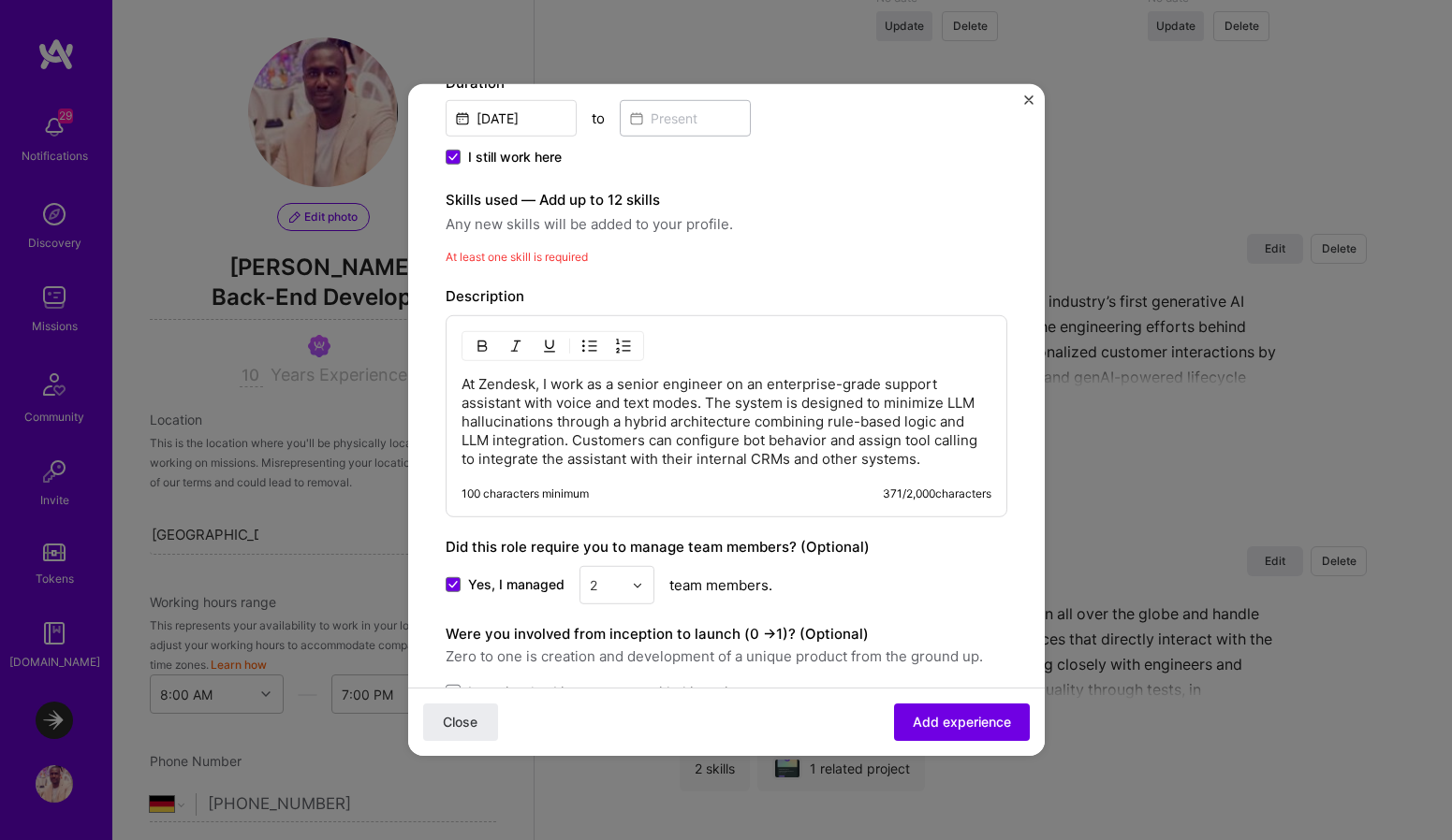
scroll to position [502, 0]
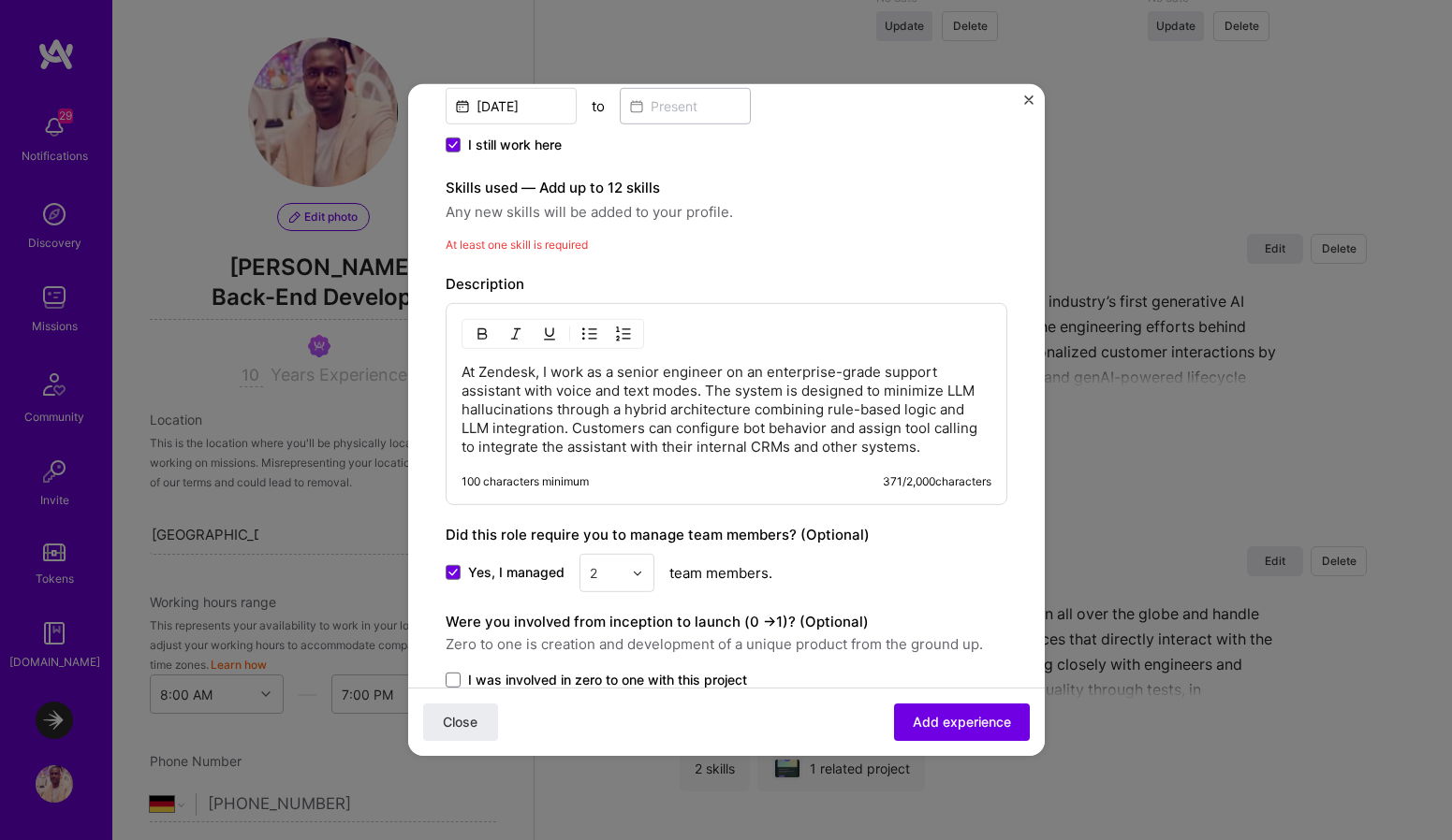
click at [571, 429] on p "At Zendesk, I work as a senior engineer on an enterprise-grade support assistan…" at bounding box center [726, 410] width 530 height 93
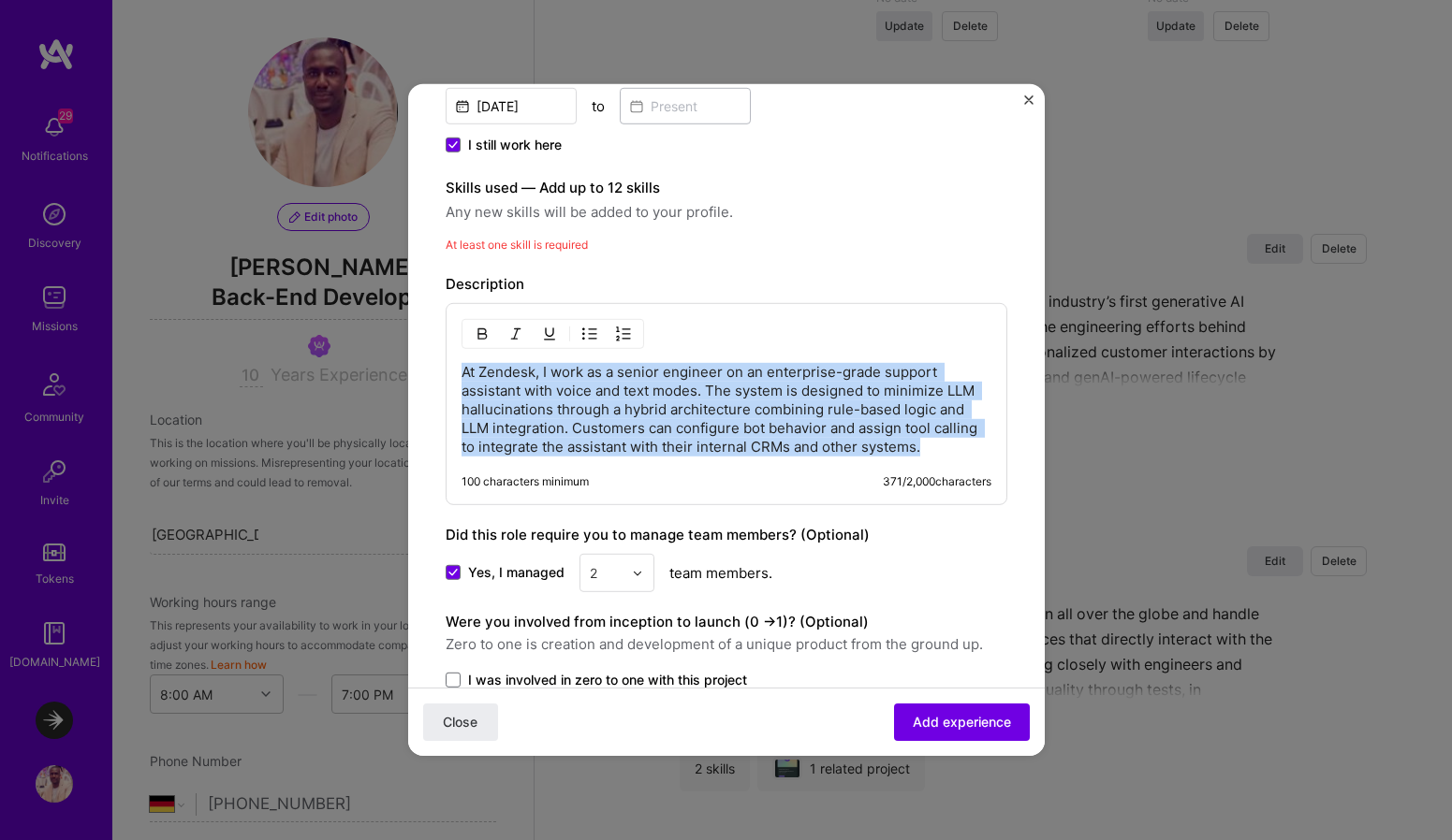
copy p "At Zendesk, I work as a senior engineer on an enterprise-grade support assistan…"
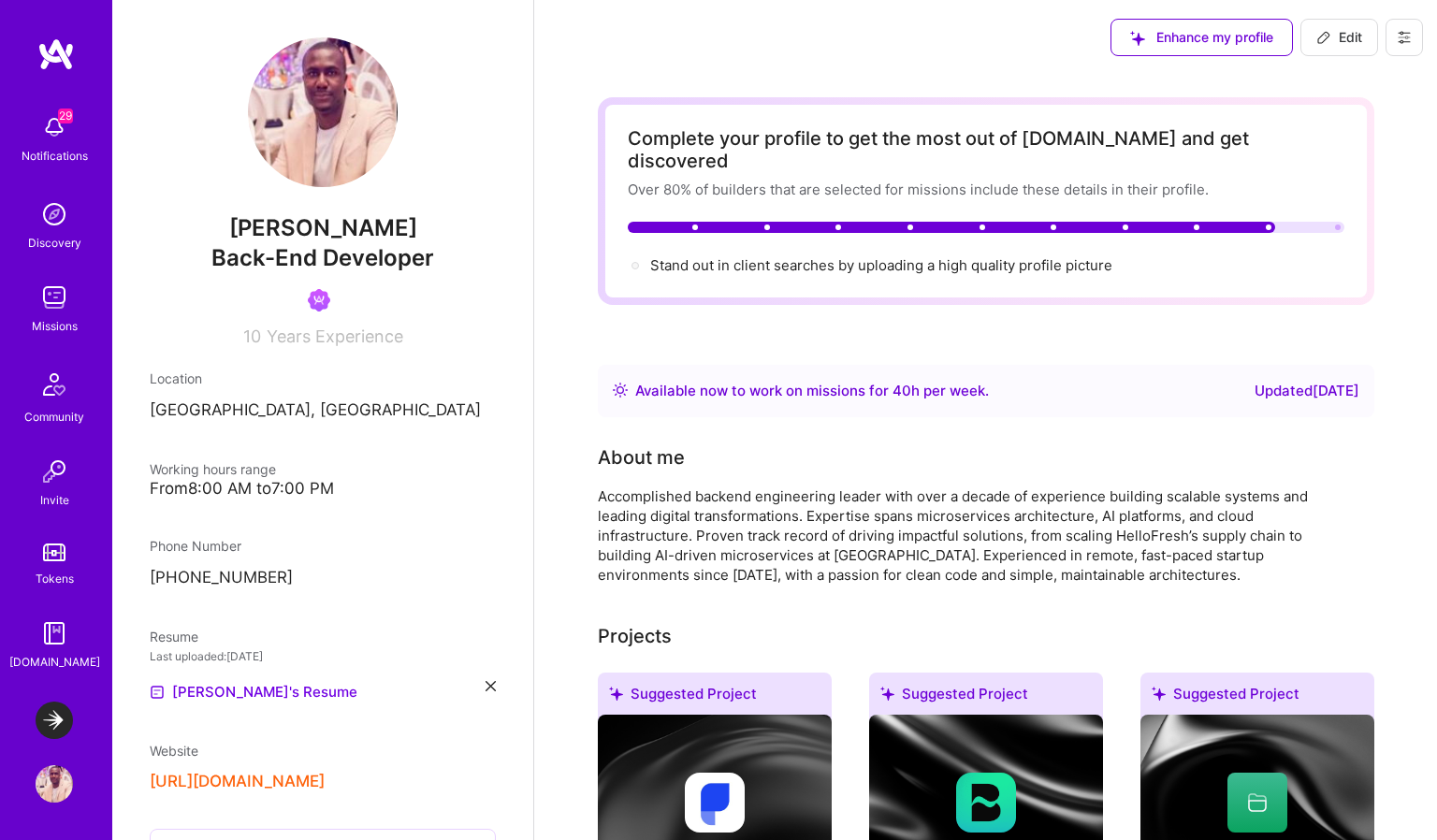
click at [1334, 34] on span "Edit" at bounding box center [1339, 37] width 46 height 18
select select "DE"
select select "Right Now"
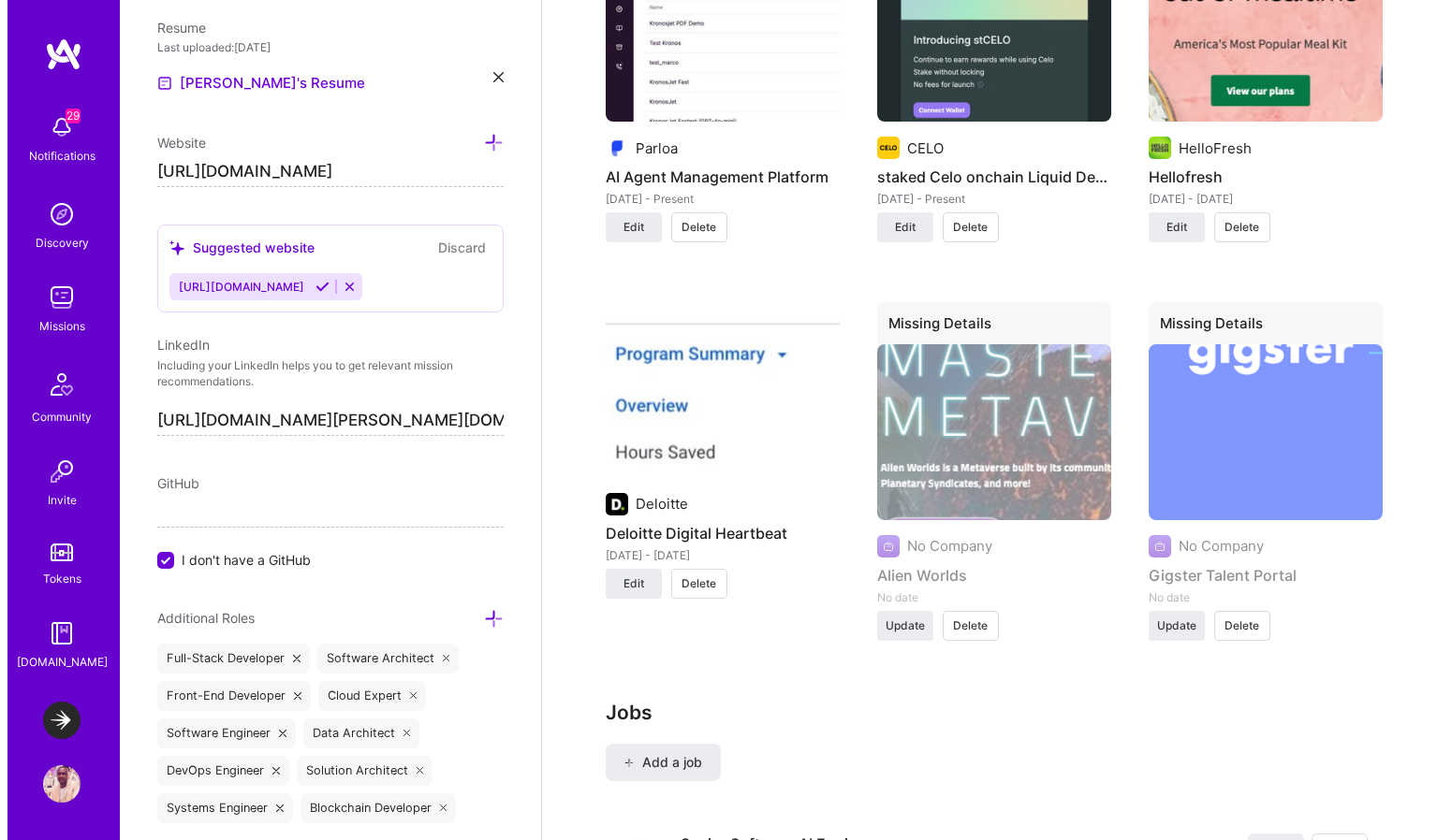
scroll to position [2470, 0]
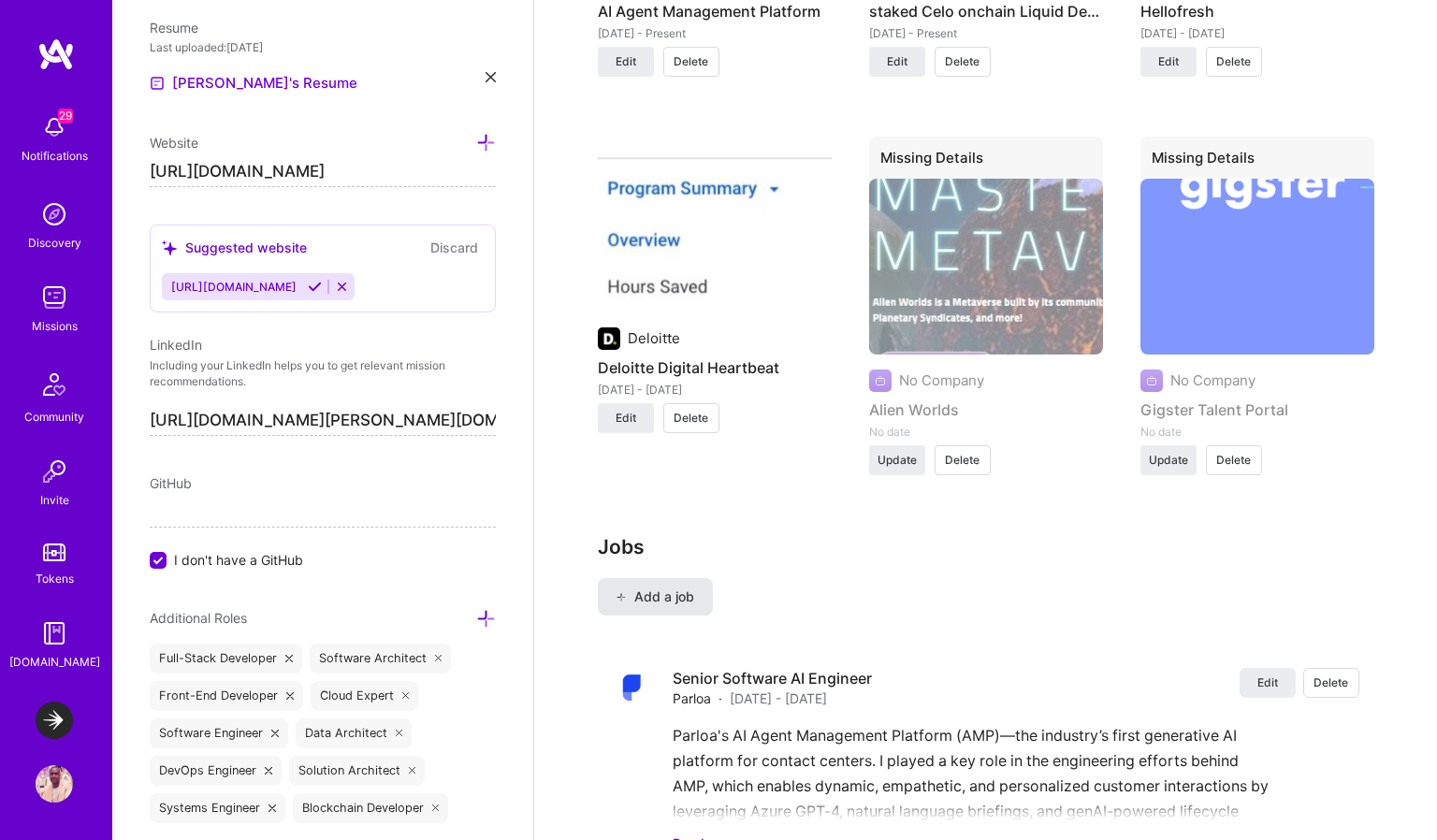
click at [681, 578] on button "Add a job" at bounding box center [655, 597] width 115 height 37
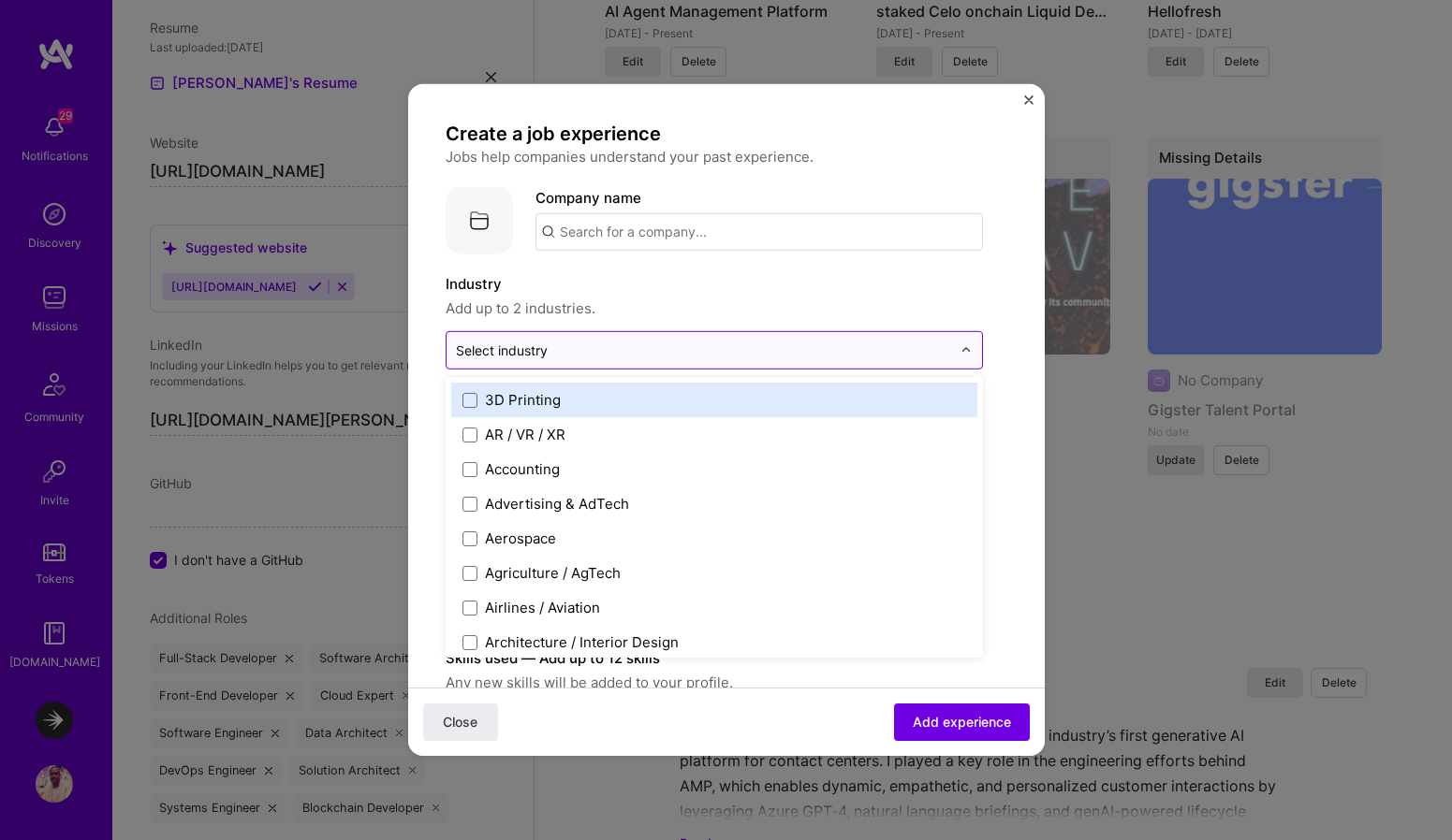
click at [613, 346] on input "text" at bounding box center [703, 350] width 495 height 19
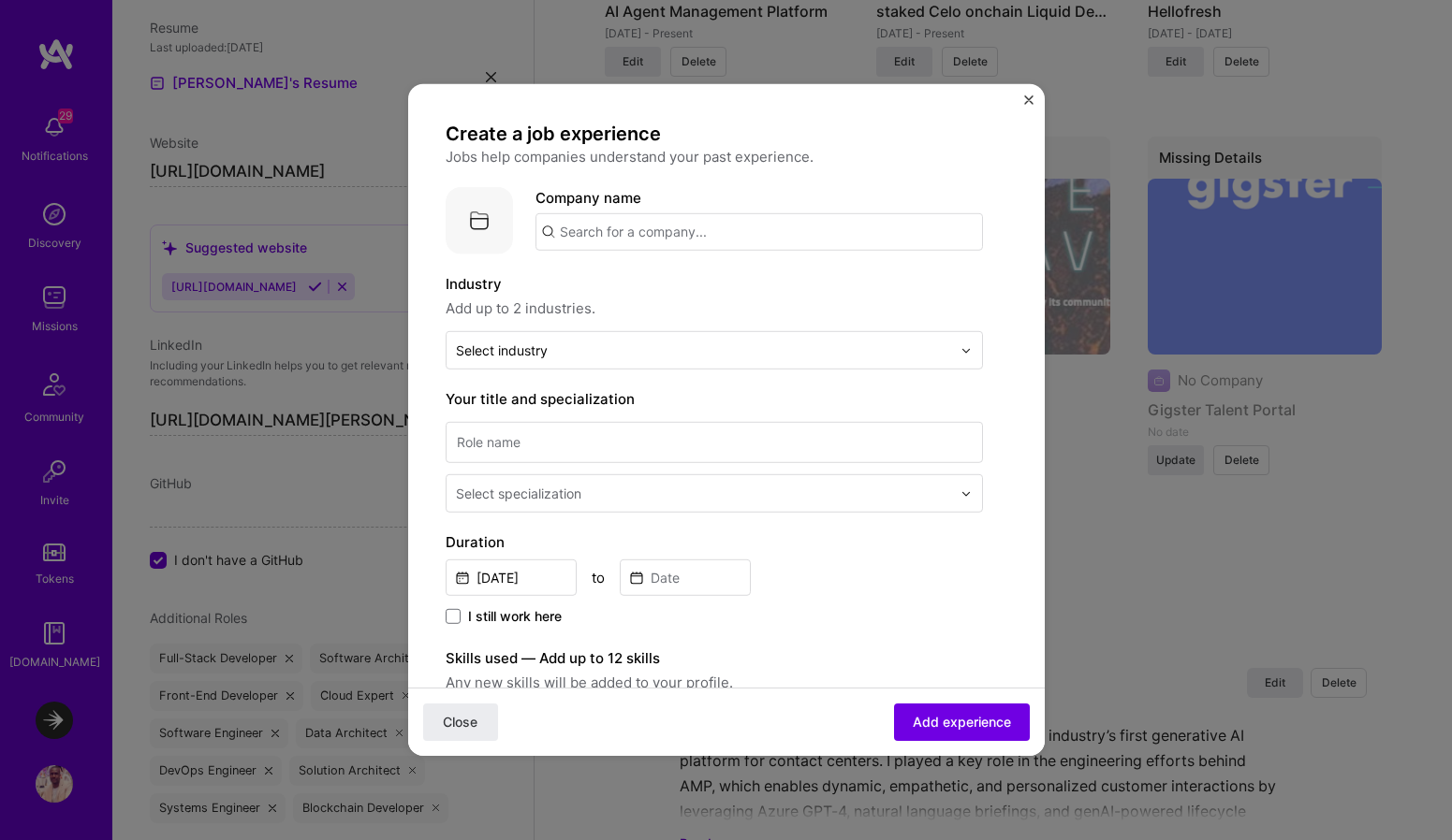
click at [675, 232] on input "text" at bounding box center [759, 232] width 447 height 37
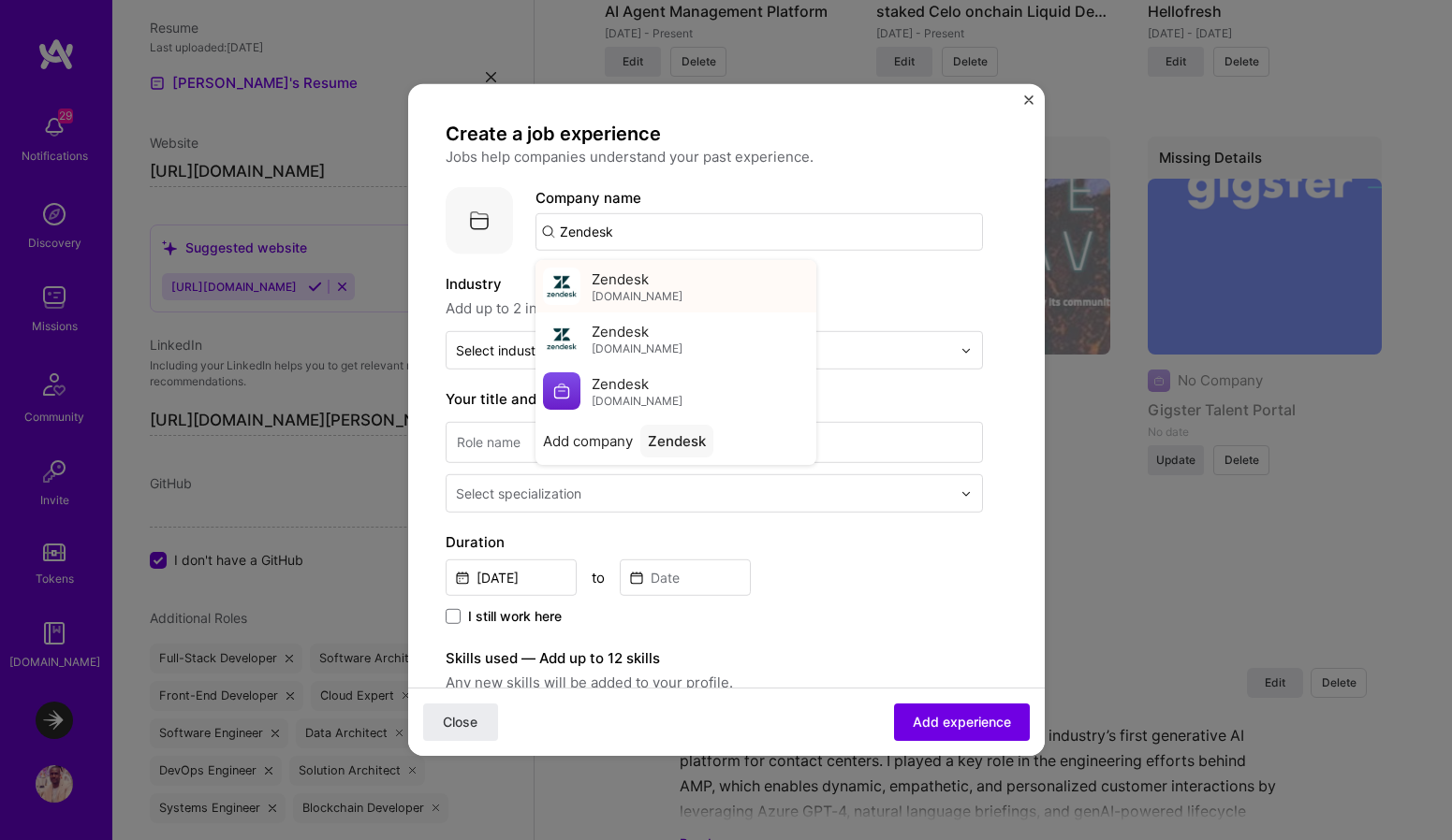
type input "Zendesk"
click at [642, 282] on span "Zendesk" at bounding box center [619, 278] width 57 height 19
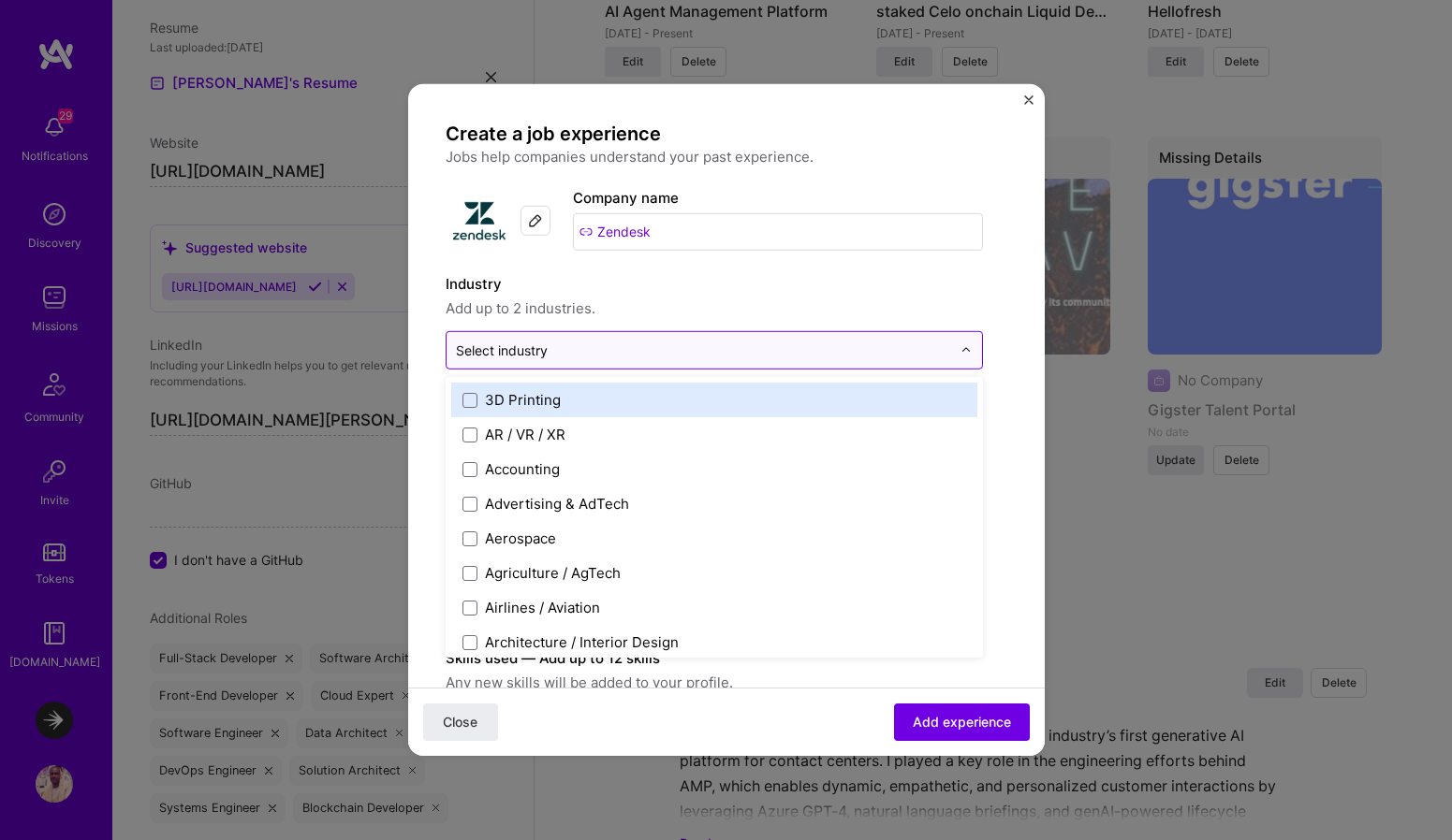
click at [613, 347] on input "text" at bounding box center [703, 350] width 495 height 19
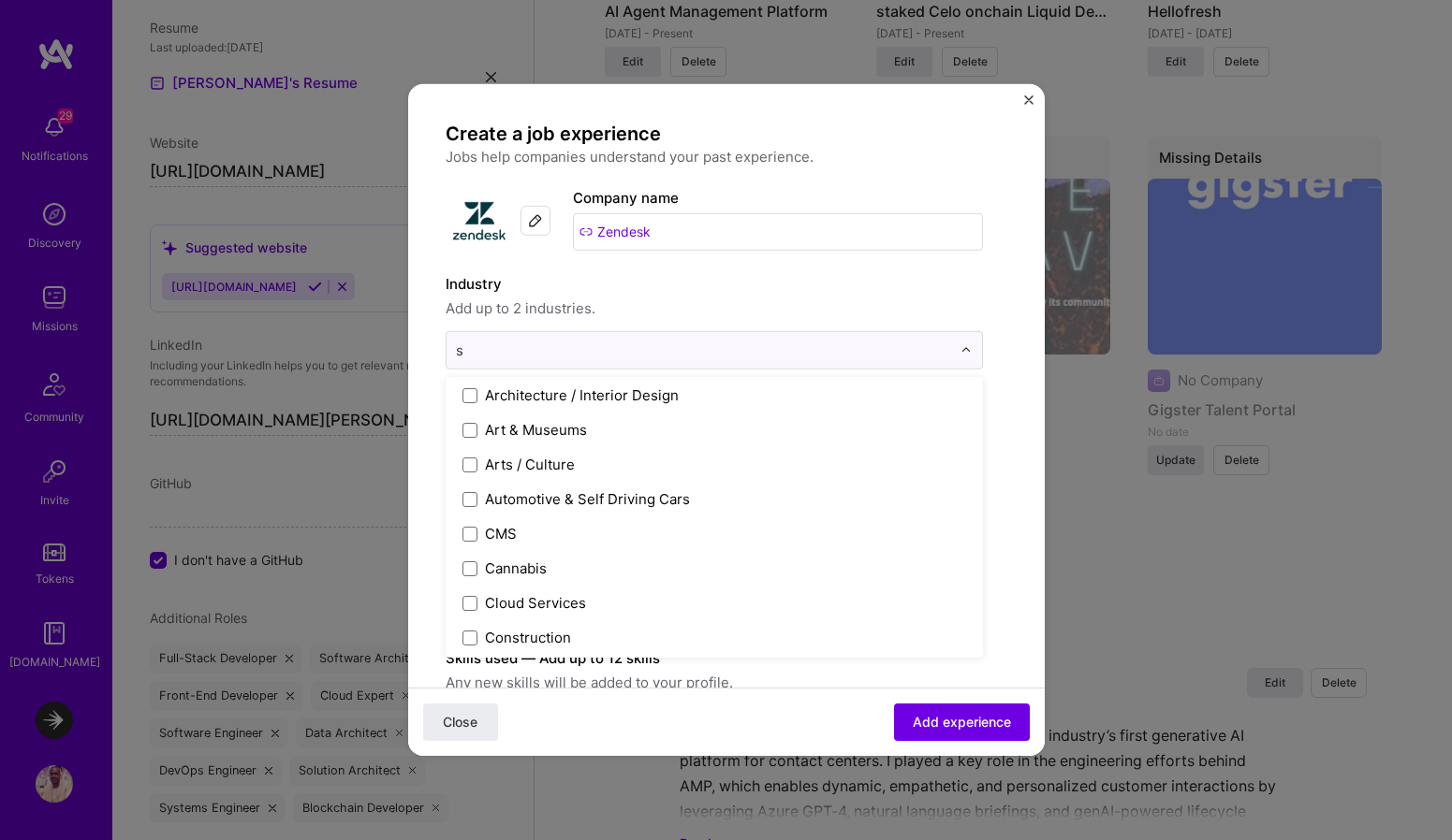
scroll to position [0, 0]
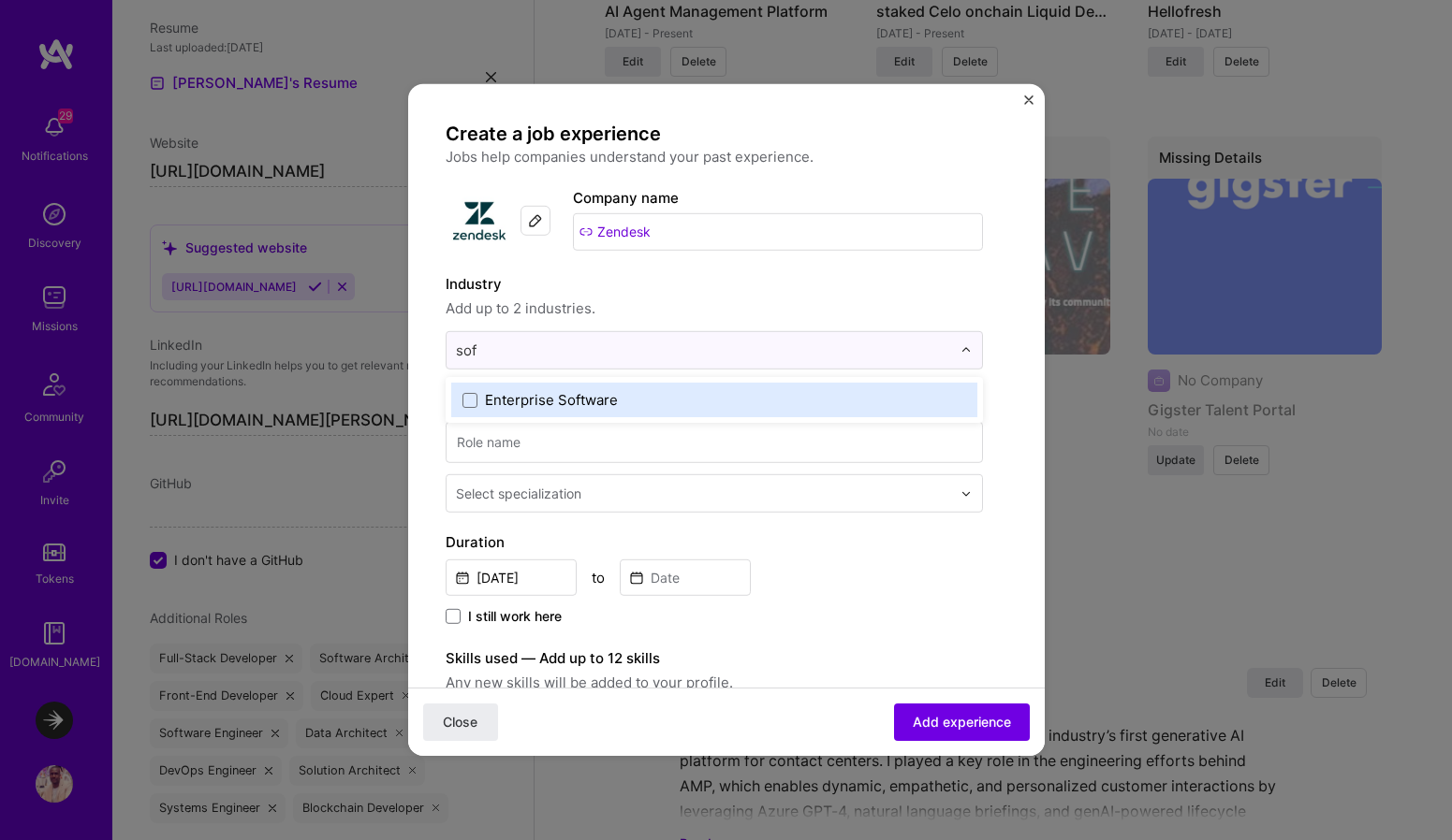
type input "soft"
click at [545, 406] on div "Enterprise Software" at bounding box center [551, 400] width 132 height 19
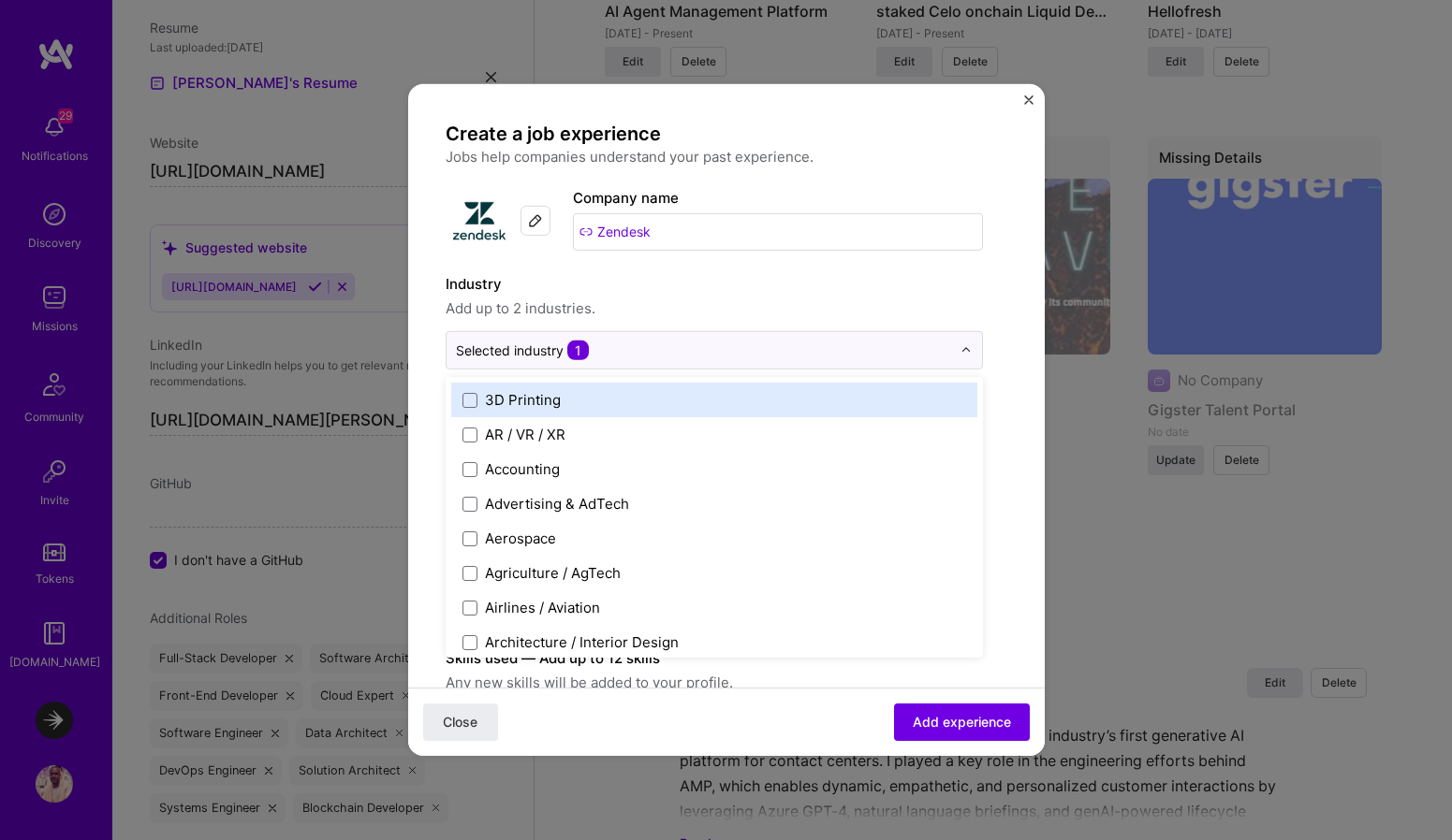
click at [818, 253] on div "Company name Zendesk" at bounding box center [777, 220] width 410 height 67
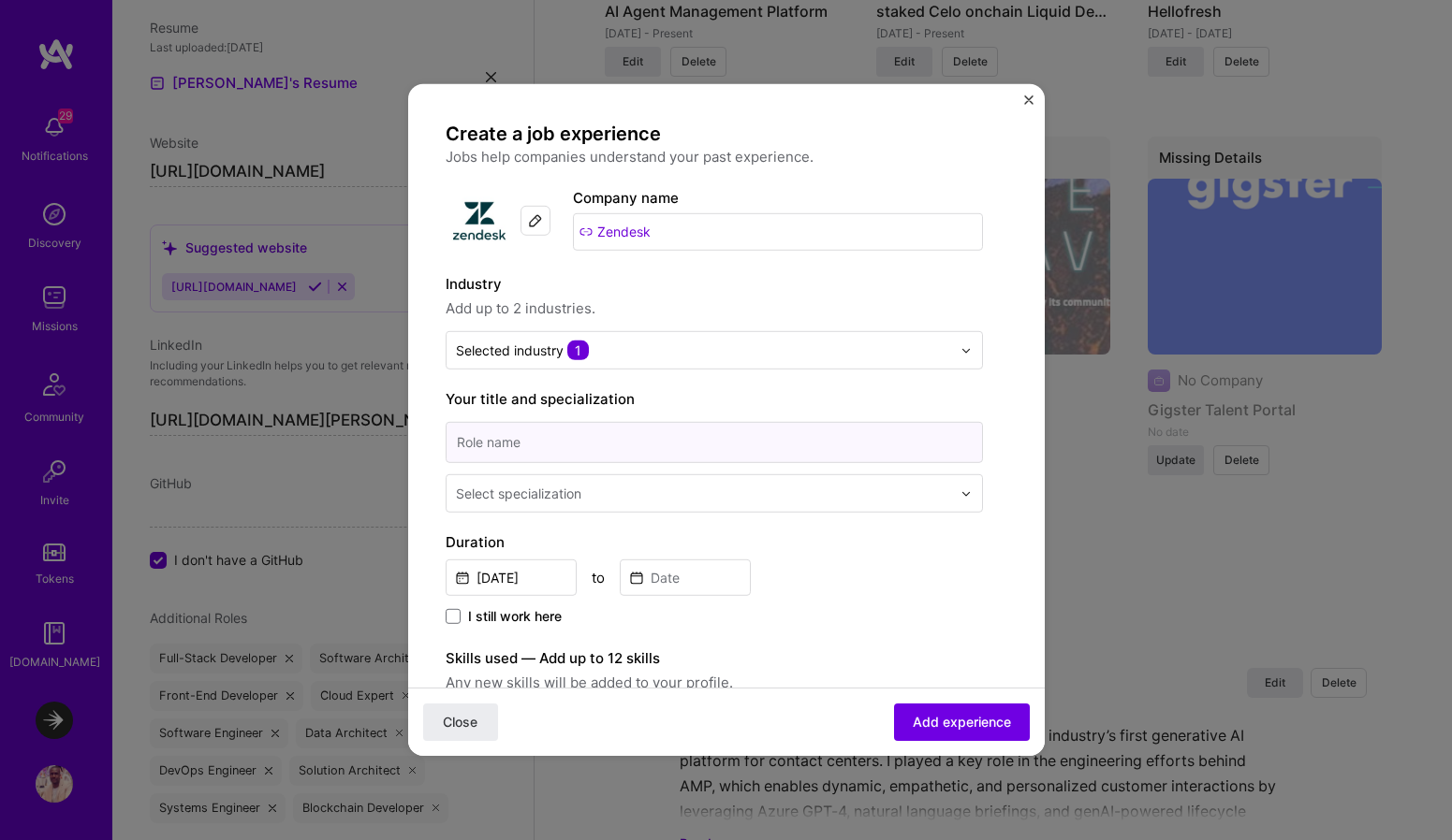
click at [634, 444] on input at bounding box center [715, 443] width 538 height 41
drag, startPoint x: 554, startPoint y: 445, endPoint x: 572, endPoint y: 445, distance: 18.0
click at [572, 445] on input "Senior Software AI Engineer" at bounding box center [715, 443] width 538 height 41
type input "Senior Software Engineer"
click at [563, 509] on div "Select specialization" at bounding box center [704, 493] width 514 height 36
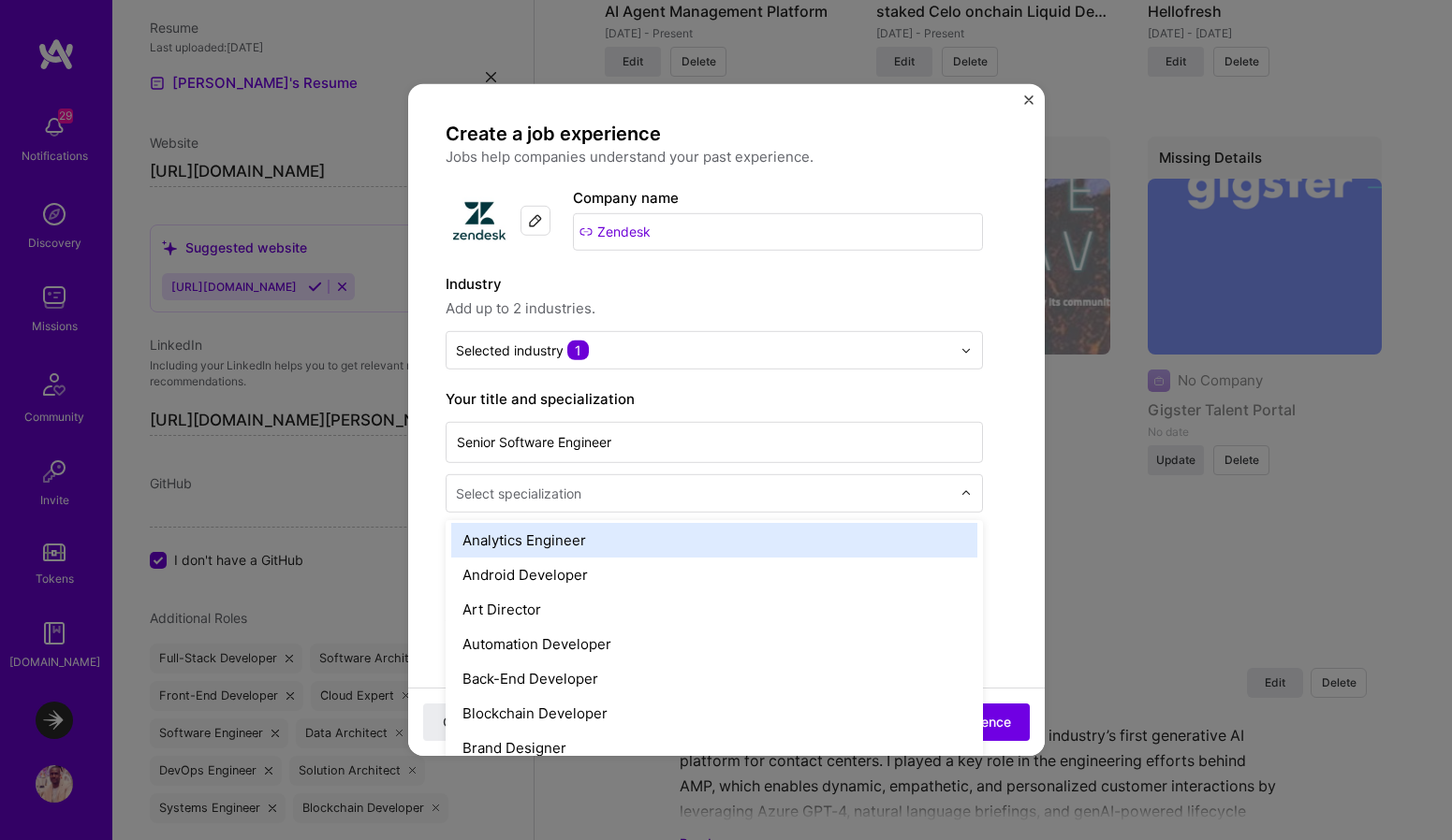
scroll to position [187, 0]
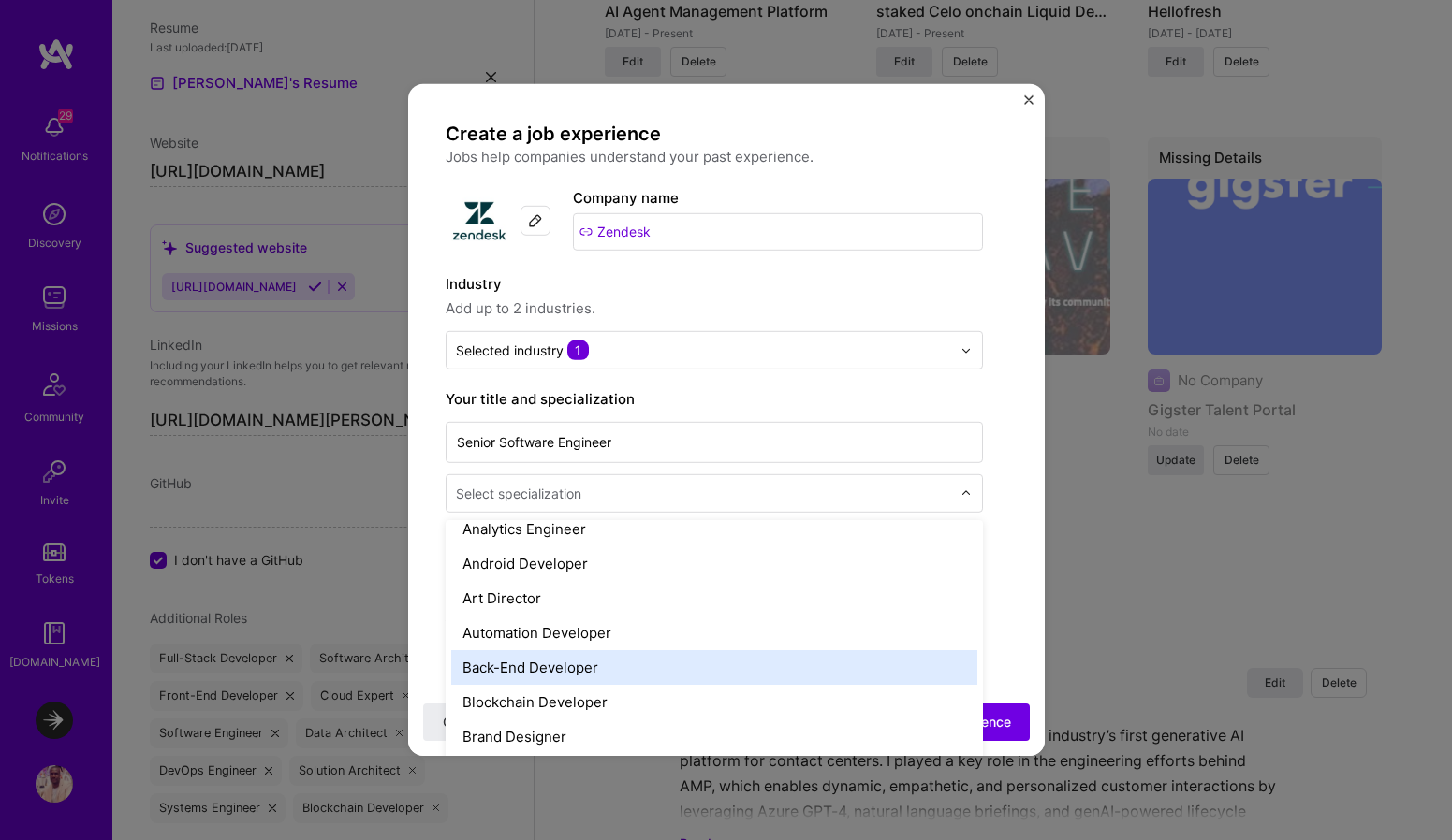
click at [546, 668] on div "Back-End Developer" at bounding box center [714, 668] width 526 height 35
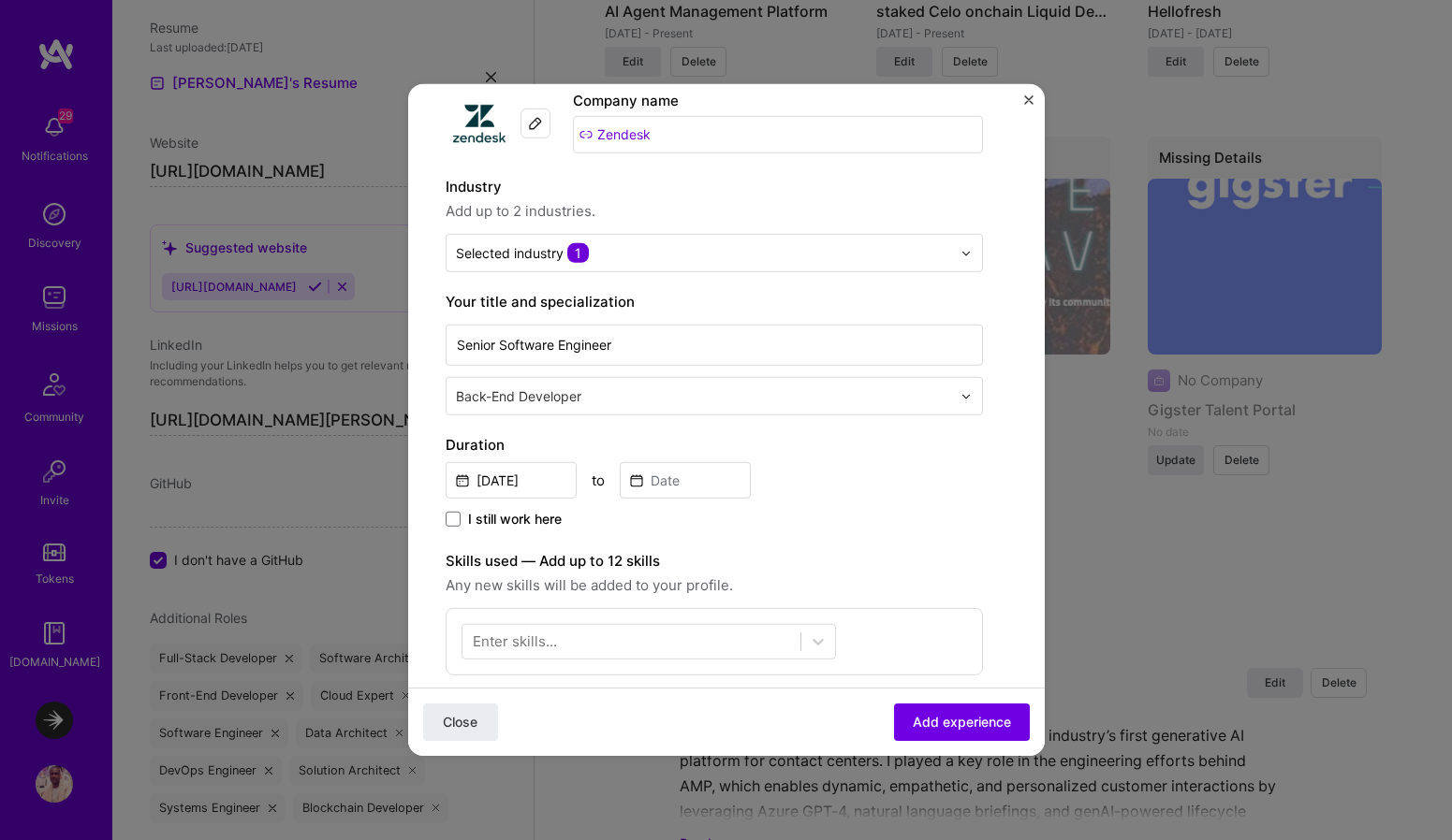
scroll to position [99, 0]
click at [539, 518] on span "I still work here" at bounding box center [515, 517] width 93 height 18
click at [0, 0] on input "I still work here" at bounding box center [0, 0] width 0 height 0
click at [538, 484] on input "Aug, 2025" at bounding box center [511, 478] width 131 height 36
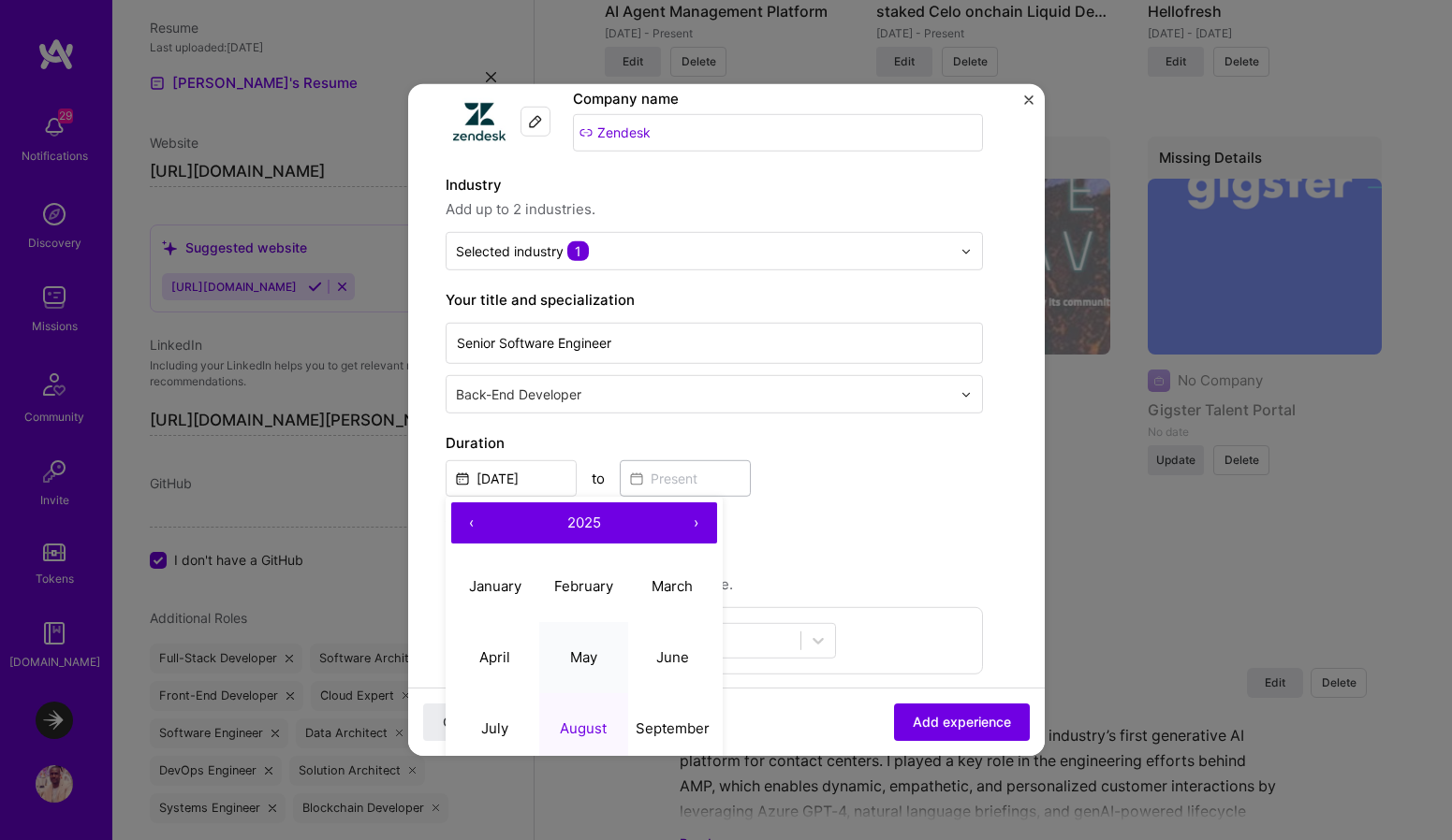
click at [589, 660] on abbr "May" at bounding box center [583, 656] width 27 height 18
type input "May, 2025"
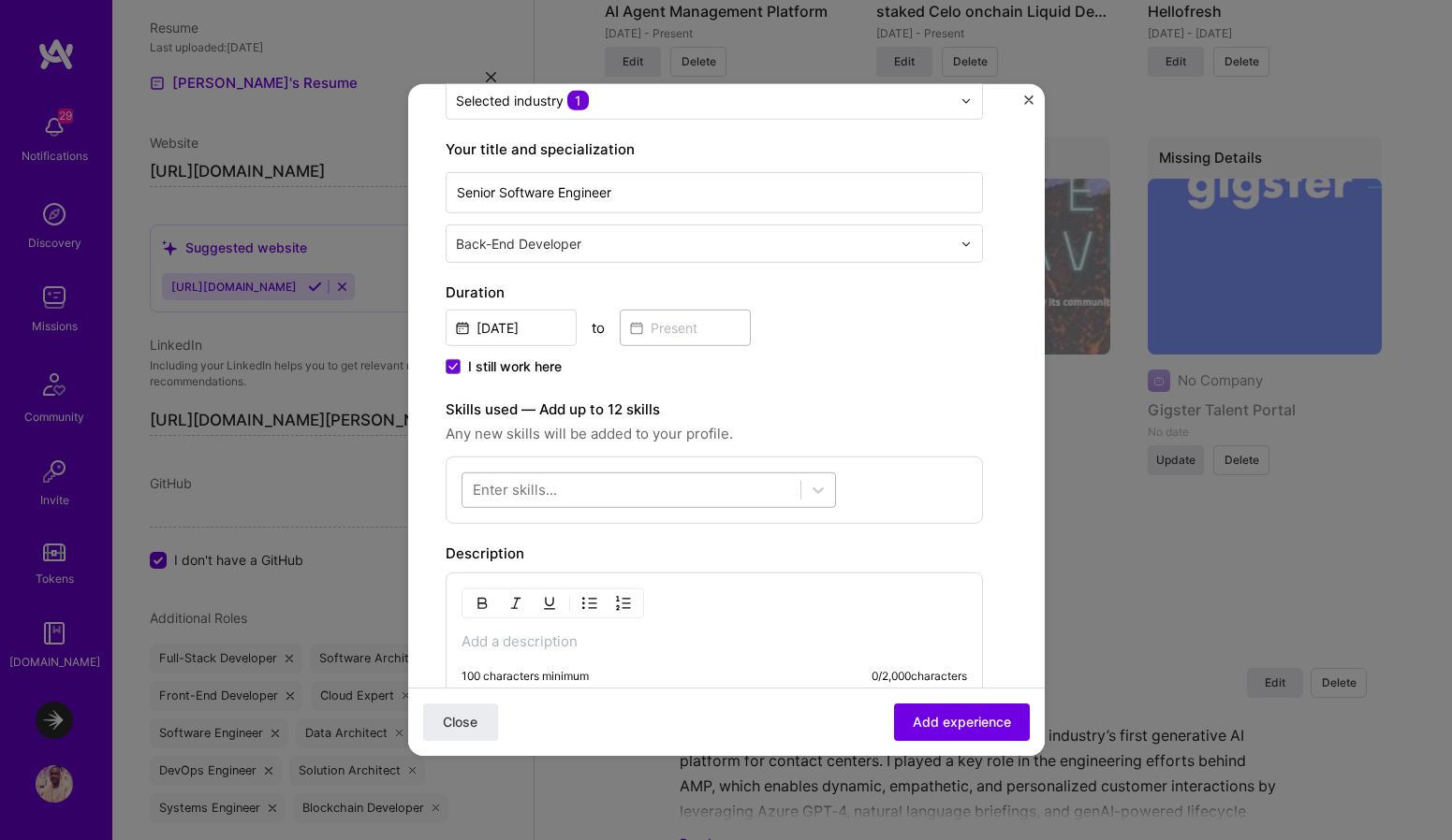
scroll to position [257, 0]
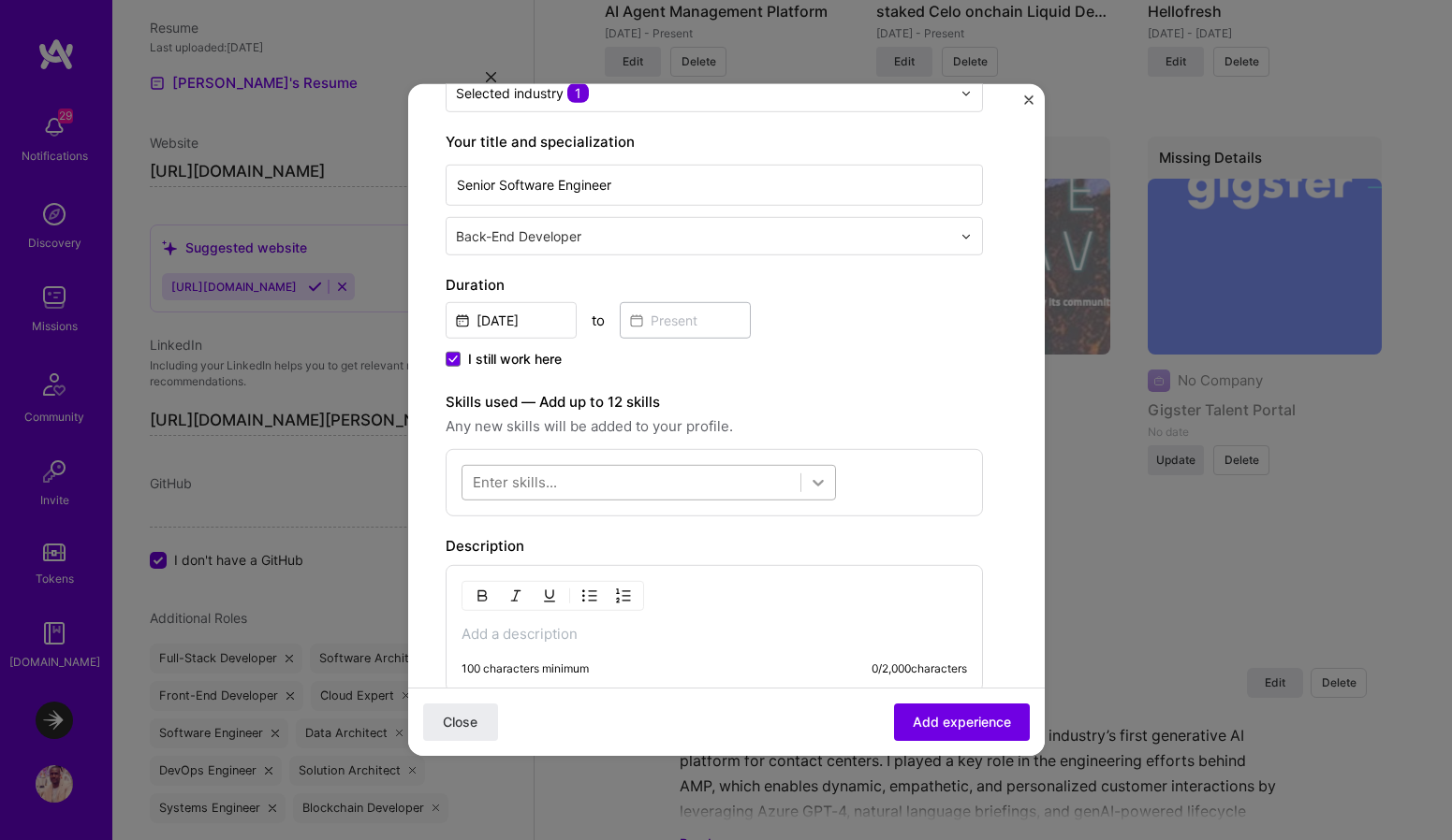
click at [816, 483] on icon at bounding box center [818, 483] width 12 height 7
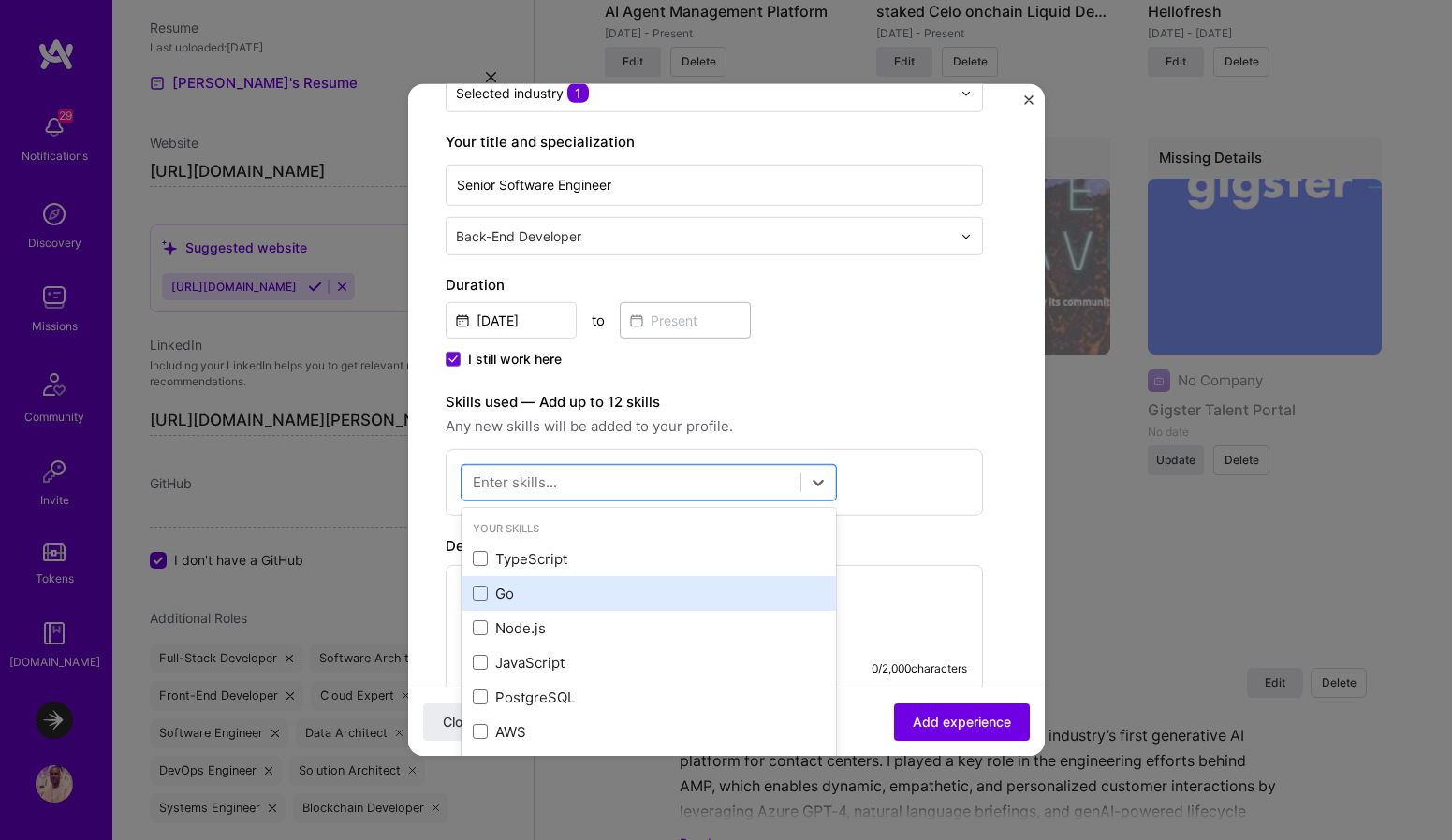
click at [528, 588] on div "Go" at bounding box center [648, 594] width 352 height 19
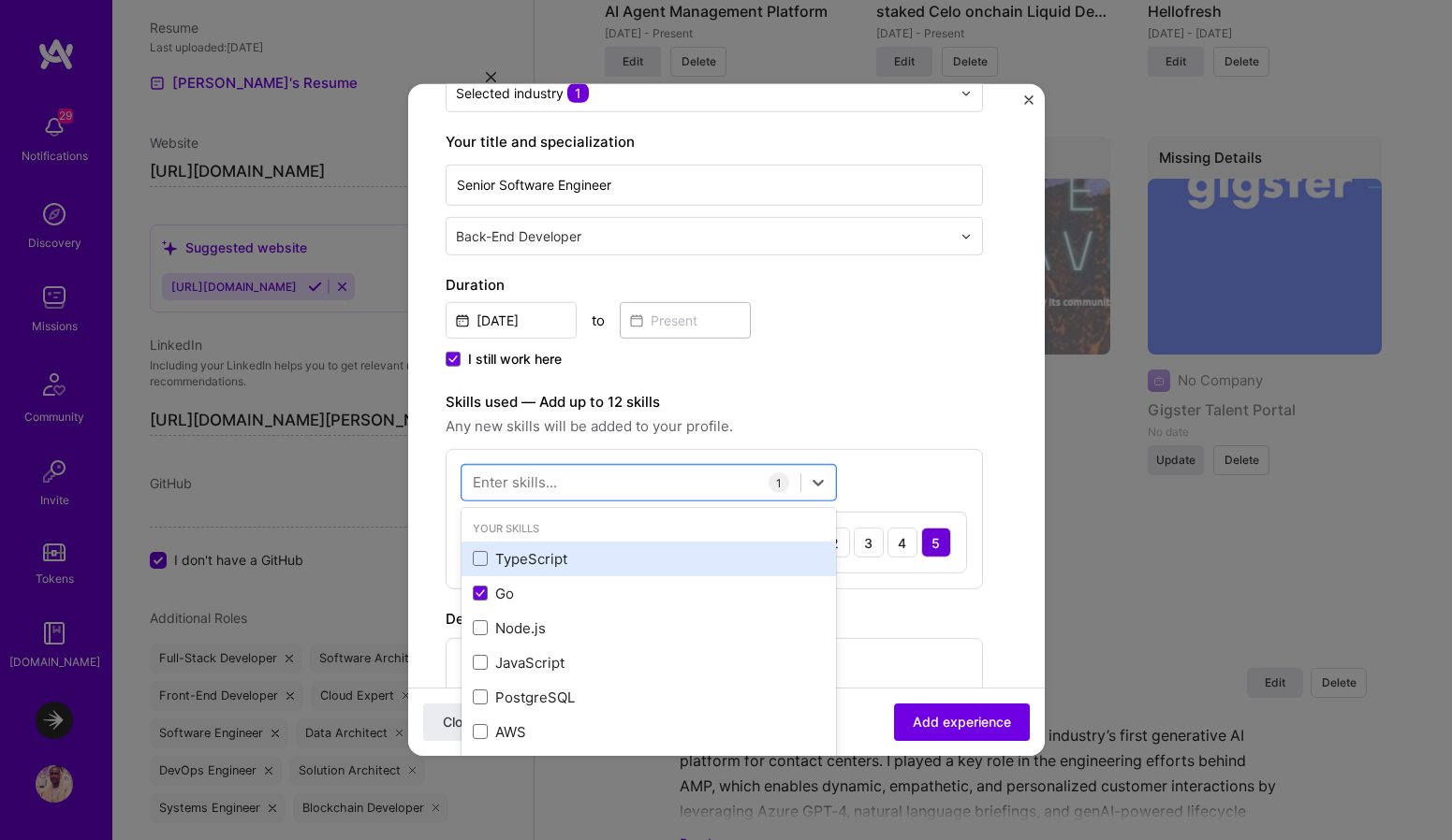
click at [528, 566] on div "TypeScript" at bounding box center [648, 559] width 352 height 19
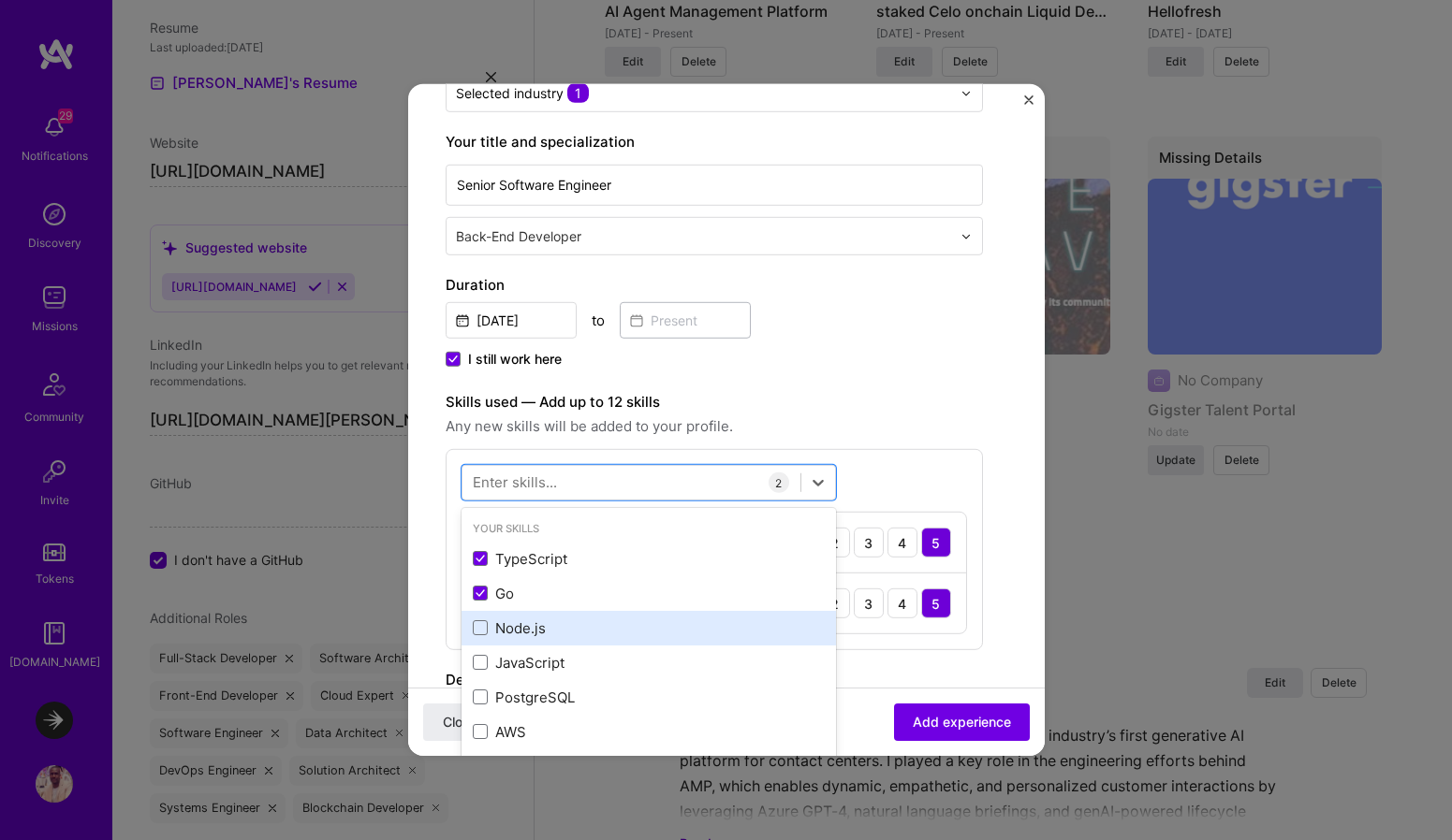
click at [521, 635] on div "Node.js" at bounding box center [648, 628] width 352 height 19
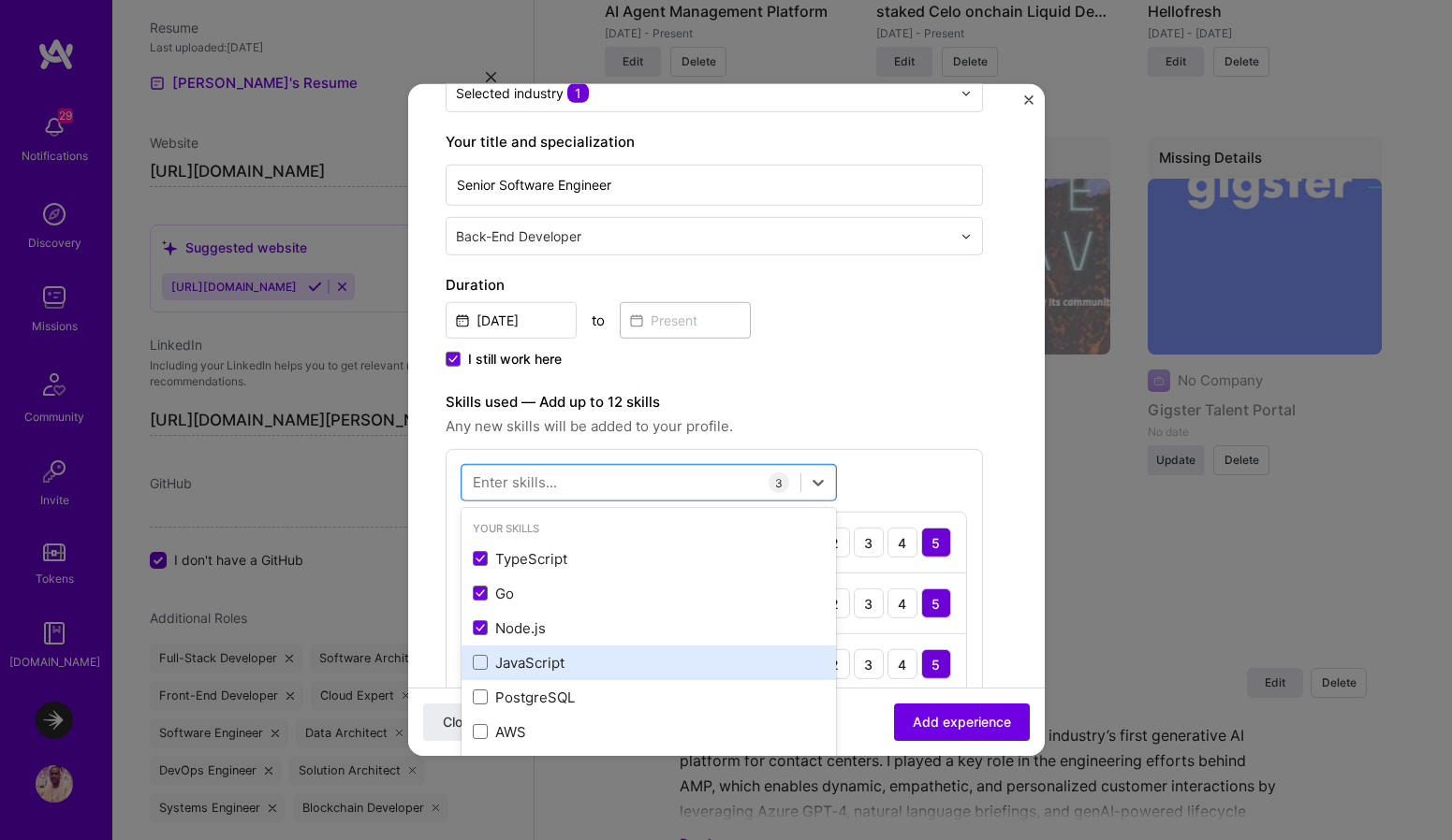
click at [522, 664] on div "JavaScript" at bounding box center [648, 663] width 352 height 19
click at [525, 678] on div "JavaScript" at bounding box center [649, 663] width 374 height 35
click at [525, 673] on div "JavaScript" at bounding box center [649, 663] width 374 height 35
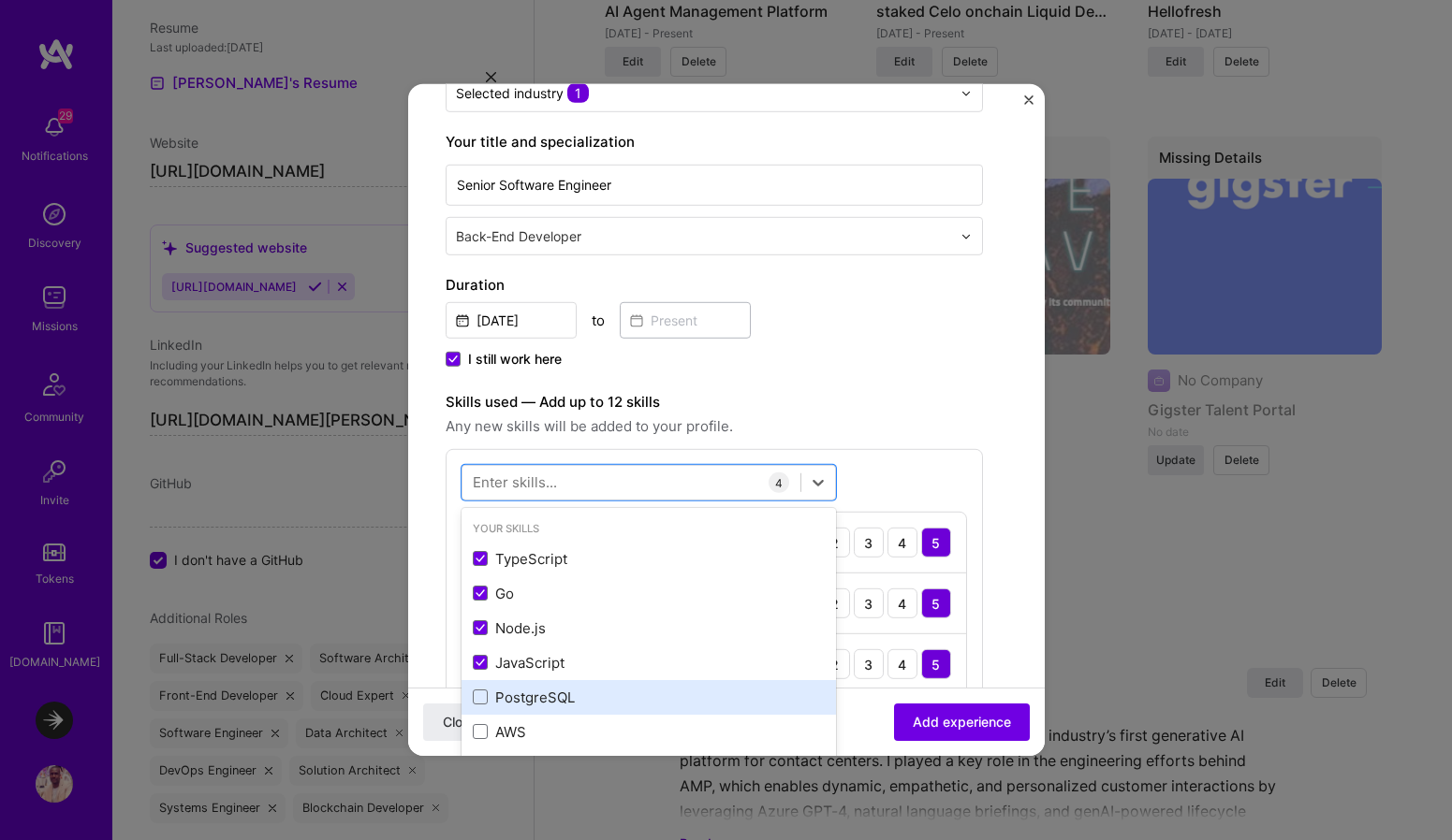
click at [525, 690] on div "PostgreSQL" at bounding box center [648, 697] width 352 height 19
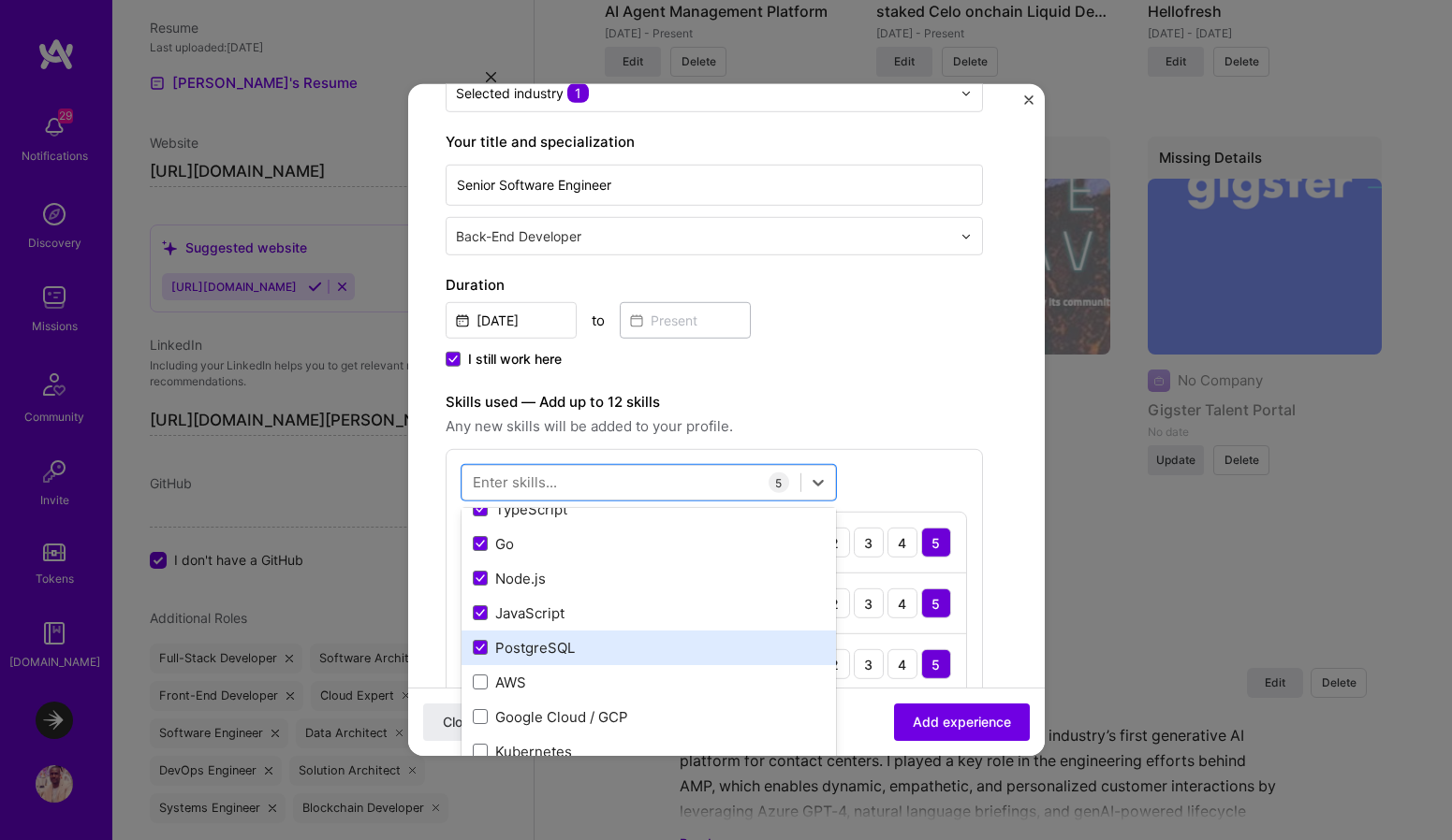
scroll to position [60, 0]
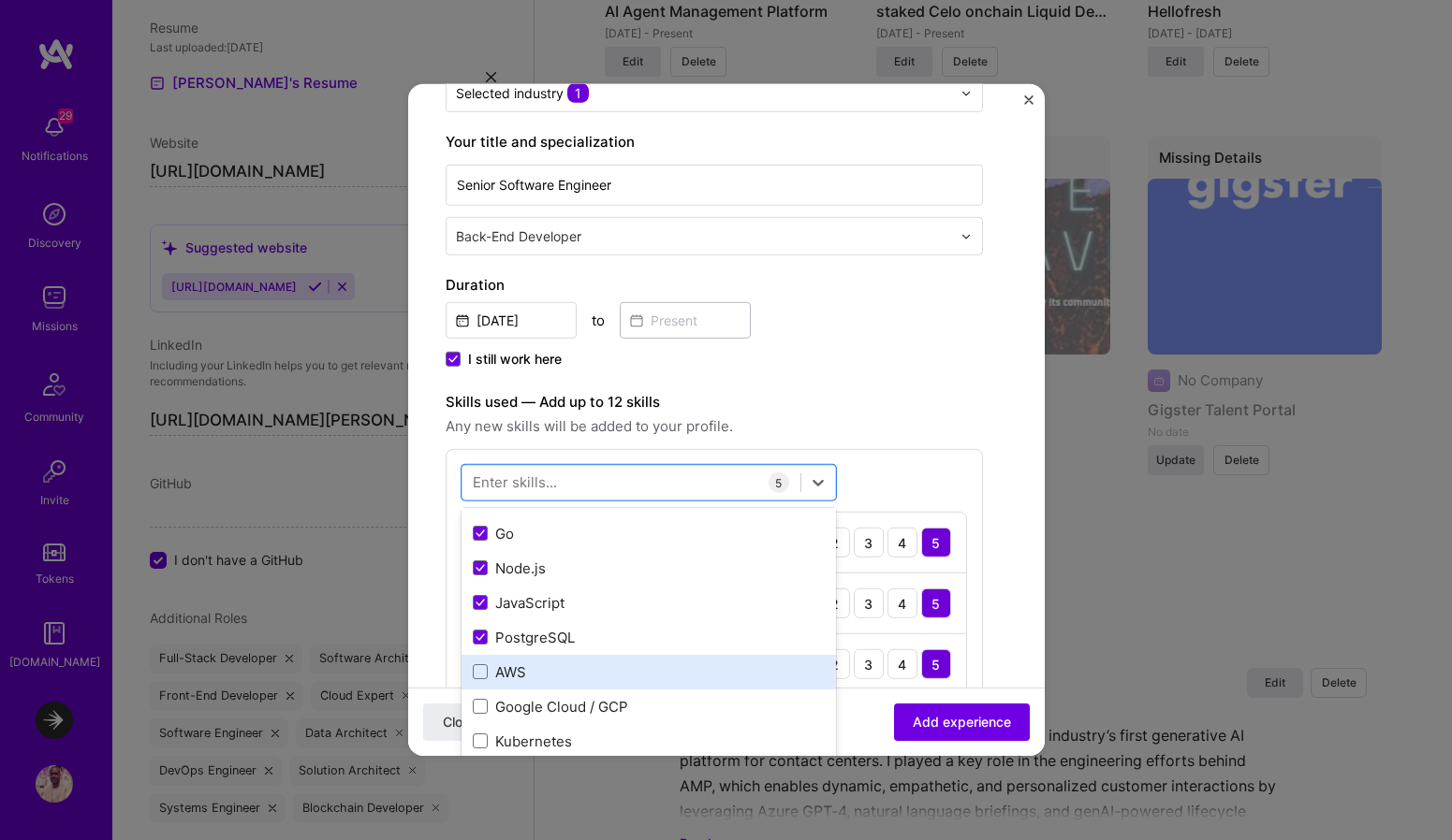
click at [510, 675] on div "AWS" at bounding box center [648, 673] width 352 height 19
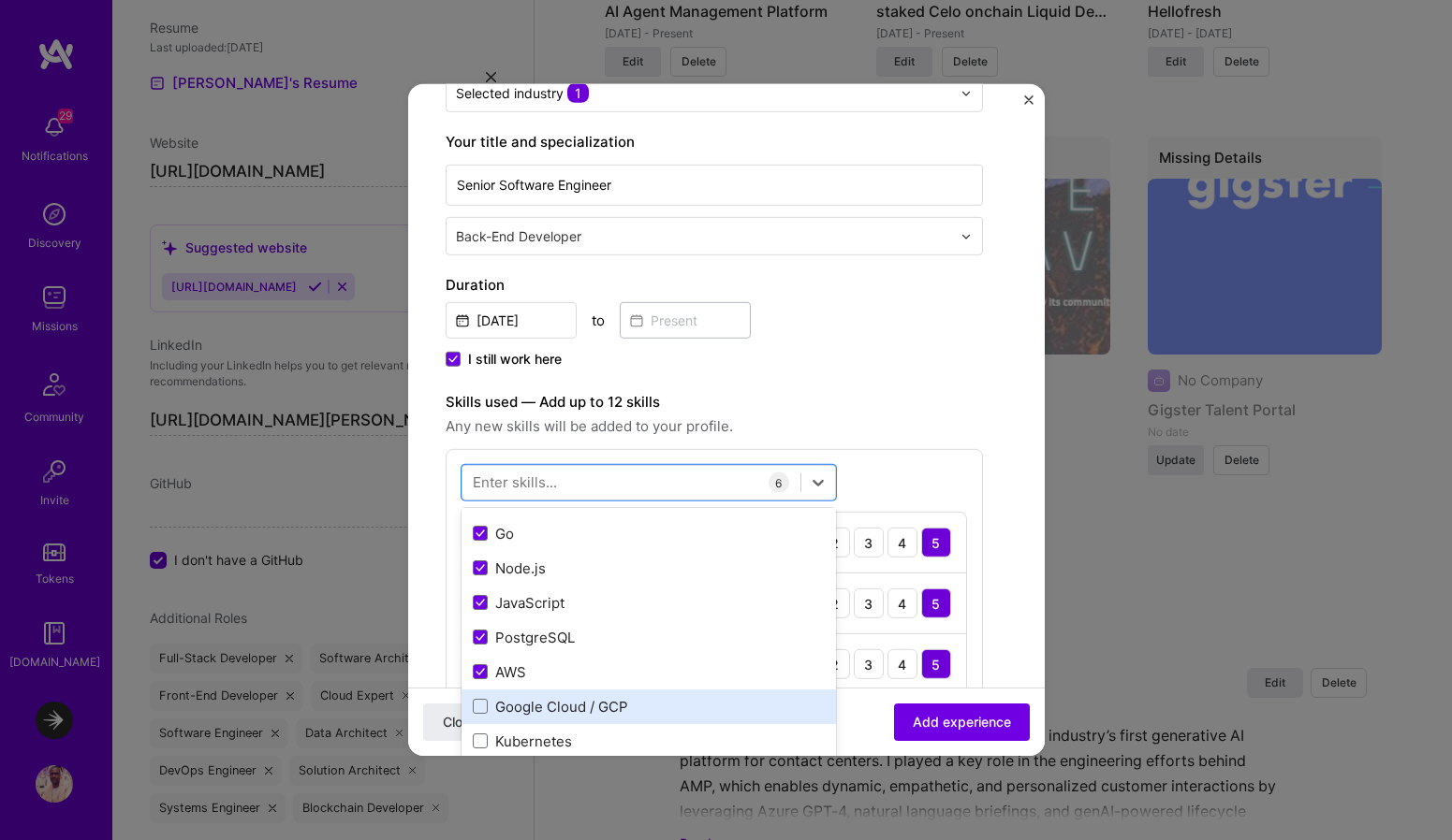
click at [527, 712] on div "Google Cloud / GCP" at bounding box center [648, 707] width 352 height 19
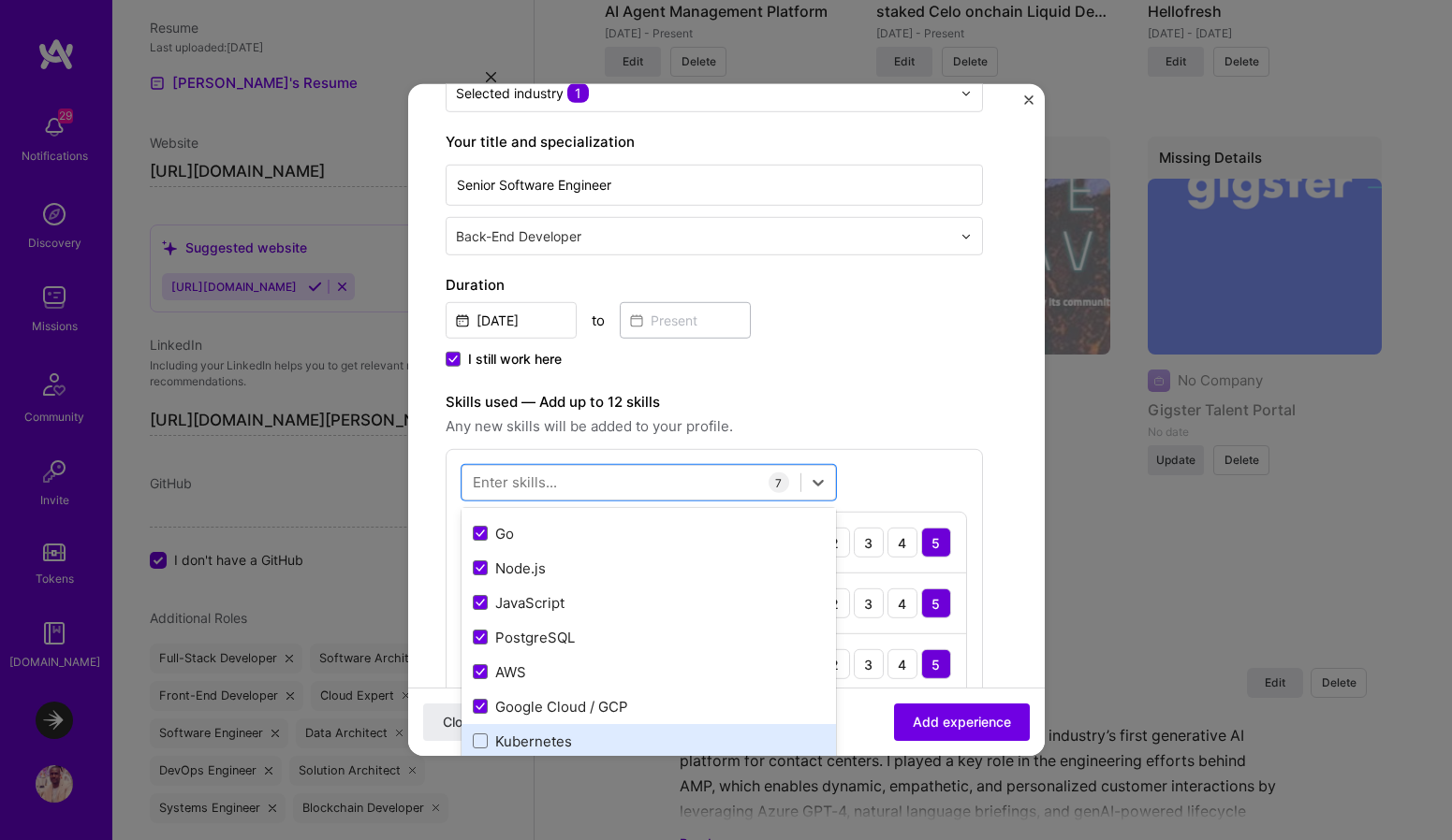
click at [527, 743] on div "Kubernetes" at bounding box center [648, 742] width 352 height 19
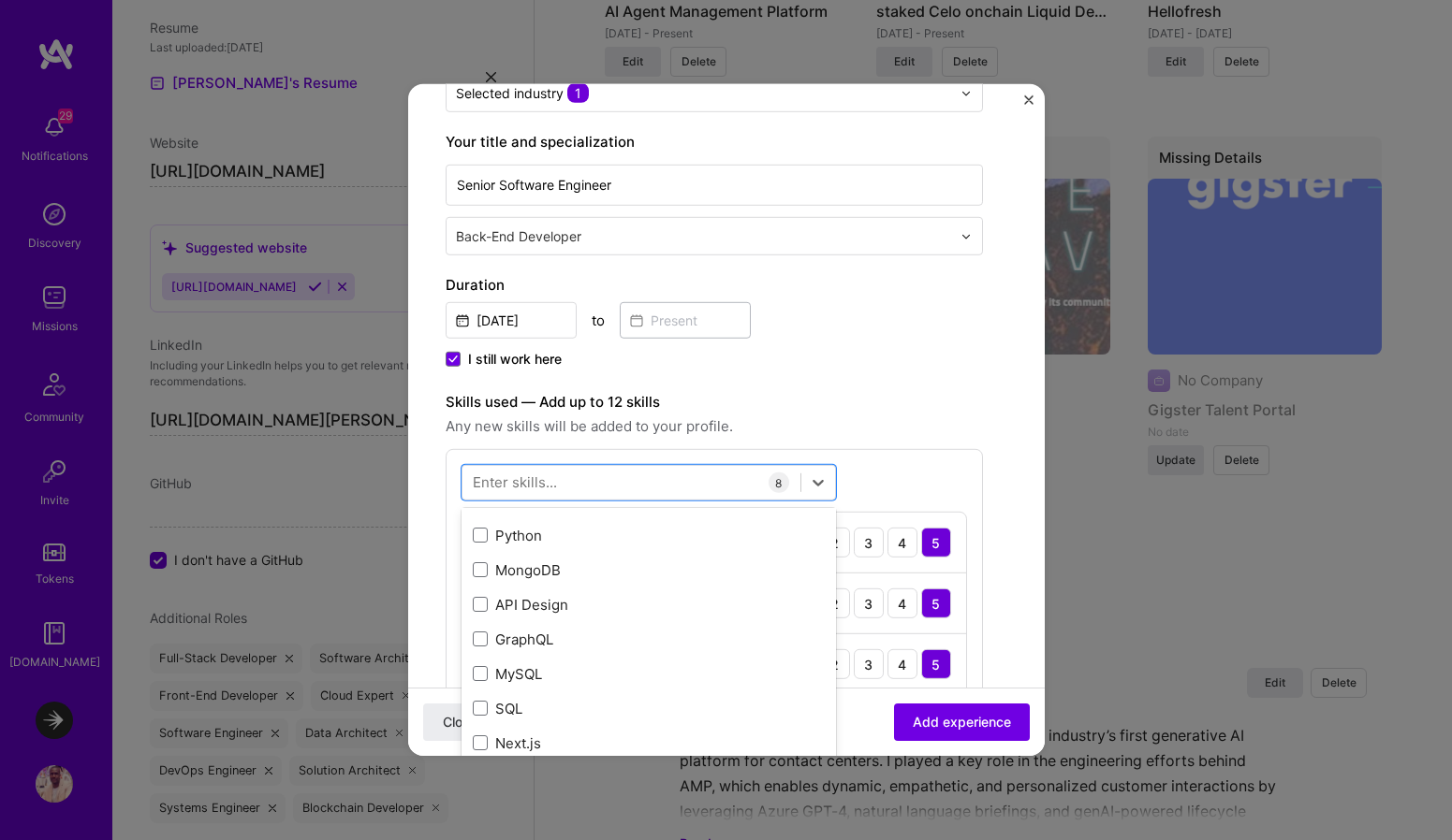
scroll to position [406, 0]
click at [541, 598] on div "API Design" at bounding box center [648, 603] width 352 height 19
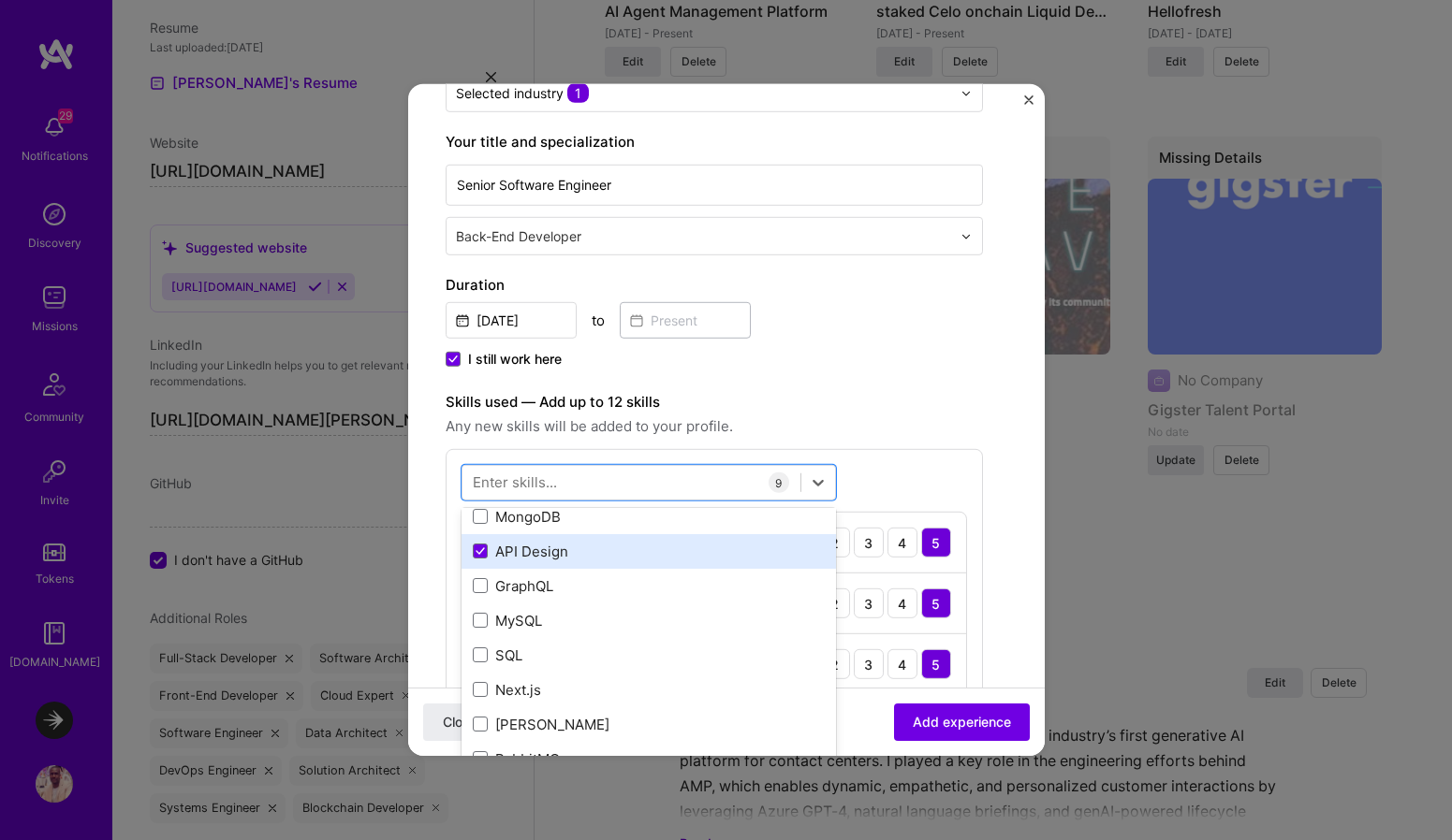
scroll to position [462, 0]
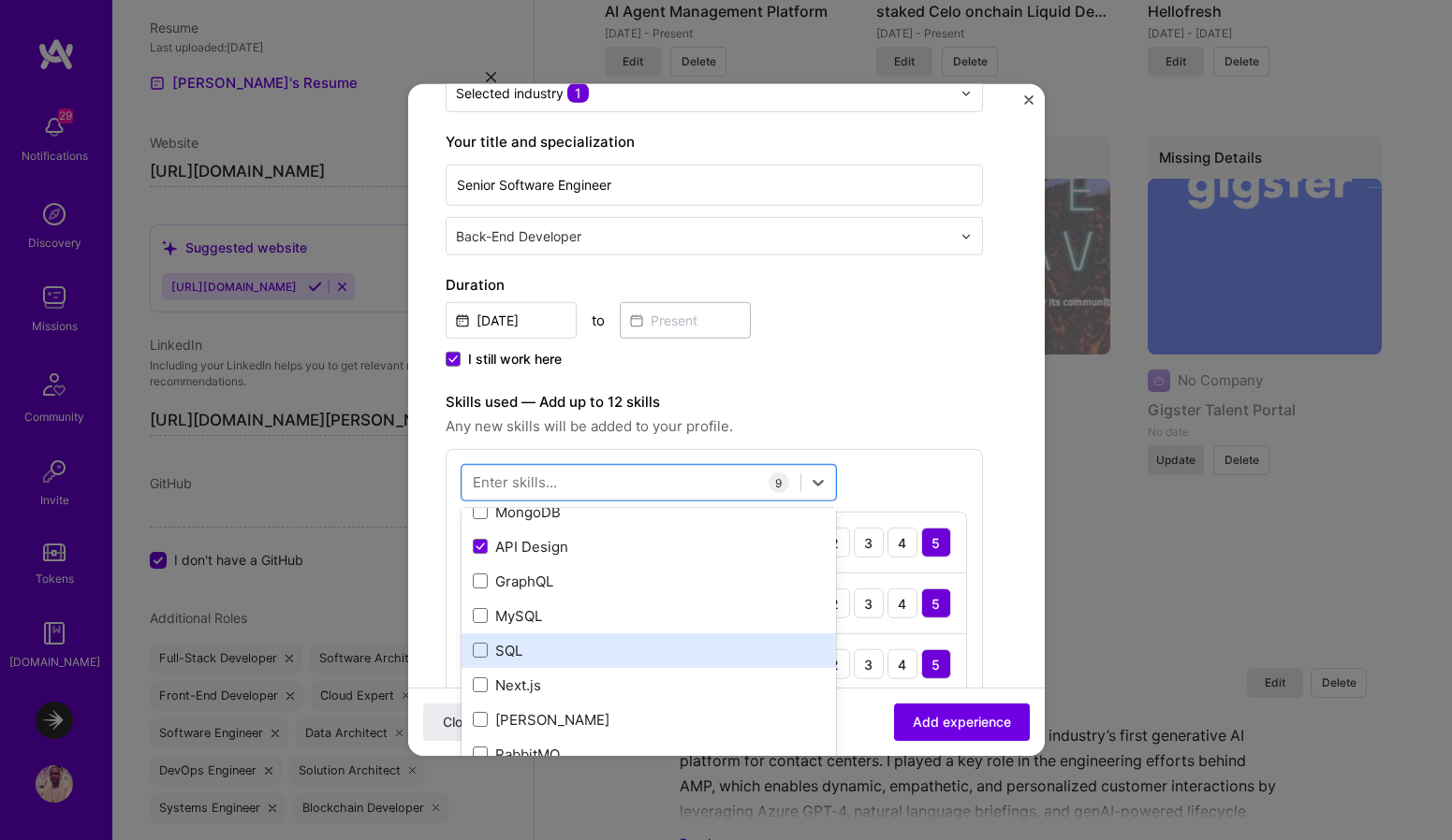
click at [520, 654] on div "SQL" at bounding box center [648, 650] width 352 height 19
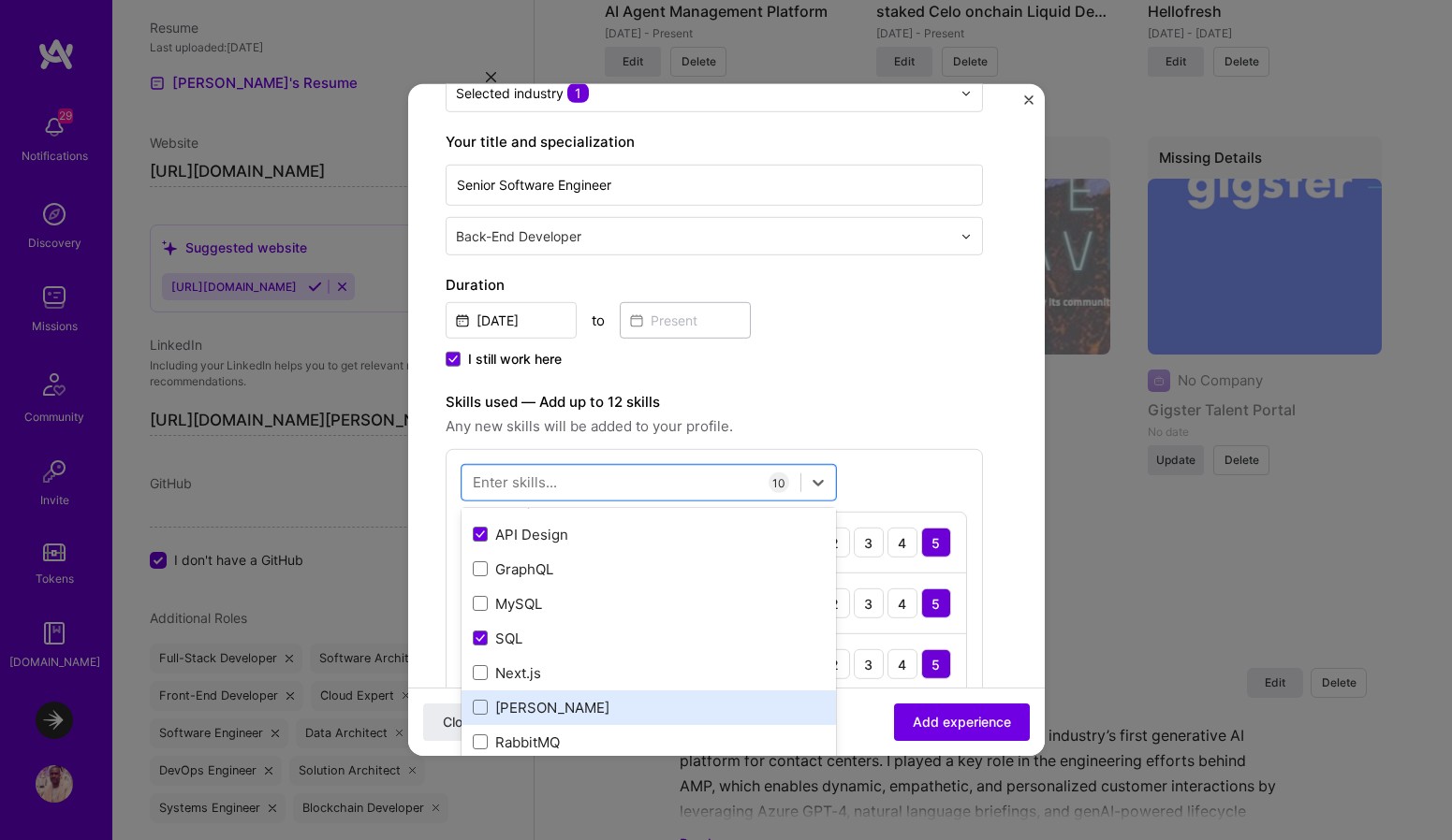
click at [518, 703] on div "Kafka" at bounding box center [648, 708] width 352 height 19
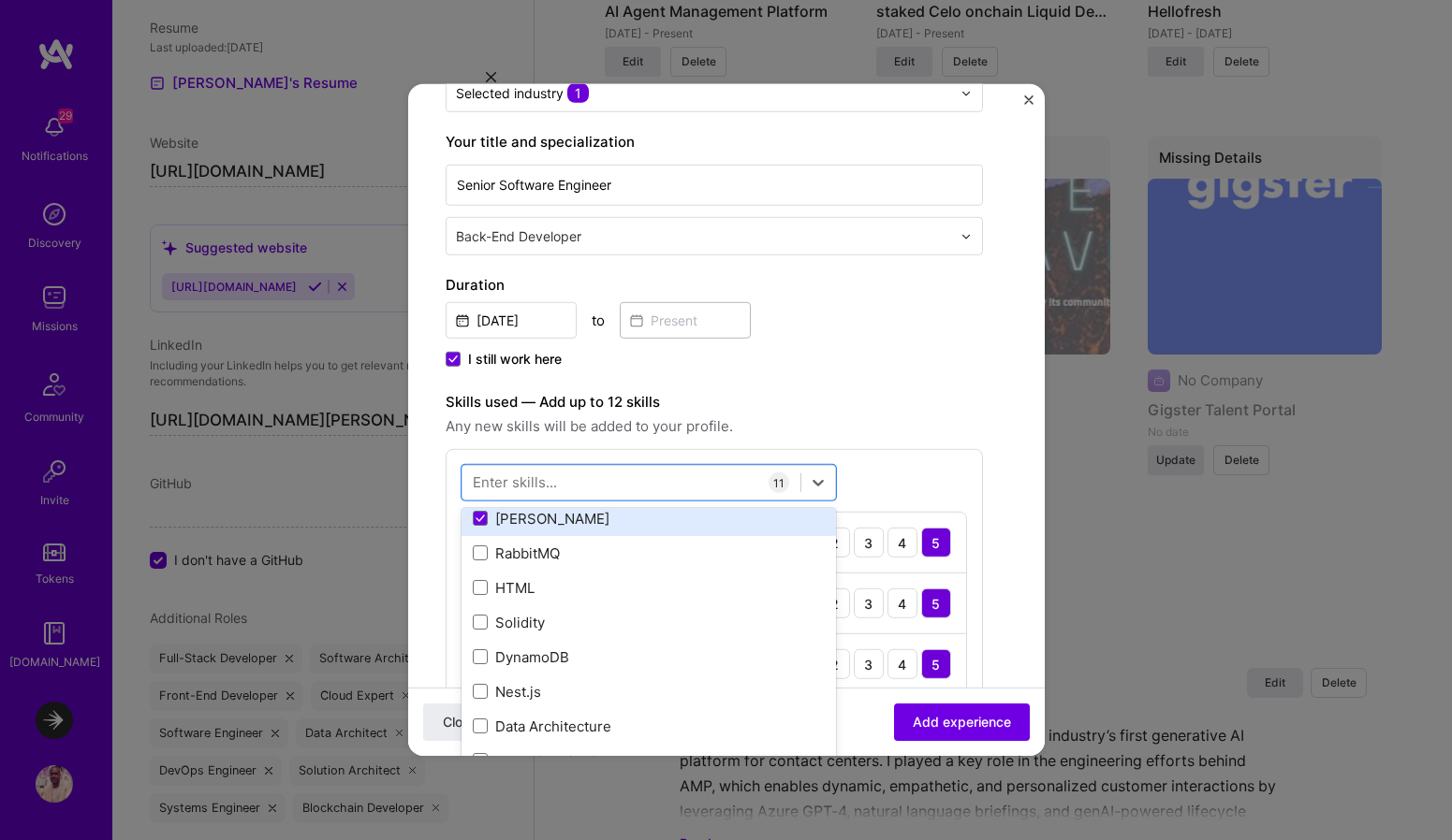
scroll to position [687, 0]
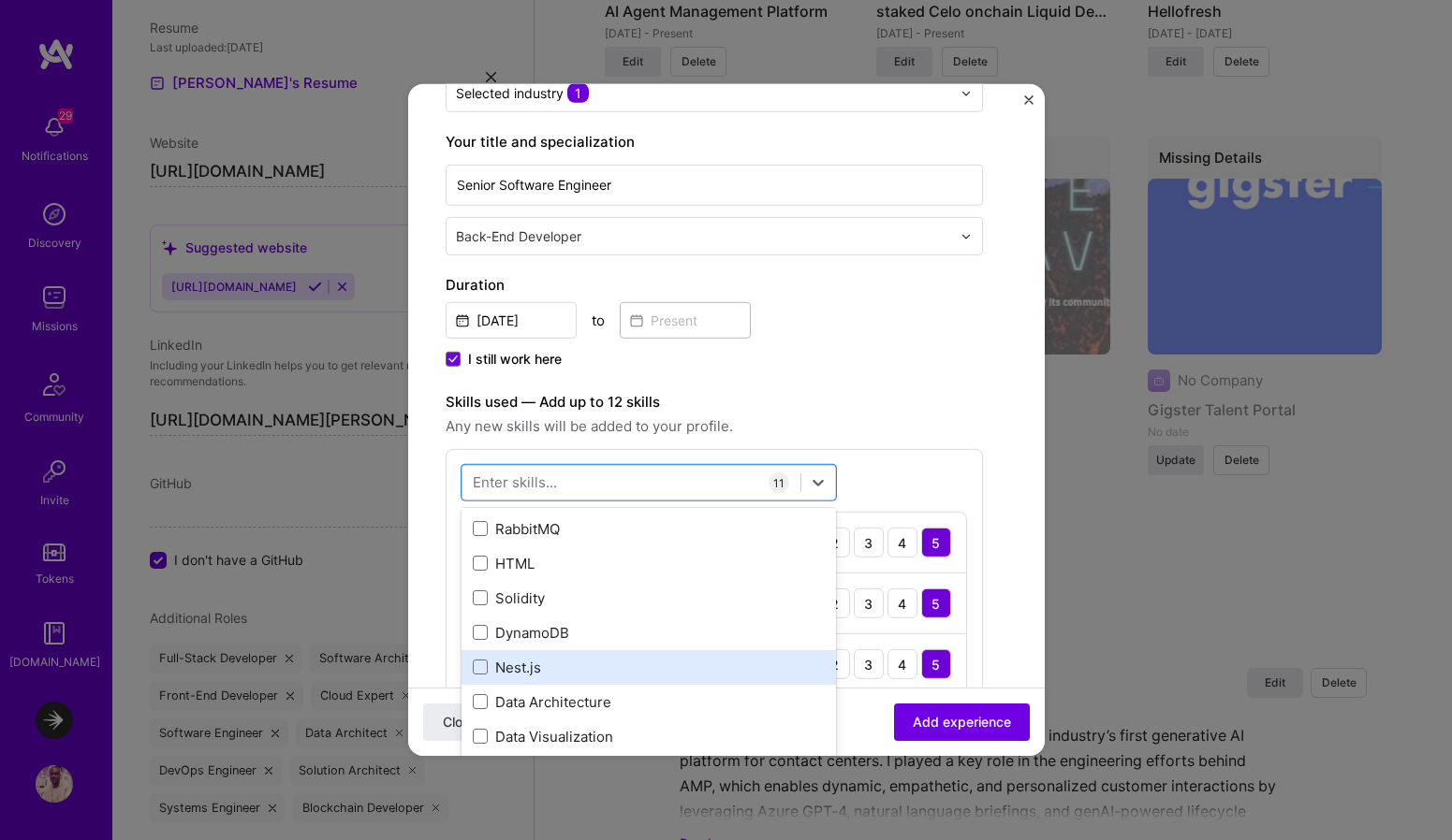
click at [543, 667] on div "Nest.js" at bounding box center [648, 668] width 352 height 19
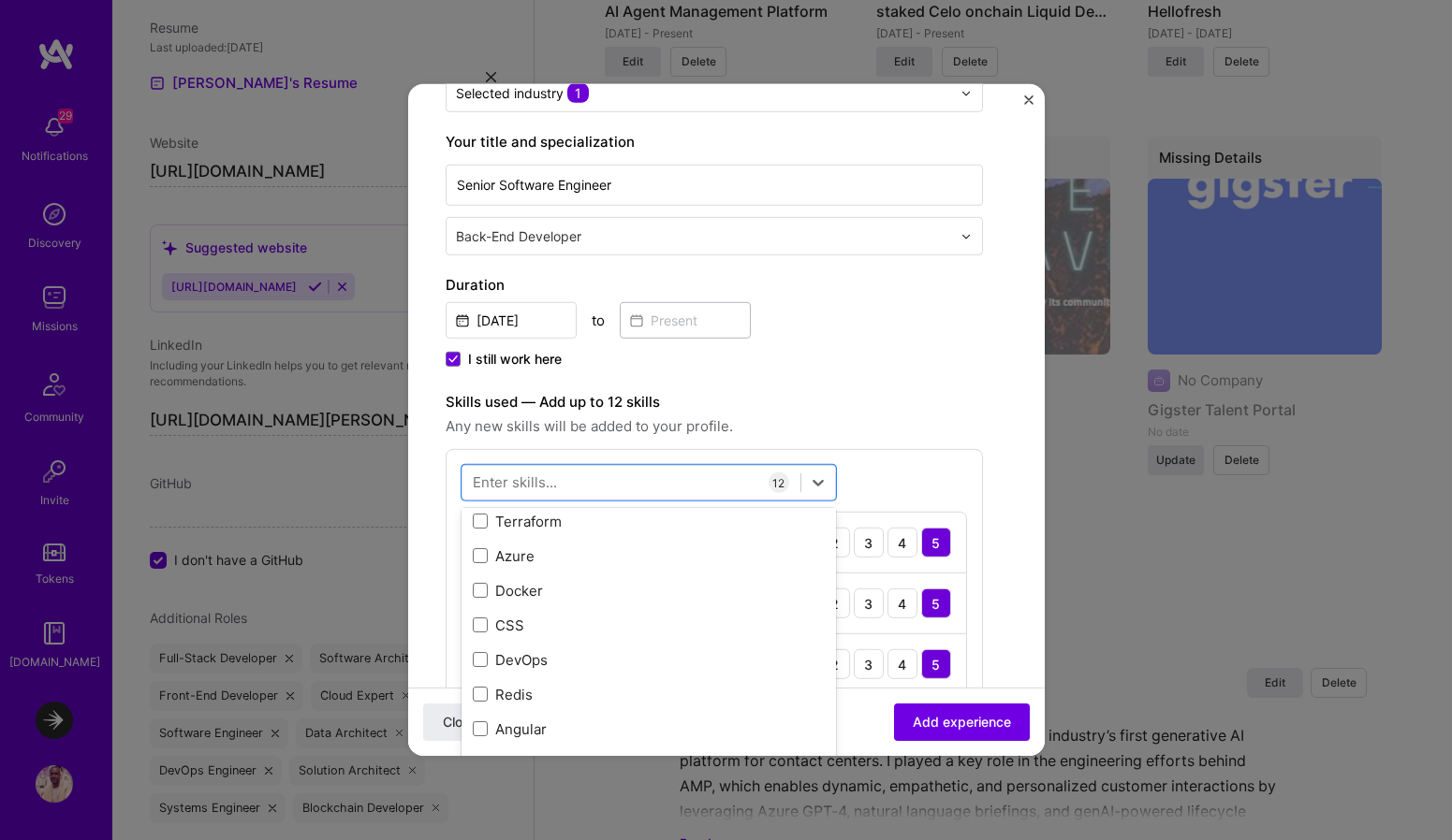
scroll to position [1393, 0]
click at [543, 667] on div "REST API" at bounding box center [649, 655] width 374 height 35
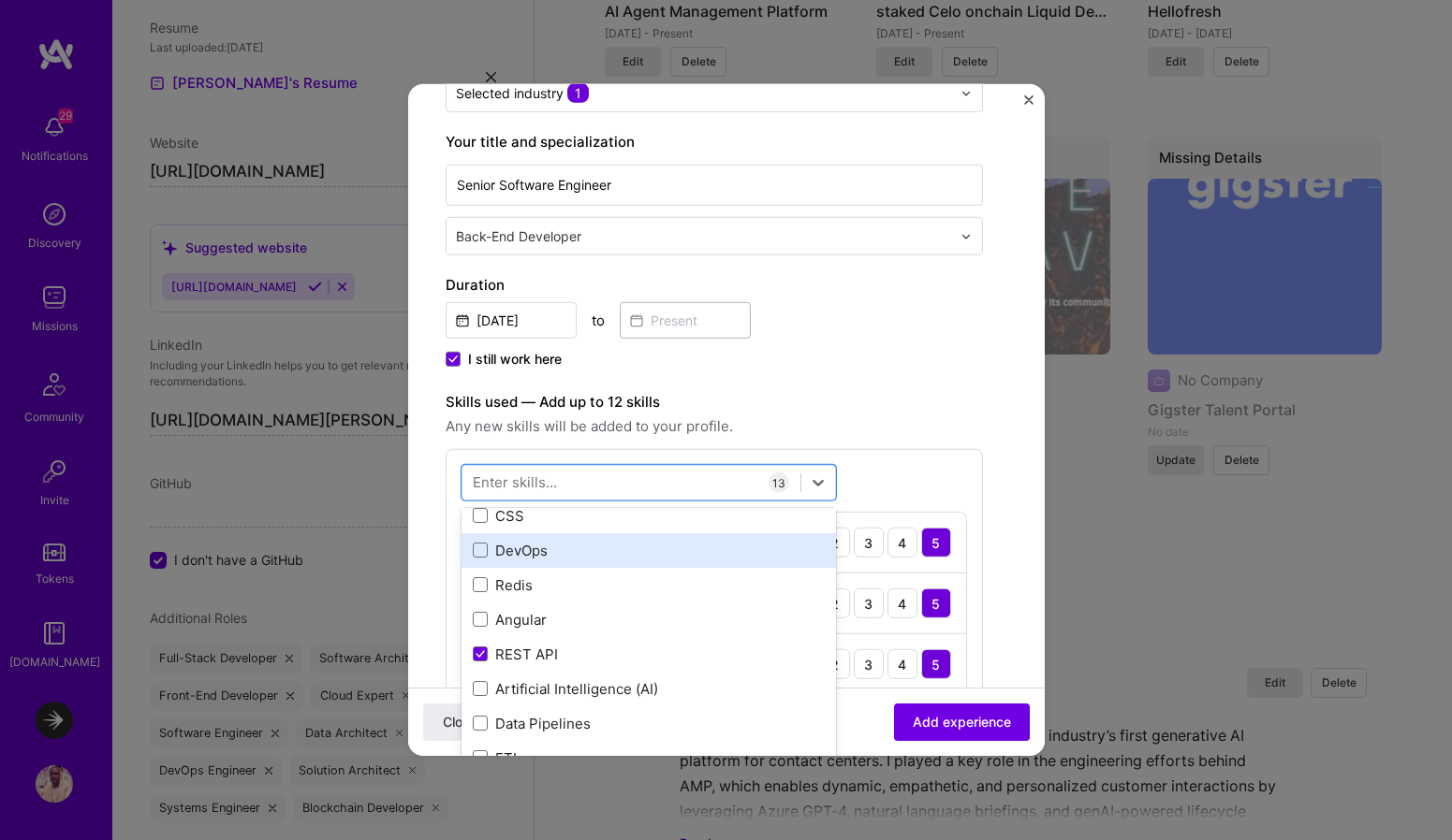
click at [542, 551] on div "DevOps" at bounding box center [648, 551] width 352 height 19
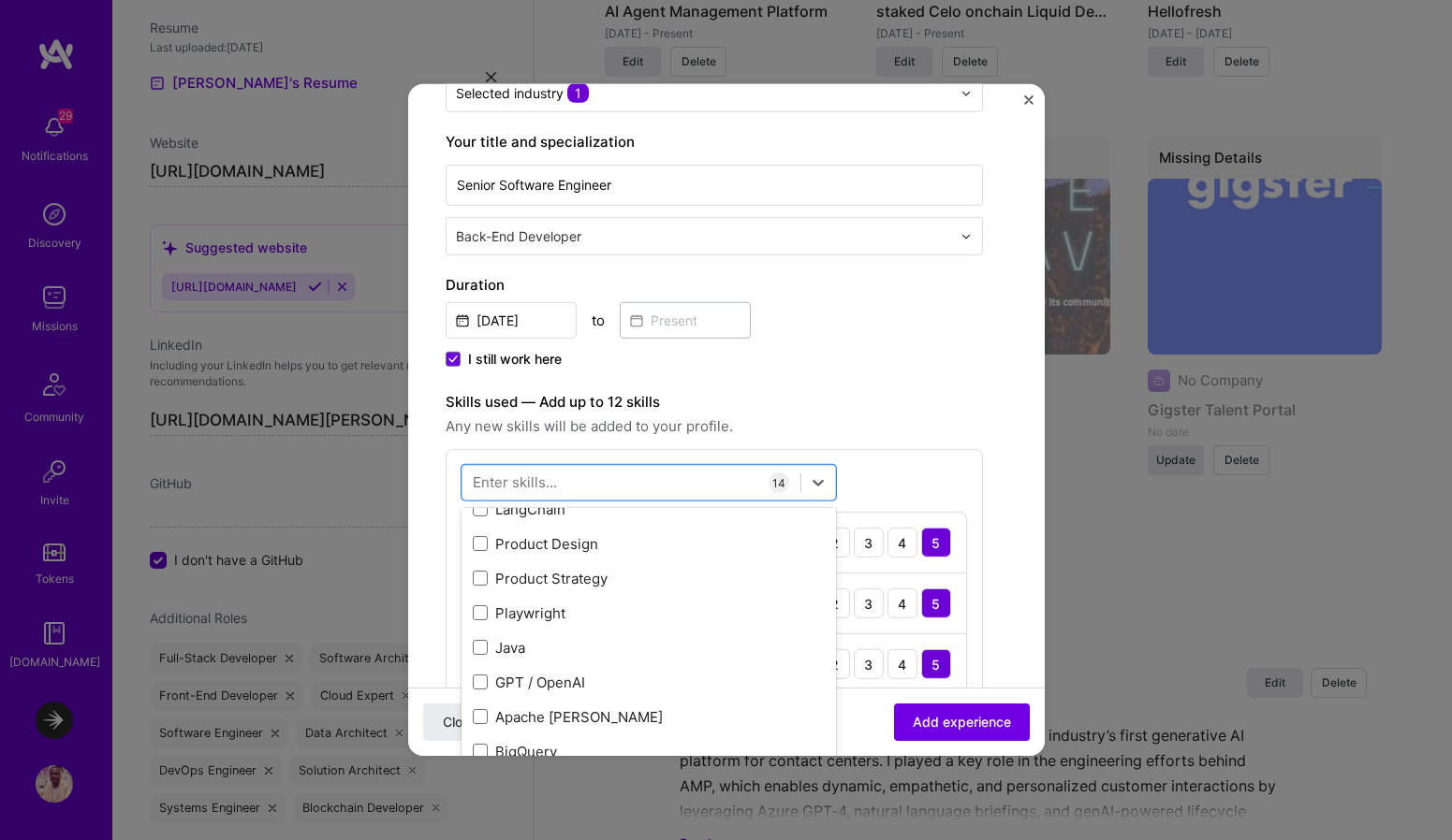
scroll to position [1885, 0]
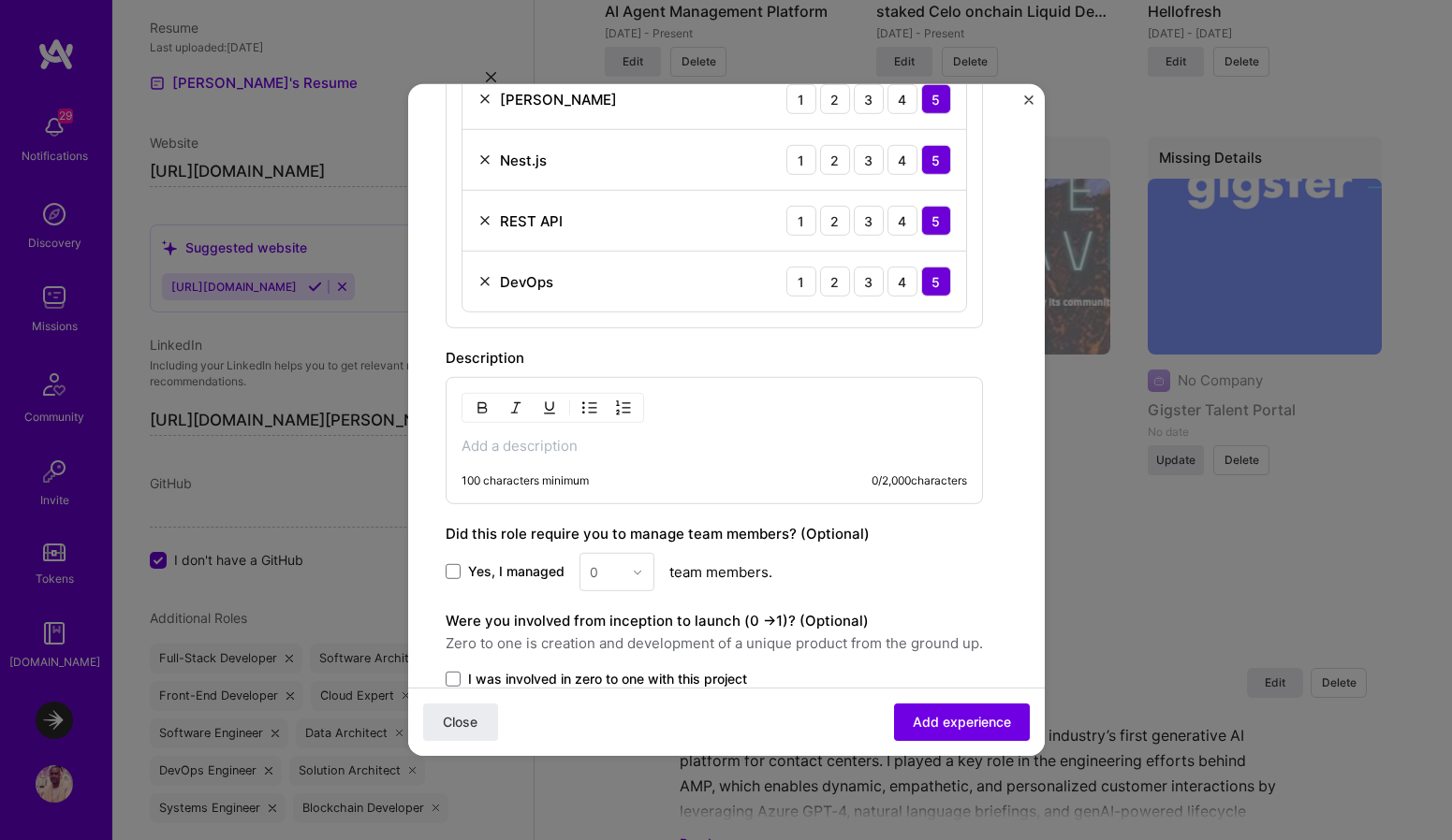
scroll to position [1356, 0]
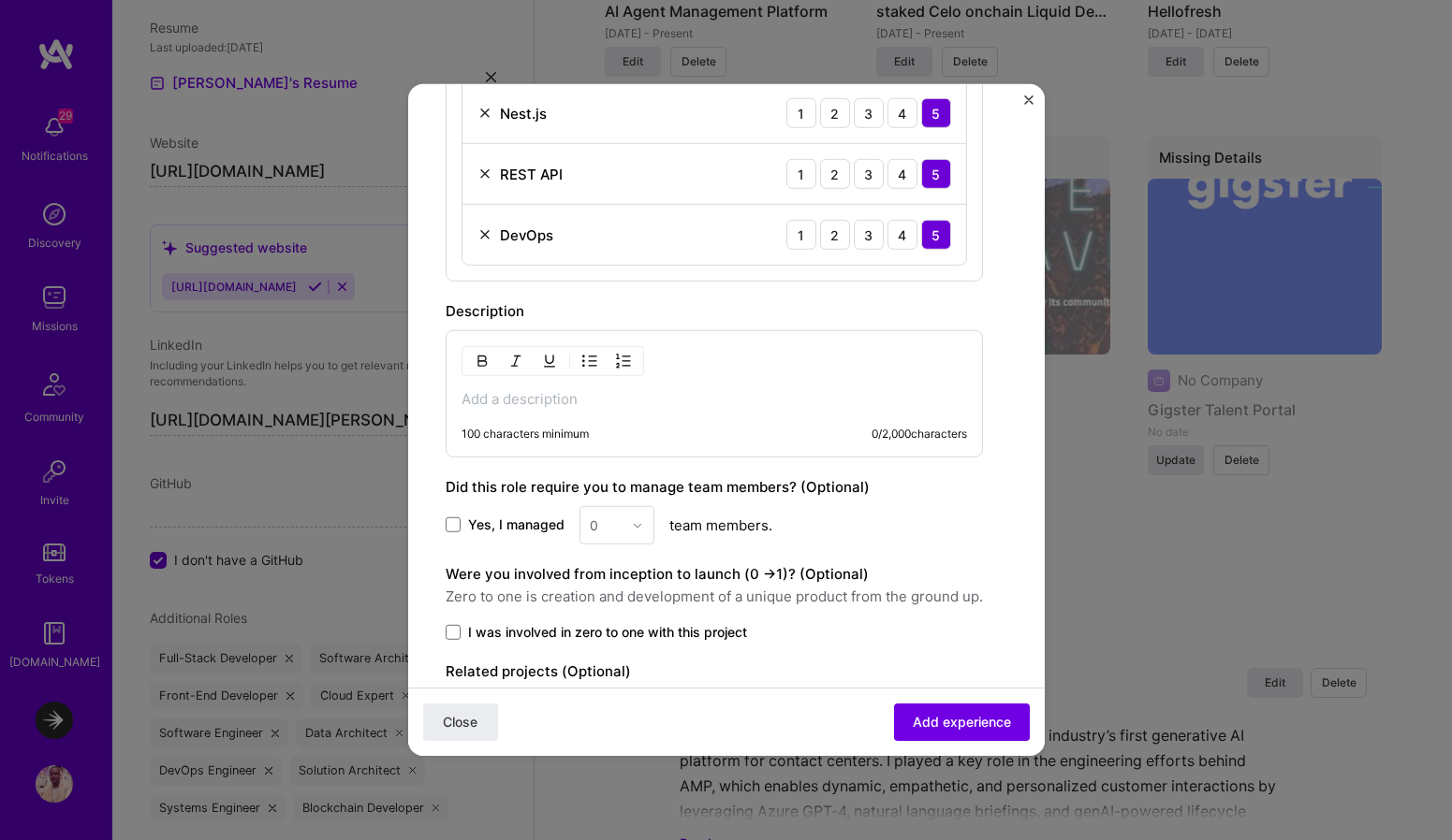
click at [704, 405] on p at bounding box center [714, 399] width 505 height 18
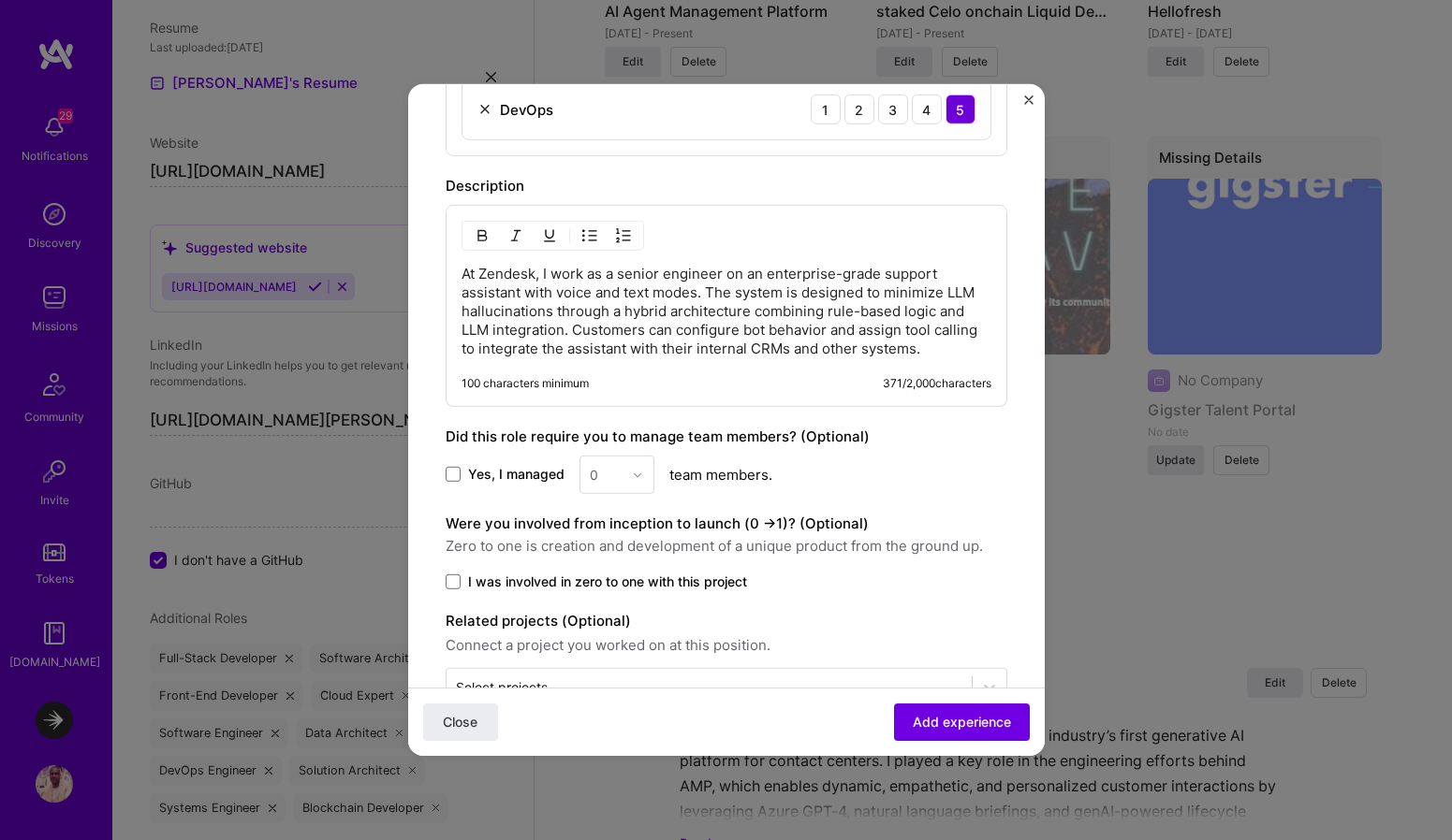
scroll to position [1536, 0]
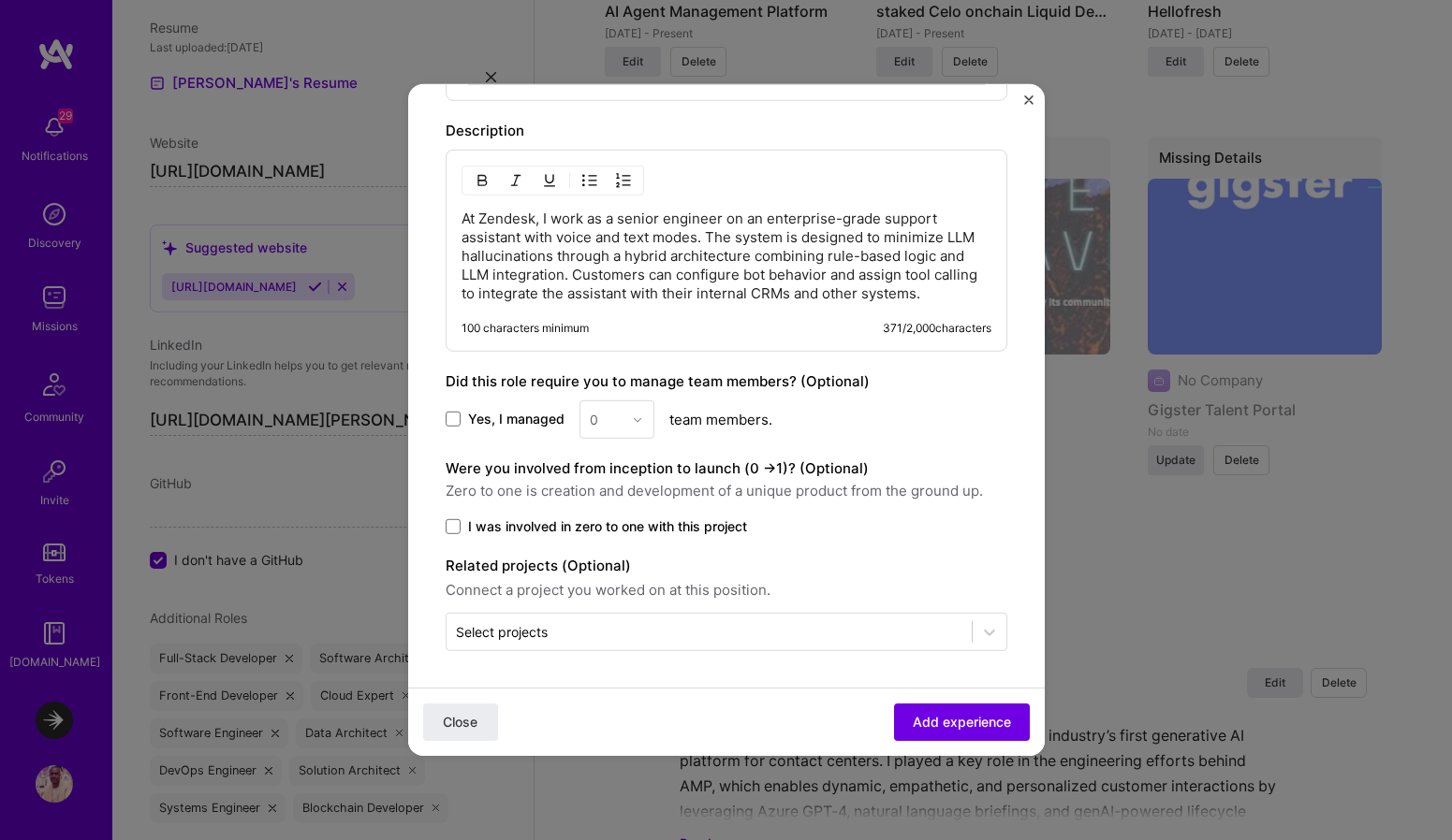
click at [625, 423] on div "0" at bounding box center [616, 419] width 75 height 38
click at [610, 416] on div "0" at bounding box center [616, 419] width 75 height 38
click at [640, 416] on div "0" at bounding box center [616, 419] width 75 height 38
click at [489, 420] on span "Yes, I managed" at bounding box center [516, 419] width 96 height 18
click at [0, 0] on input "Yes, I managed" at bounding box center [0, 0] width 0 height 0
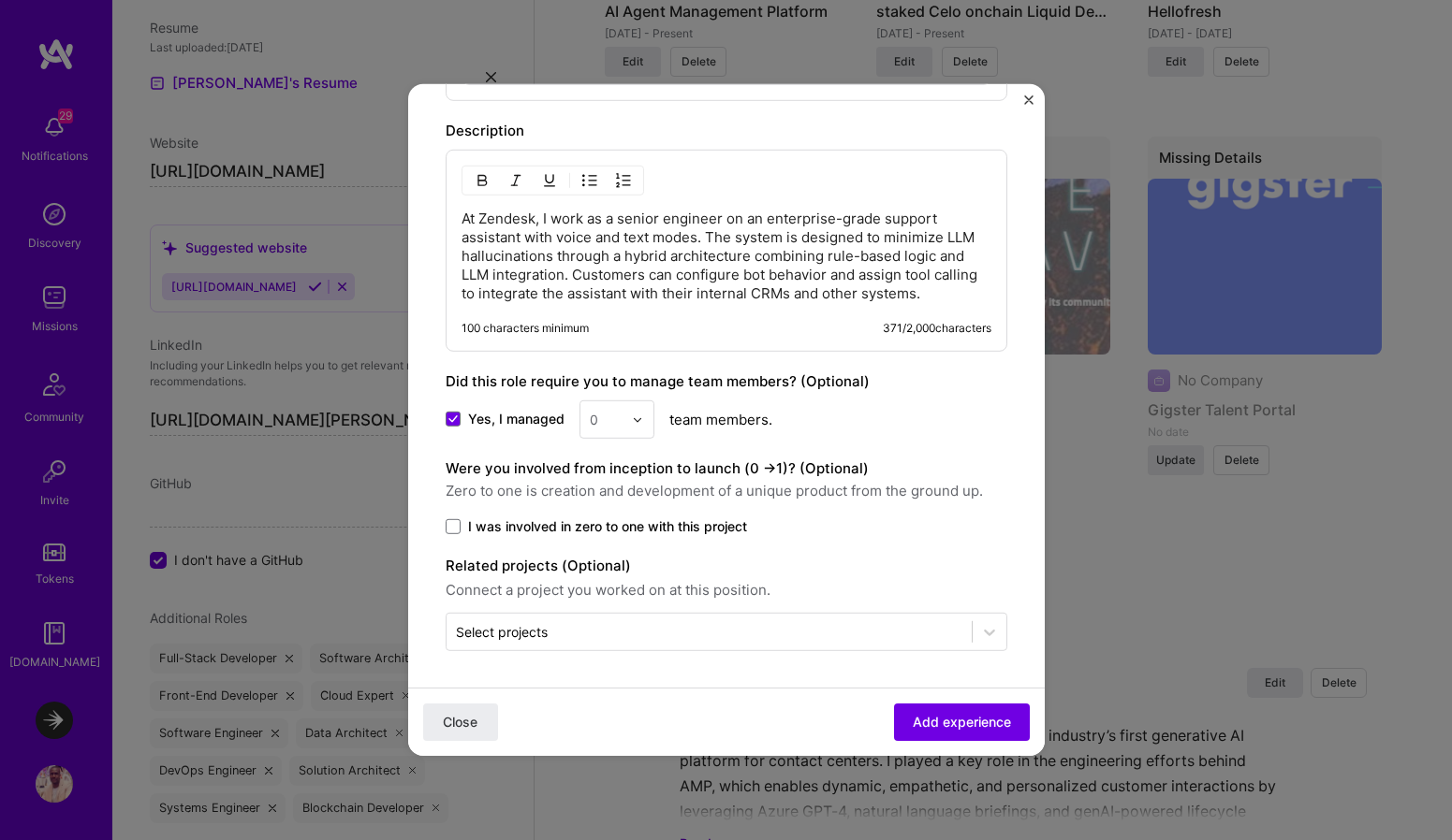
click at [632, 423] on img at bounding box center [638, 420] width 12 height 12
click at [613, 507] on div "2" at bounding box center [616, 504] width 63 height 35
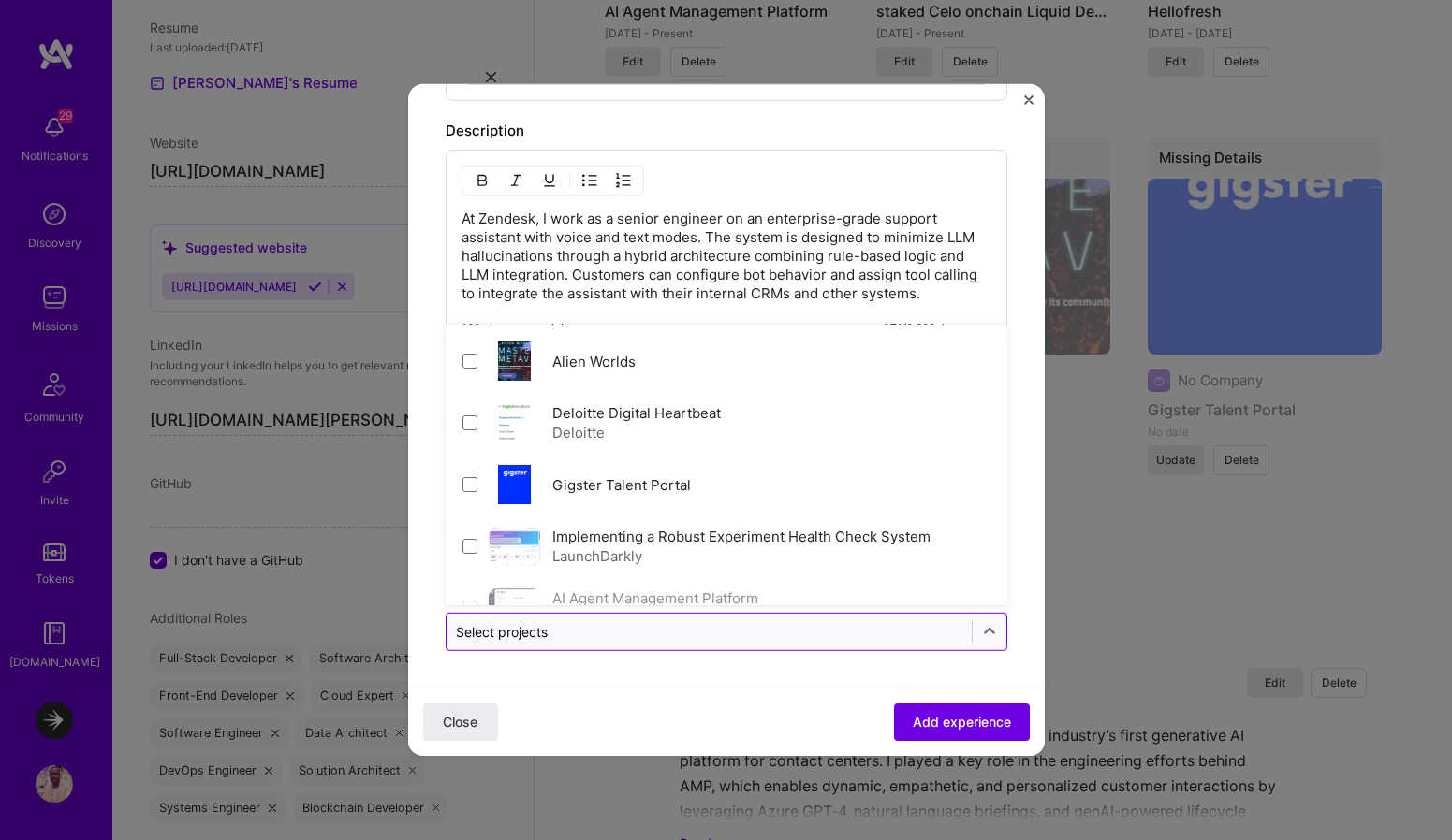
click at [800, 637] on input "text" at bounding box center [709, 632] width 506 height 19
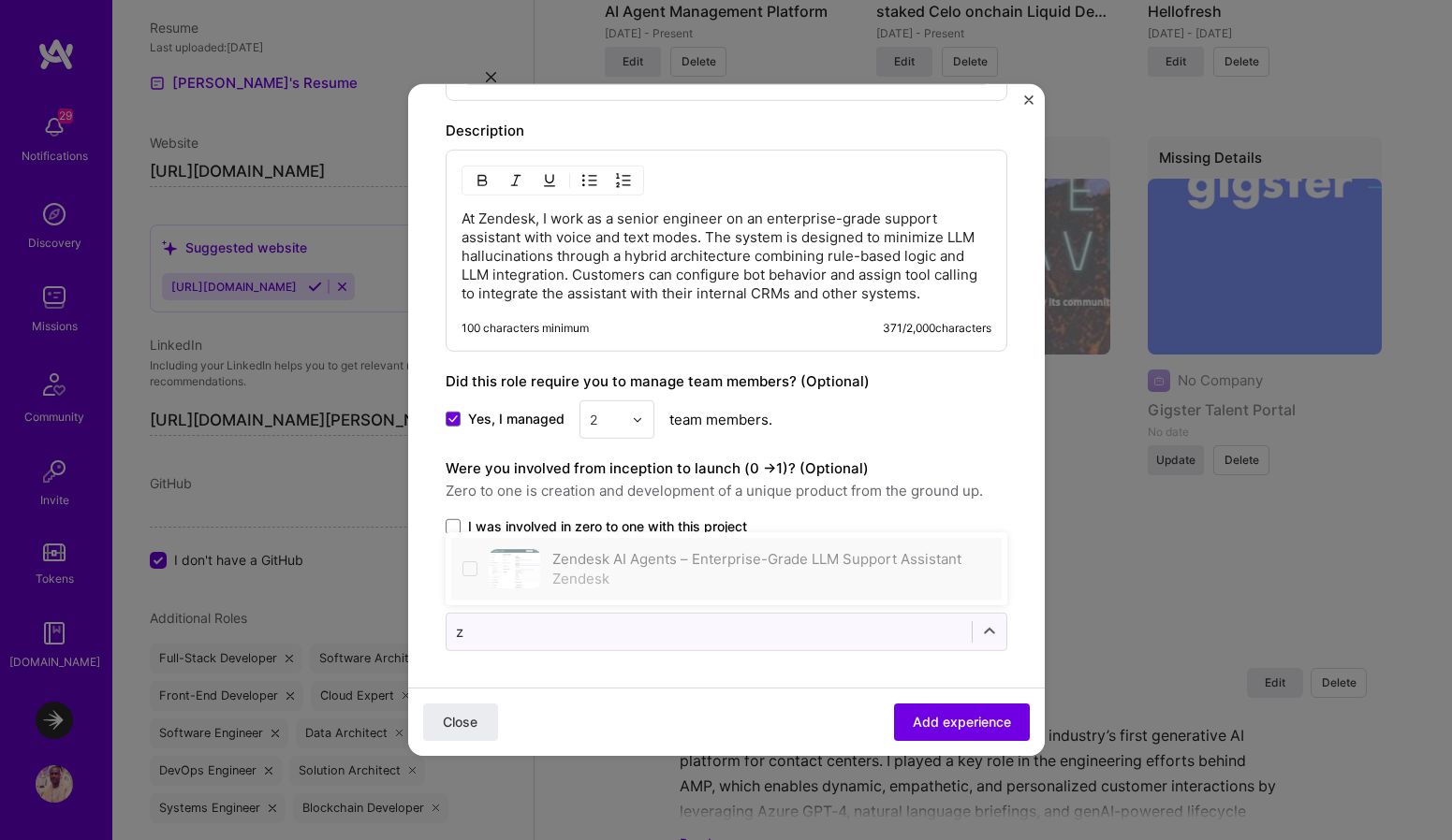
click at [717, 552] on label "Zendesk AI Agents – Enterprise-Grade LLM Support Assistant" at bounding box center [757, 559] width 409 height 18
type input "z"
click at [924, 722] on span "Add experience" at bounding box center [961, 721] width 98 height 18
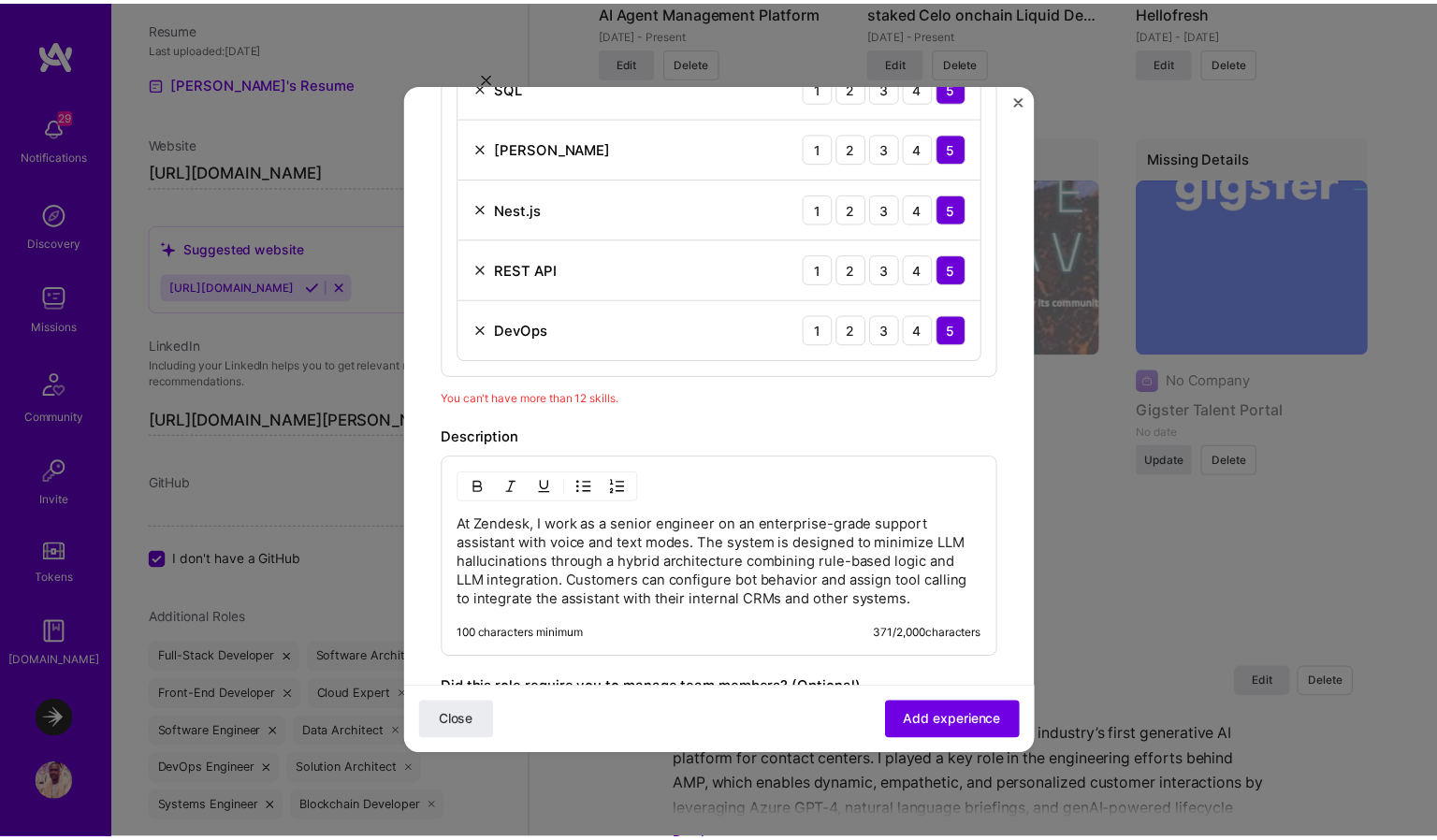
scroll to position [1259, 0]
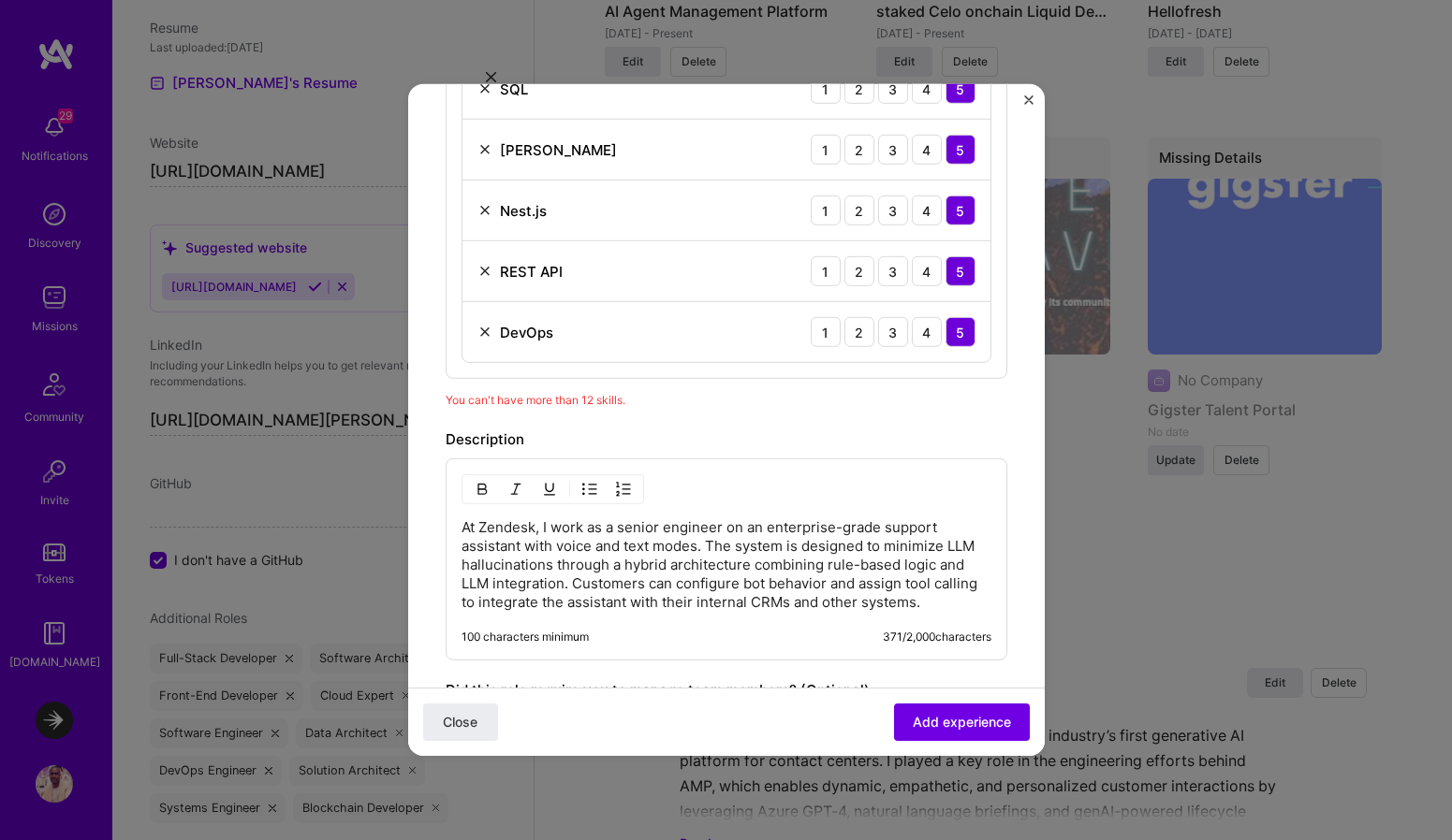
click at [484, 338] on img at bounding box center [484, 332] width 15 height 15
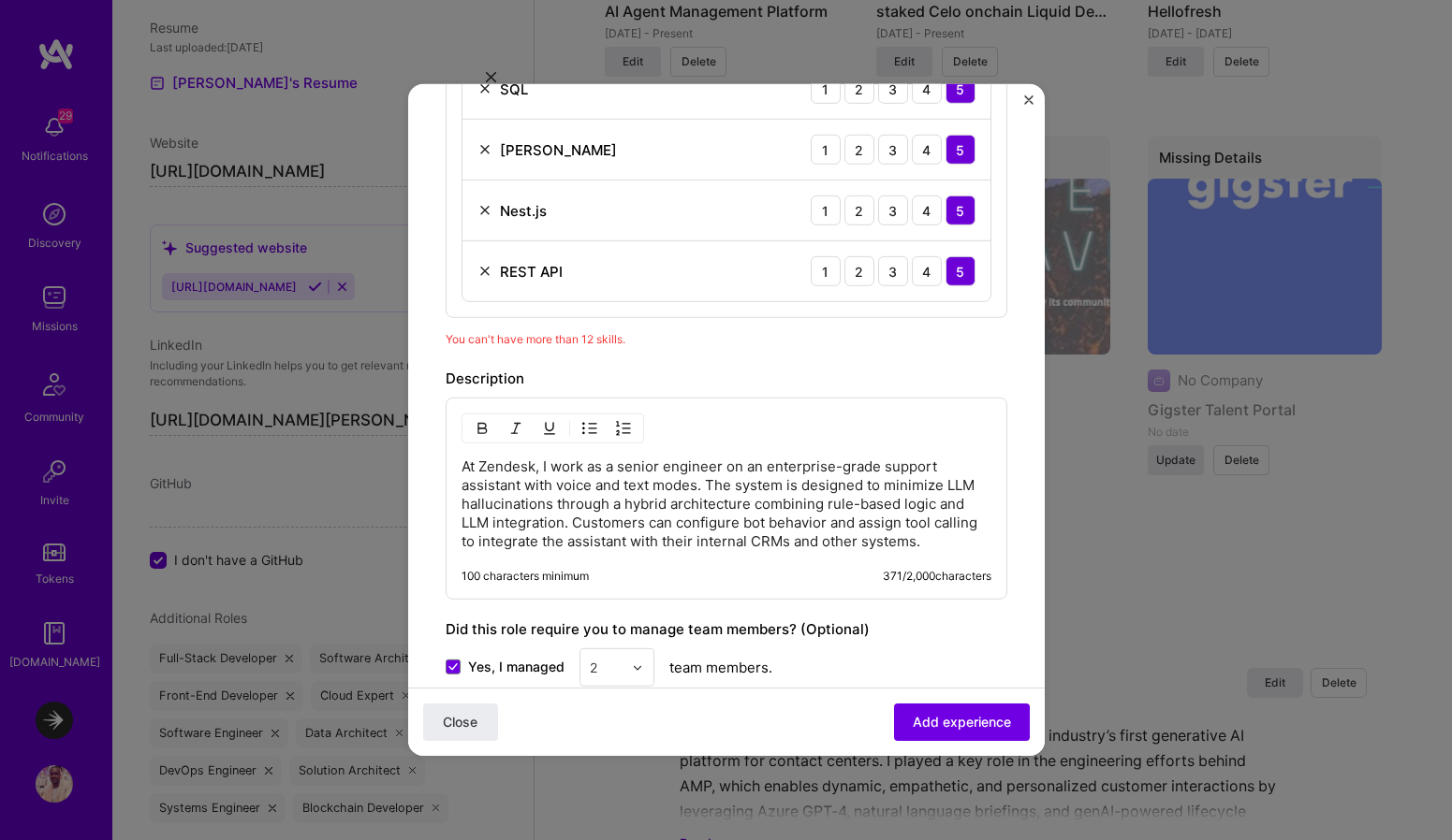
click at [483, 207] on img at bounding box center [484, 210] width 15 height 15
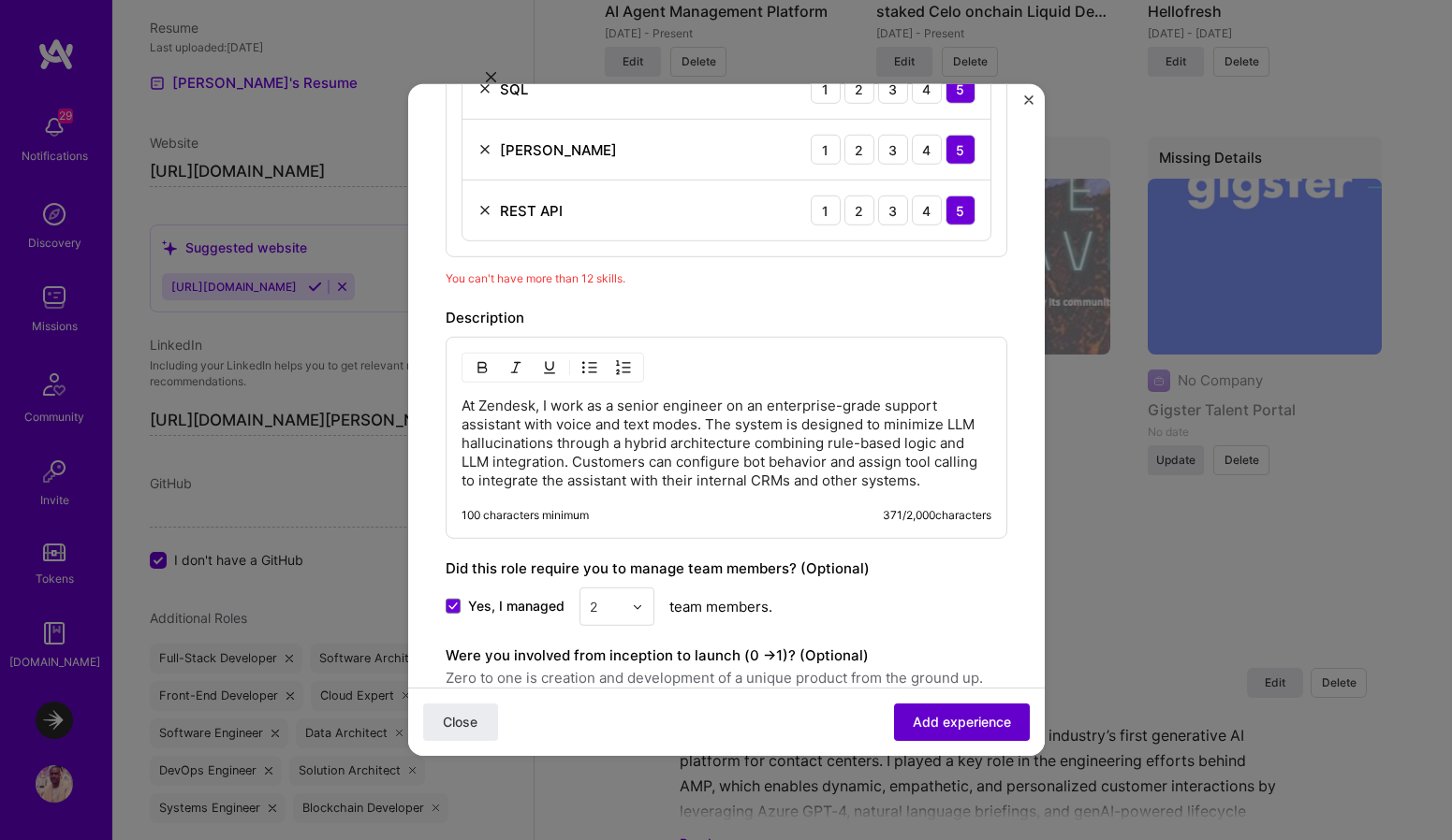
click at [966, 710] on button "Add experience" at bounding box center [961, 722] width 135 height 37
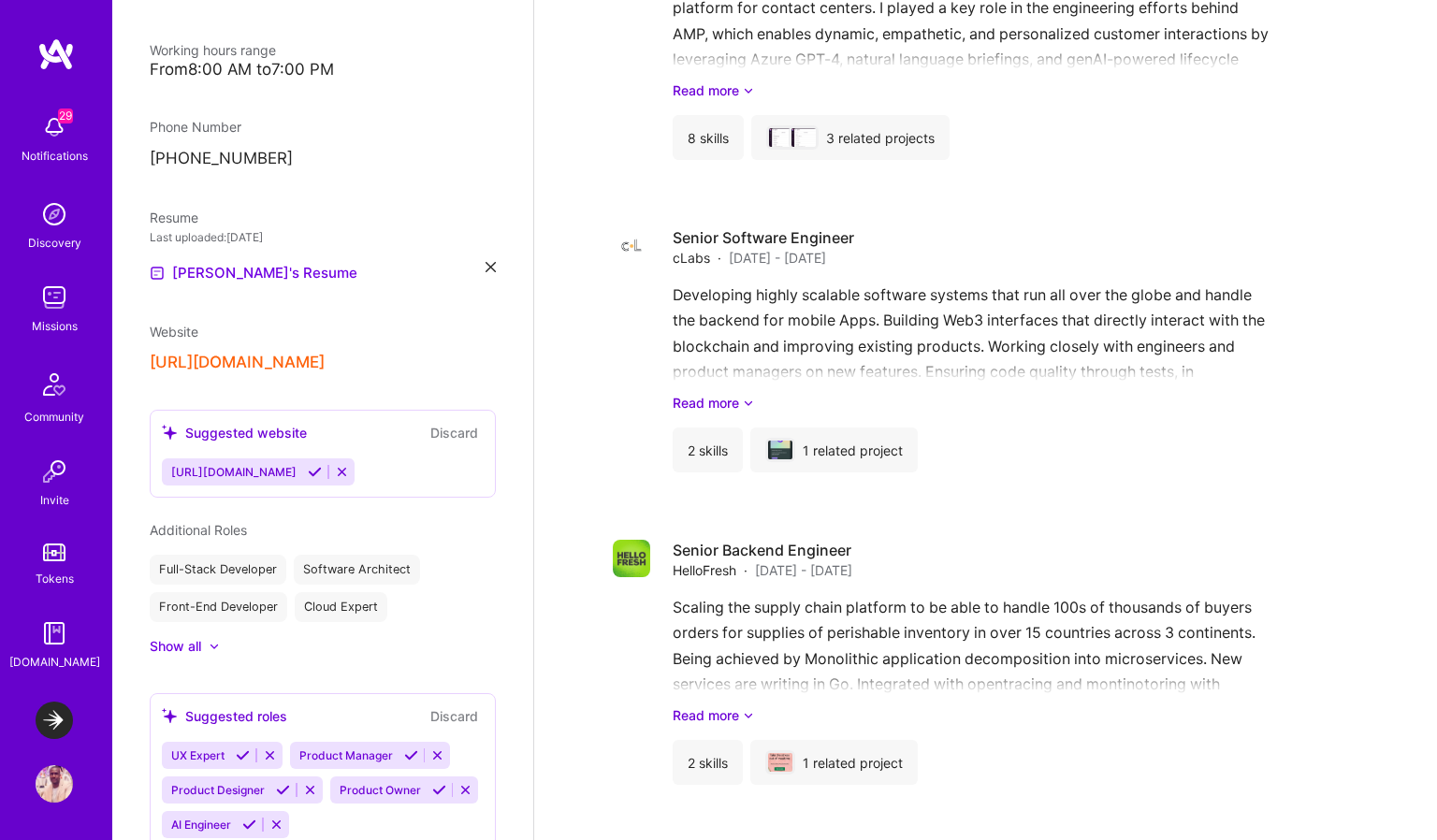
scroll to position [332, 0]
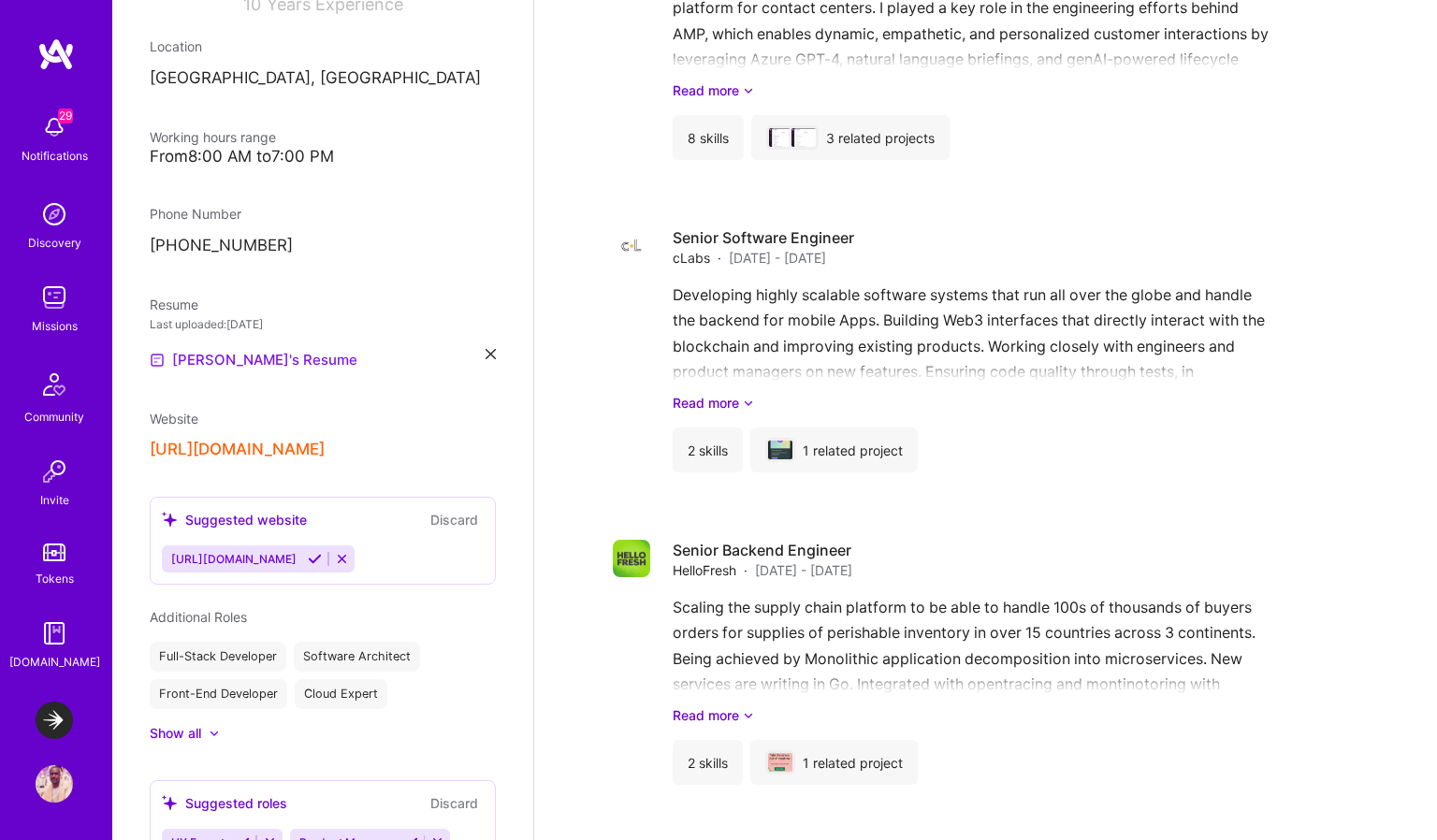
click at [257, 361] on link "Edwin's Resume" at bounding box center [253, 360] width 207 height 22
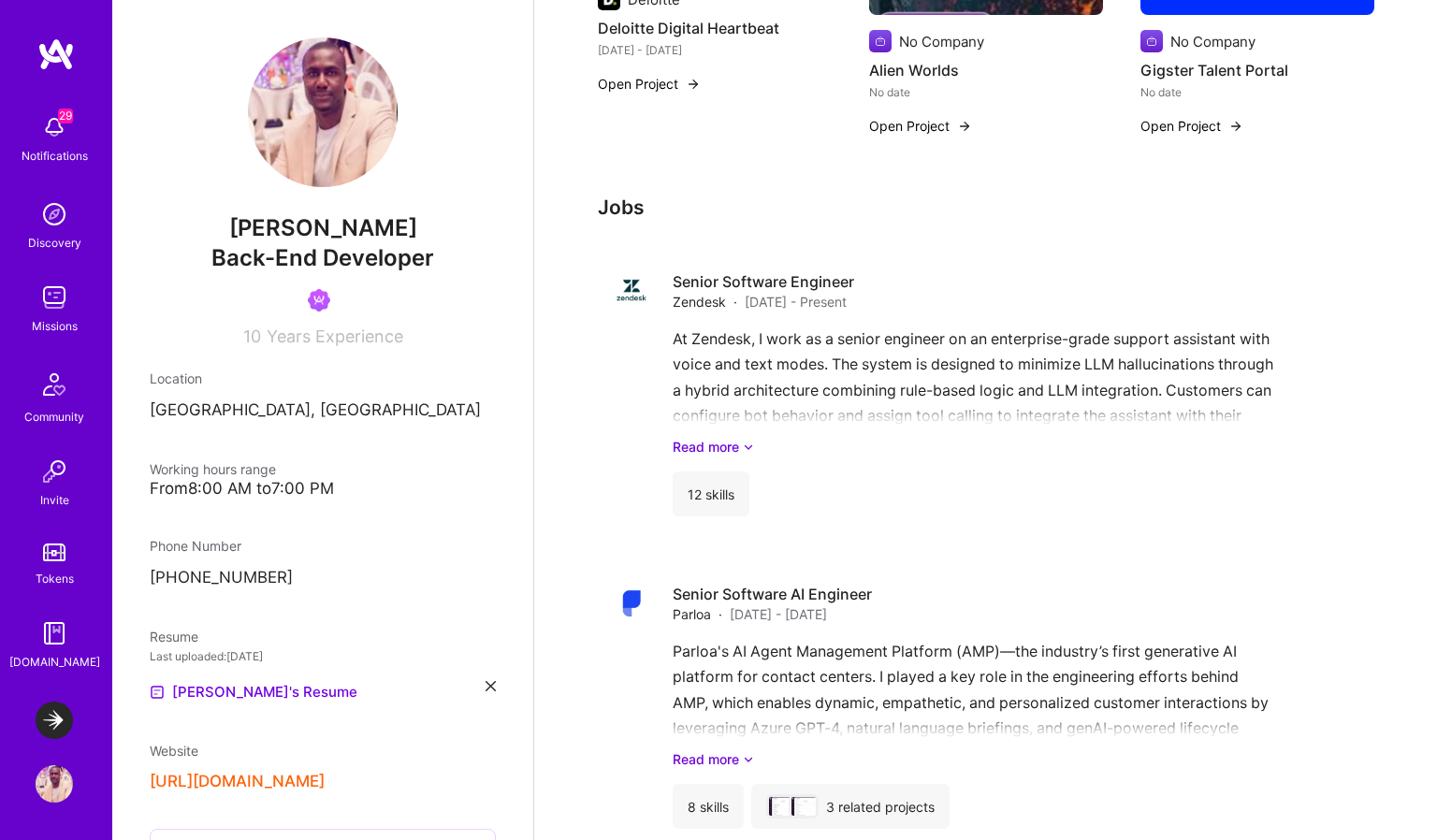
scroll to position [1990, 0]
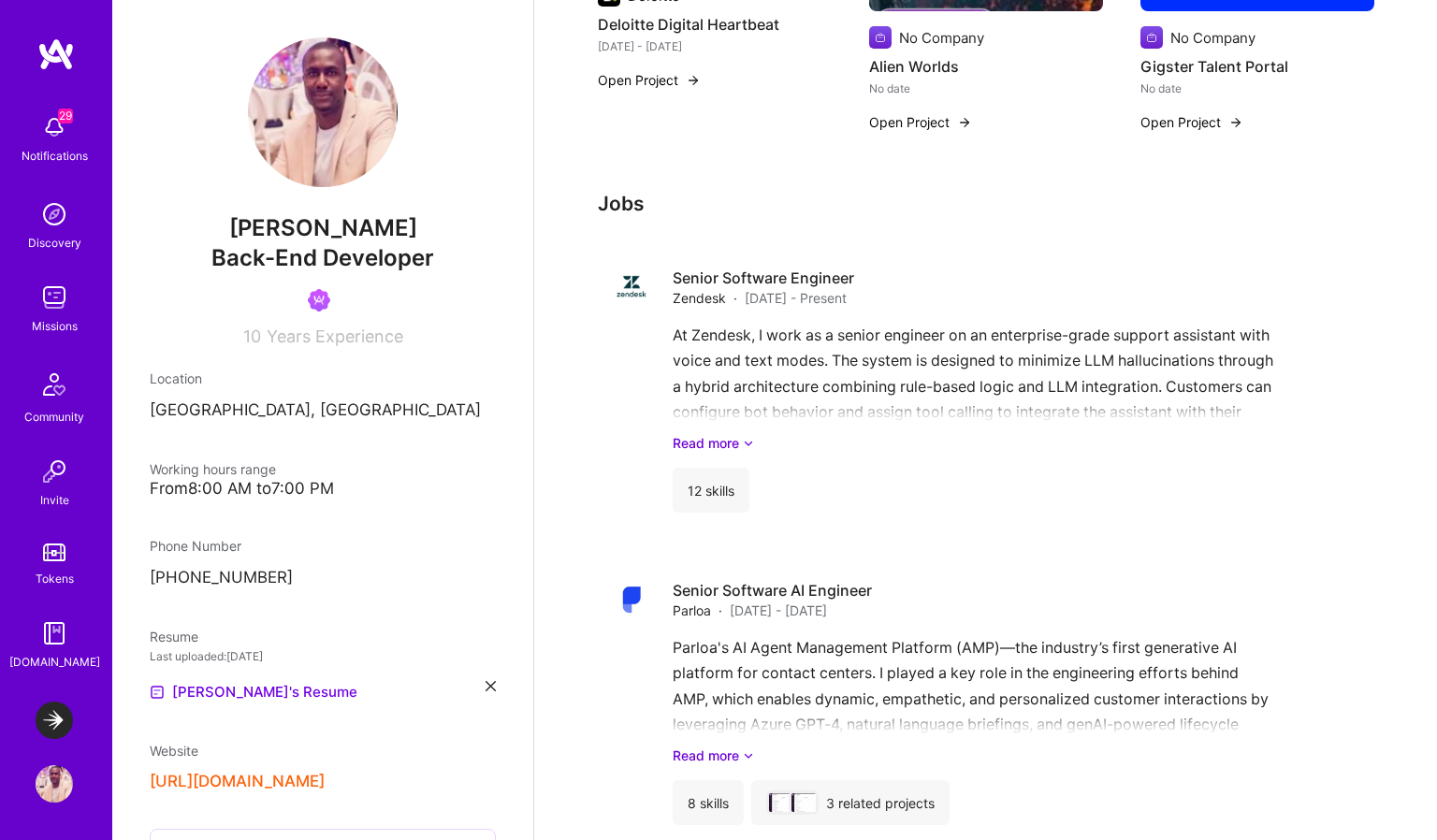
click at [64, 298] on img at bounding box center [55, 297] width 37 height 37
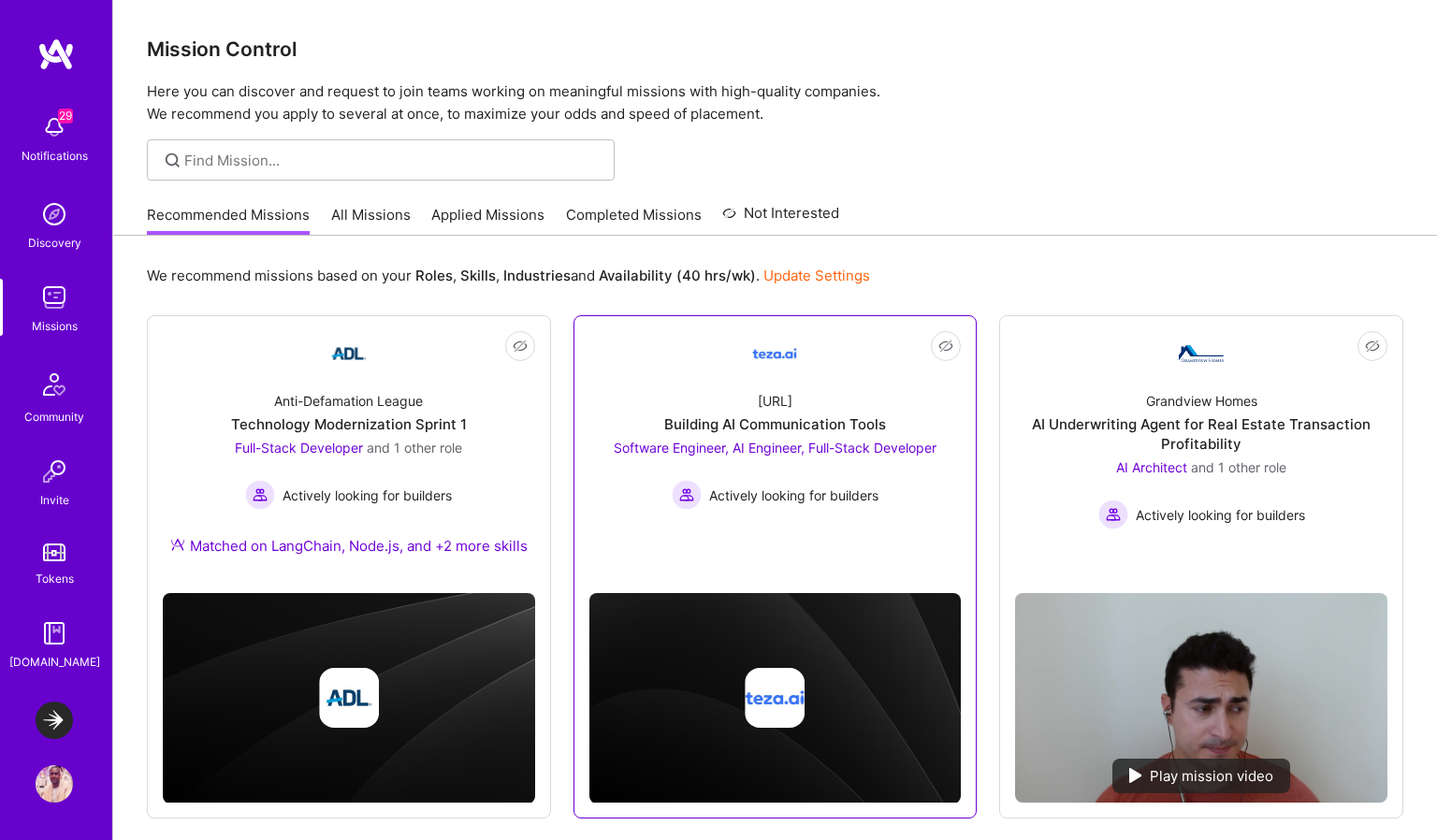
click at [797, 524] on link "Not Interested teza.ai Building AI Communication Tools Software Engineer, AI En…" at bounding box center [776, 445] width 373 height 229
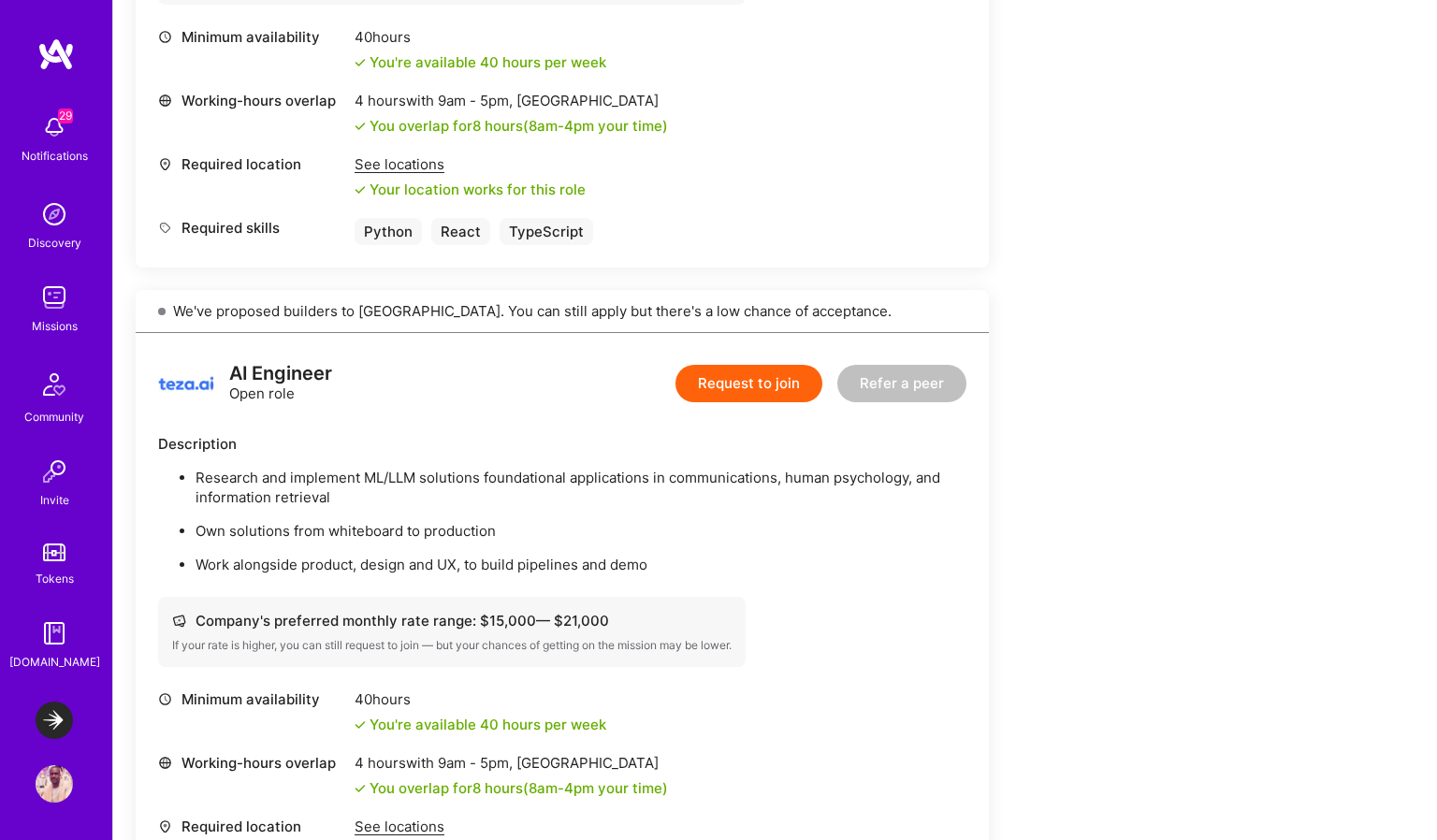
scroll to position [1625, 0]
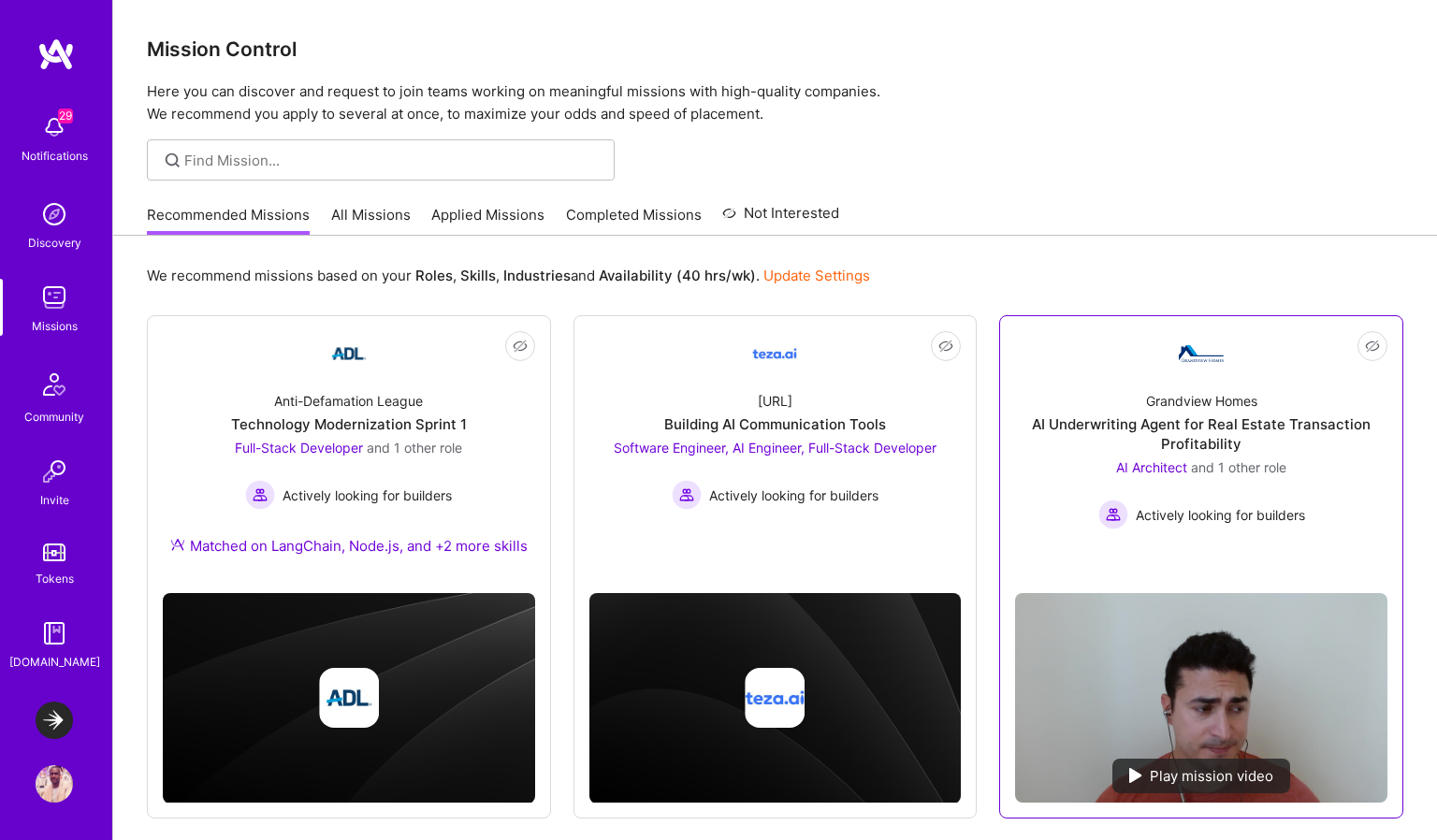
click at [1051, 392] on div "Grandview Homes AI Underwriting Agent for Real Estate Transaction Profitability…" at bounding box center [1201, 453] width 373 height 154
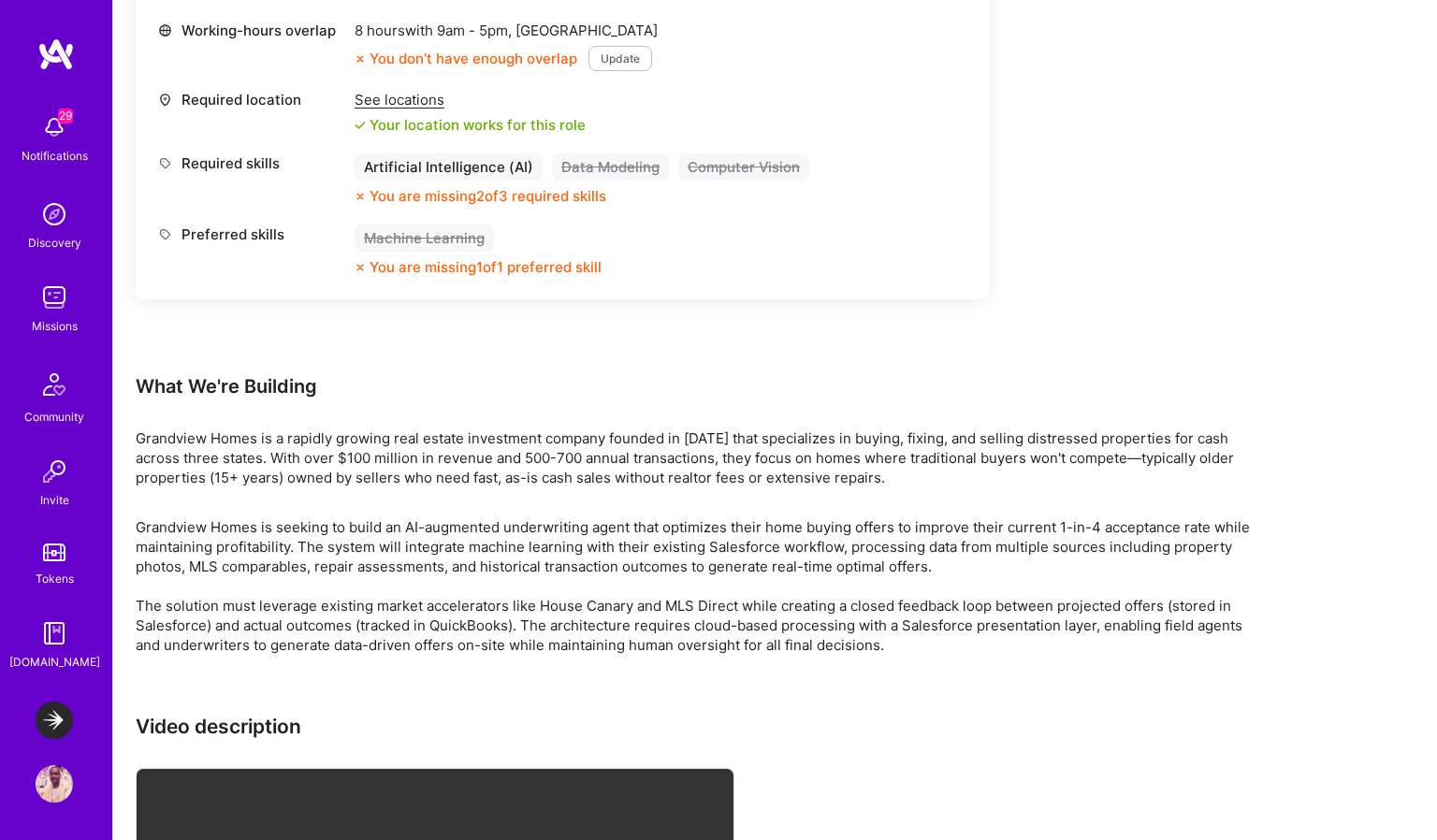
scroll to position [1667, 0]
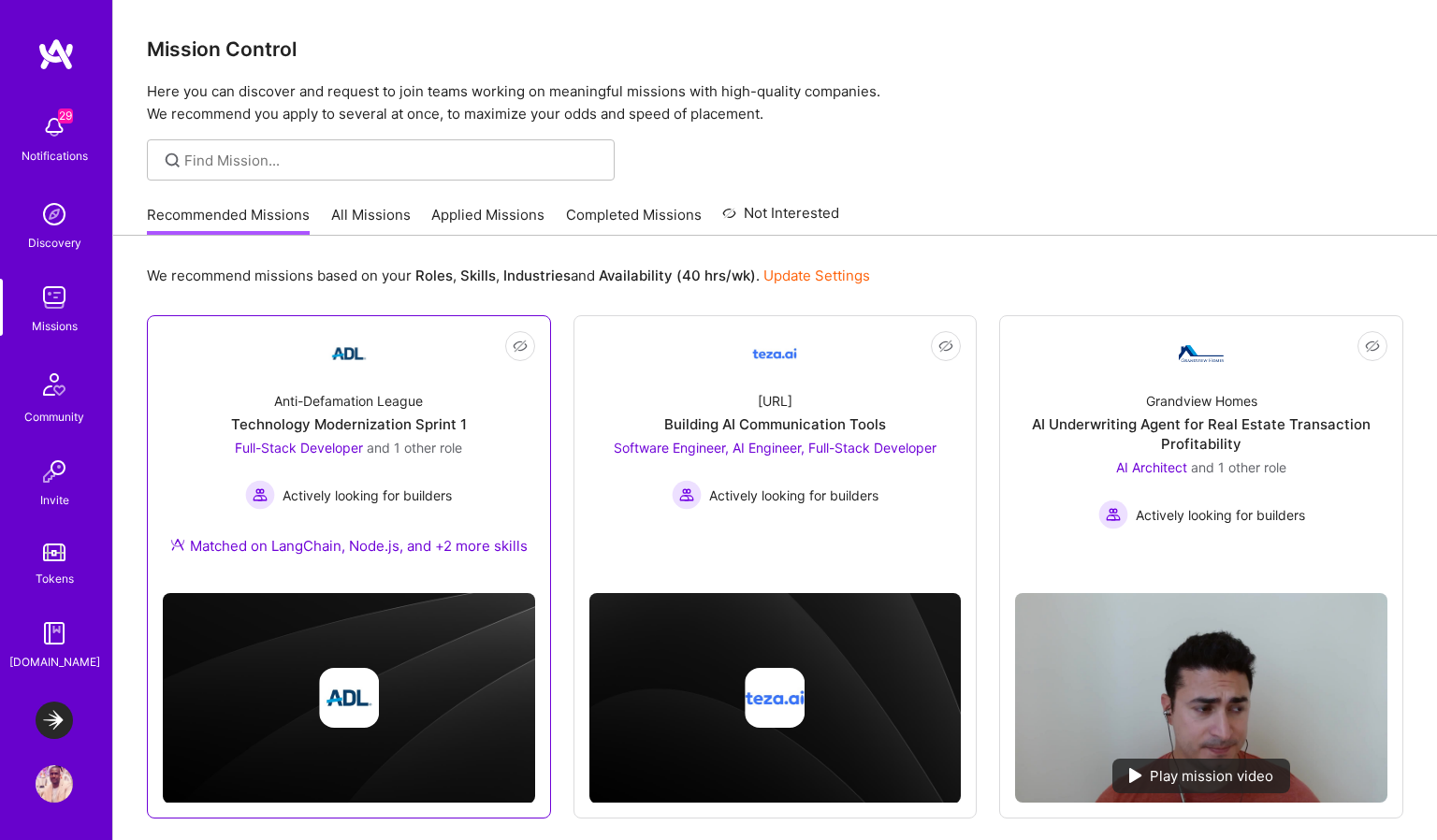
click at [428, 374] on link "Not Interested Anti-Defamation League Technology Modernization Sprint 1 Full-St…" at bounding box center [349, 455] width 373 height 247
